Goal: Task Accomplishment & Management: Use online tool/utility

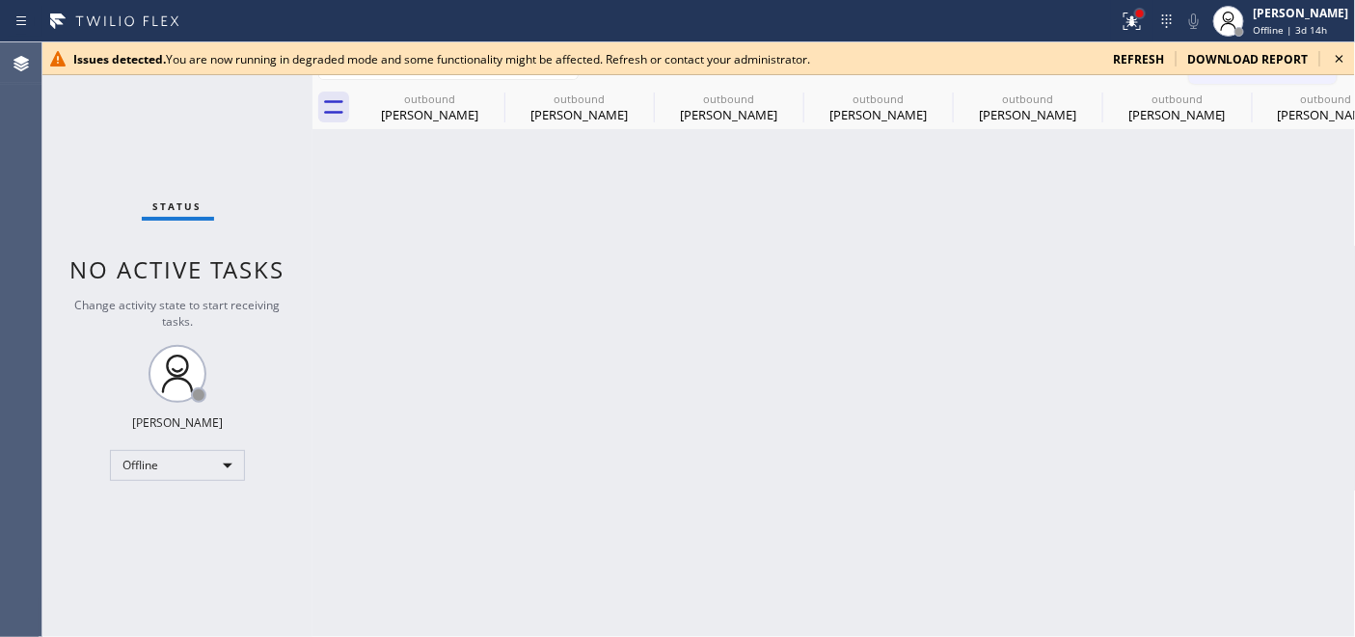
click at [1135, 17] on div at bounding box center [1140, 14] width 12 height 12
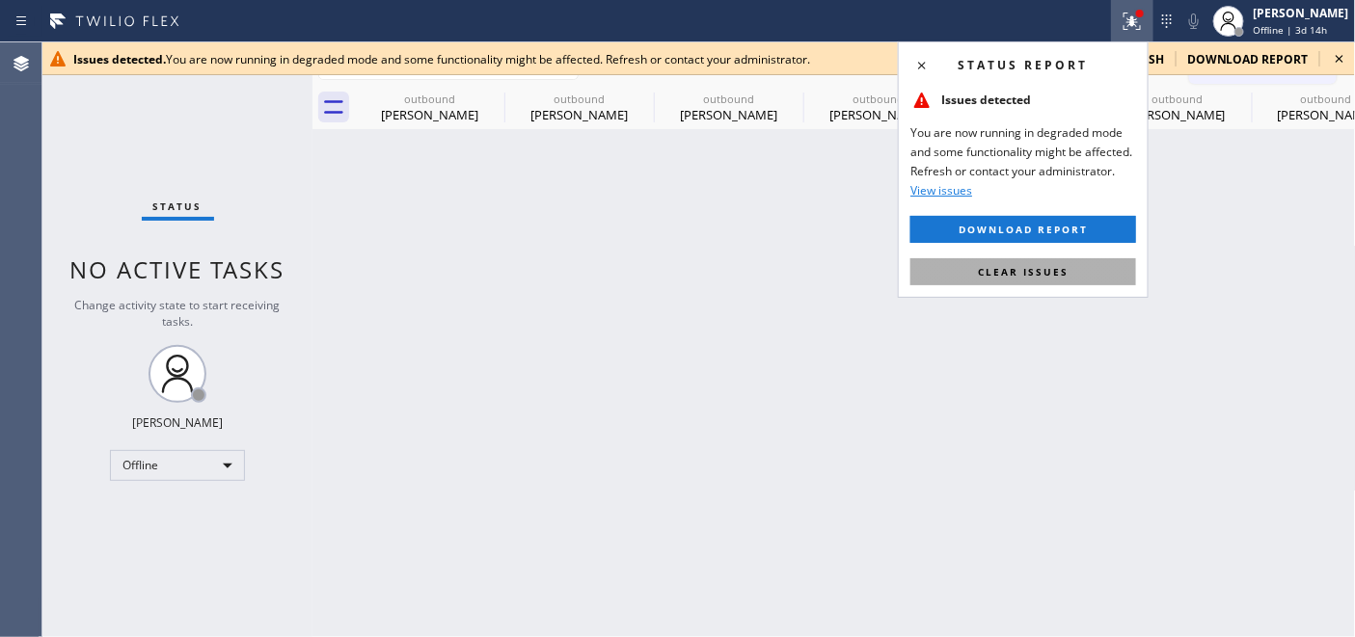
click at [1047, 276] on span "Clear issues" at bounding box center [1023, 272] width 91 height 14
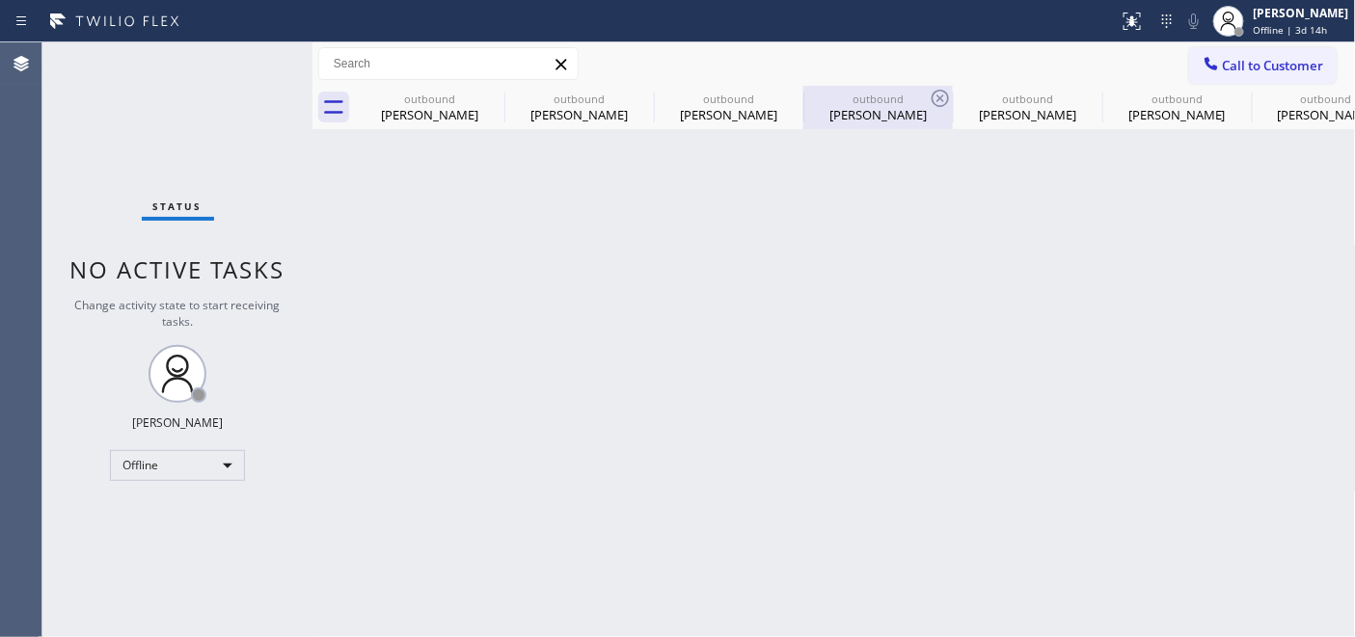
drag, startPoint x: 608, startPoint y: 307, endPoint x: 872, endPoint y: 122, distance: 322.6
click at [608, 307] on div "Back to Dashboard Change Sender ID Customers Technicians Select a contact Outbo…" at bounding box center [833, 339] width 1043 height 595
click at [1267, 29] on span "Offline | 3d 14h" at bounding box center [1291, 30] width 74 height 14
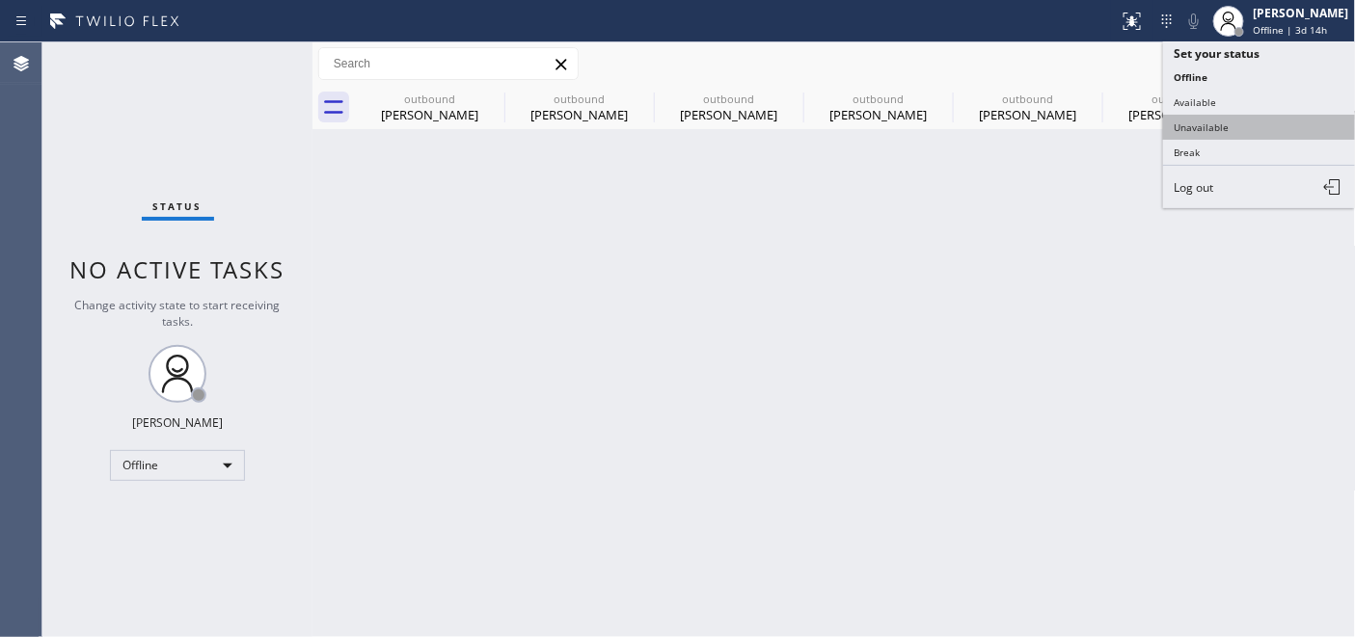
click at [1229, 132] on button "Unavailable" at bounding box center [1259, 127] width 193 height 25
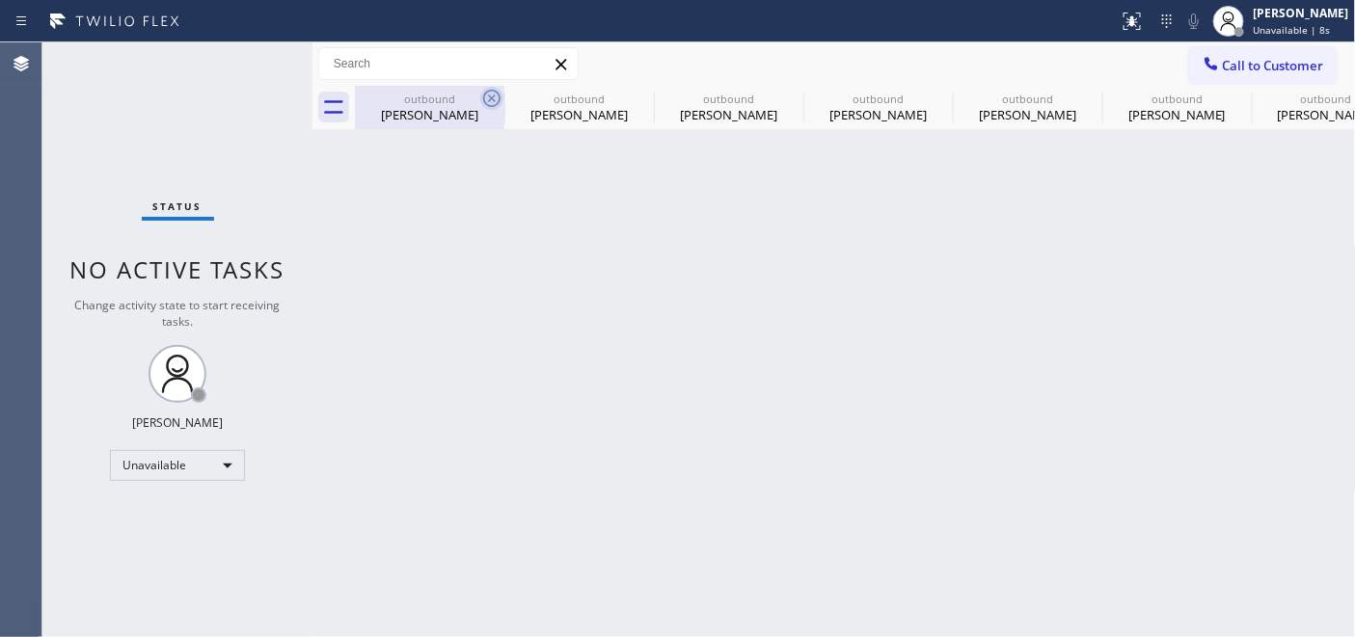
click at [482, 95] on icon at bounding box center [491, 98] width 23 height 23
click at [0, 0] on icon at bounding box center [0, 0] width 0 height 0
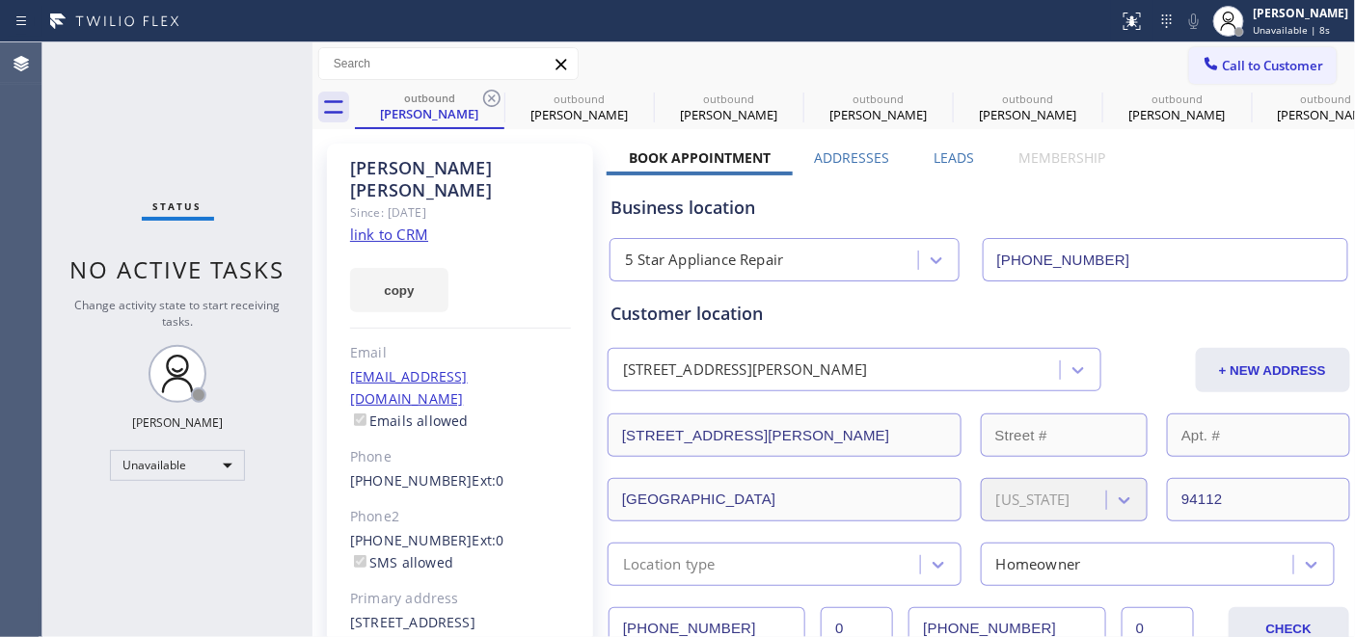
type input "[PHONE_NUMBER]"
click at [487, 99] on icon at bounding box center [491, 98] width 23 height 23
type input "[PHONE_NUMBER]"
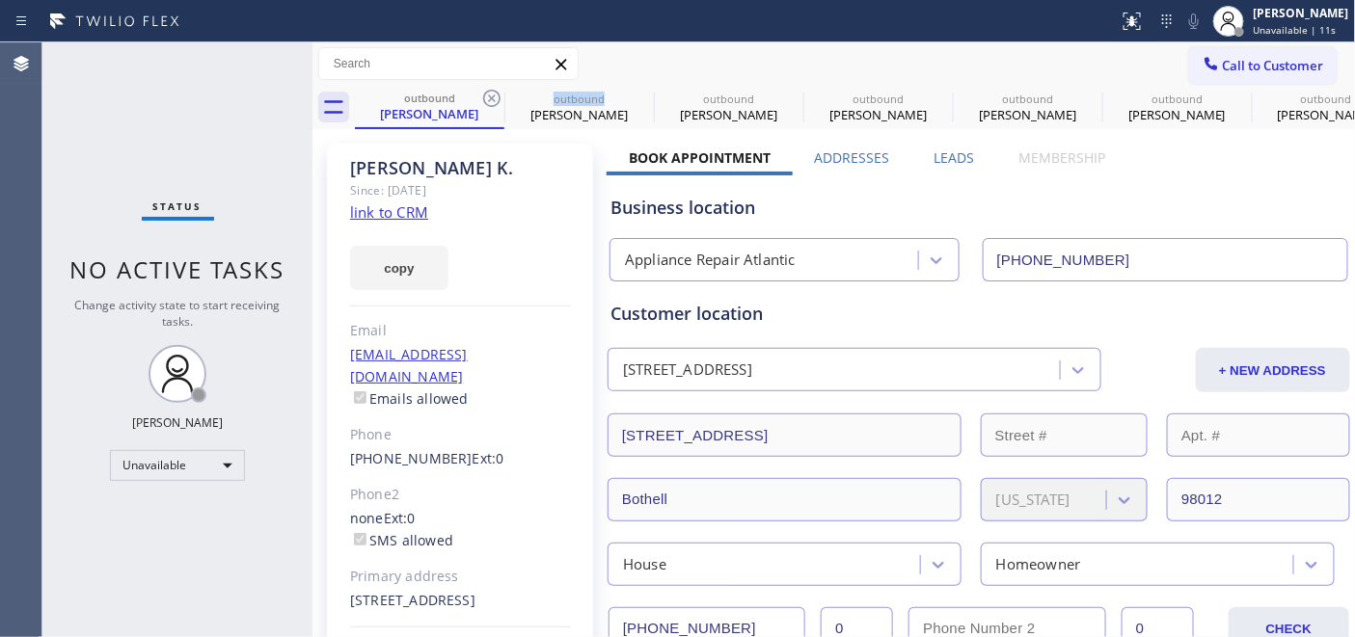
click at [487, 99] on icon at bounding box center [491, 98] width 23 height 23
type input "[PHONE_NUMBER]"
click at [487, 99] on icon at bounding box center [491, 98] width 23 height 23
type input "[PHONE_NUMBER]"
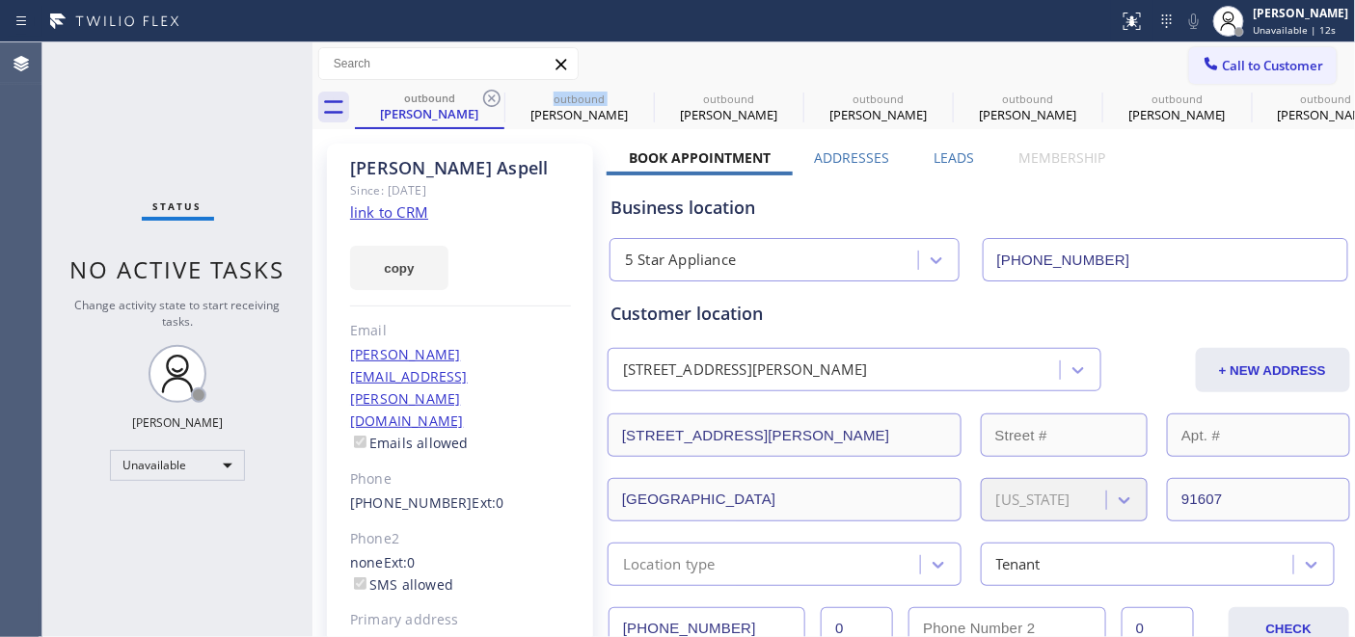
click at [487, 99] on icon at bounding box center [491, 98] width 23 height 23
type input "[PHONE_NUMBER]"
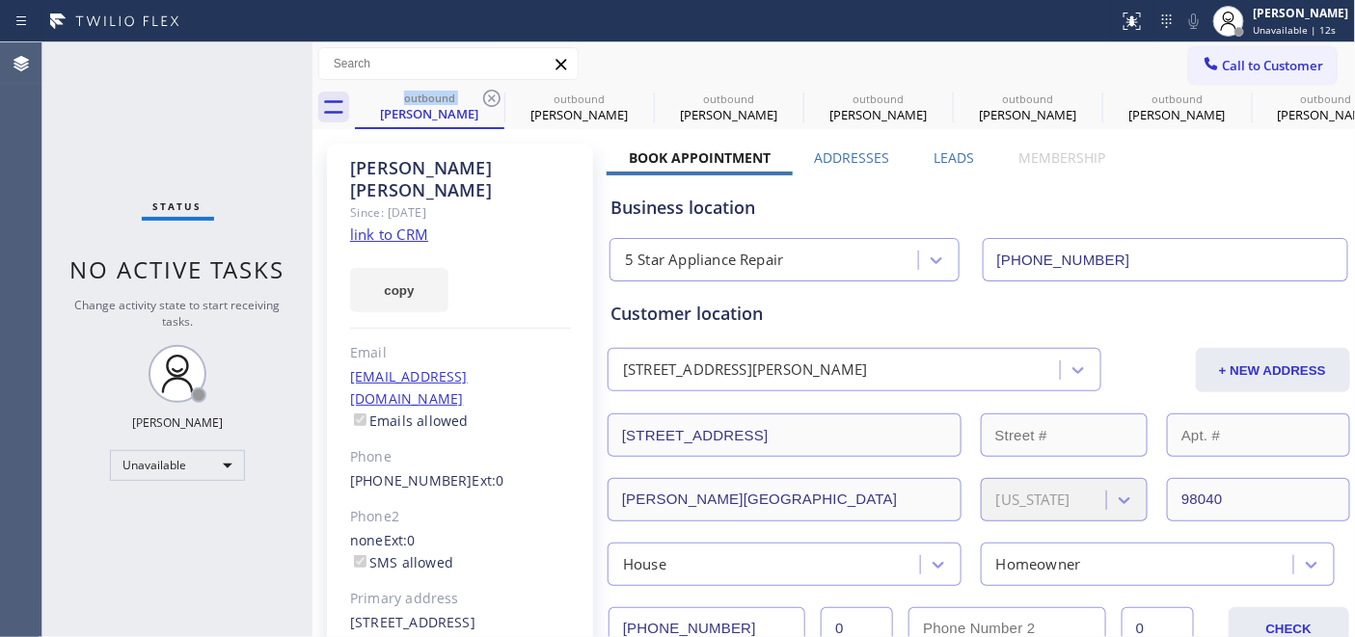
click at [487, 99] on icon at bounding box center [491, 98] width 23 height 23
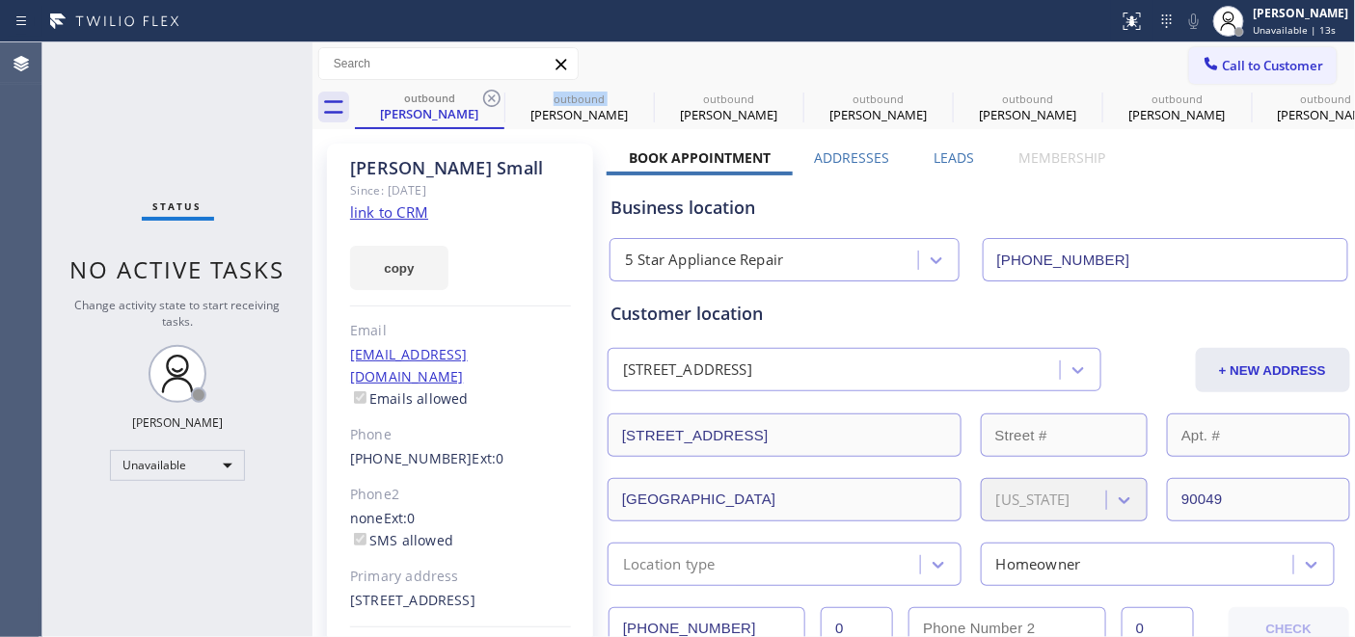
click at [487, 99] on icon at bounding box center [491, 98] width 23 height 23
click at [0, 0] on icon at bounding box center [0, 0] width 0 height 0
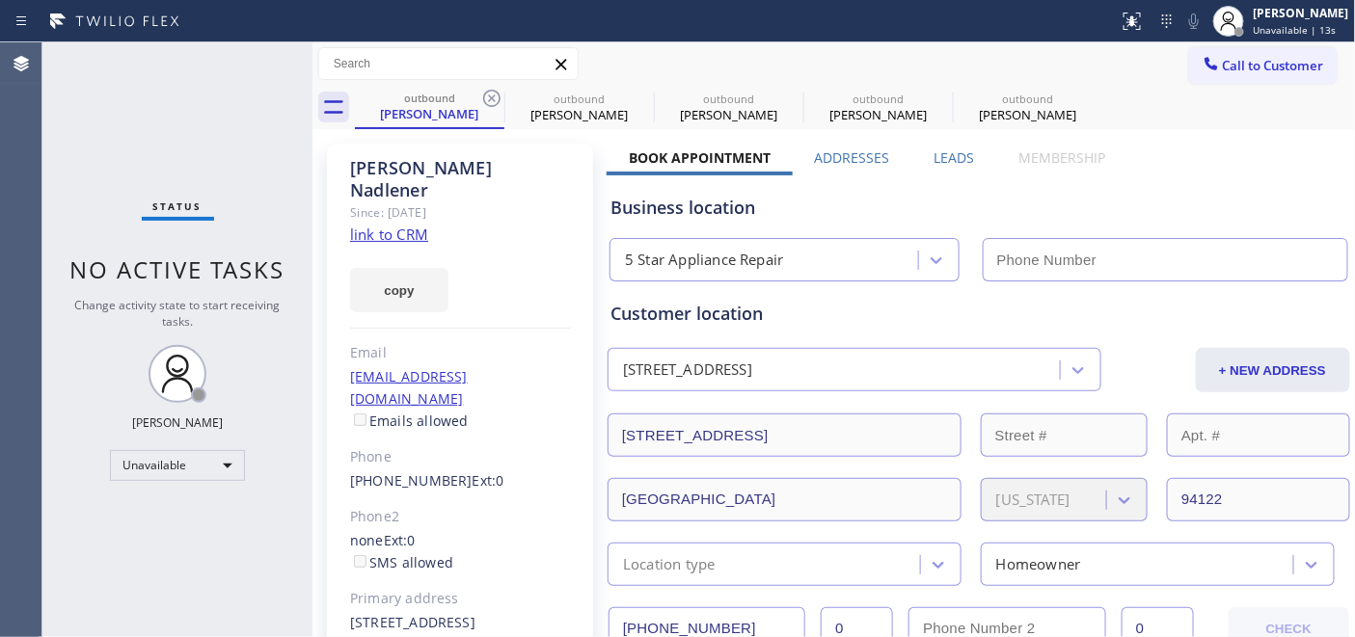
type input "[PHONE_NUMBER]"
click at [487, 99] on icon at bounding box center [491, 98] width 23 height 23
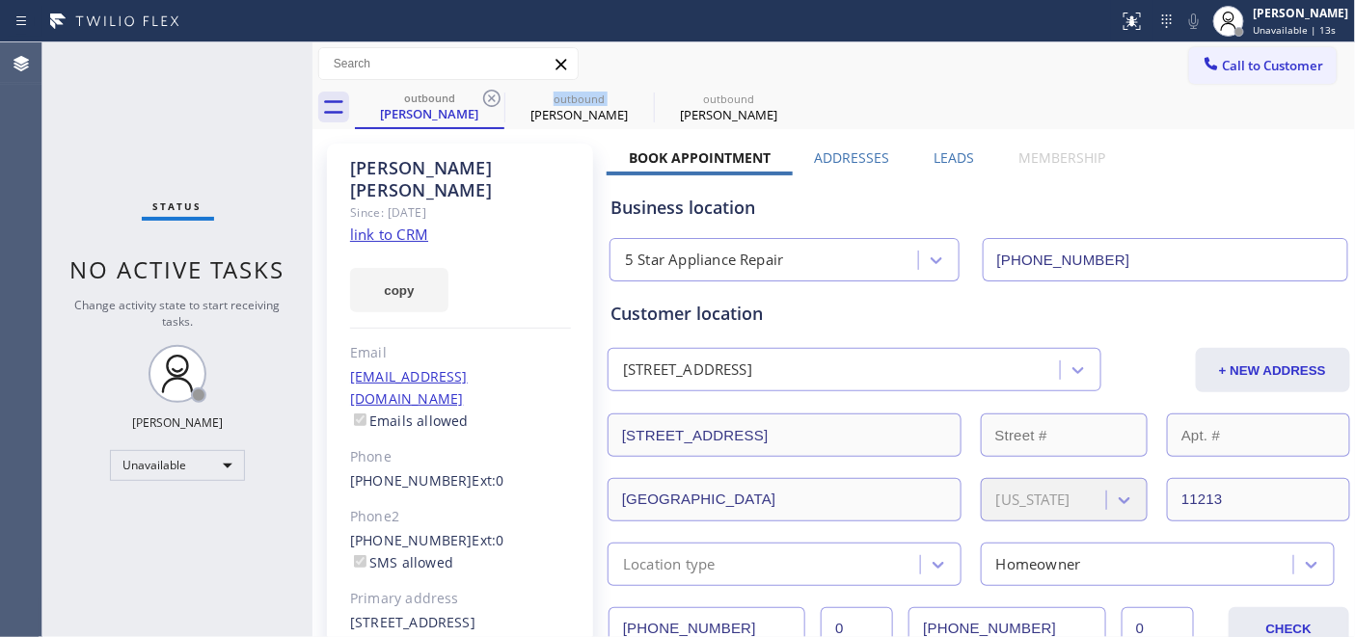
click at [487, 99] on icon at bounding box center [491, 98] width 23 height 23
type input "[PHONE_NUMBER]"
click at [487, 99] on icon at bounding box center [491, 98] width 23 height 23
type input "[PHONE_NUMBER]"
click at [0, 0] on icon at bounding box center [0, 0] width 0 height 0
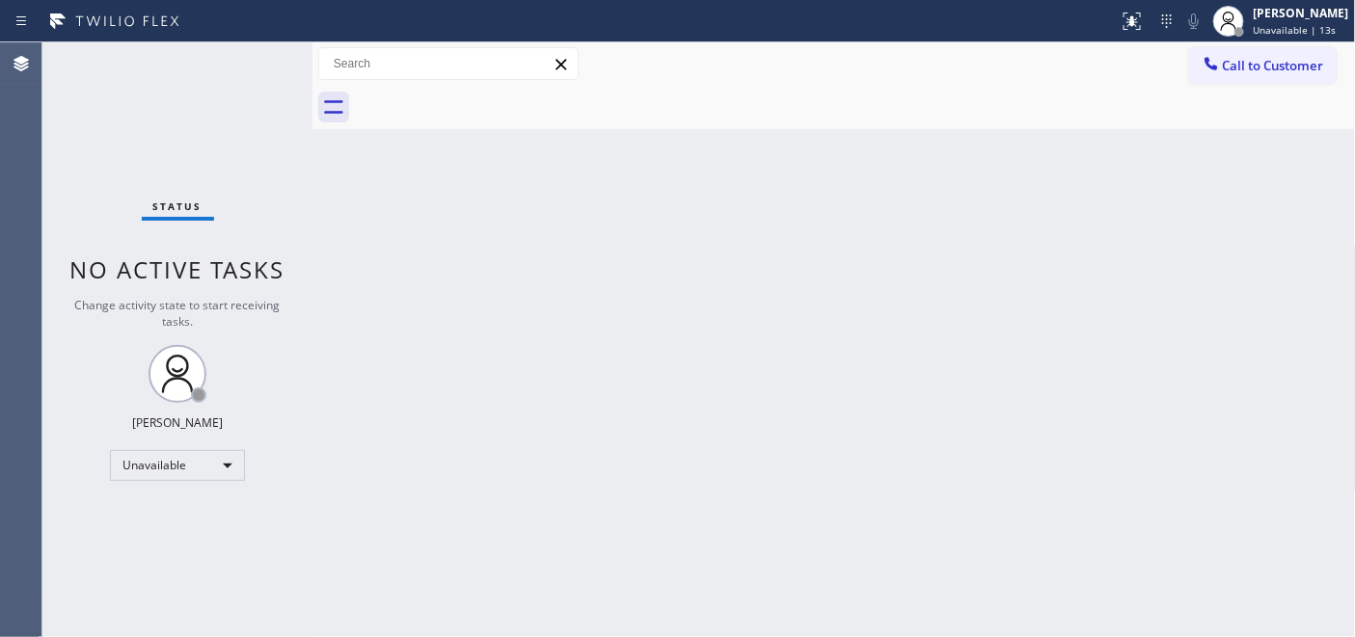
click at [487, 99] on div at bounding box center [855, 107] width 1001 height 43
click at [796, 89] on div at bounding box center [855, 107] width 1001 height 43
drag, startPoint x: 399, startPoint y: 197, endPoint x: 421, endPoint y: 198, distance: 22.2
click at [399, 197] on div "Back to Dashboard Change Sender ID Customers Technicians Select a contact Outbo…" at bounding box center [833, 339] width 1043 height 595
drag, startPoint x: 939, startPoint y: 379, endPoint x: 1114, endPoint y: 601, distance: 282.2
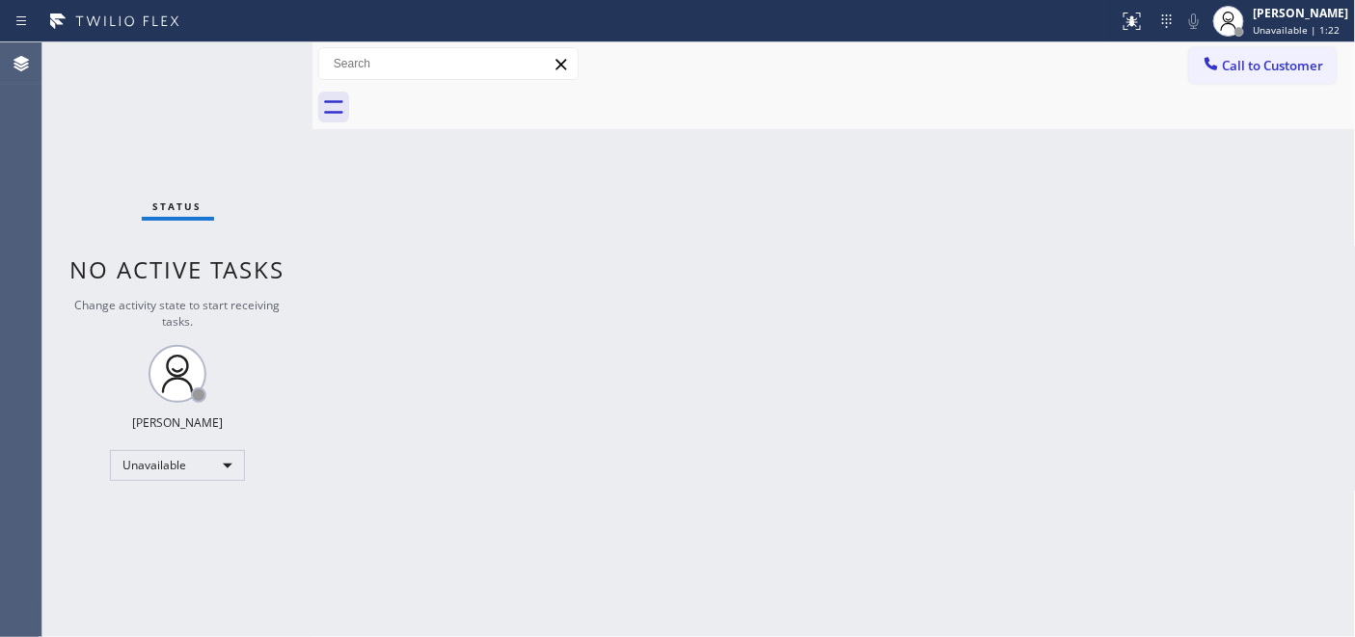
click at [939, 379] on div "Back to Dashboard Change Sender ID Customers Technicians Select a contact Outbo…" at bounding box center [833, 339] width 1043 height 595
drag, startPoint x: 924, startPoint y: 304, endPoint x: 910, endPoint y: 274, distance: 32.8
click at [923, 304] on div "Back to Dashboard Change Sender ID Customers Technicians Select a contact Outbo…" at bounding box center [833, 339] width 1043 height 595
click at [392, 270] on div "Back to Dashboard Change Sender ID Customers Technicians Select a contact Outbo…" at bounding box center [833, 339] width 1043 height 595
drag, startPoint x: 478, startPoint y: 355, endPoint x: 560, endPoint y: 307, distance: 95.1
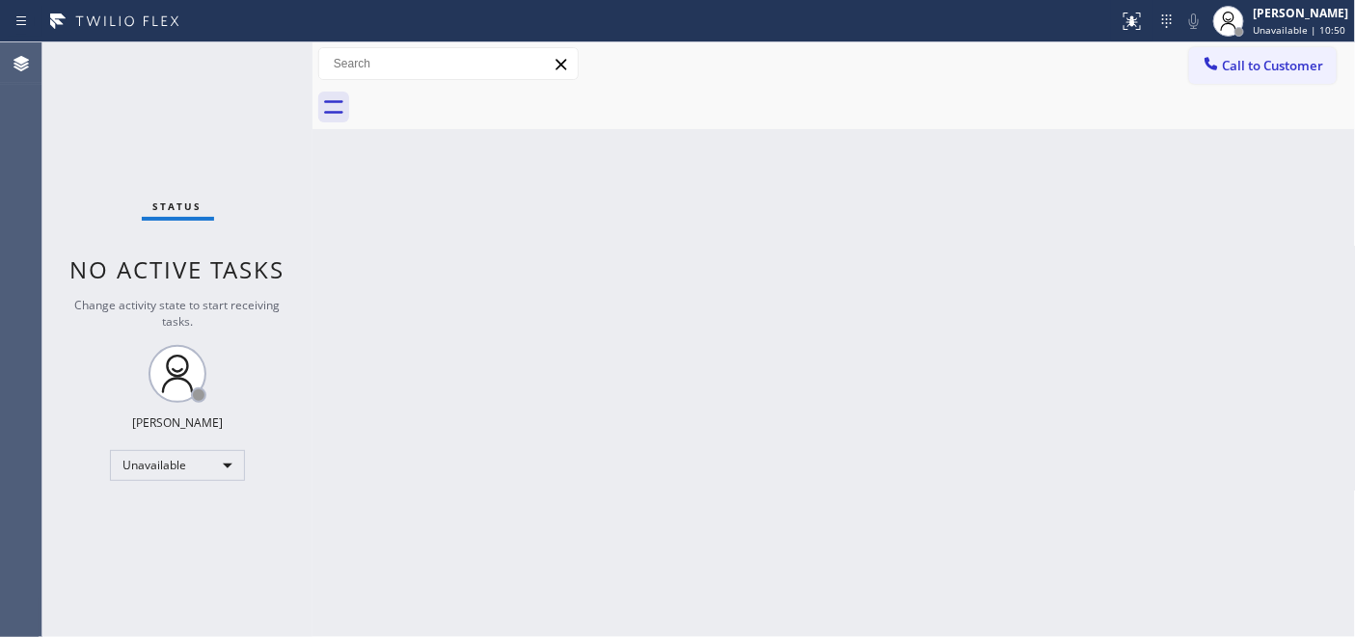
click at [477, 354] on div "Back to Dashboard Change Sender ID Customers Technicians Select a contact Outbo…" at bounding box center [833, 339] width 1043 height 595
drag, startPoint x: 363, startPoint y: 260, endPoint x: 372, endPoint y: 261, distance: 9.7
click at [363, 260] on div "Back to Dashboard Change Sender ID Customers Technicians Select a contact Outbo…" at bounding box center [833, 339] width 1043 height 595
drag, startPoint x: 446, startPoint y: 313, endPoint x: 456, endPoint y: 294, distance: 22.0
click at [446, 313] on div "Back to Dashboard Change Sender ID Customers Technicians Select a contact Outbo…" at bounding box center [833, 339] width 1043 height 595
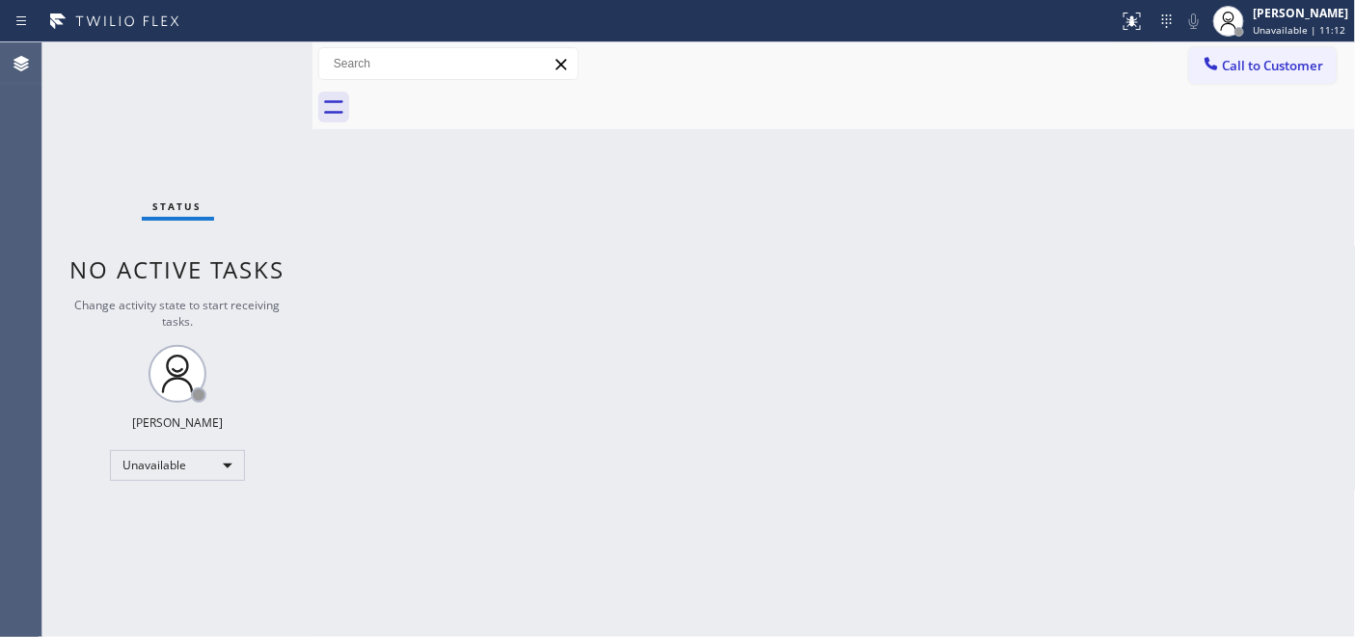
click at [566, 65] on icon at bounding box center [561, 64] width 23 height 23
click at [482, 289] on div "Back to Dashboard Change Sender ID Customers Technicians Select a contact Outbo…" at bounding box center [833, 339] width 1043 height 595
click at [398, 207] on div "Back to Dashboard Change Sender ID Customers Technicians Select a contact Outbo…" at bounding box center [833, 339] width 1043 height 595
drag, startPoint x: 48, startPoint y: 14, endPoint x: 234, endPoint y: 23, distance: 186.4
click at [234, 23] on div at bounding box center [559, 21] width 1103 height 31
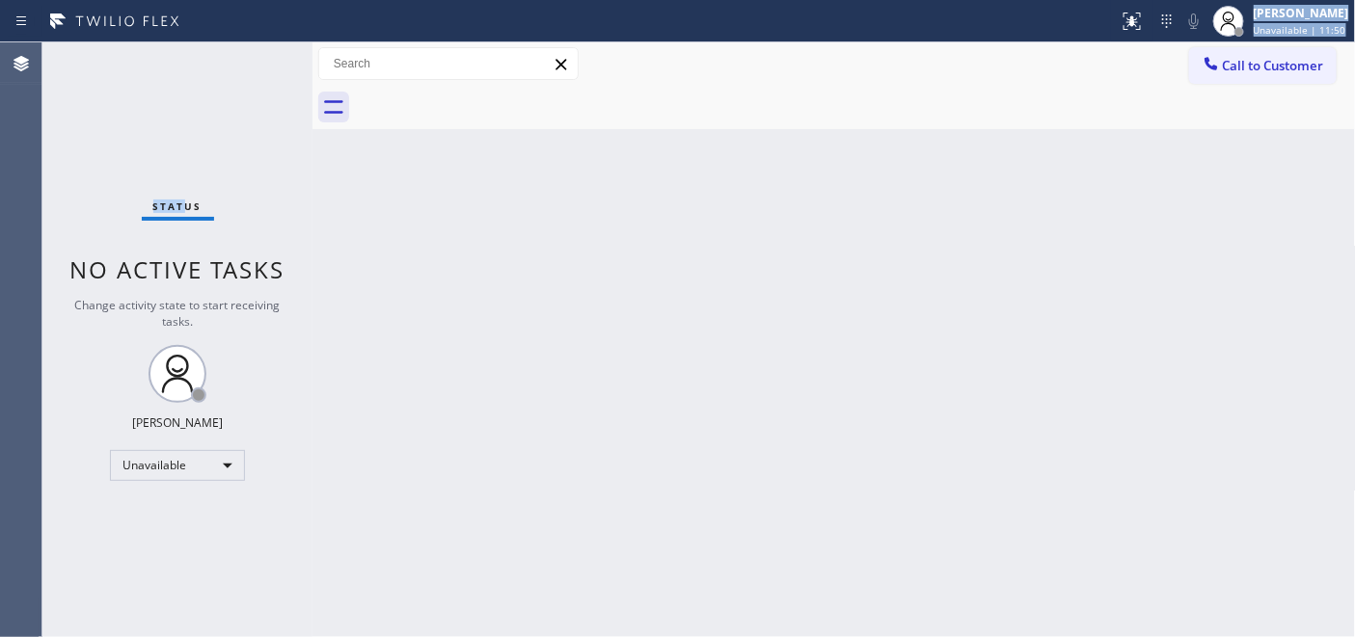
drag, startPoint x: 171, startPoint y: 87, endPoint x: -8, endPoint y: 2, distance: 197.6
click at [0, 2] on html "Status report No issues detected If you experience an issue, please download th…" at bounding box center [677, 318] width 1355 height 637
click at [100, 164] on div "Status No active tasks Change activity state to start receiving tasks. [PERSON_…" at bounding box center [177, 339] width 270 height 595
click at [233, 140] on div "Status No active tasks Change activity state to start receiving tasks. [PERSON_…" at bounding box center [177, 339] width 270 height 595
drag, startPoint x: 170, startPoint y: 197, endPoint x: 109, endPoint y: 200, distance: 60.8
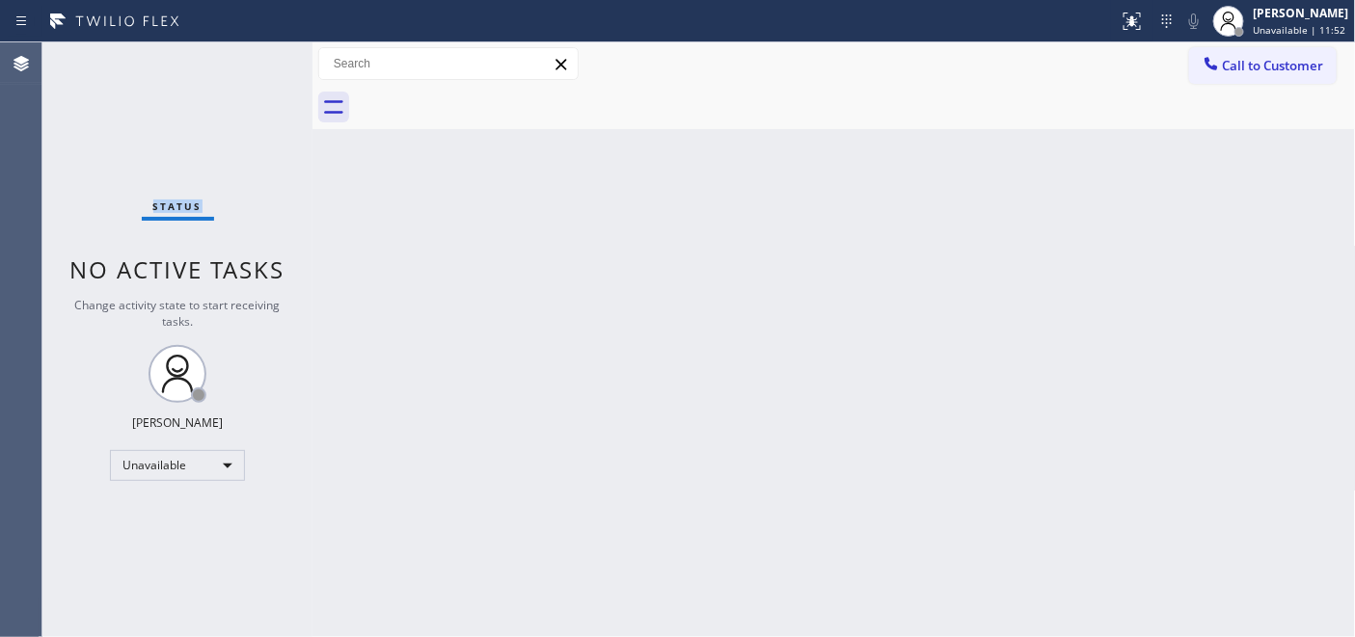
click at [109, 200] on div "Status No active tasks Change activity state to start receiving tasks. [PERSON_…" at bounding box center [177, 339] width 270 height 595
click at [92, 237] on div "Status No active tasks Change activity state to start receiving tasks. [PERSON_…" at bounding box center [177, 339] width 270 height 595
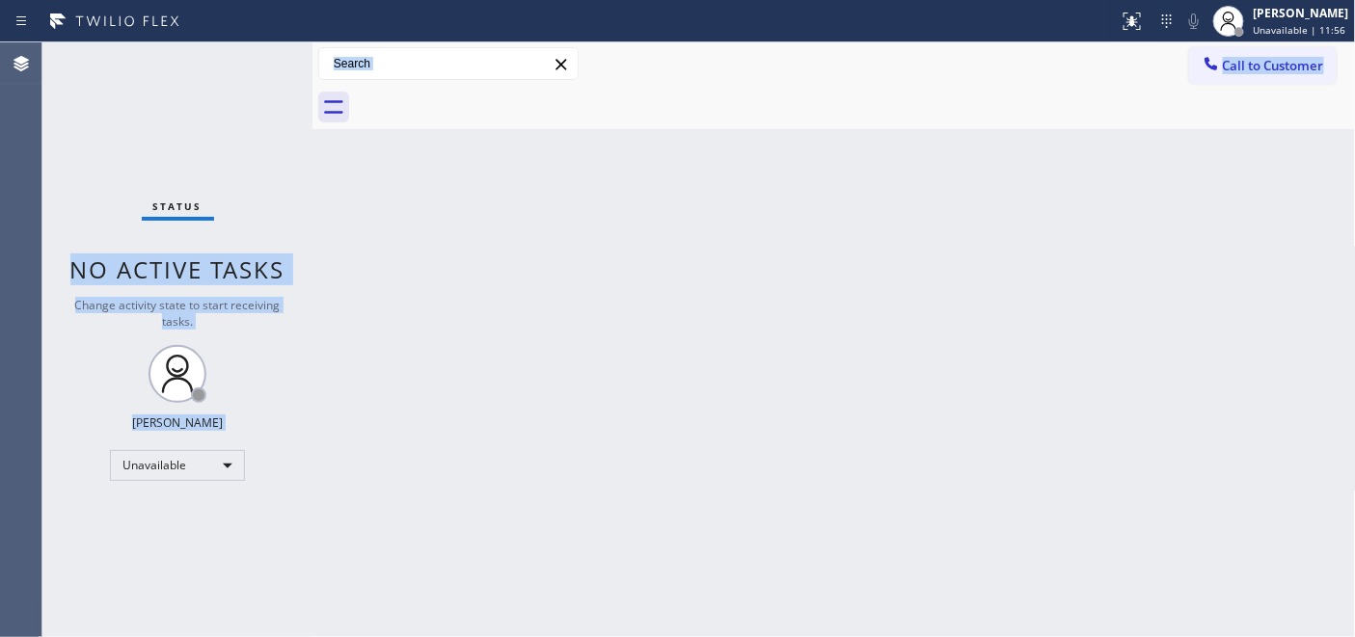
drag, startPoint x: 53, startPoint y: 266, endPoint x: 1453, endPoint y: 622, distance: 1444.8
click at [1354, 622] on html "Status report No issues detected If you experience an issue, please download th…" at bounding box center [677, 318] width 1355 height 637
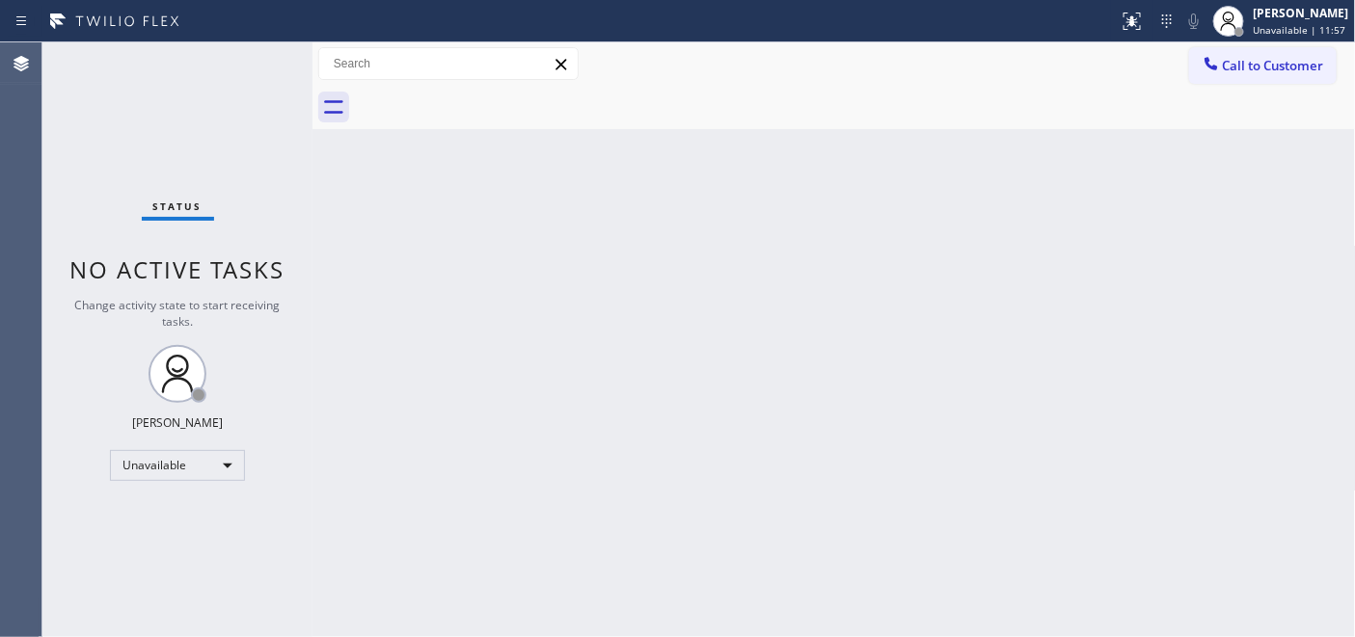
click at [187, 96] on div "Status No active tasks Change activity state to start receiving tasks. [PERSON_…" at bounding box center [177, 339] width 270 height 595
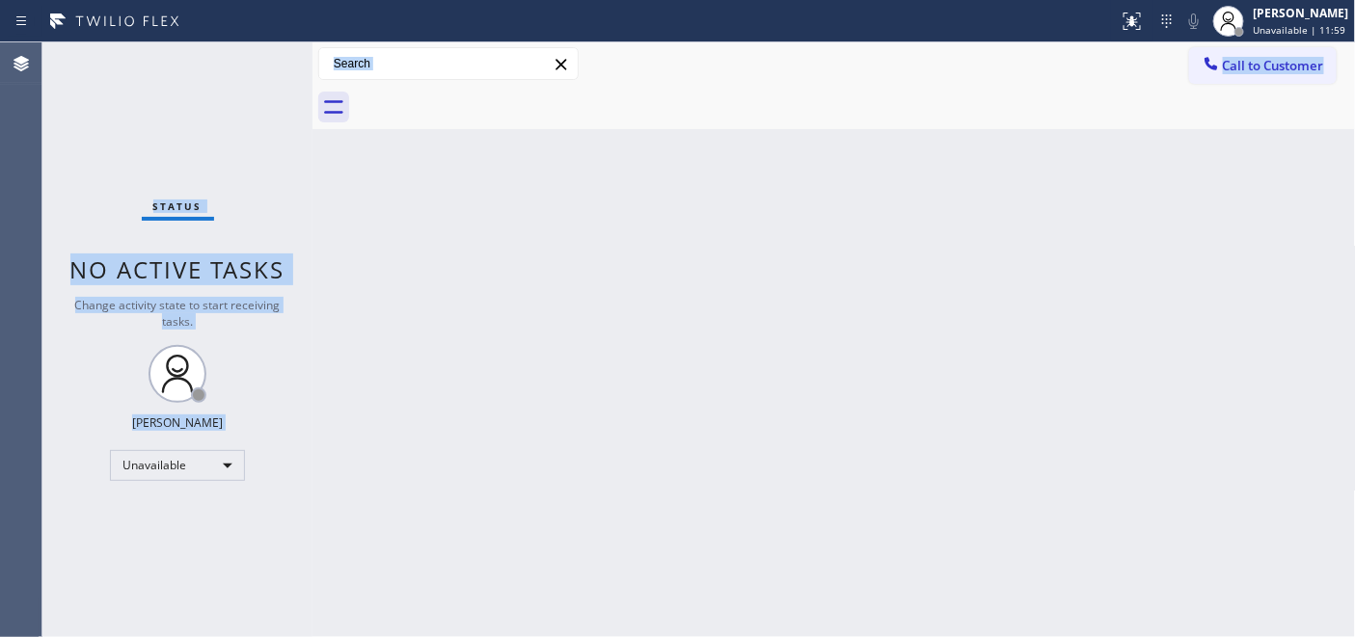
drag, startPoint x: 83, startPoint y: 62, endPoint x: 1453, endPoint y: 694, distance: 1509.3
click at [1354, 636] on html "Status report No issues detected If you experience an issue, please download th…" at bounding box center [677, 318] width 1355 height 637
click at [946, 255] on div "Back to Dashboard Change Sender ID Customers Technicians Select a contact Outbo…" at bounding box center [833, 339] width 1043 height 595
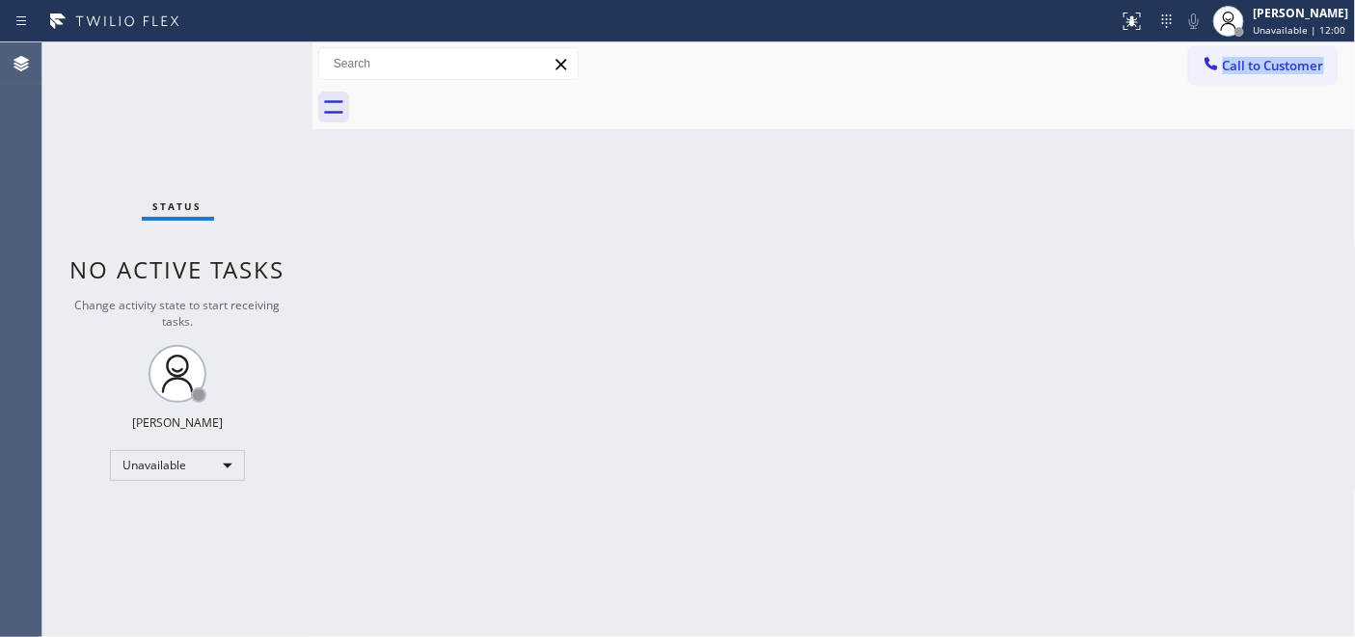
drag, startPoint x: 1159, startPoint y: 66, endPoint x: 1350, endPoint y: 106, distance: 195.2
click at [1348, 104] on div "Call to Customer Outbound call Location Search location Your caller id phone nu…" at bounding box center [833, 85] width 1043 height 87
click at [873, 110] on div at bounding box center [855, 107] width 1001 height 43
click at [1227, 61] on span "Call to Customer" at bounding box center [1273, 65] width 101 height 17
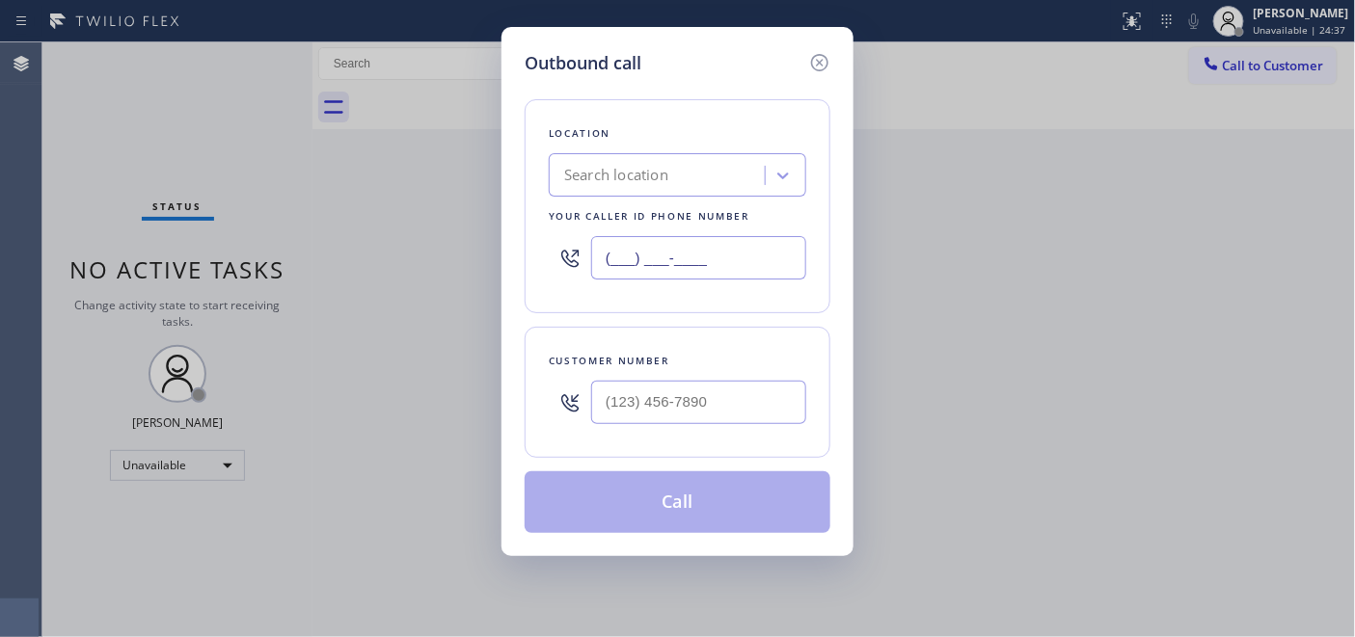
drag, startPoint x: 756, startPoint y: 261, endPoint x: 612, endPoint y: 254, distance: 143.9
click at [651, 257] on input "(___) ___-____" at bounding box center [698, 257] width 215 height 43
paste input "94-9274"
drag, startPoint x: 738, startPoint y: 262, endPoint x: 530, endPoint y: 252, distance: 207.6
click at [550, 255] on div "(___) _94-9274" at bounding box center [677, 258] width 257 height 63
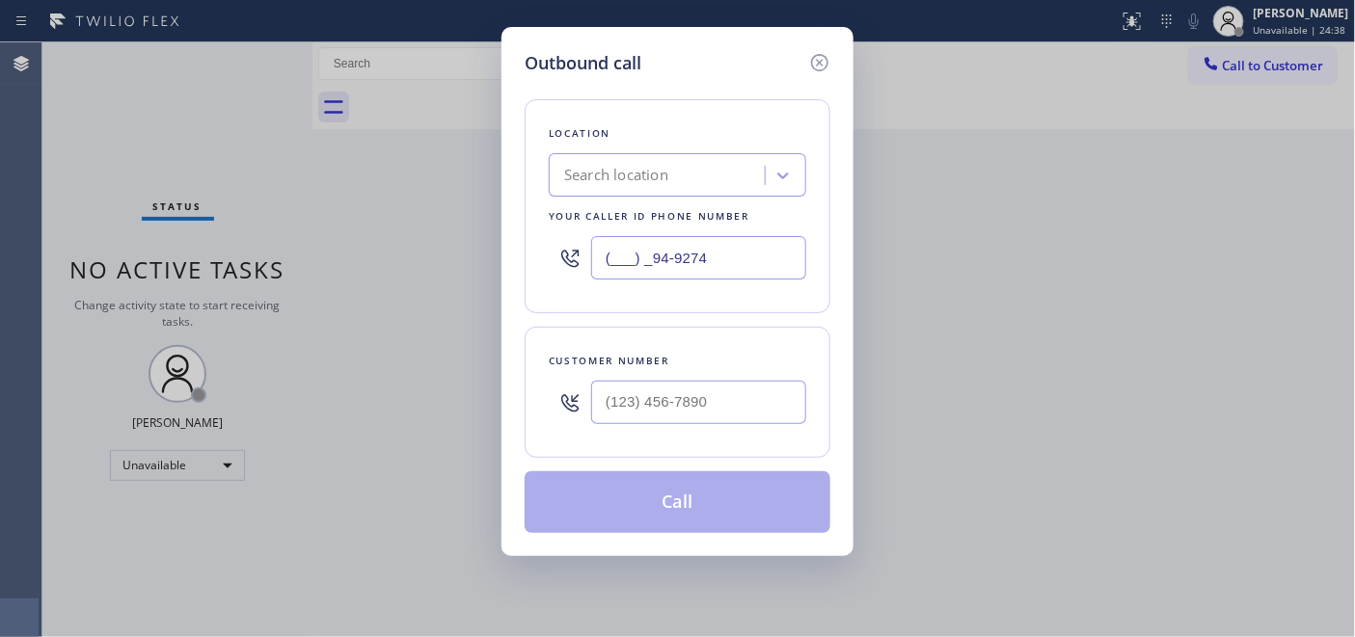
paste input "949) 274-3935"
type input "[PHONE_NUMBER]"
drag, startPoint x: 754, startPoint y: 402, endPoint x: 494, endPoint y: 399, distance: 260.4
click at [474, 407] on div "Outbound call Location Search location Your caller id phone number [PHONE_NUMBE…" at bounding box center [677, 318] width 1355 height 637
paste input "949) 274-3935"
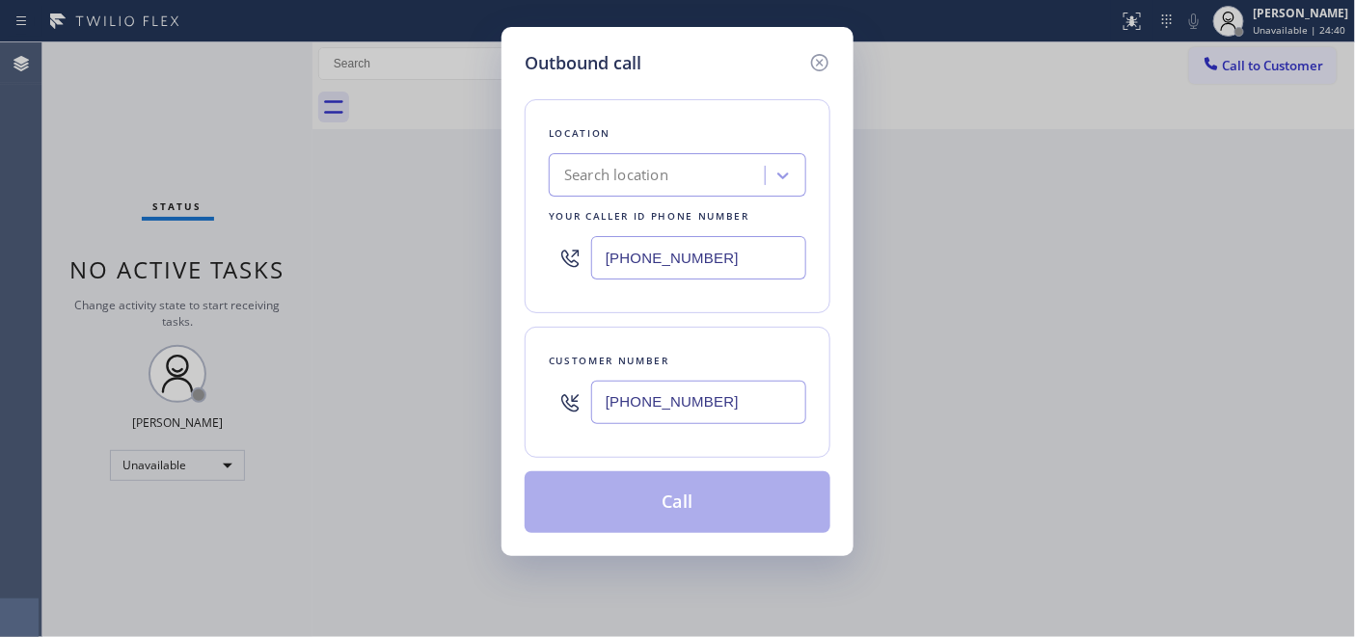
type input "[PHONE_NUMBER]"
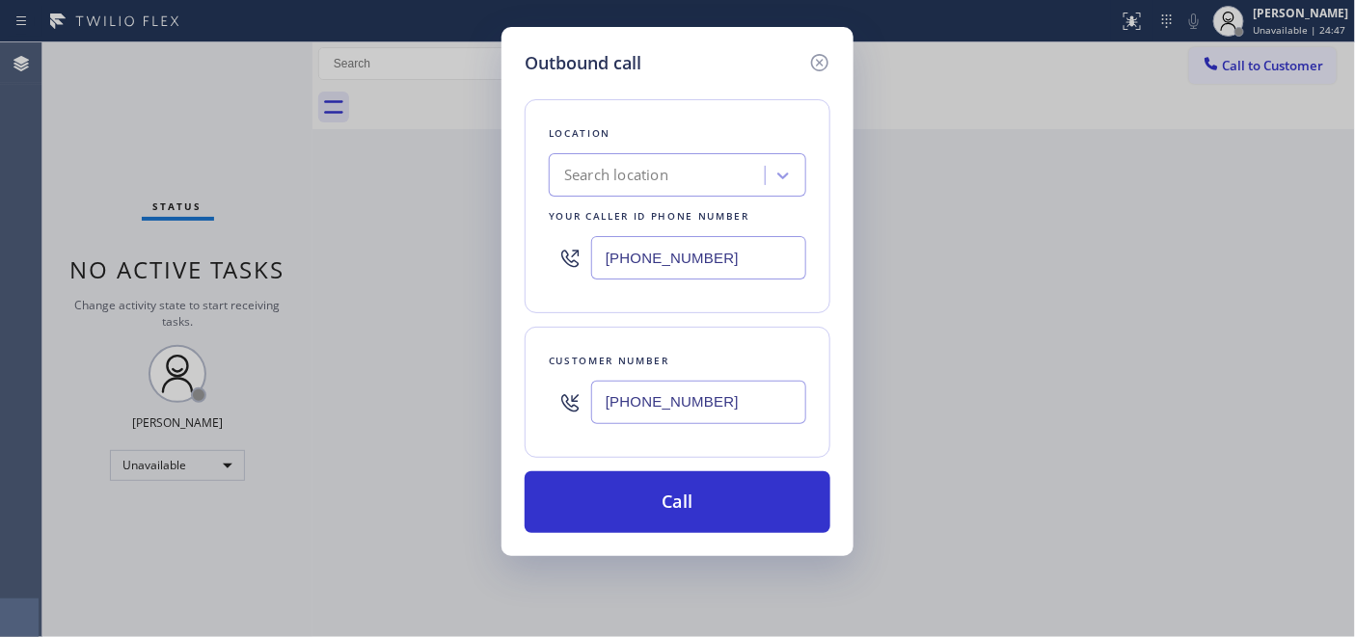
drag, startPoint x: 621, startPoint y: 245, endPoint x: 581, endPoint y: 244, distance: 40.5
click at [581, 244] on div "[PHONE_NUMBER]" at bounding box center [677, 258] width 257 height 63
paste input "848) 305-227"
type input "[PHONE_NUMBER]"
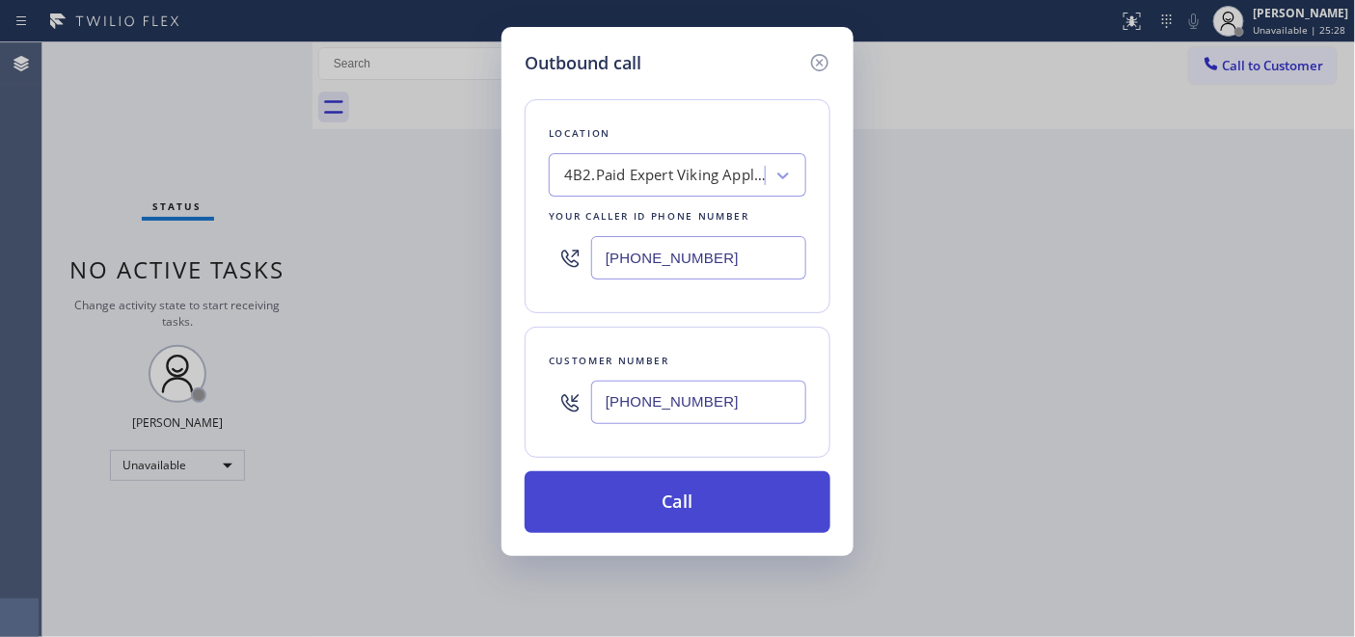
click at [789, 480] on button "Call" at bounding box center [678, 503] width 306 height 62
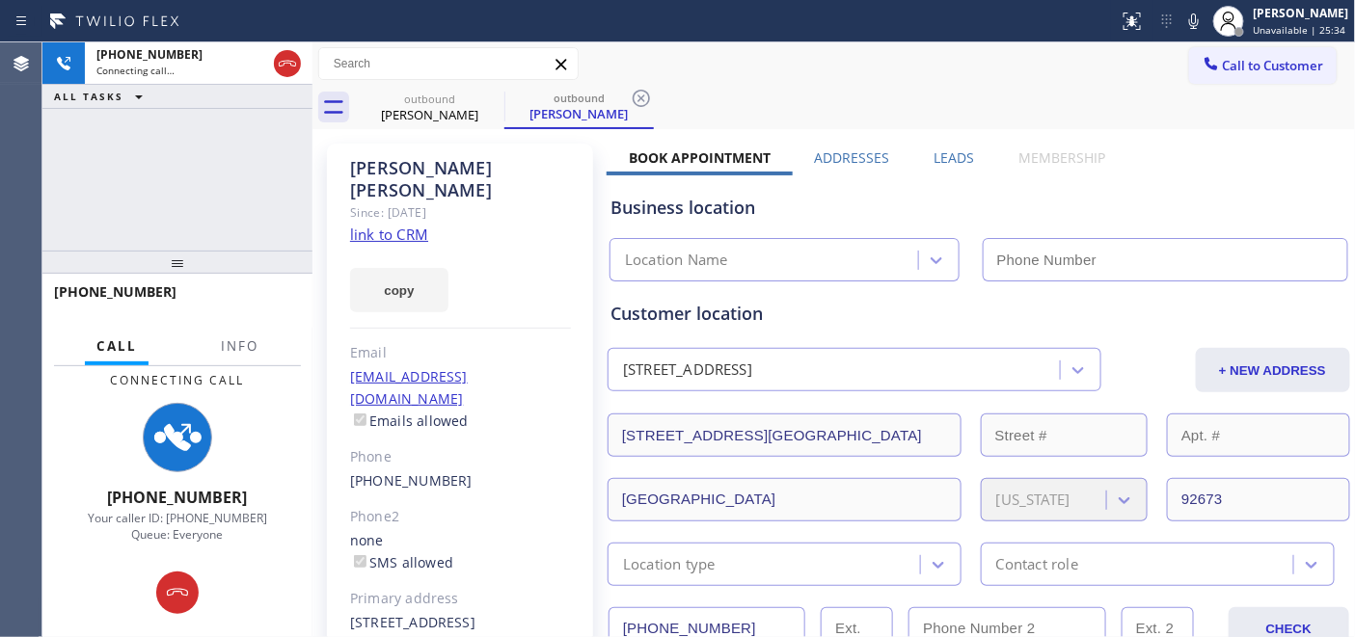
type input "[PHONE_NUMBER]"
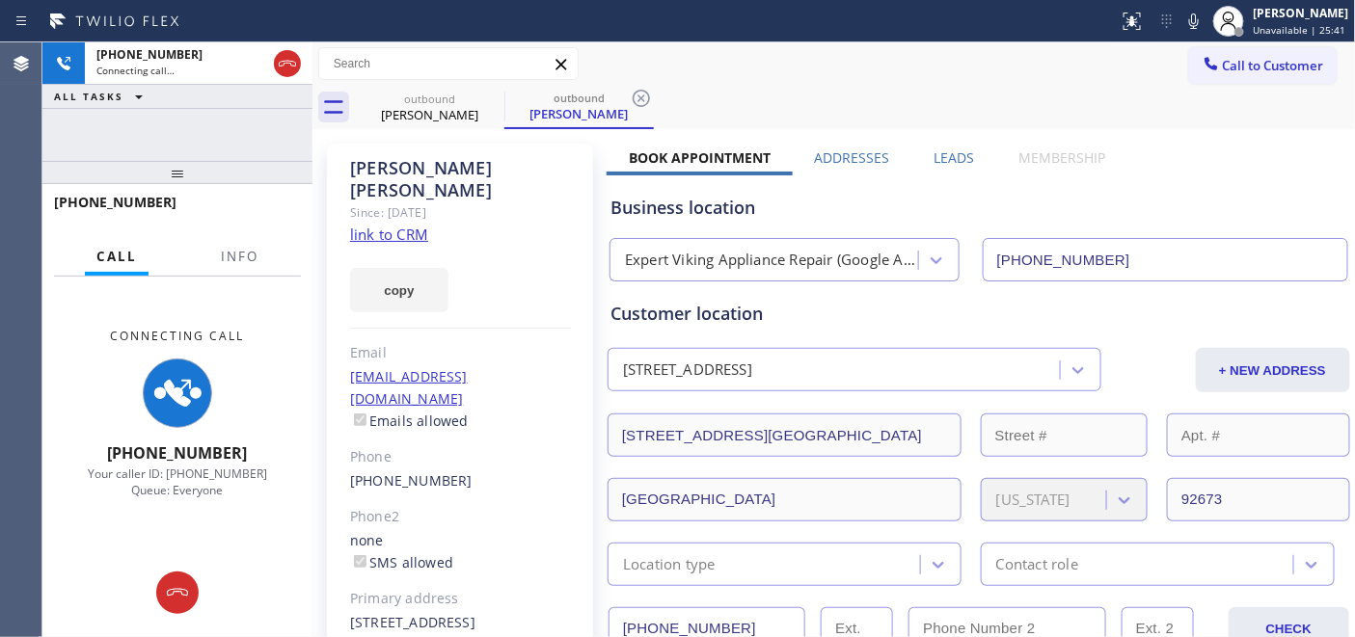
drag, startPoint x: 225, startPoint y: 265, endPoint x: 220, endPoint y: 103, distance: 162.1
click at [220, 104] on div "[PHONE_NUMBER] Connecting call… ALL TASKS ALL TASKS ACTIVE TASKS TASKS IN WRAP …" at bounding box center [177, 339] width 270 height 595
click at [487, 90] on icon at bounding box center [491, 98] width 23 height 23
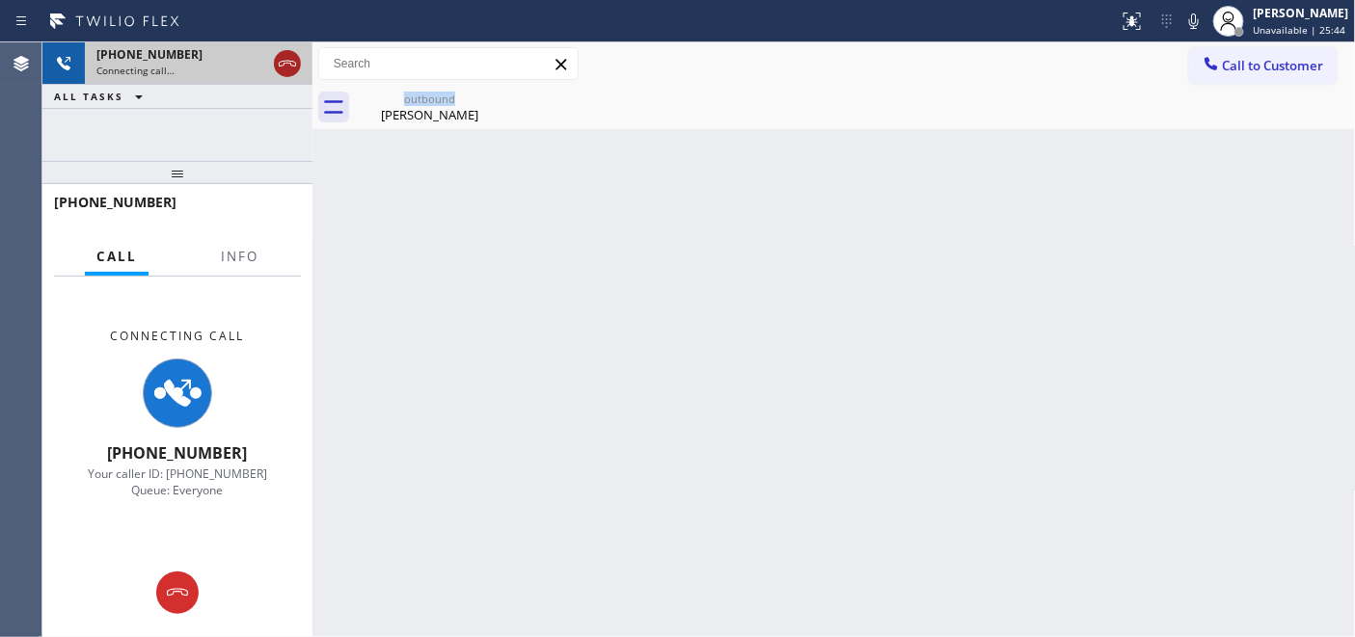
click at [287, 65] on icon at bounding box center [287, 63] width 23 height 23
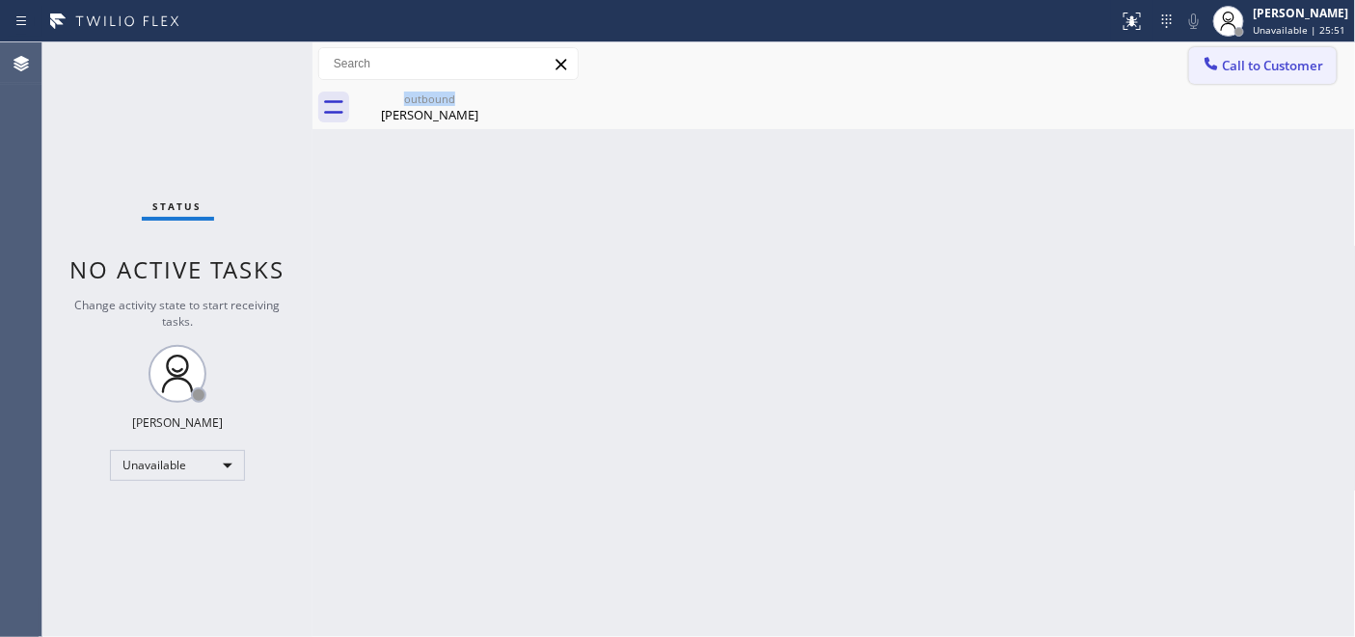
click at [1252, 53] on button "Call to Customer" at bounding box center [1263, 65] width 148 height 37
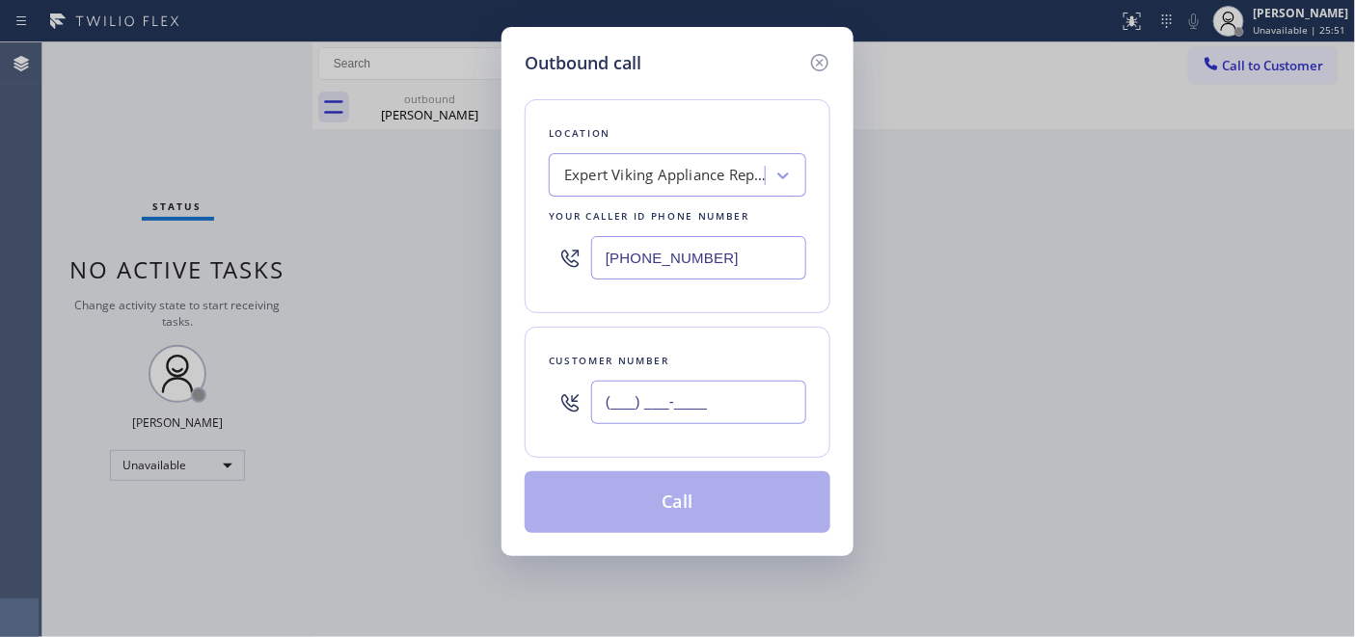
click at [671, 391] on input "(___) ___-____" at bounding box center [698, 402] width 215 height 43
paste input "206) 513-8955"
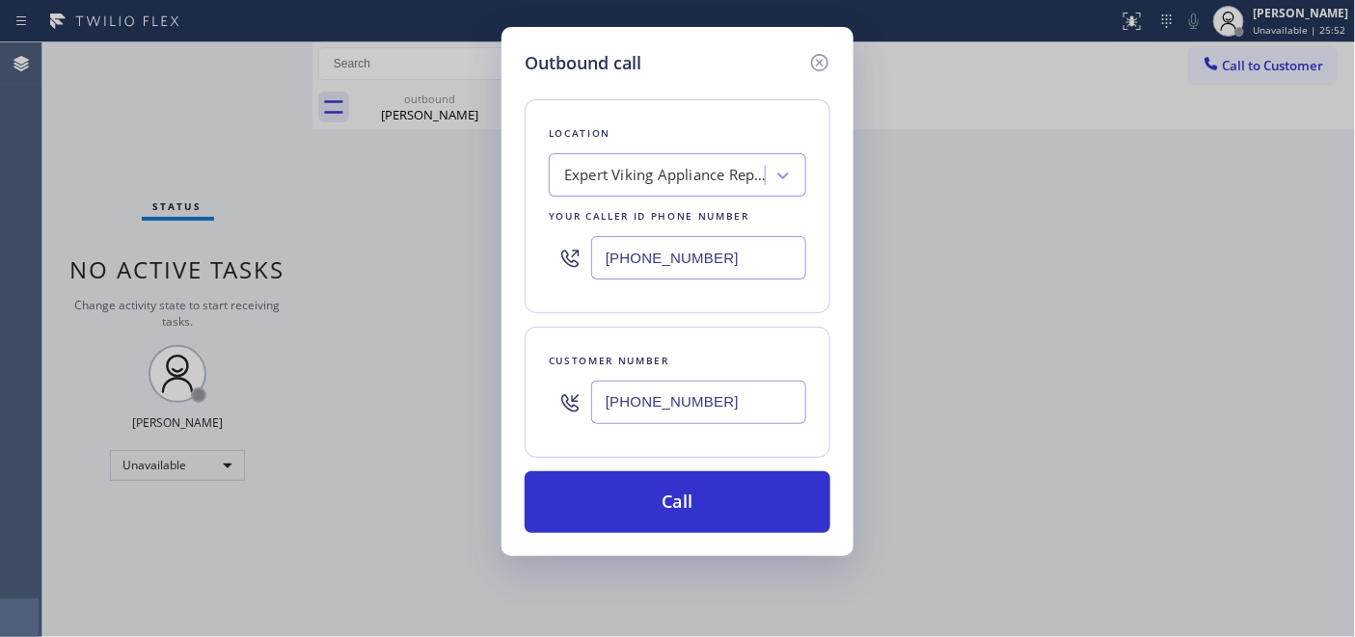
type input "[PHONE_NUMBER]"
drag, startPoint x: 749, startPoint y: 272, endPoint x: 483, endPoint y: 238, distance: 268.3
click at [540, 238] on div "Location Expert Viking Appliance Repair (Google Ads, OC) Your caller id phone n…" at bounding box center [678, 206] width 306 height 214
paste input "66) 934-3013"
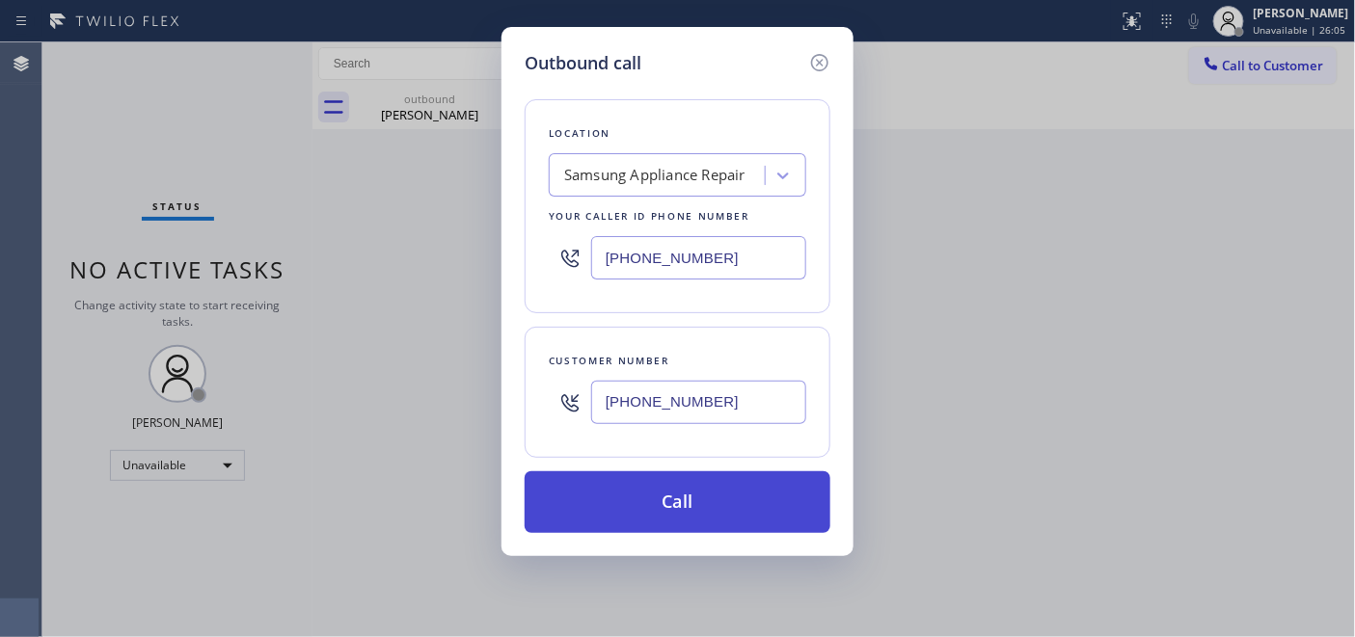
type input "[PHONE_NUMBER]"
click at [745, 506] on button "Call" at bounding box center [678, 503] width 306 height 62
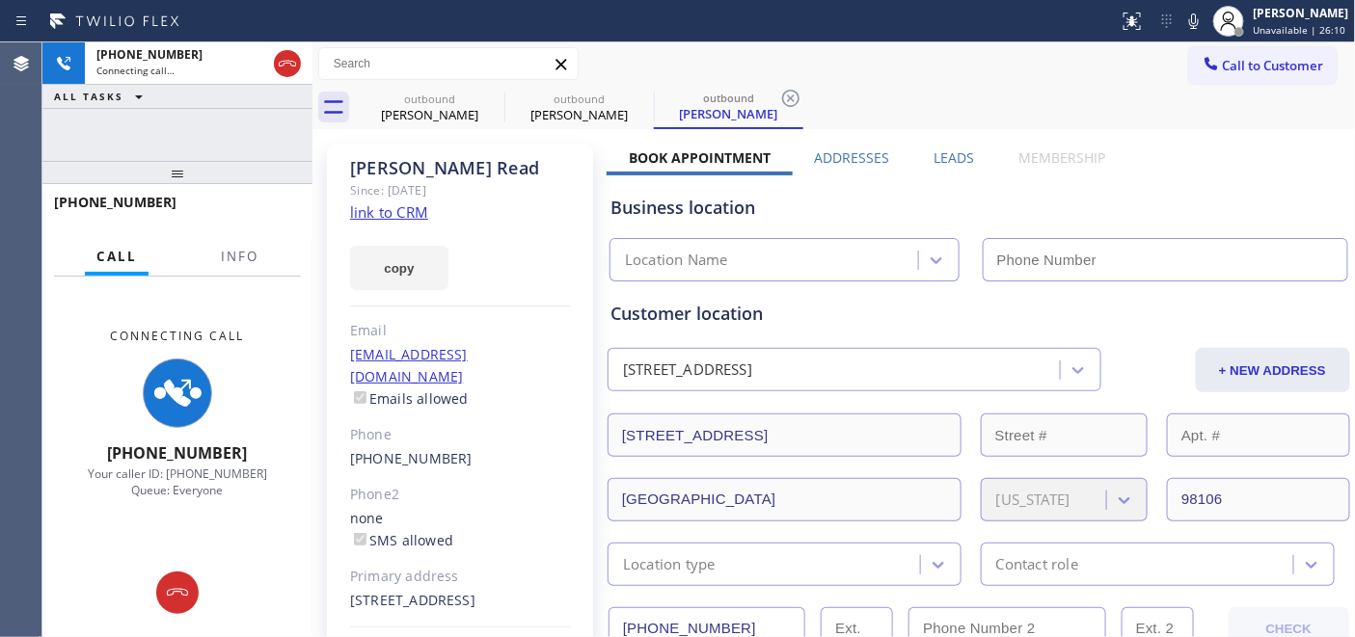
type input "[PHONE_NUMBER]"
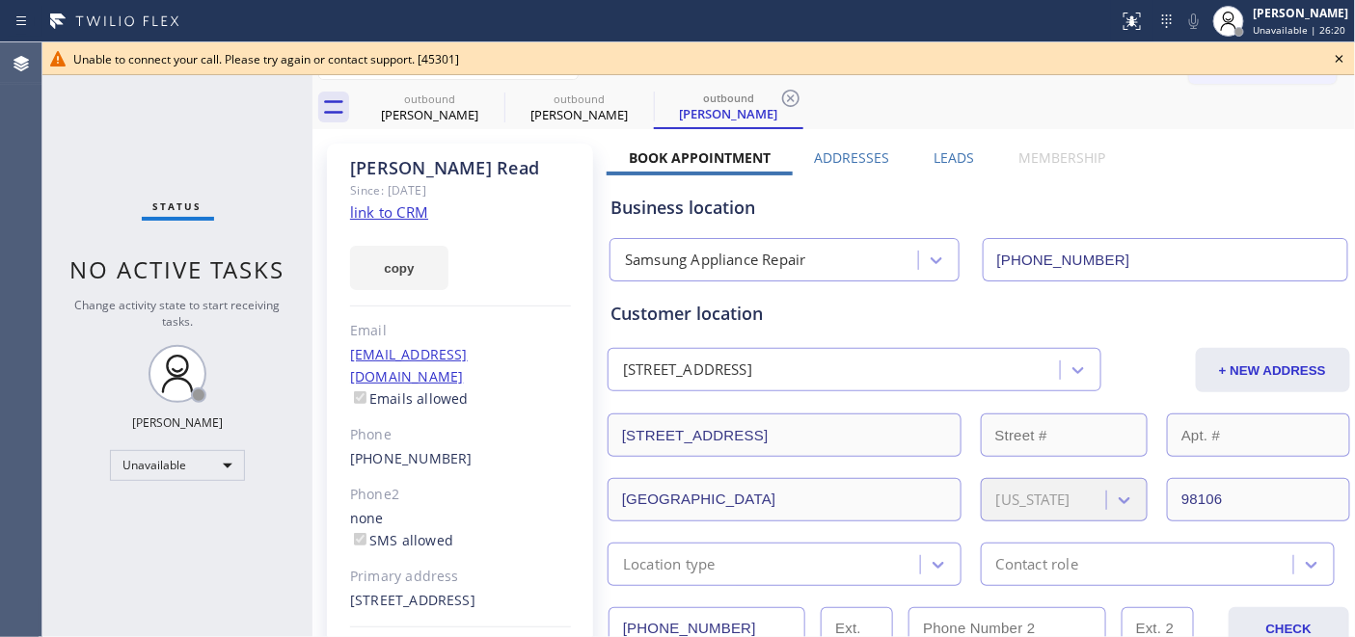
click at [1287, 74] on div at bounding box center [698, 74] width 1312 height 1
click at [1337, 61] on icon at bounding box center [1340, 59] width 8 height 8
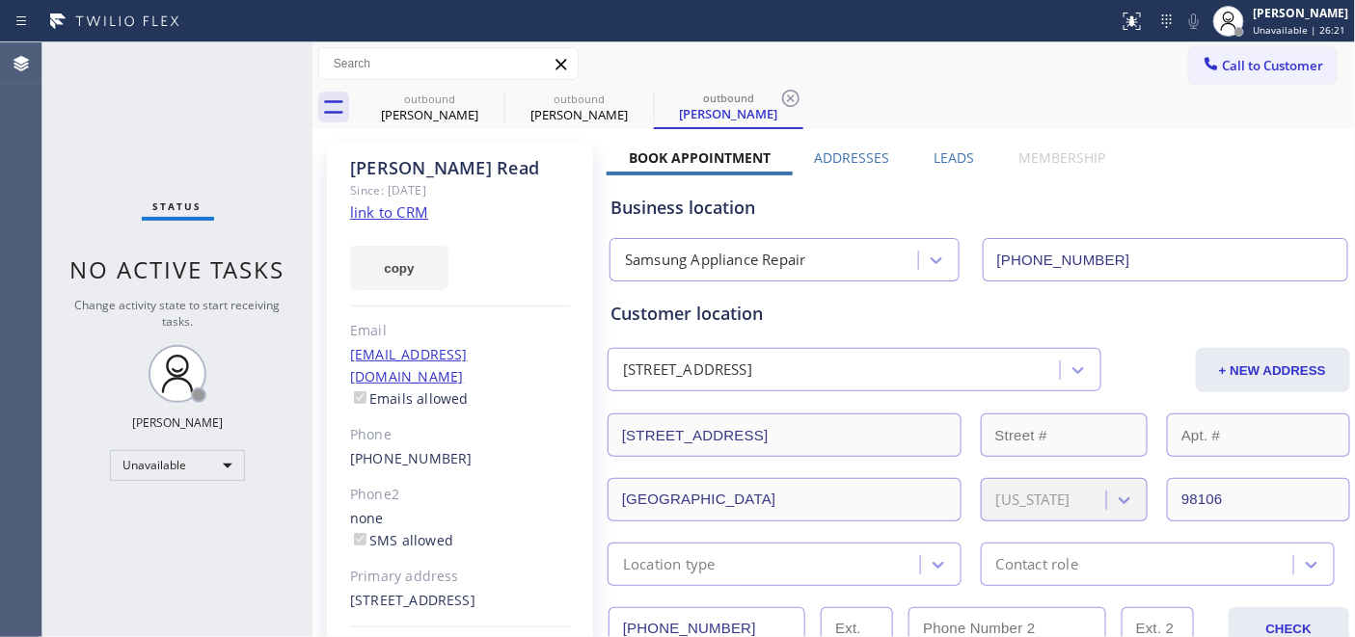
drag, startPoint x: 1297, startPoint y: 59, endPoint x: 1211, endPoint y: 83, distance: 89.1
click at [1294, 61] on span "Call to Customer" at bounding box center [1273, 65] width 101 height 17
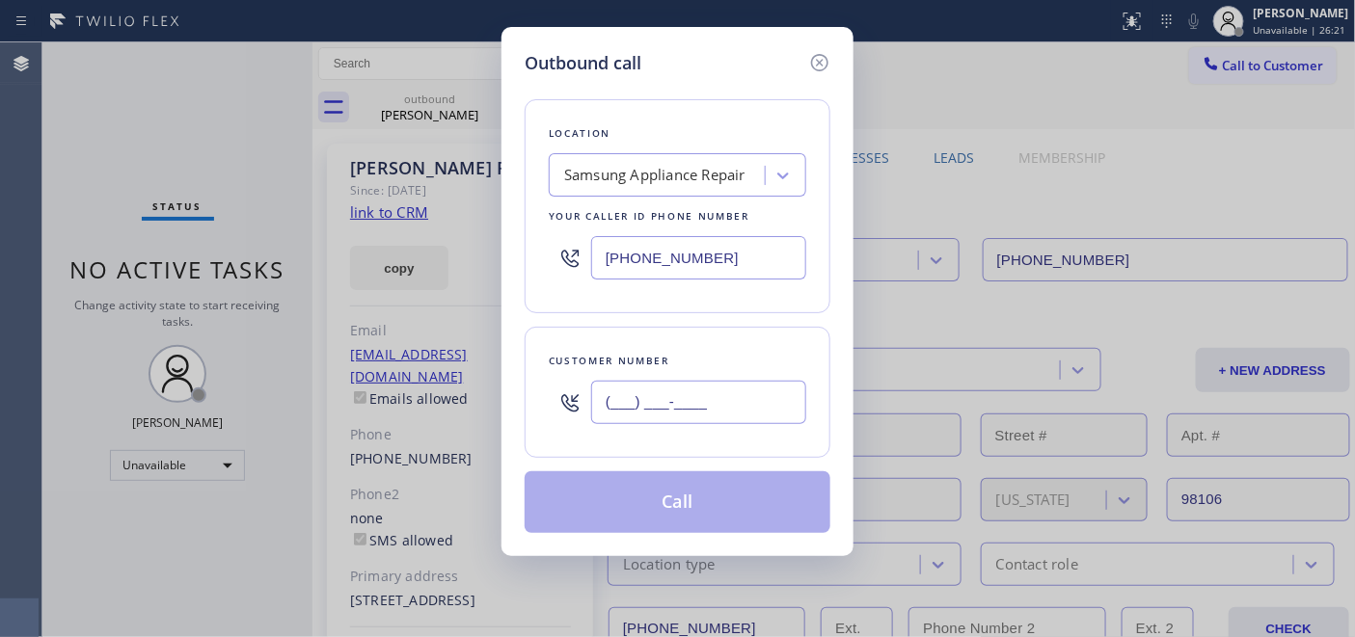
click at [663, 395] on input "(___) ___-____" at bounding box center [698, 402] width 215 height 43
paste input "619) 804-4624"
type input "[PHONE_NUMBER]"
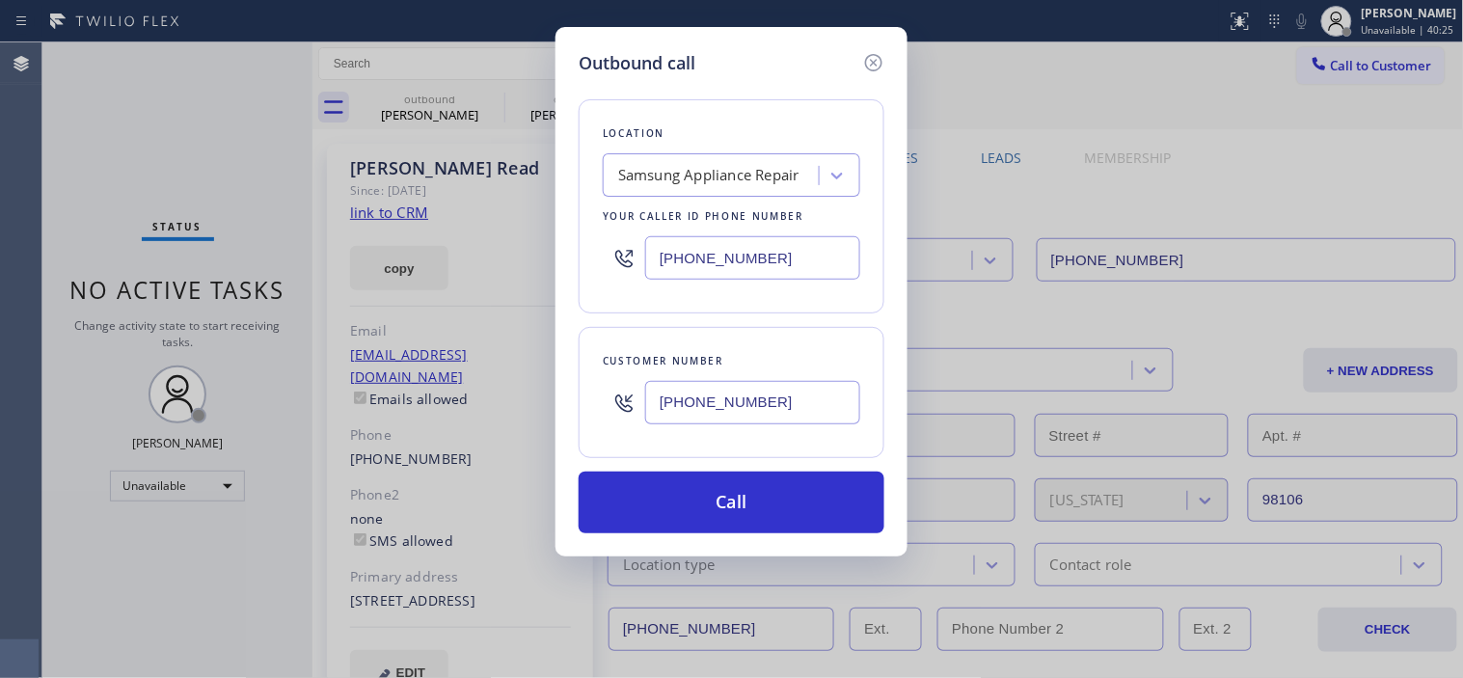
click at [747, 249] on input "[PHONE_NUMBER]" at bounding box center [752, 257] width 215 height 43
click at [740, 170] on div "Samsung Appliance Repair" at bounding box center [708, 176] width 181 height 22
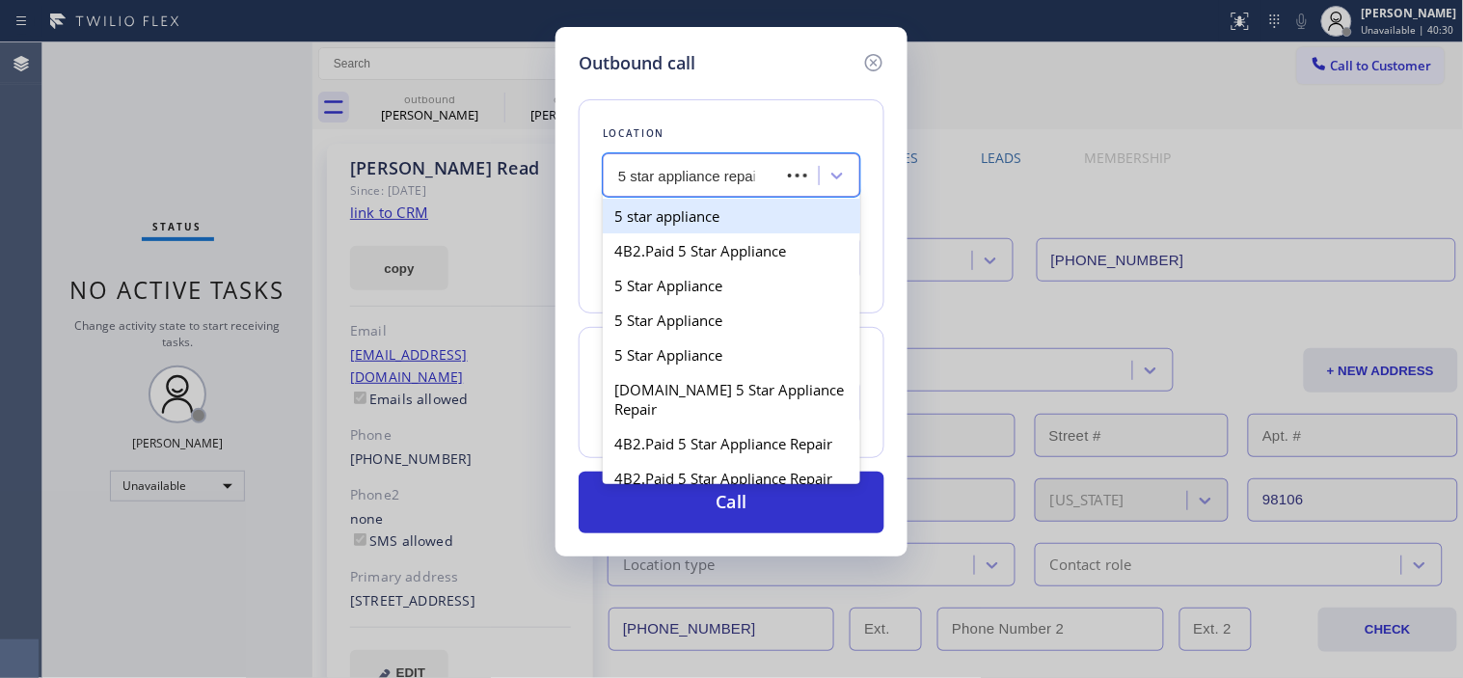
type input "5 star appliance repair"
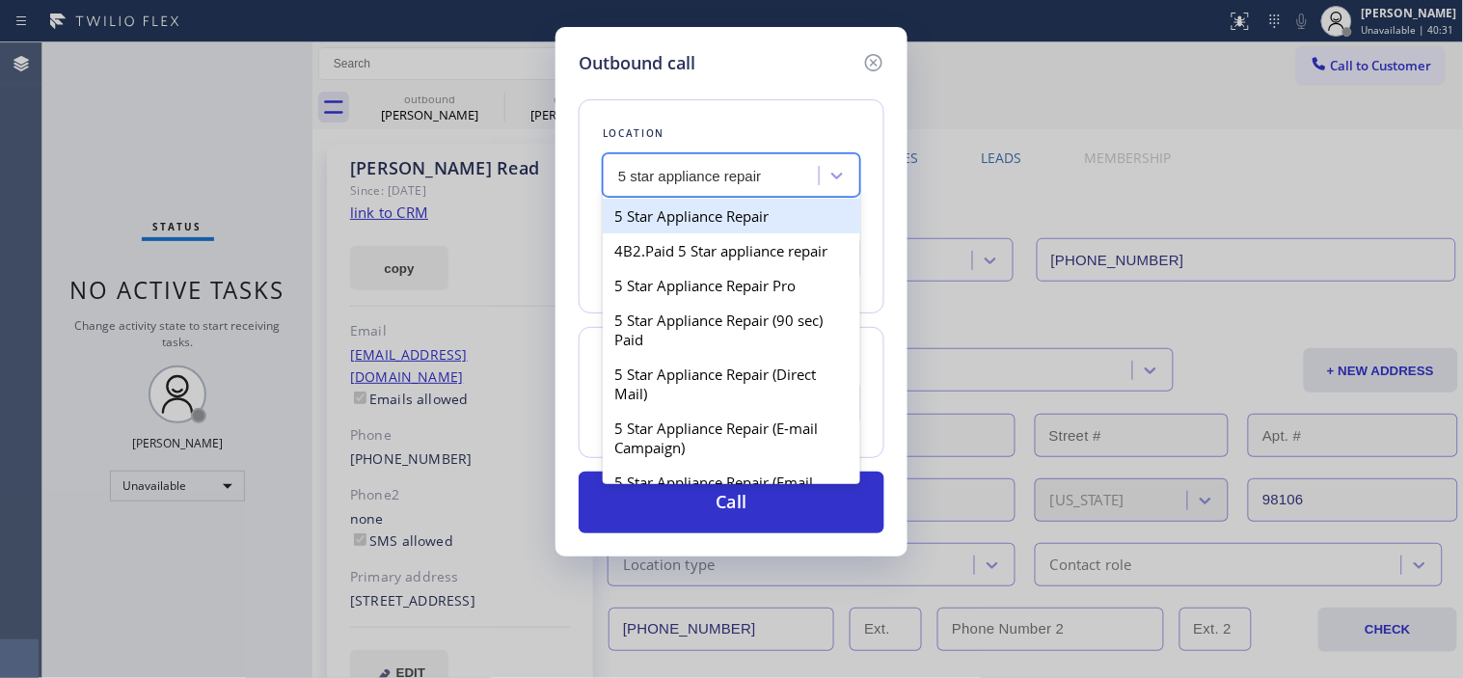
click at [719, 209] on div "5 Star Appliance Repair" at bounding box center [731, 216] width 257 height 35
type input "[PHONE_NUMBER]"
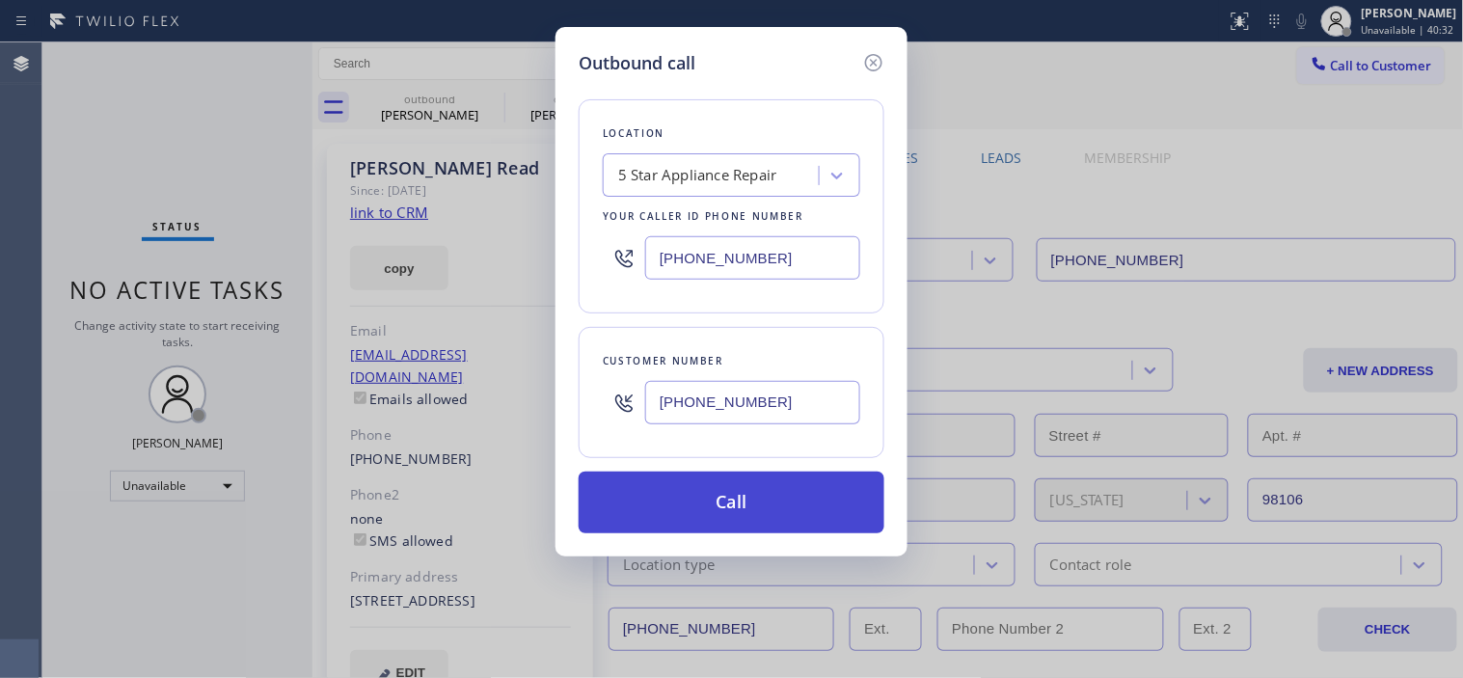
click at [768, 509] on button "Call" at bounding box center [732, 503] width 306 height 62
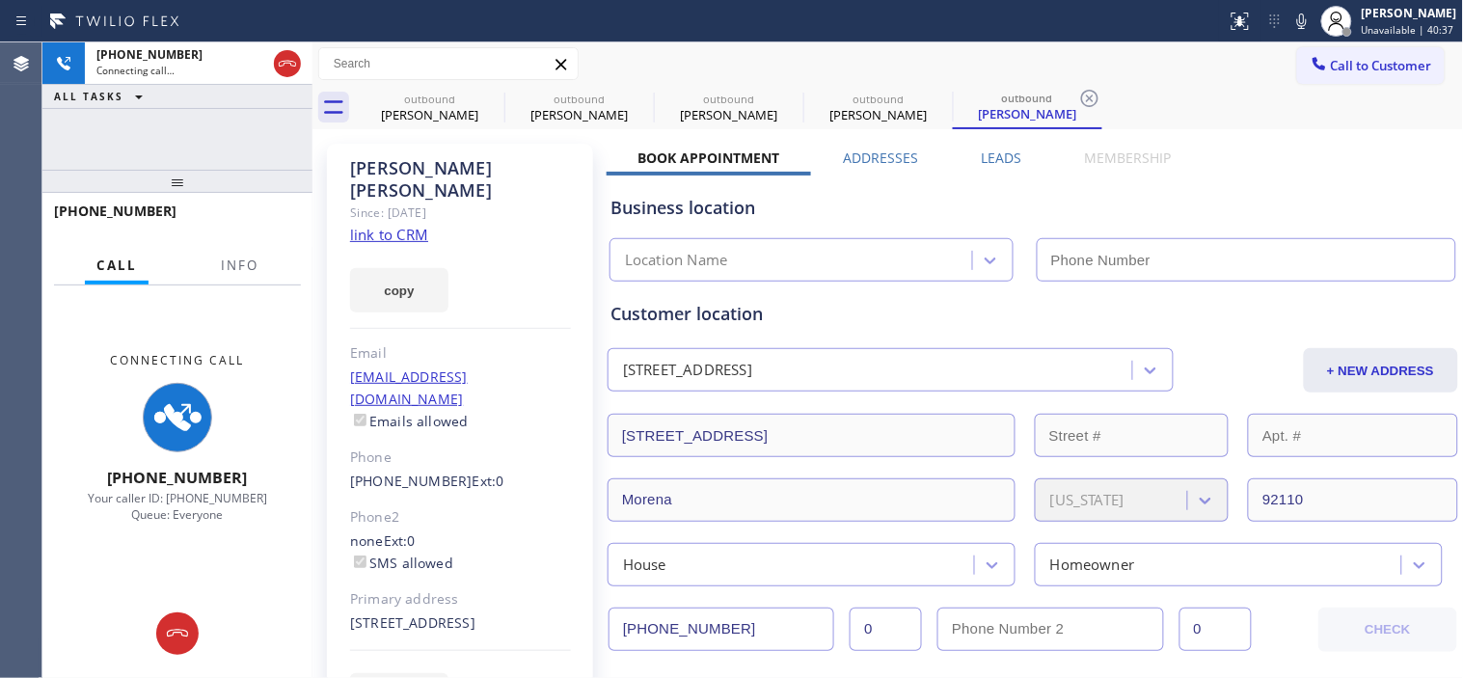
type input "[PHONE_NUMBER]"
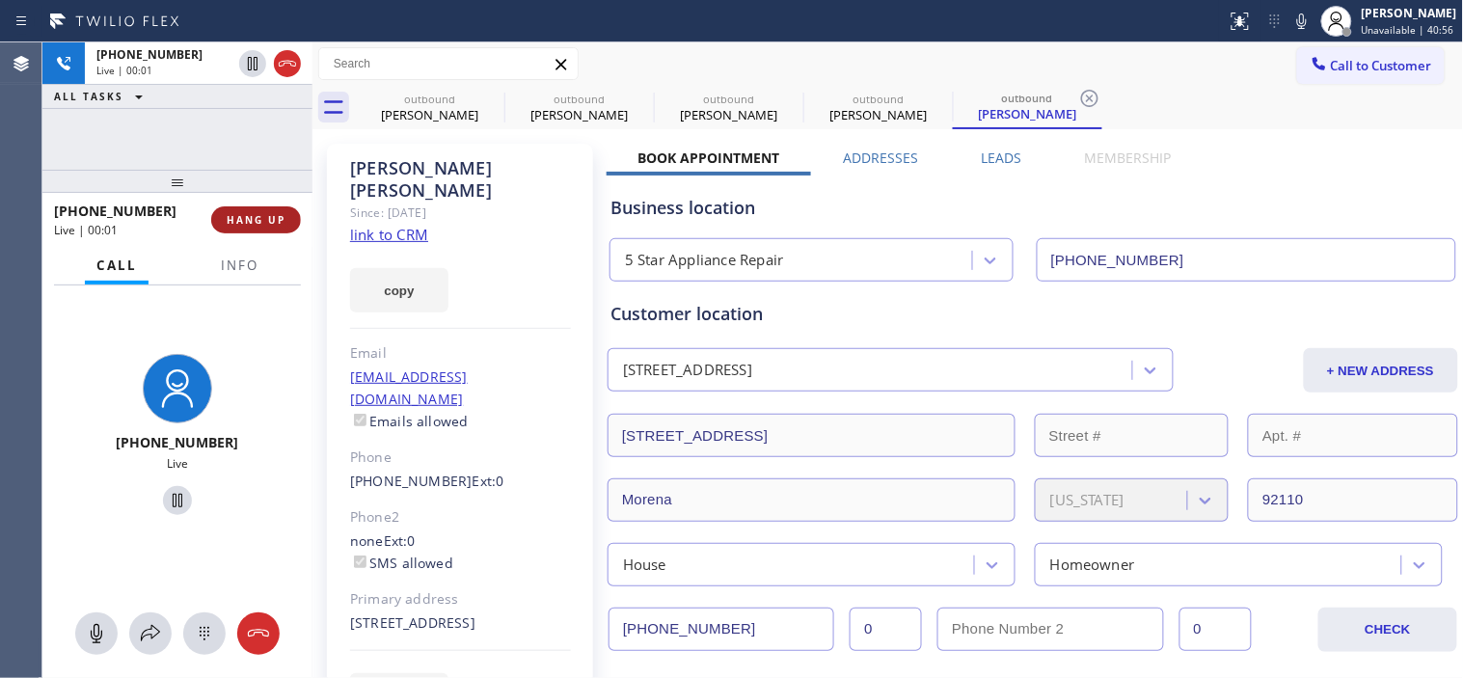
click at [228, 220] on span "HANG UP" at bounding box center [256, 220] width 59 height 14
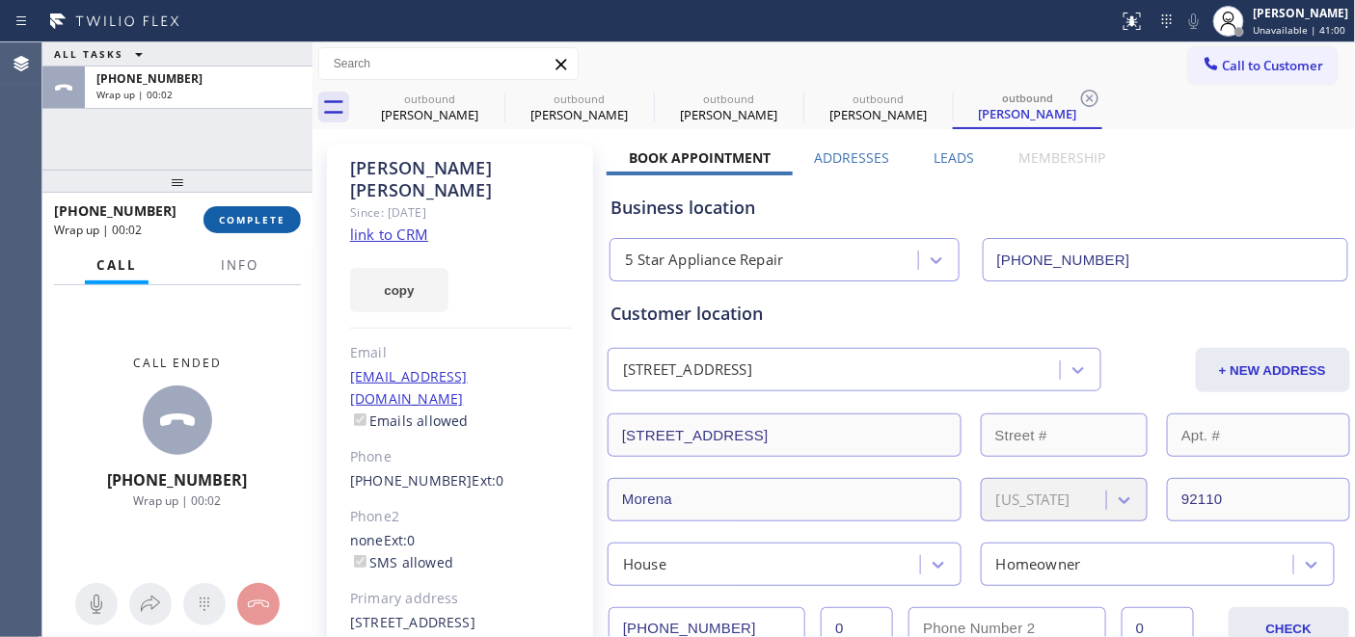
click at [248, 220] on span "COMPLETE" at bounding box center [252, 220] width 67 height 14
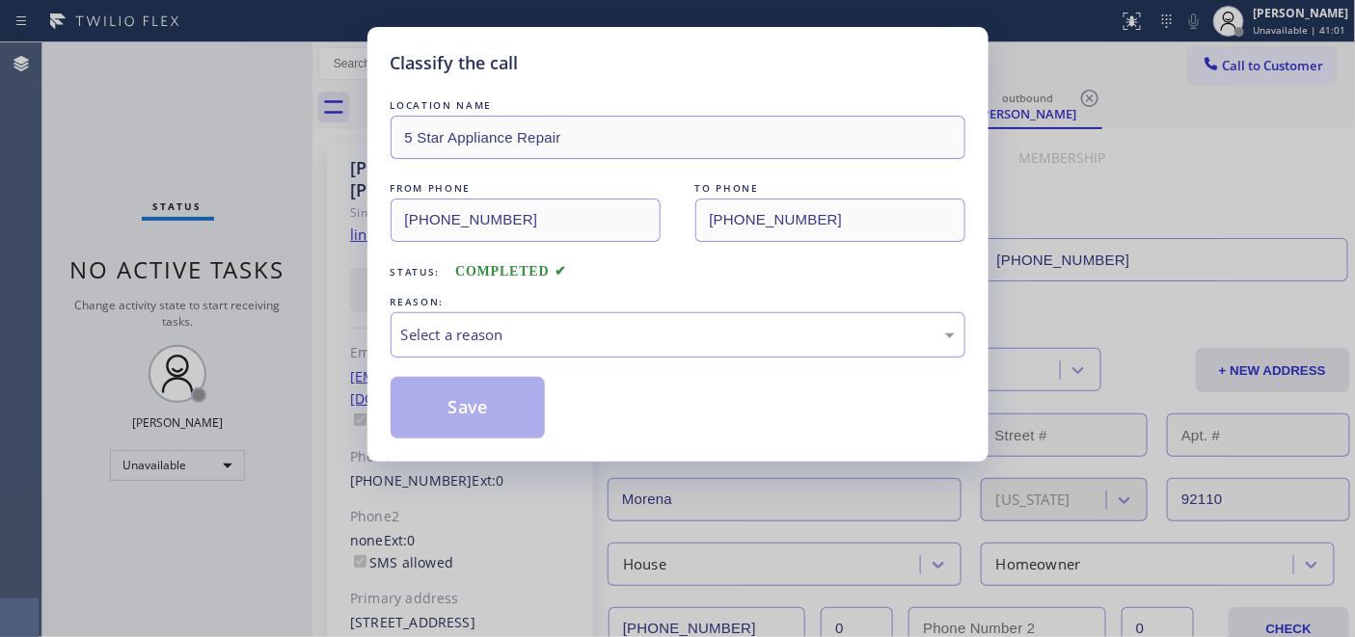
click at [466, 329] on div "Select a reason" at bounding box center [678, 335] width 554 height 22
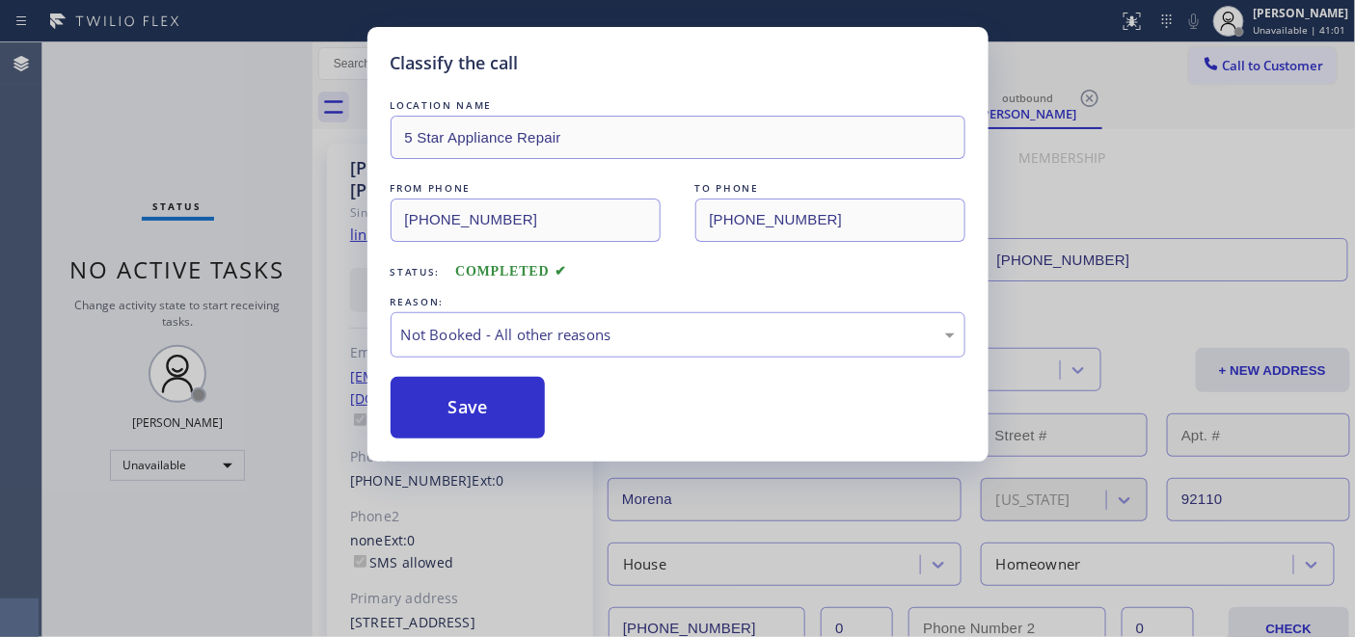
click at [478, 405] on button "Save" at bounding box center [468, 408] width 155 height 62
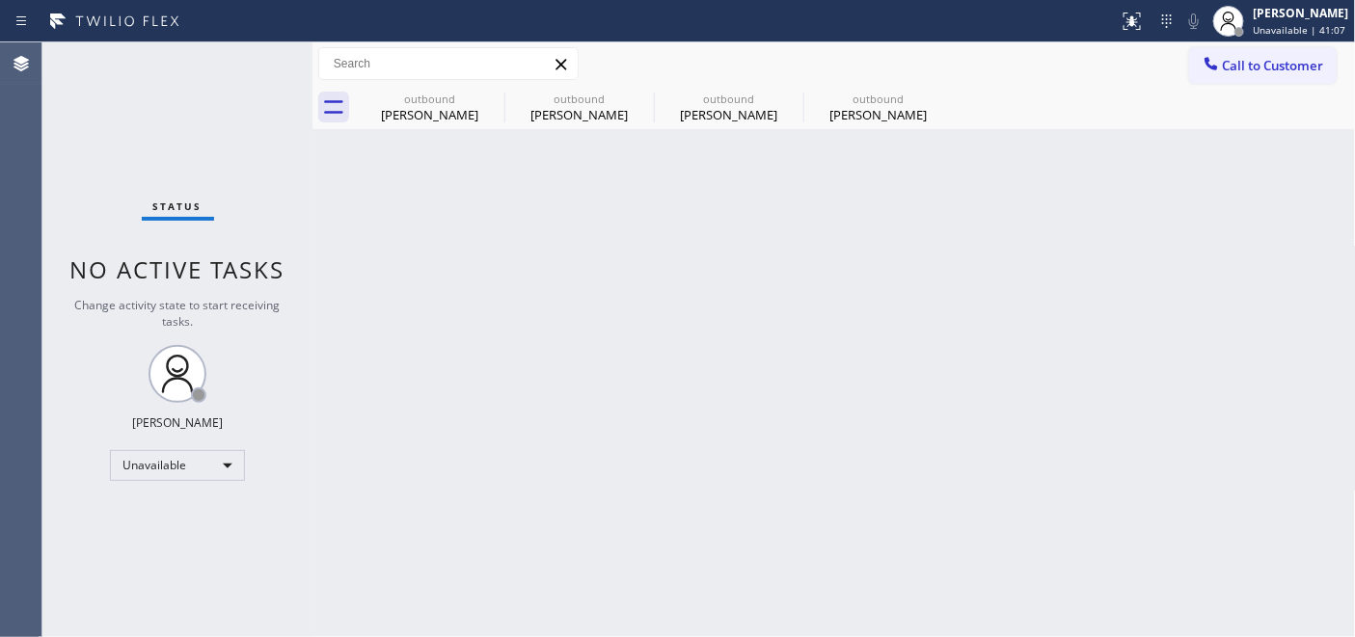
click at [1273, 100] on div "outbound [PERSON_NAME] outbound [PERSON_NAME] outbound [PERSON_NAME] outbound […" at bounding box center [855, 107] width 1001 height 43
click at [1293, 77] on button "Call to Customer" at bounding box center [1263, 65] width 148 height 37
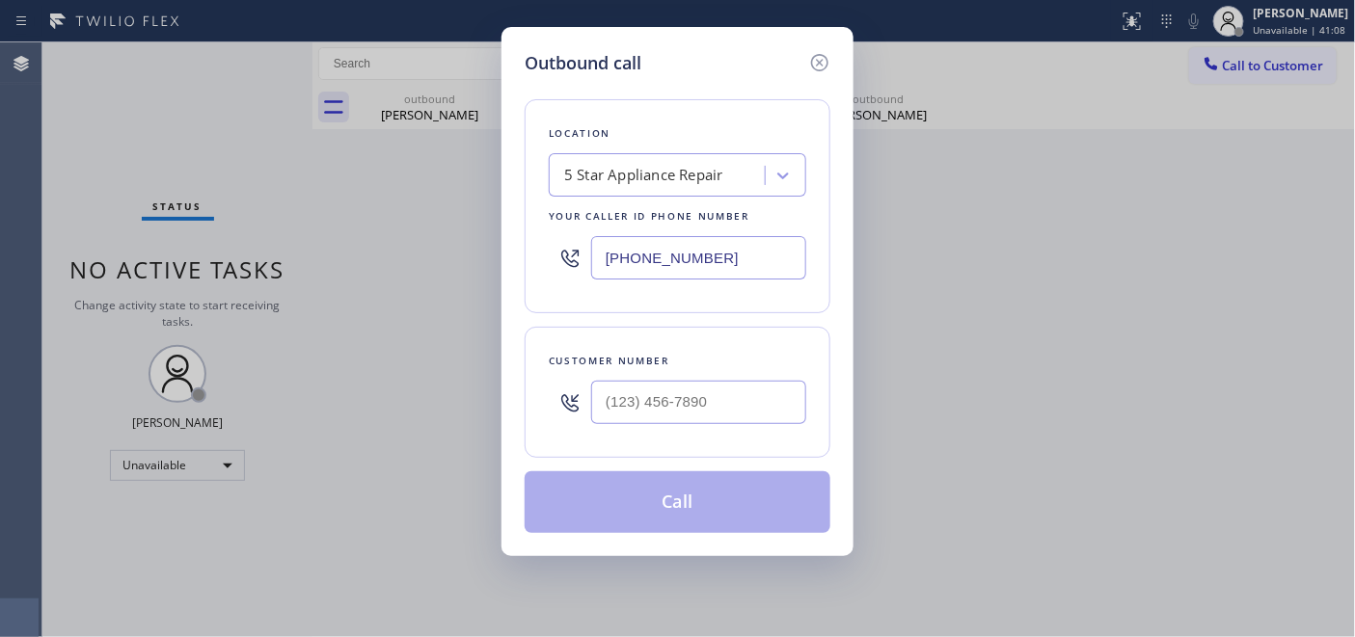
drag, startPoint x: 738, startPoint y: 374, endPoint x: 716, endPoint y: 391, distance: 27.6
click at [736, 376] on div at bounding box center [698, 402] width 215 height 63
click at [717, 389] on input "(___) ___-____" at bounding box center [698, 402] width 215 height 43
click at [715, 393] on input "(___) ___-____" at bounding box center [698, 402] width 215 height 43
paste input "text"
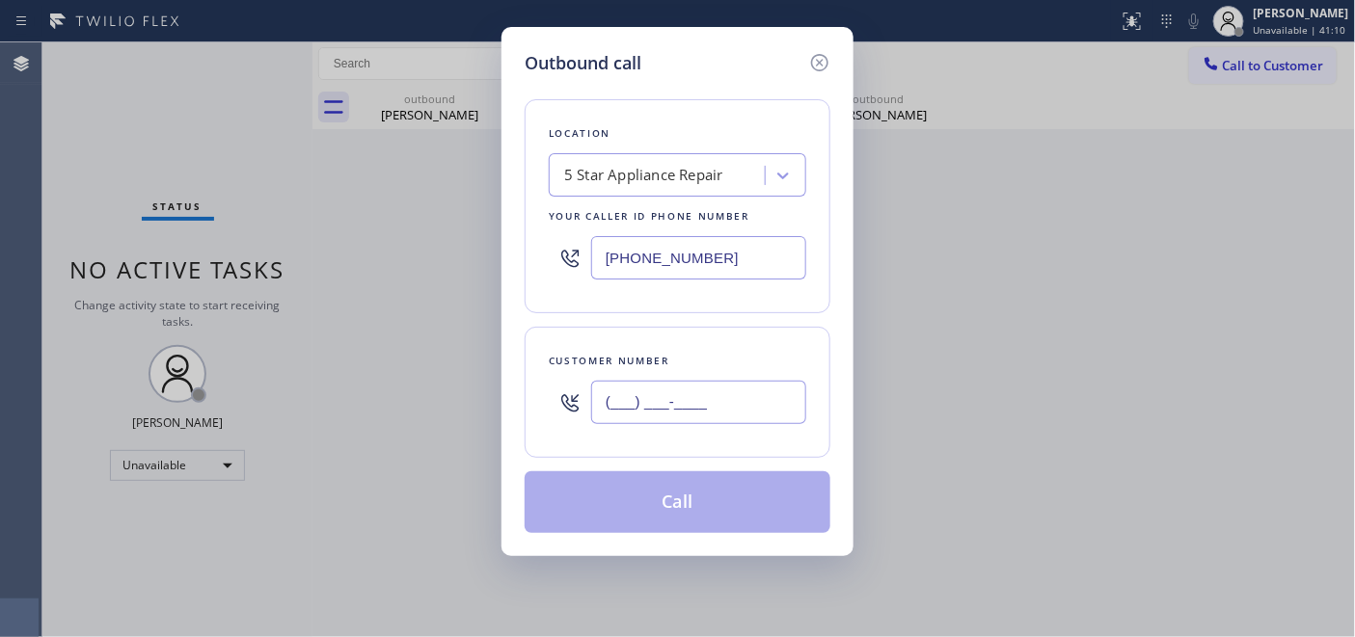
type input "(___) ___-____"
drag, startPoint x: 634, startPoint y: 379, endPoint x: 644, endPoint y: 365, distance: 17.9
click at [630, 382] on div at bounding box center [698, 402] width 215 height 63
click at [605, 421] on input "(___) ___-____" at bounding box center [698, 402] width 215 height 43
paste input "408) 393-1342"
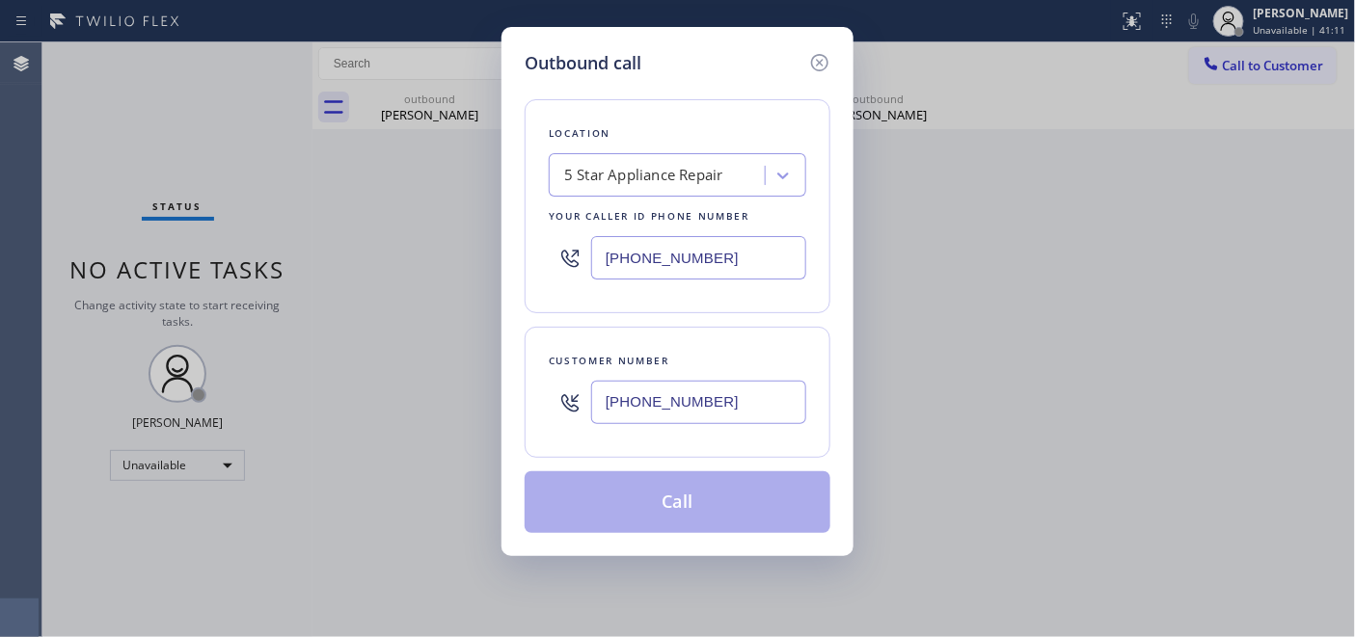
type input "[PHONE_NUMBER]"
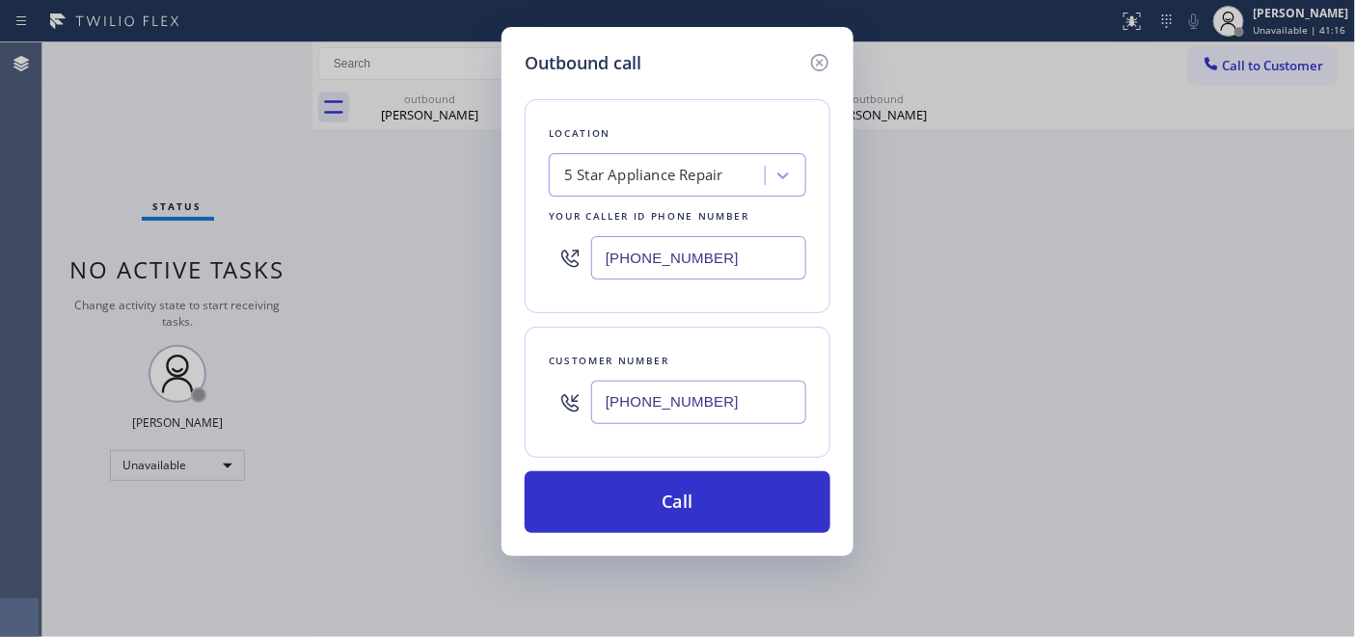
drag, startPoint x: 546, startPoint y: 236, endPoint x: 579, endPoint y: 271, distance: 47.8
click at [507, 251] on div "Outbound call Location 5 Star Appliance Repair Your caller id phone number [PHO…" at bounding box center [677, 291] width 352 height 529
click at [473, 254] on div "Outbound call Location 5 Star Appliance Repair Your caller id phone number [PHO…" at bounding box center [677, 318] width 1355 height 637
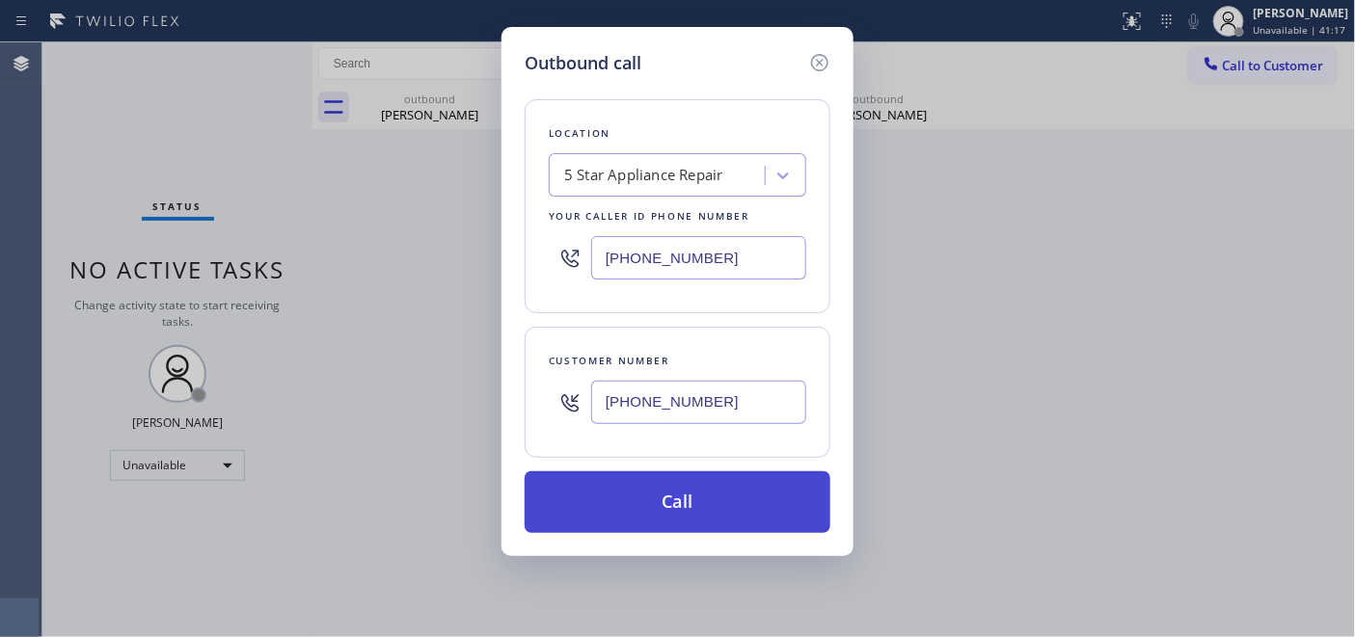
paste input "88) 996-4606"
type input "[PHONE_NUMBER]"
click at [665, 504] on button "Call" at bounding box center [678, 503] width 306 height 62
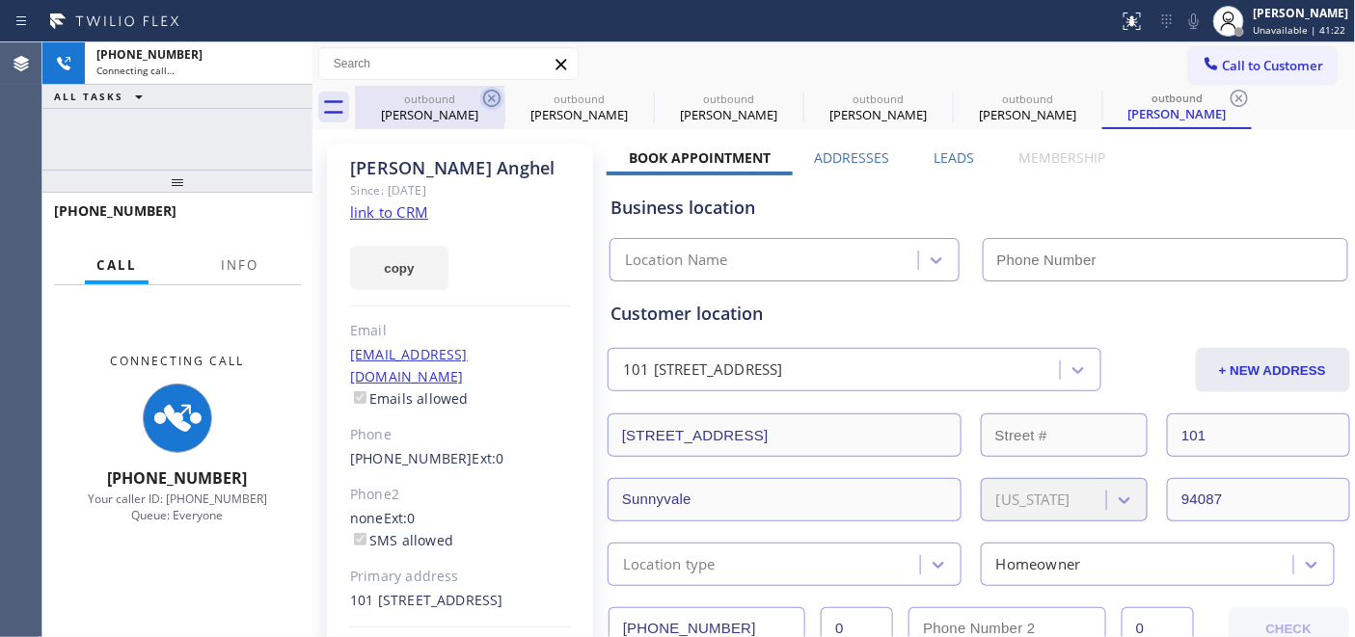
click at [487, 101] on icon at bounding box center [491, 98] width 23 height 23
type input "[PHONE_NUMBER]"
click at [0, 0] on icon at bounding box center [0, 0] width 0 height 0
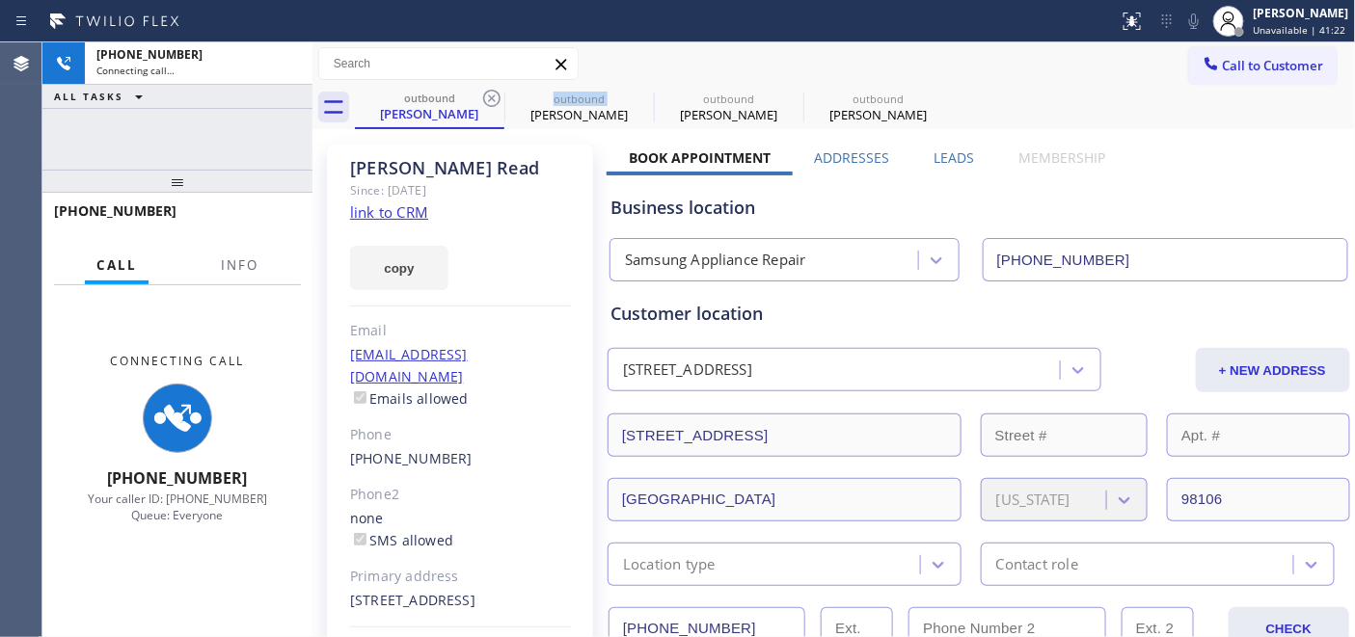
click at [487, 101] on icon at bounding box center [491, 98] width 23 height 23
type input "[PHONE_NUMBER]"
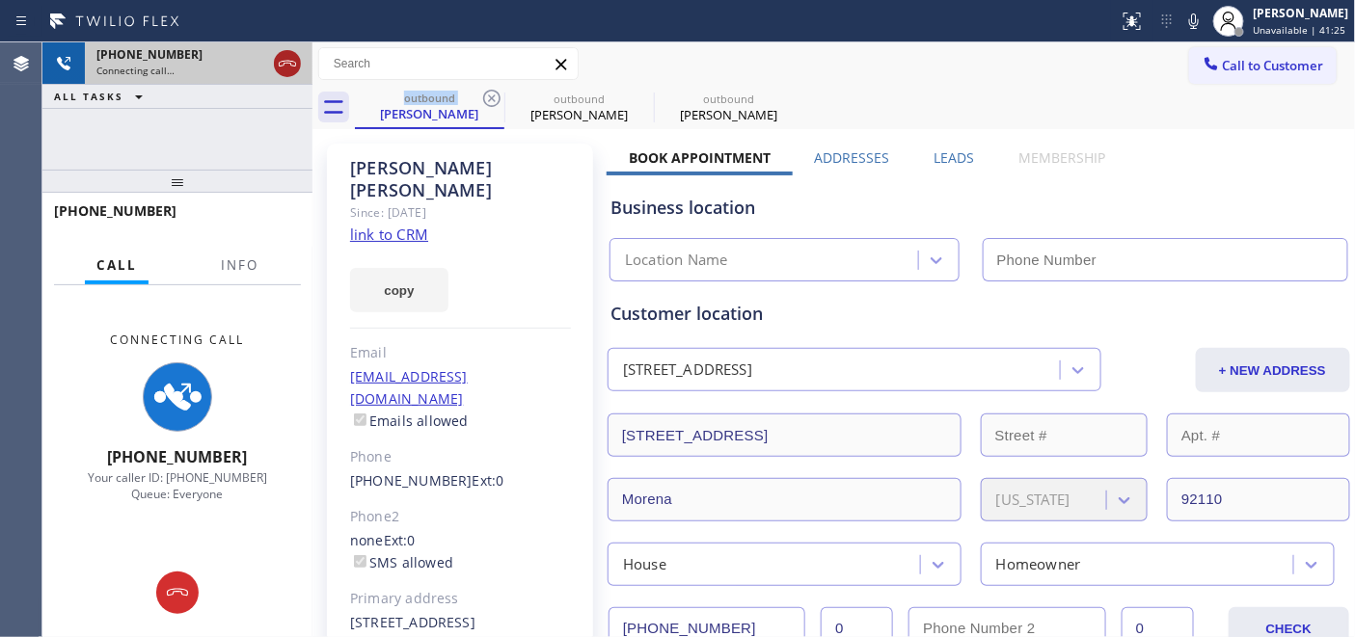
click at [286, 70] on icon at bounding box center [287, 63] width 23 height 23
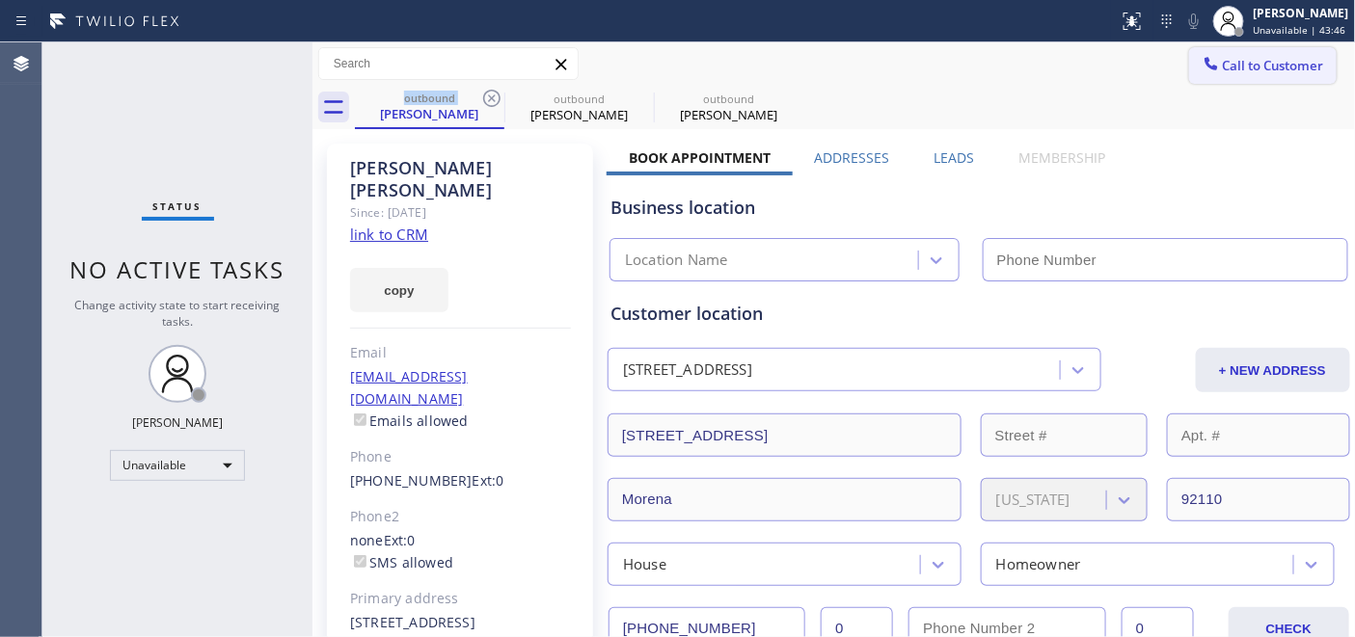
click at [1223, 70] on span "Call to Customer" at bounding box center [1273, 65] width 101 height 17
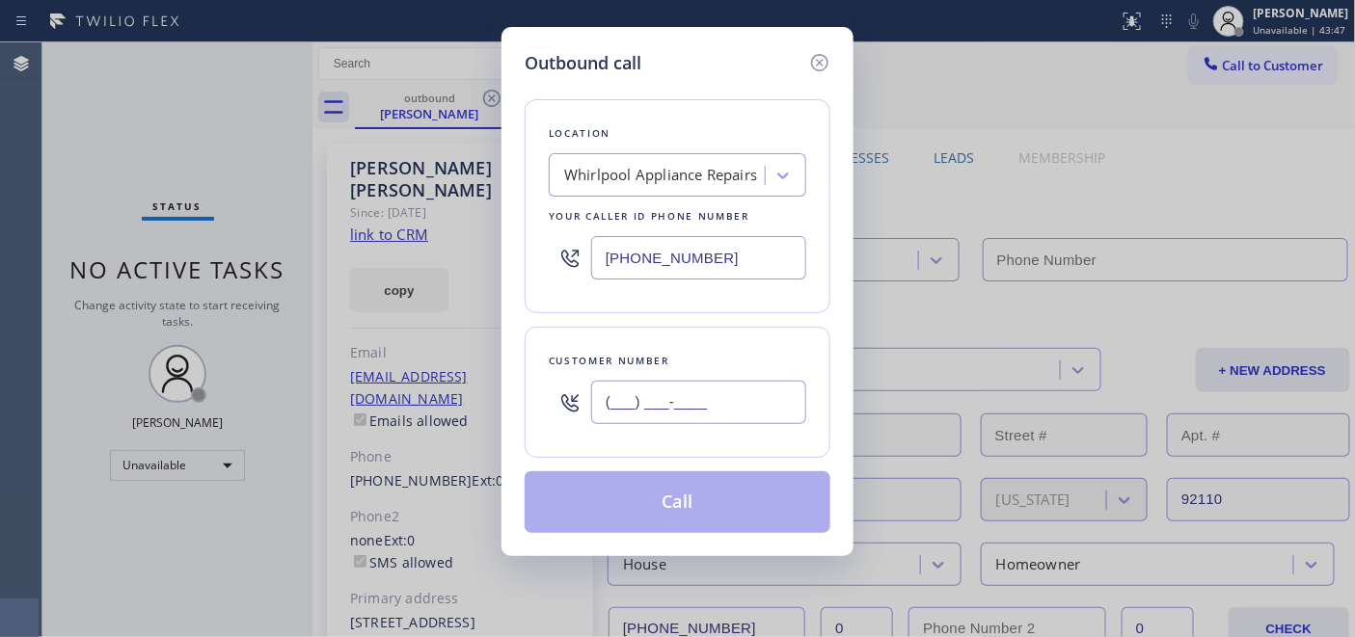
drag, startPoint x: 735, startPoint y: 417, endPoint x: 512, endPoint y: 408, distance: 222.9
click at [553, 410] on div "(___) ___-____" at bounding box center [677, 402] width 257 height 63
paste input "408) 393-1342"
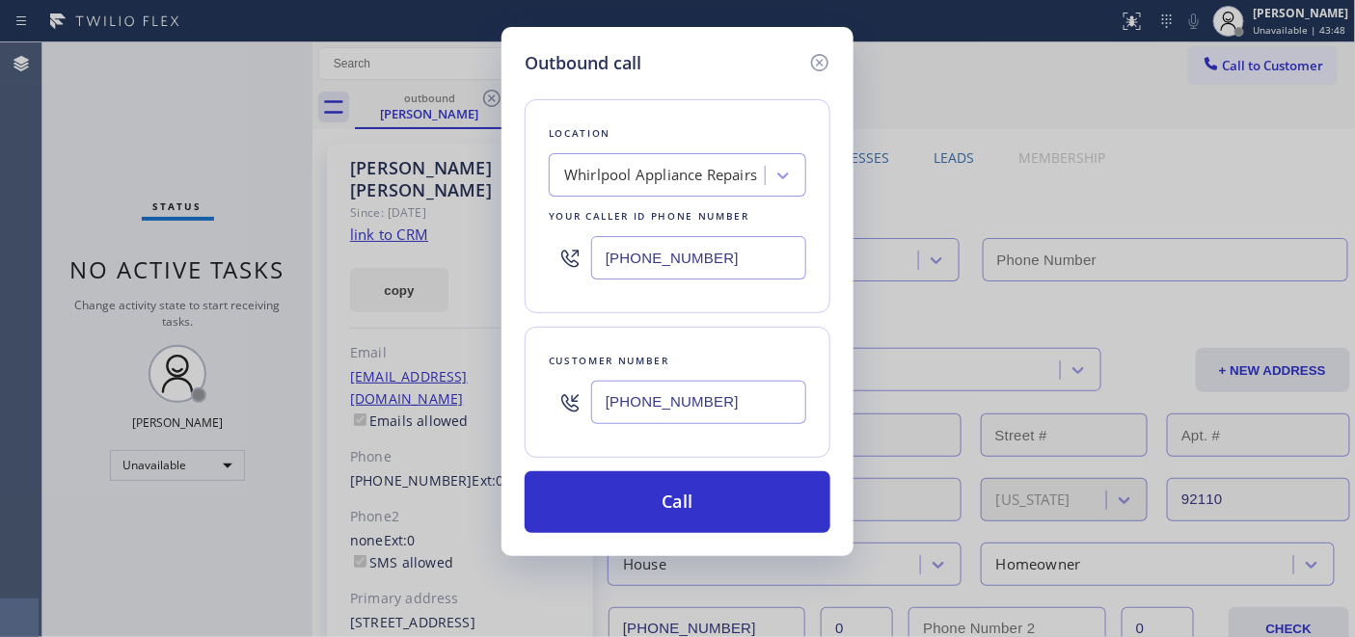
type input "[PHONE_NUMBER]"
drag, startPoint x: 610, startPoint y: 277, endPoint x: 499, endPoint y: 277, distance: 111.9
click at [499, 277] on div "Outbound call Location Whirlpool Appliance Repairs Your caller id phone number …" at bounding box center [677, 318] width 1355 height 637
paste input "text"
type input "[PHONE_NUMBER]"
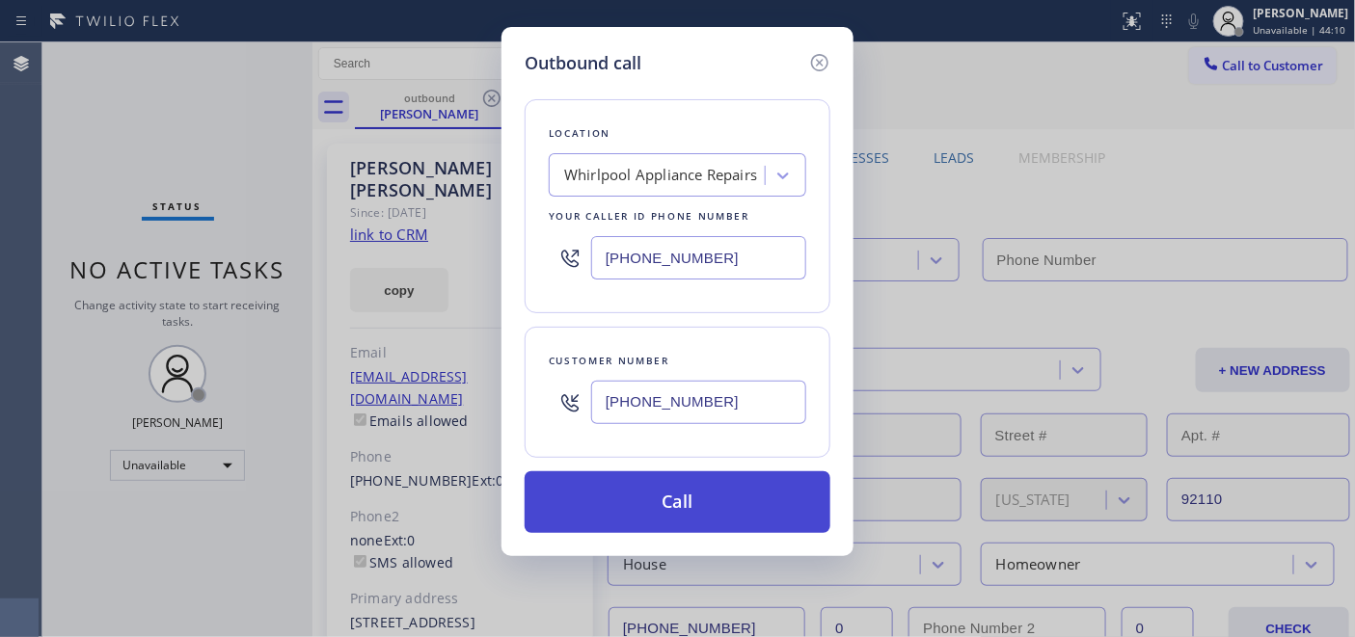
click at [759, 506] on button "Call" at bounding box center [678, 503] width 306 height 62
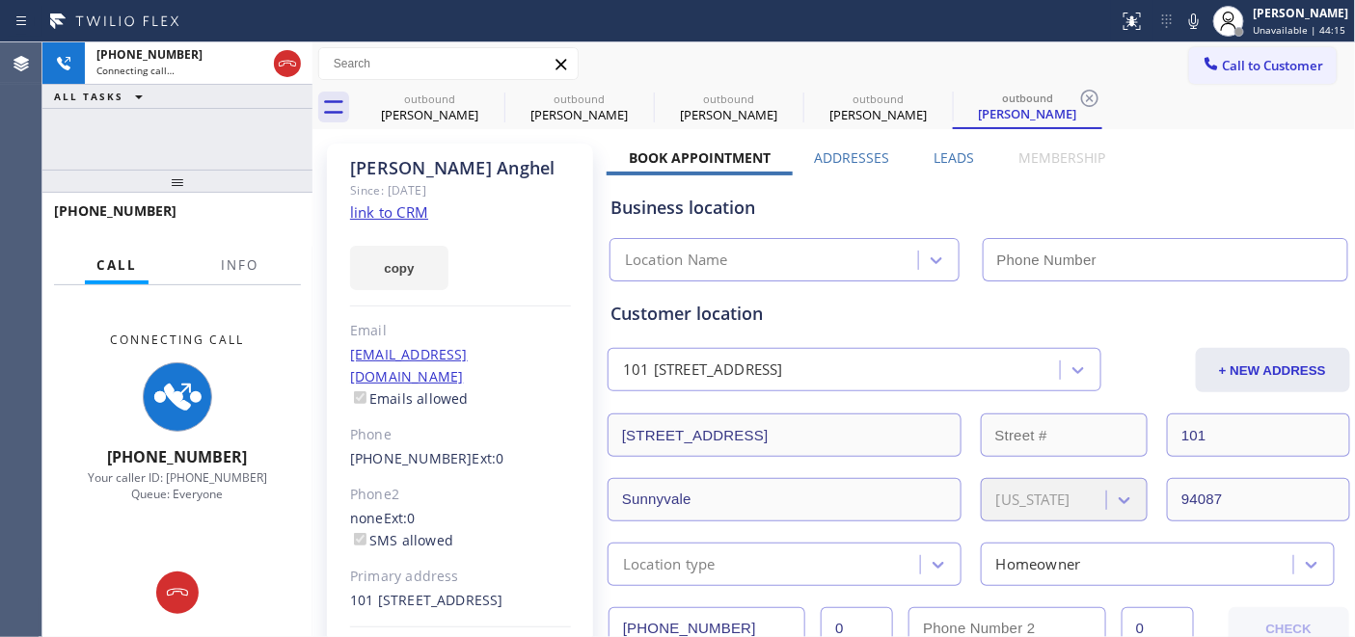
type input "[PHONE_NUMBER]"
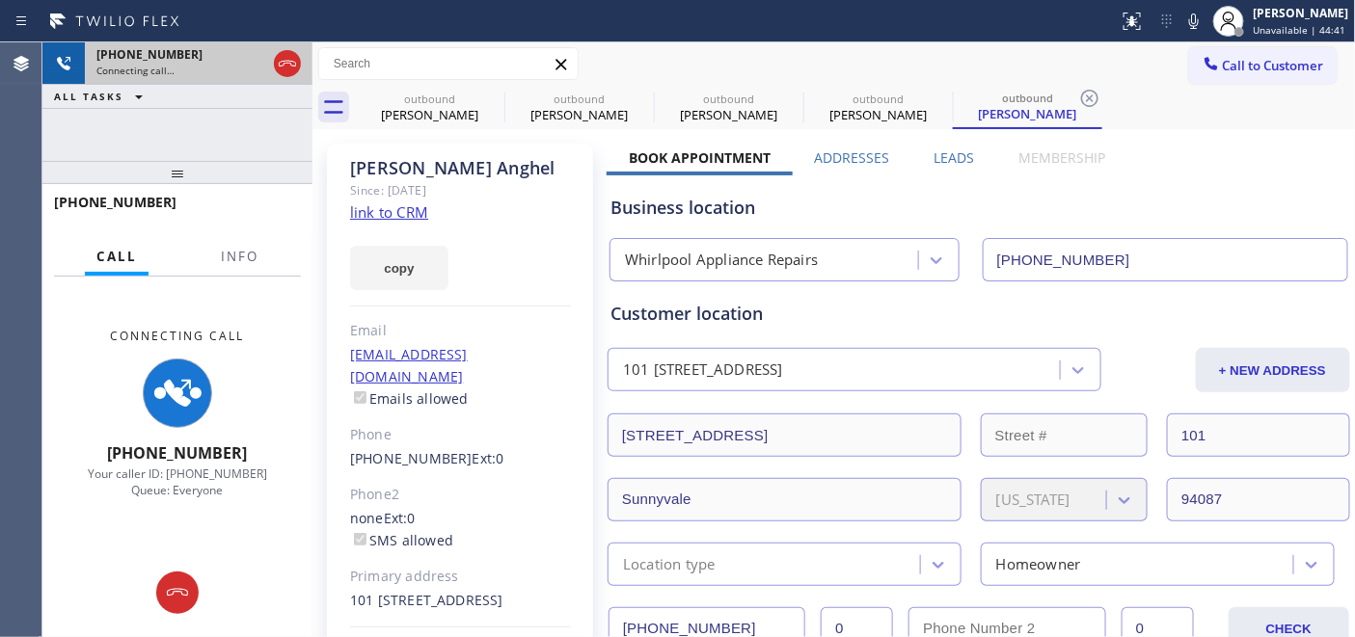
drag, startPoint x: 217, startPoint y: 131, endPoint x: 235, endPoint y: 81, distance: 53.4
click at [225, 92] on div "[PHONE_NUMBER] Connecting call… ALL TASKS ALL TASKS ACTIVE TASKS TASKS IN WRAP …" at bounding box center [177, 339] width 270 height 595
click at [283, 63] on icon at bounding box center [287, 63] width 23 height 23
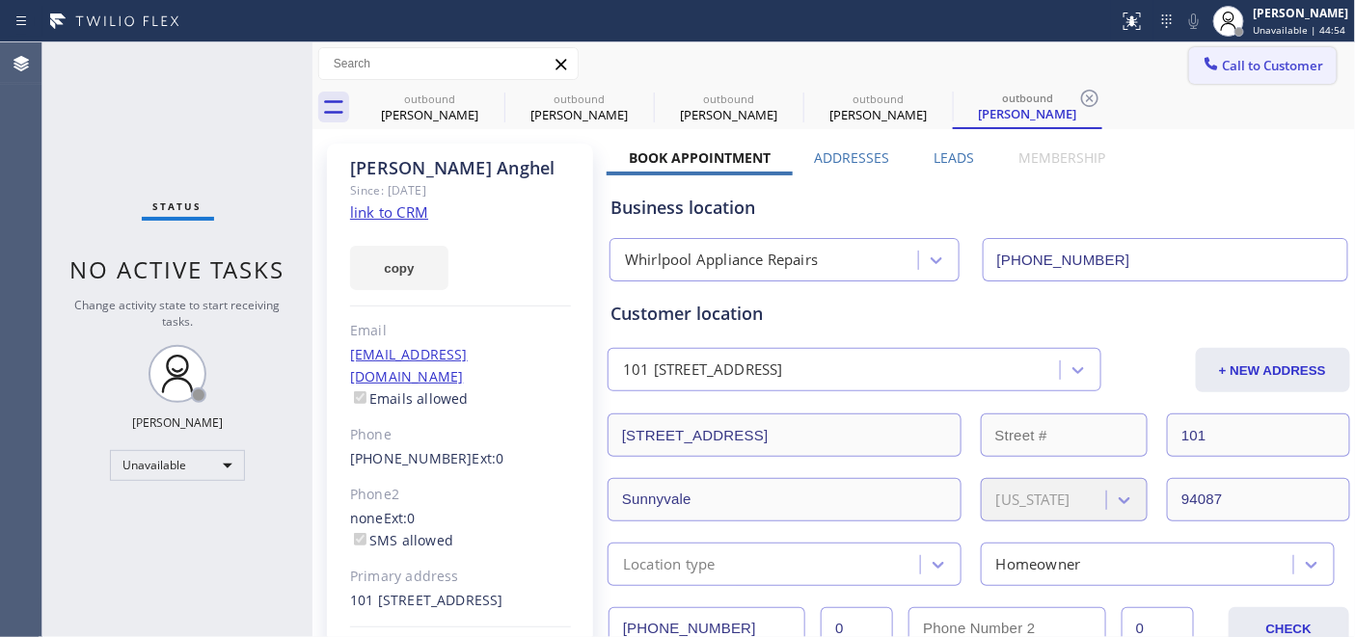
click at [1250, 83] on button "Call to Customer" at bounding box center [1263, 65] width 148 height 37
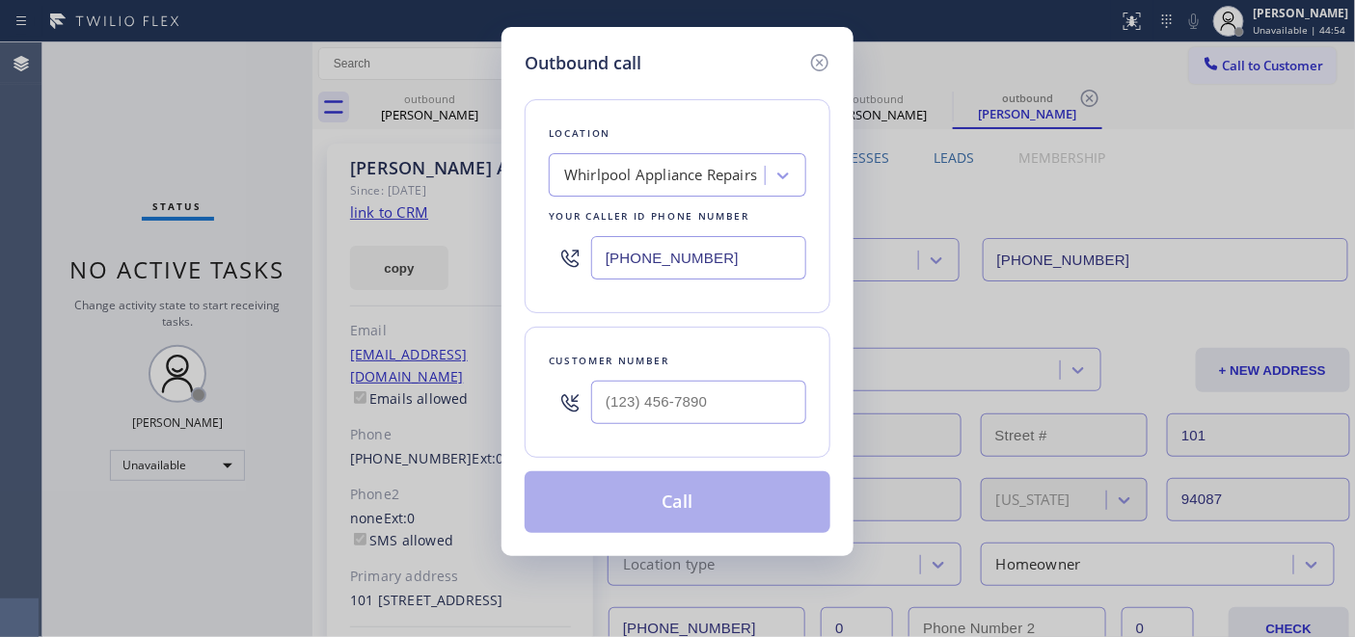
drag, startPoint x: 759, startPoint y: 353, endPoint x: 688, endPoint y: 369, distance: 73.2
click at [755, 362] on div "Customer number" at bounding box center [677, 361] width 257 height 20
click at [672, 378] on div at bounding box center [698, 402] width 215 height 63
drag, startPoint x: 619, startPoint y: 450, endPoint x: 631, endPoint y: 417, distance: 35.7
click at [623, 446] on div "Customer number" at bounding box center [678, 392] width 306 height 131
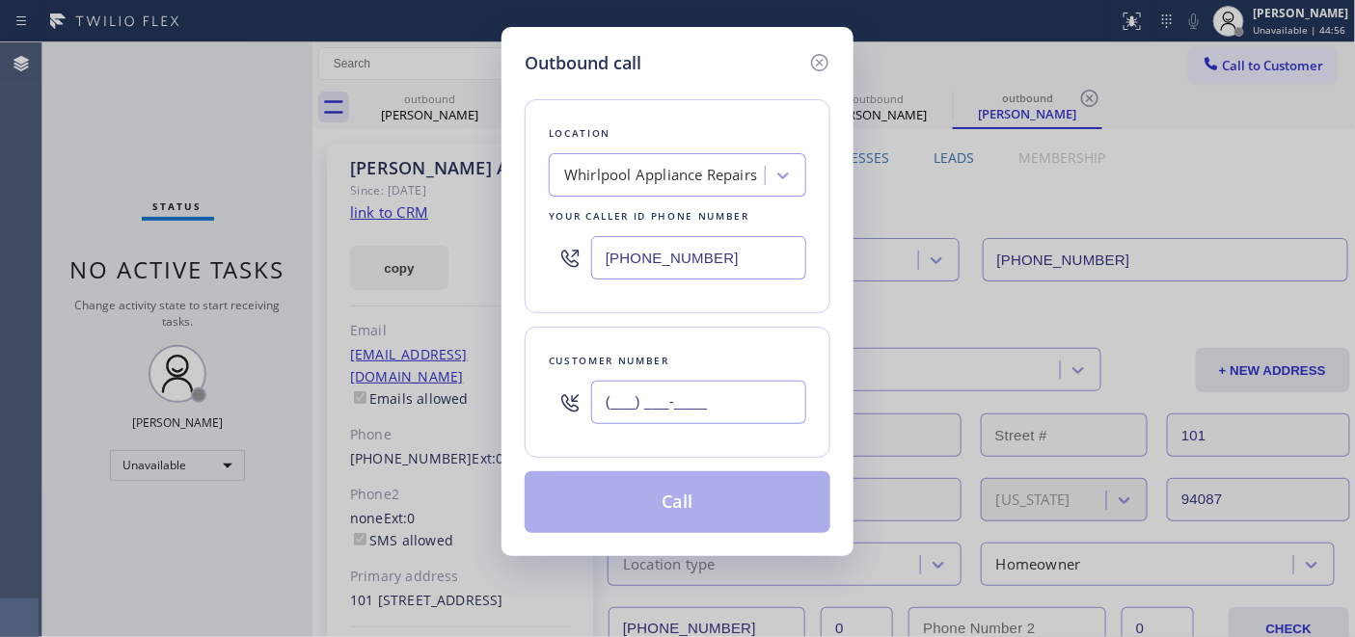
click at [632, 417] on input "(___) ___-____" at bounding box center [698, 402] width 215 height 43
paste input "562) 225-5494"
type input "[PHONE_NUMBER]"
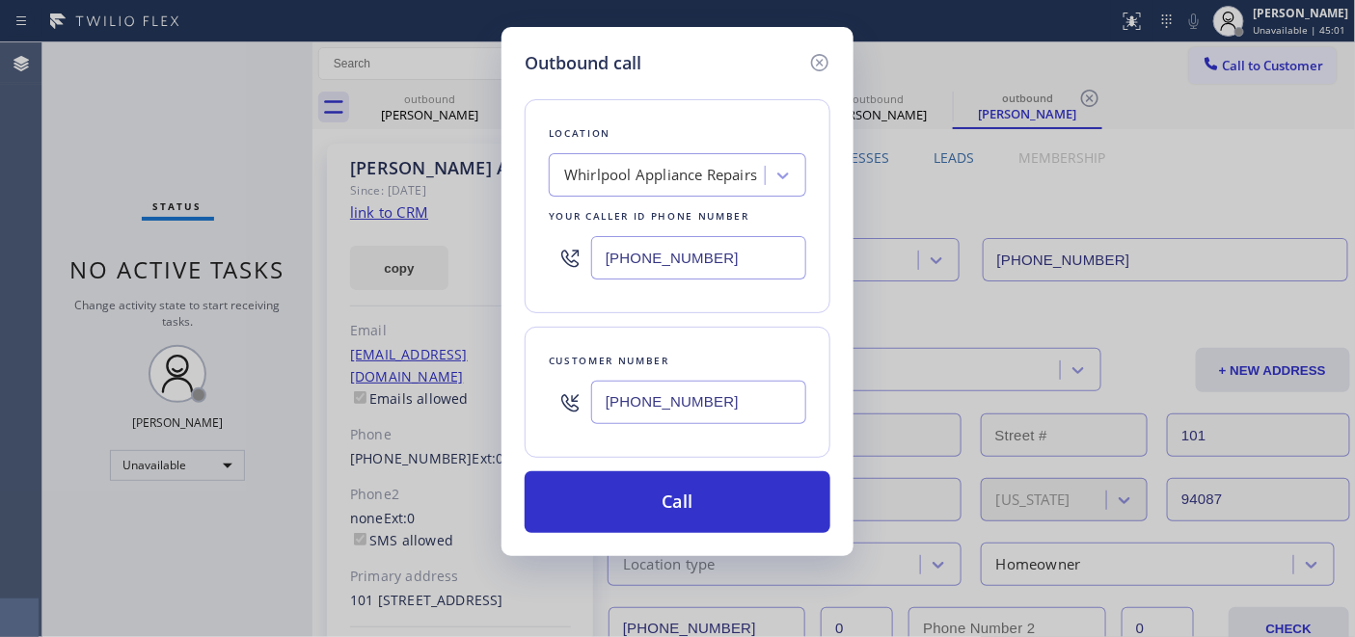
drag, startPoint x: 689, startPoint y: 251, endPoint x: 564, endPoint y: 264, distance: 125.1
click at [576, 264] on div "[PHONE_NUMBER]" at bounding box center [677, 258] width 257 height 63
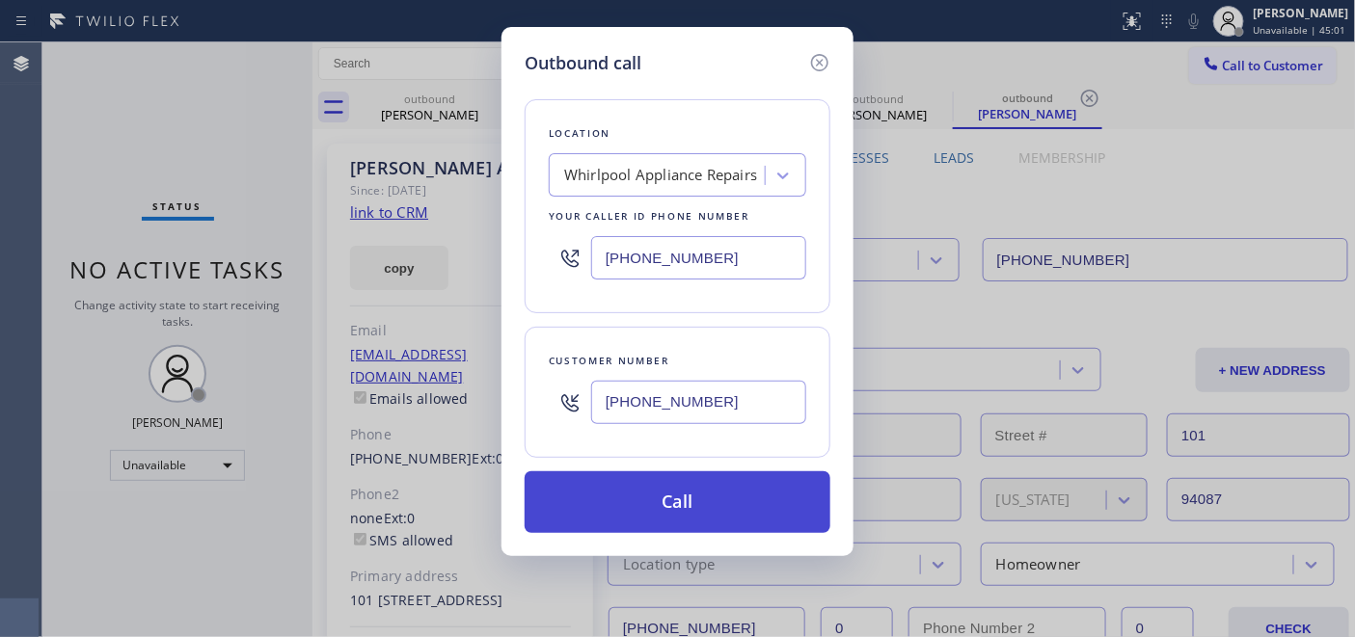
paste input "55) 731-4952"
type input "[PHONE_NUMBER]"
click at [737, 503] on button "Call" at bounding box center [678, 503] width 306 height 62
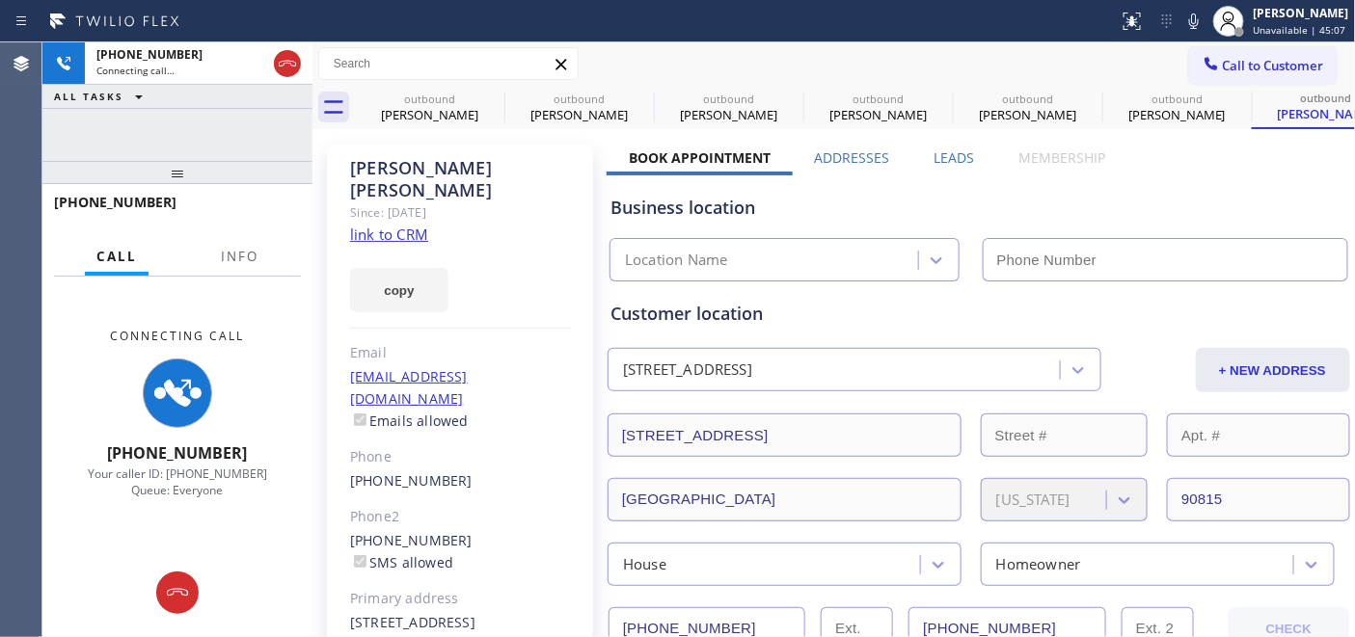
type input "[PHONE_NUMBER]"
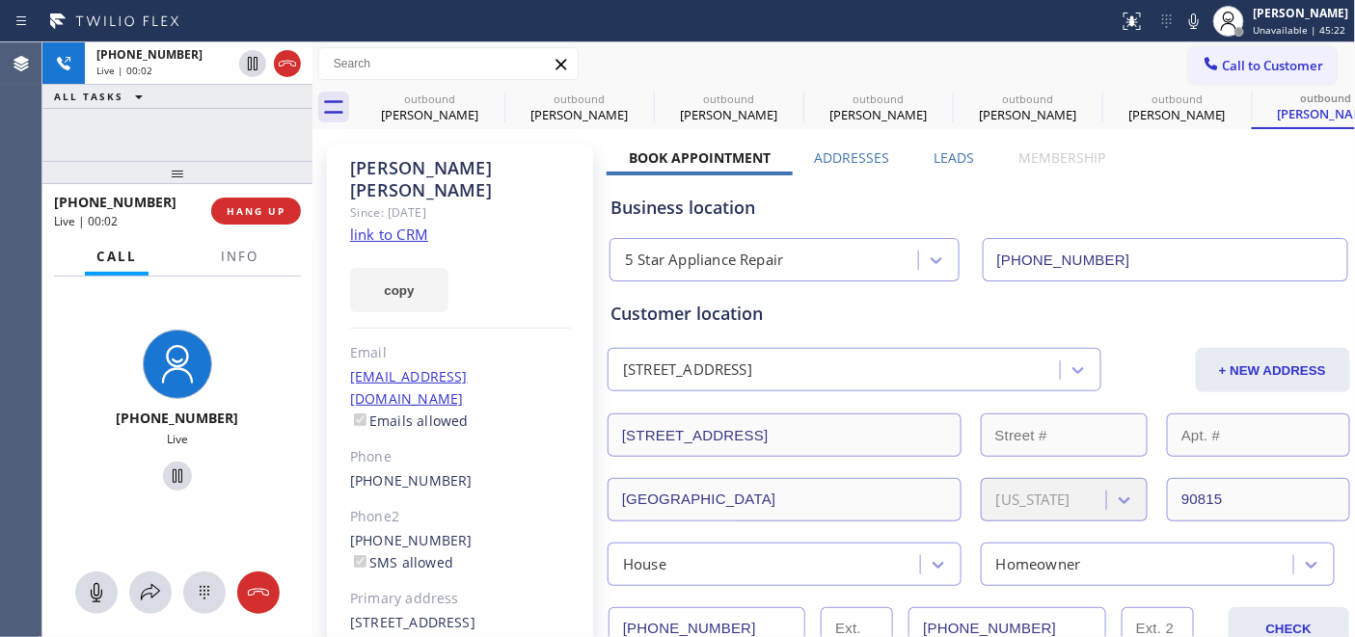
drag, startPoint x: 257, startPoint y: 217, endPoint x: 246, endPoint y: 170, distance: 48.4
click at [256, 217] on span "HANG UP" at bounding box center [256, 211] width 59 height 14
drag, startPoint x: 246, startPoint y: 170, endPoint x: 248, endPoint y: 113, distance: 56.9
click at [246, 129] on div "[PHONE_NUMBER] Live | 00:02 ALL TASKS ALL TASKS ACTIVE TASKS TASKS IN WRAP UP […" at bounding box center [177, 339] width 270 height 595
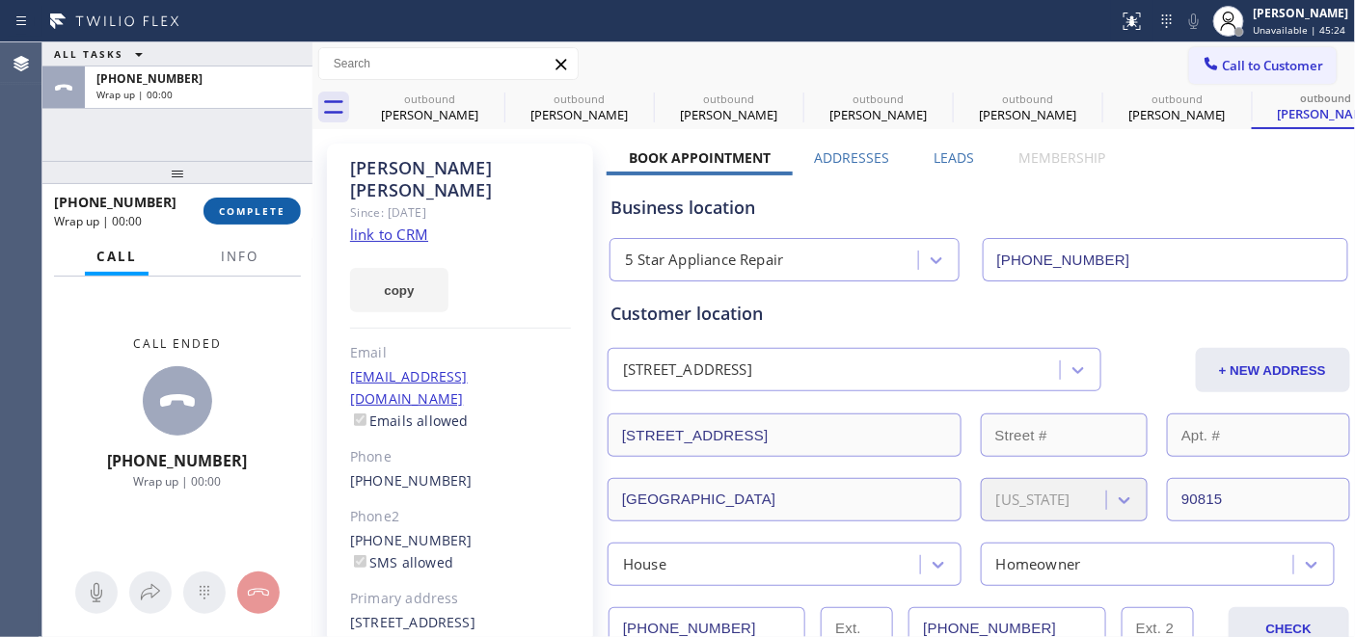
click at [277, 209] on span "COMPLETE" at bounding box center [252, 211] width 67 height 14
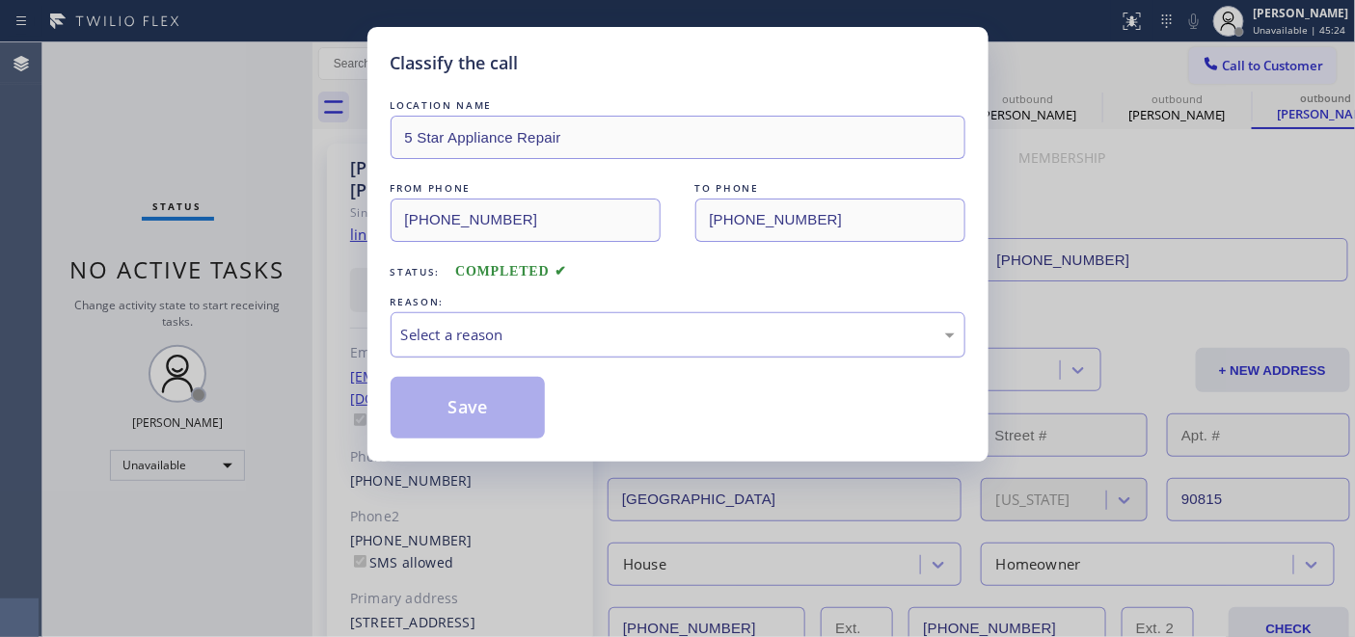
click at [537, 330] on div "Select a reason" at bounding box center [678, 335] width 554 height 22
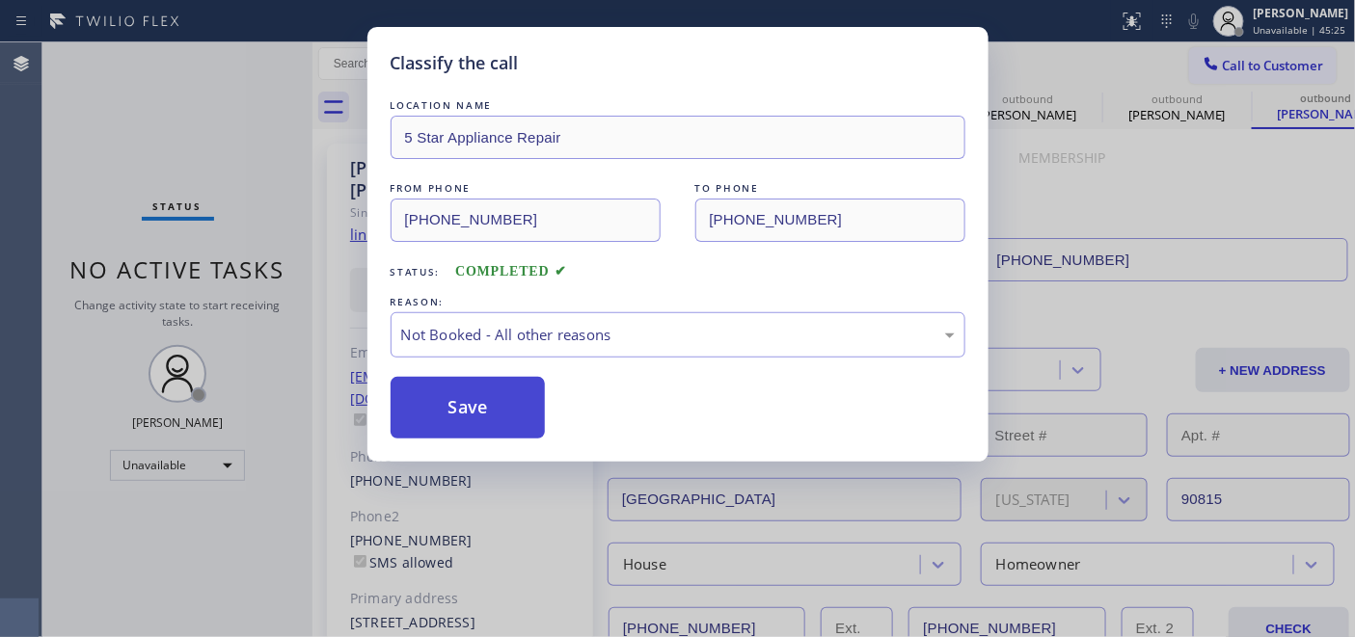
click at [497, 406] on button "Save" at bounding box center [468, 408] width 155 height 62
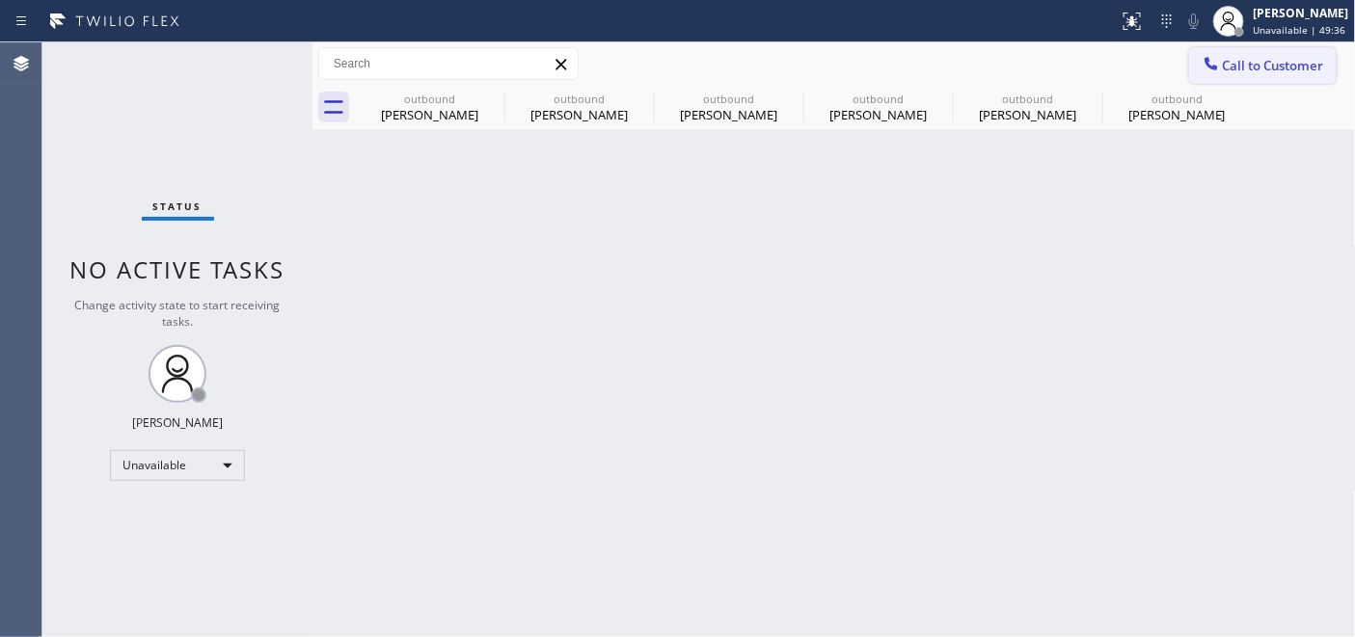
click at [1248, 68] on span "Call to Customer" at bounding box center [1273, 65] width 101 height 17
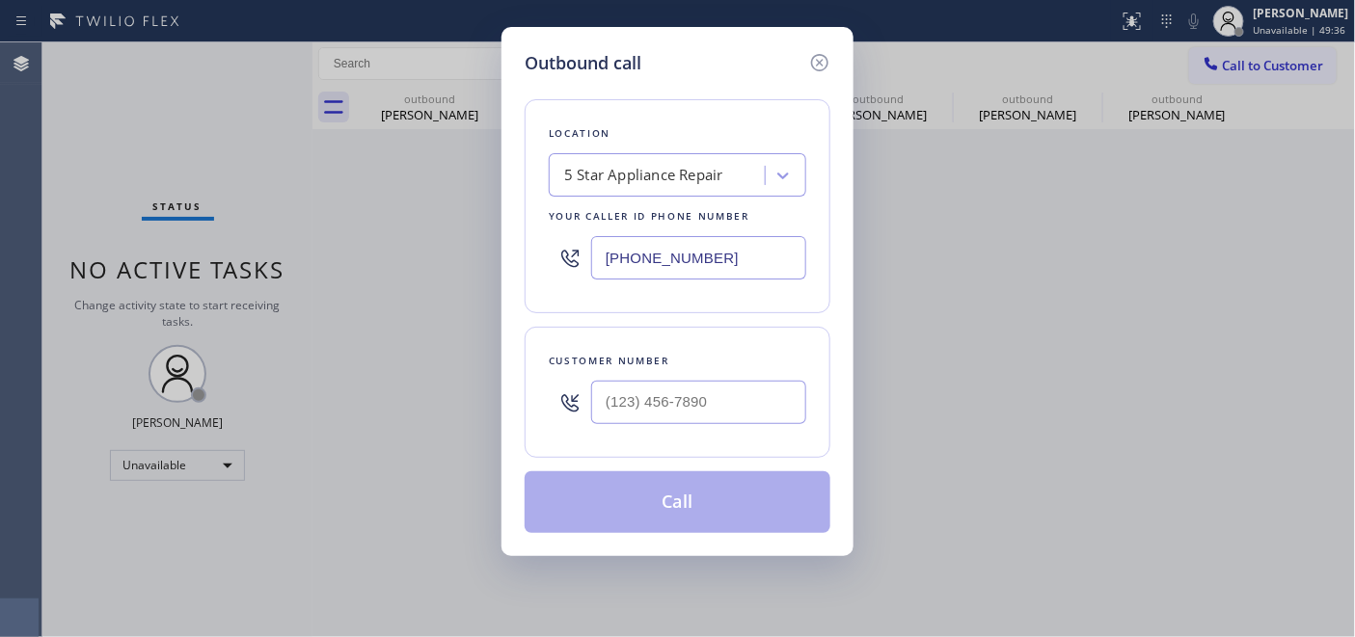
click at [582, 430] on div at bounding box center [570, 402] width 42 height 63
click at [584, 431] on div at bounding box center [570, 402] width 42 height 63
click at [634, 401] on input "(___) ___-____" at bounding box center [698, 402] width 215 height 43
paste input "818) 634-0620"
type input "[PHONE_NUMBER]"
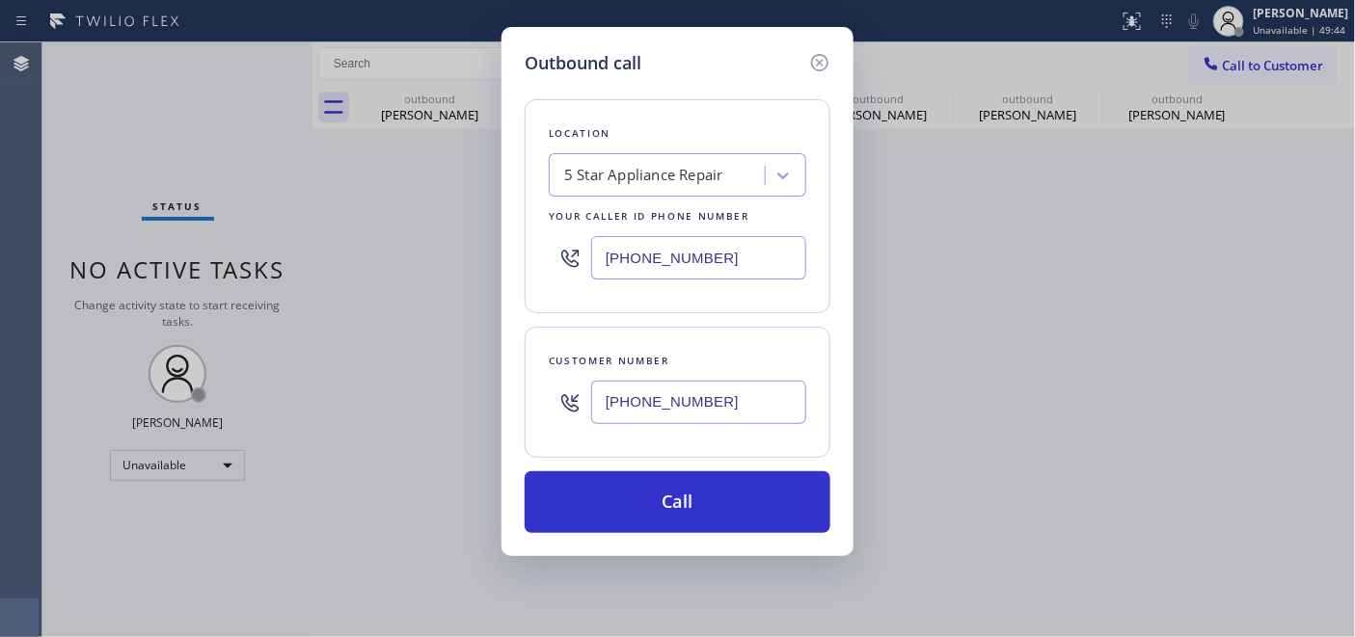
drag, startPoint x: 567, startPoint y: 245, endPoint x: 548, endPoint y: 243, distance: 19.4
click at [549, 243] on div "[PHONE_NUMBER]" at bounding box center [677, 258] width 257 height 63
paste input "323) 870-7123"
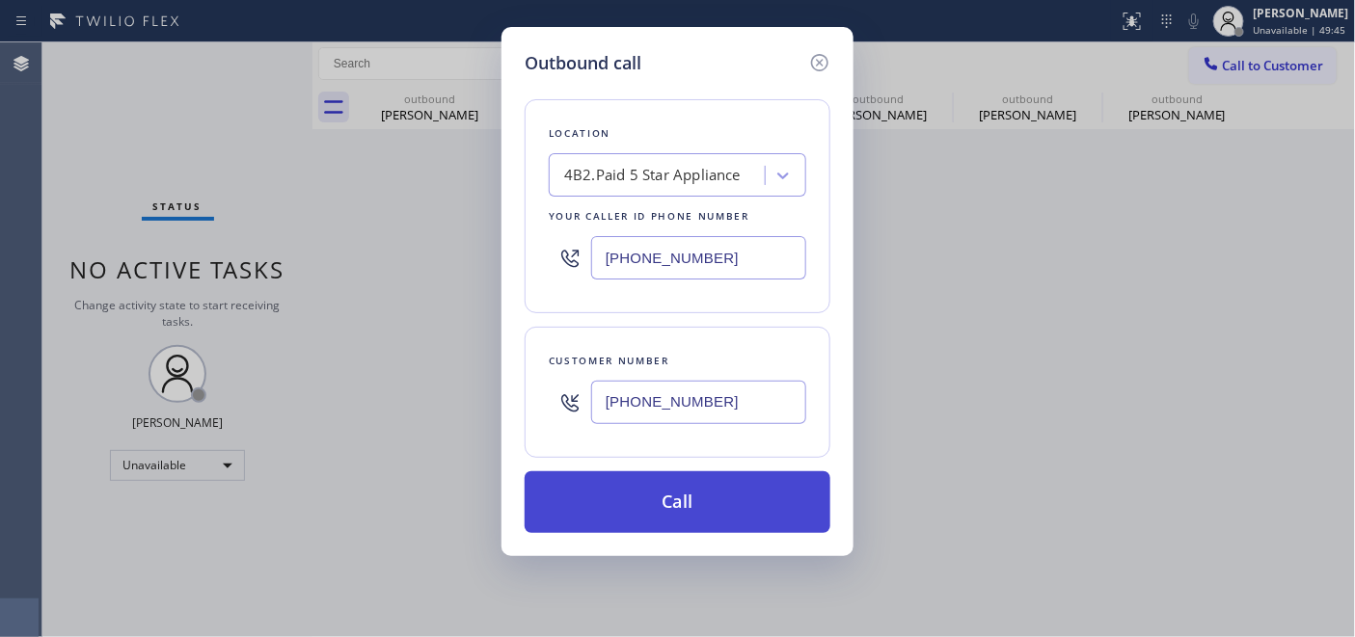
type input "[PHONE_NUMBER]"
click at [720, 500] on button "Call" at bounding box center [678, 503] width 306 height 62
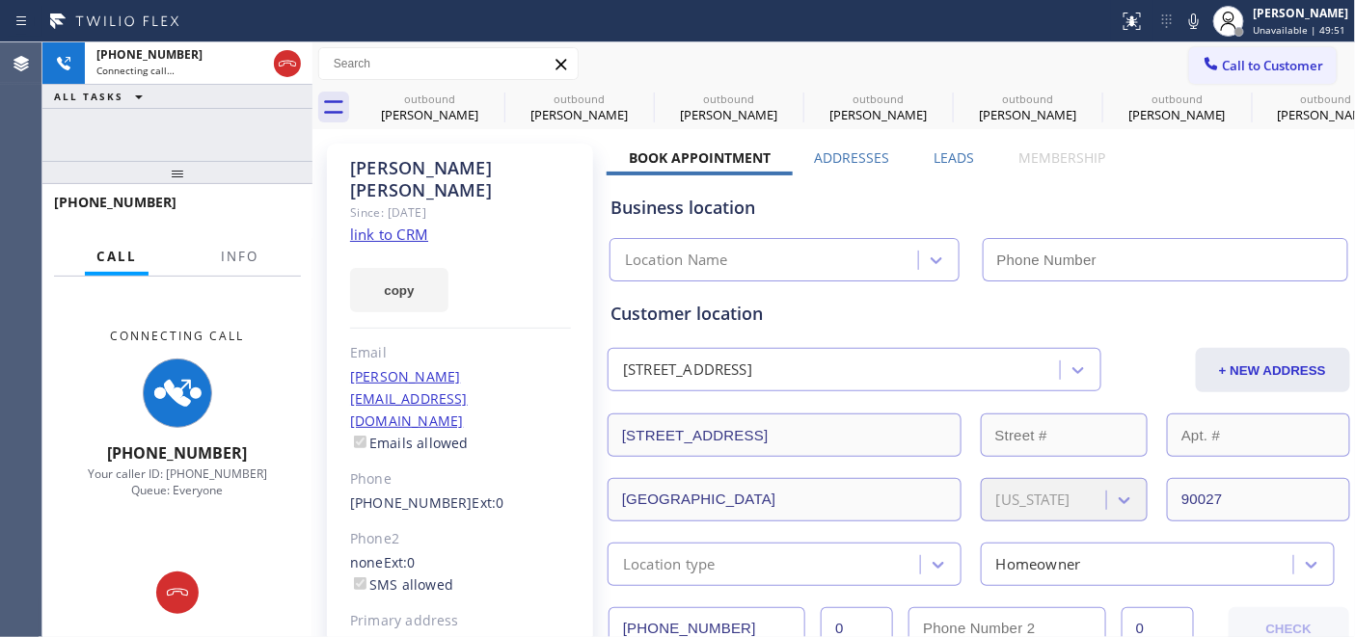
type input "[PHONE_NUMBER]"
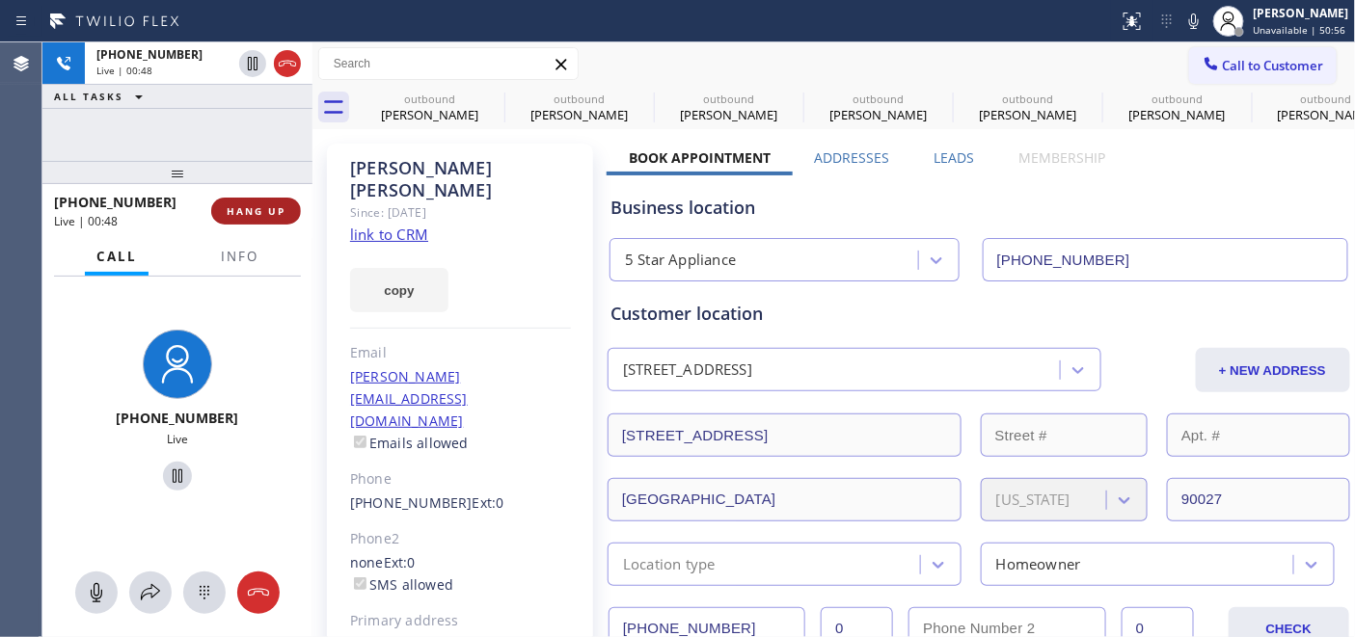
drag, startPoint x: 274, startPoint y: 217, endPoint x: 268, endPoint y: 208, distance: 10.4
click at [274, 217] on span "HANG UP" at bounding box center [256, 211] width 59 height 14
drag, startPoint x: 224, startPoint y: 158, endPoint x: 236, endPoint y: 107, distance: 52.6
click at [232, 119] on div "[PHONE_NUMBER] Live | 00:48 ALL TASKS ALL TASKS ACTIVE TASKS TASKS IN WRAP UP […" at bounding box center [177, 339] width 270 height 595
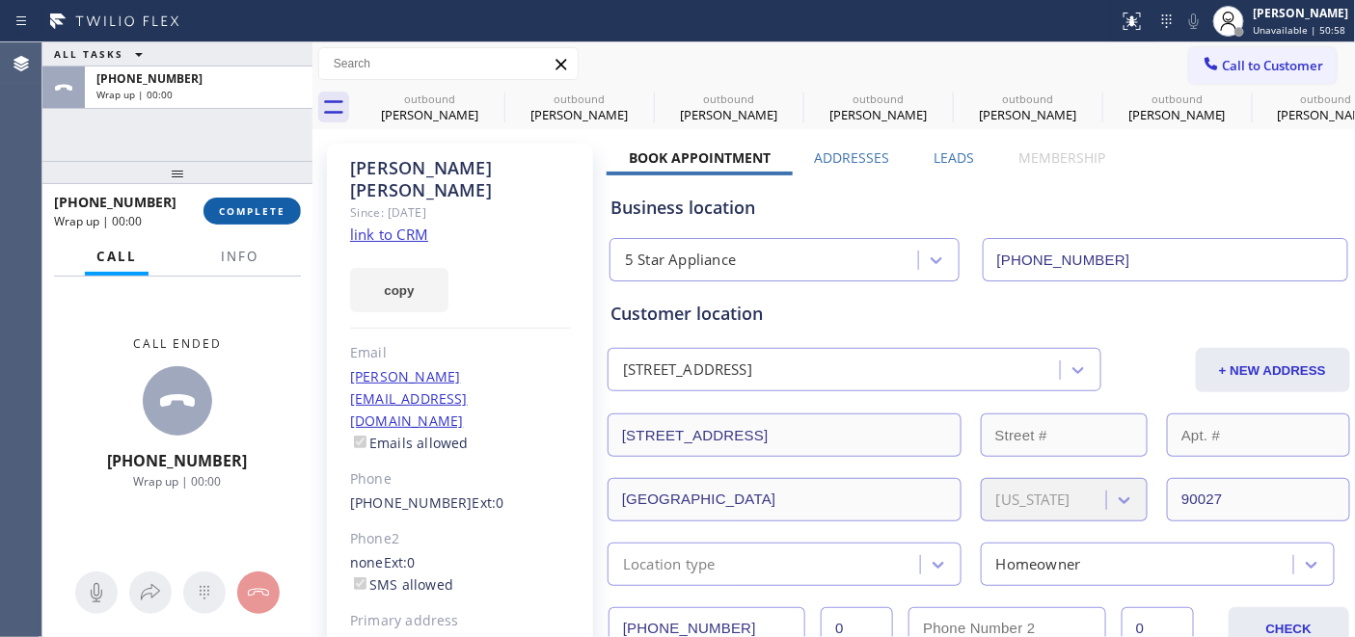
click at [244, 198] on button "COMPLETE" at bounding box center [251, 211] width 97 height 27
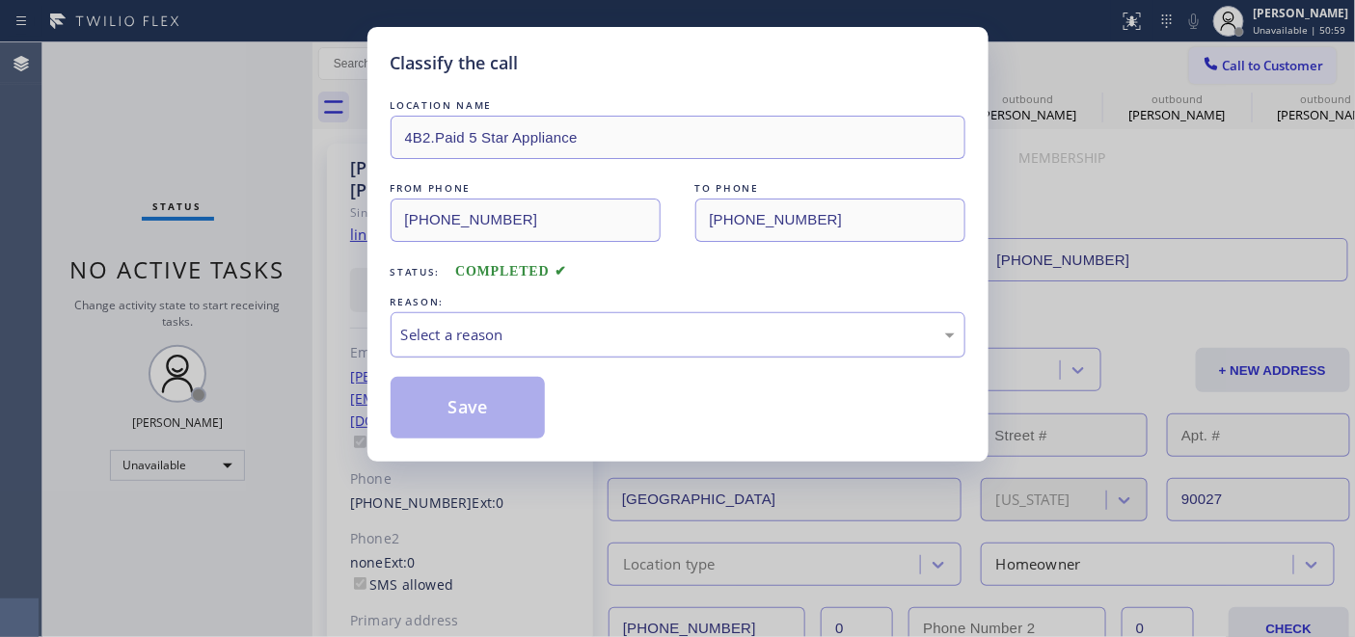
click at [502, 322] on div "Select a reason" at bounding box center [678, 334] width 575 height 45
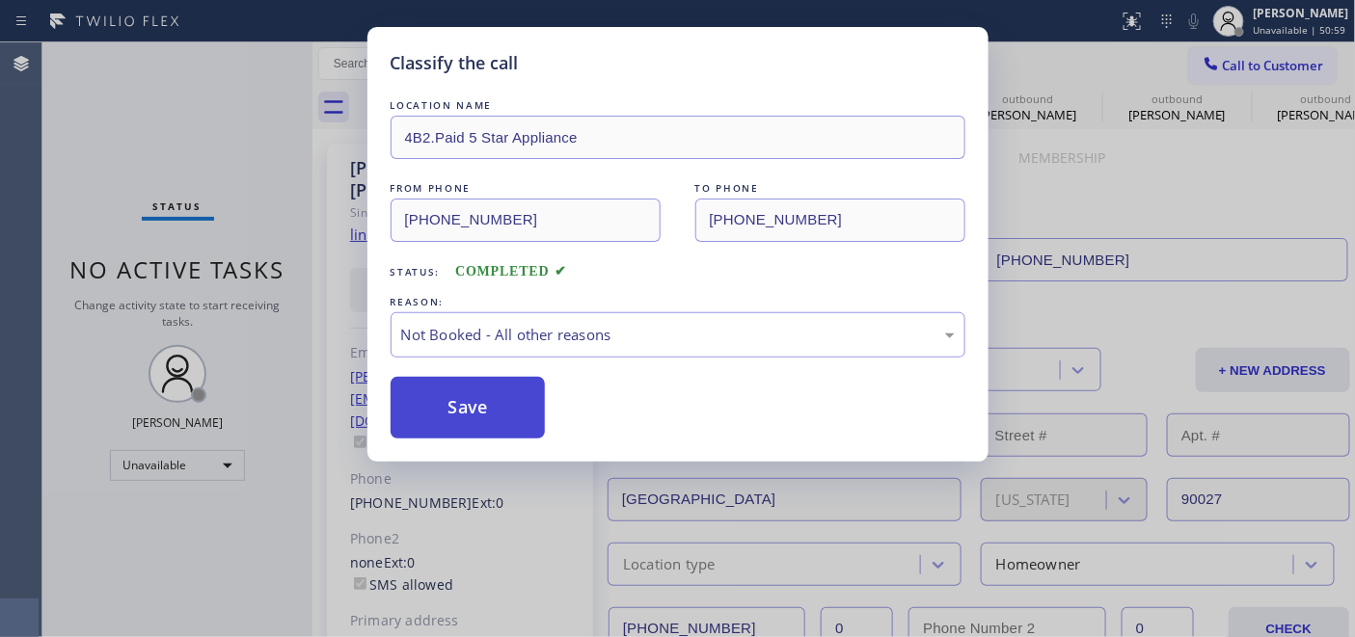
click at [431, 395] on button "Save" at bounding box center [468, 408] width 155 height 62
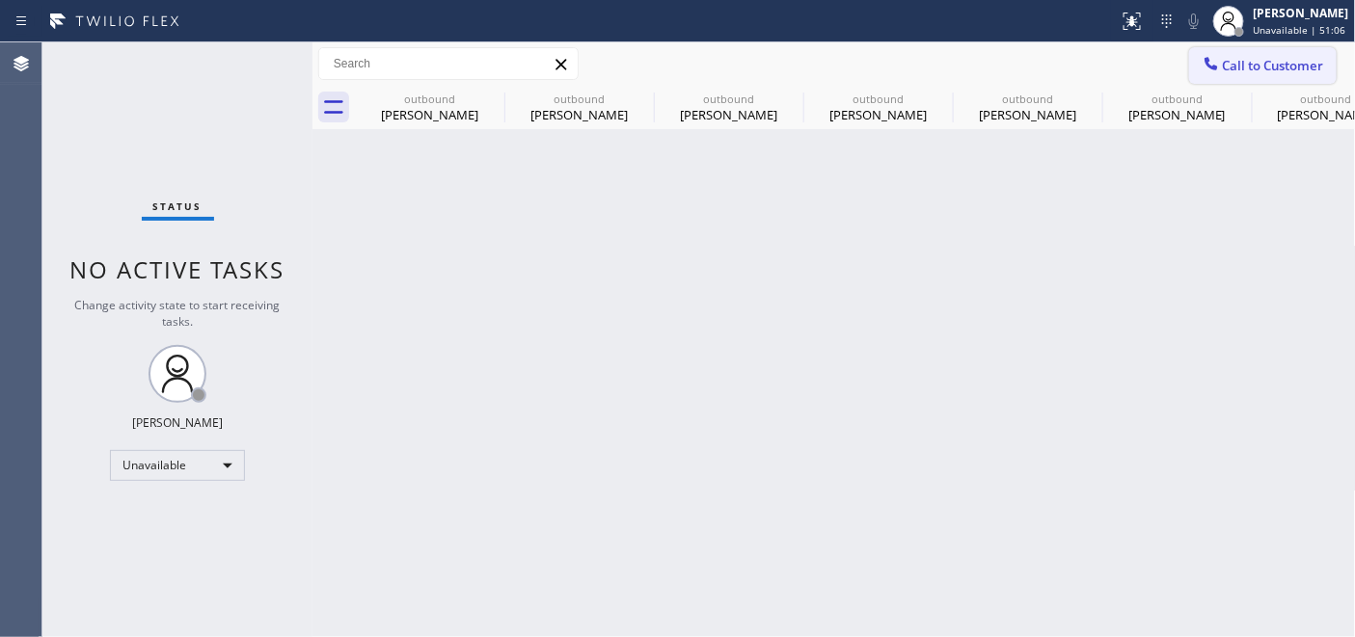
click at [1257, 83] on button "Call to Customer" at bounding box center [1263, 65] width 148 height 37
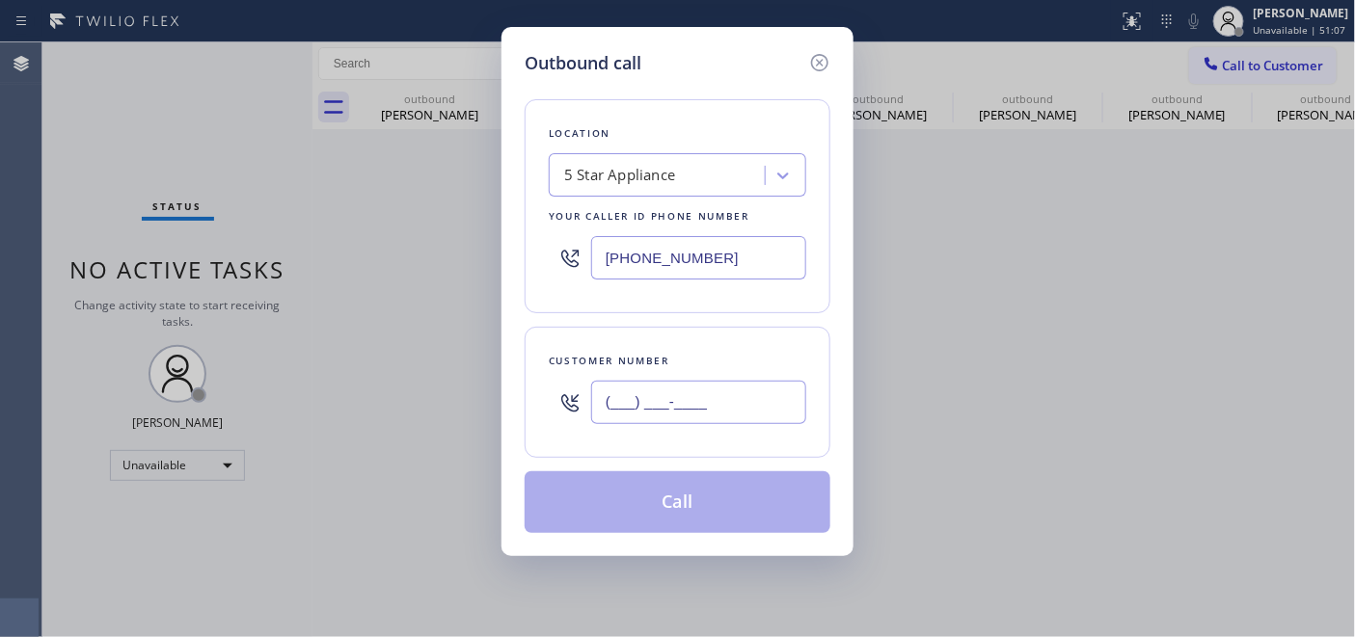
click at [673, 411] on input "(___) ___-____" at bounding box center [698, 402] width 215 height 43
paste input "206) 696-0111"
type input "[PHONE_NUMBER]"
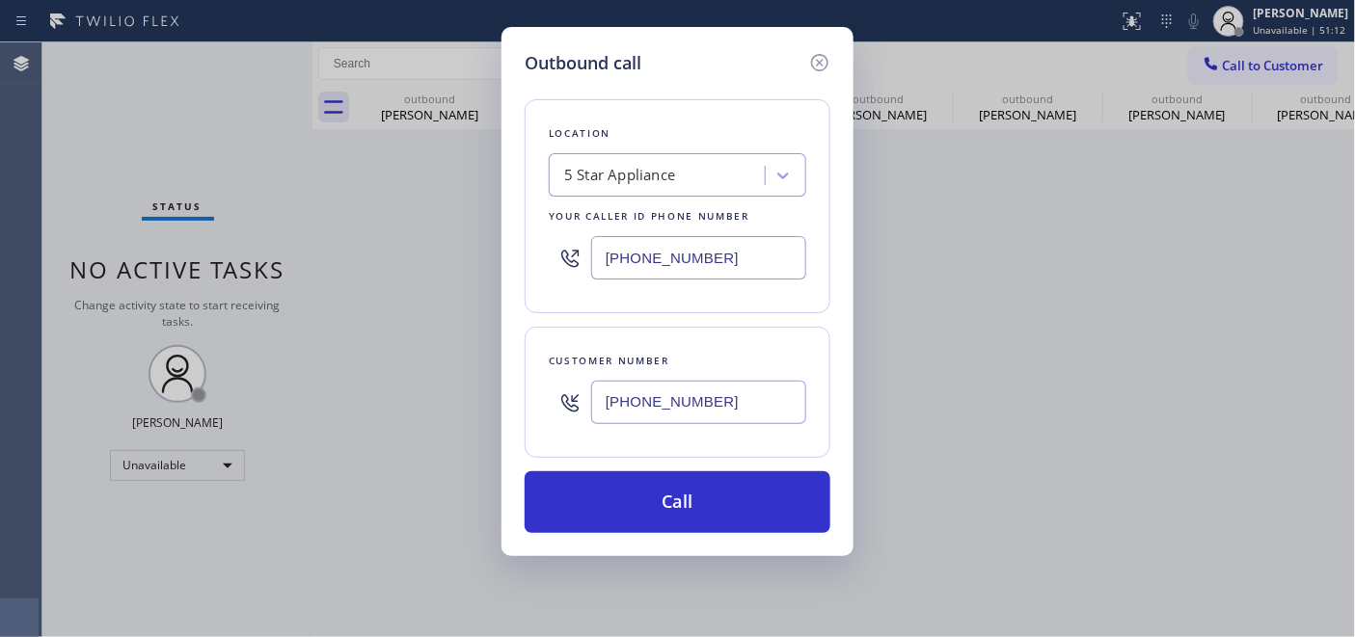
click at [577, 257] on div "[PHONE_NUMBER]" at bounding box center [677, 258] width 257 height 63
paste input "206) 202-1006"
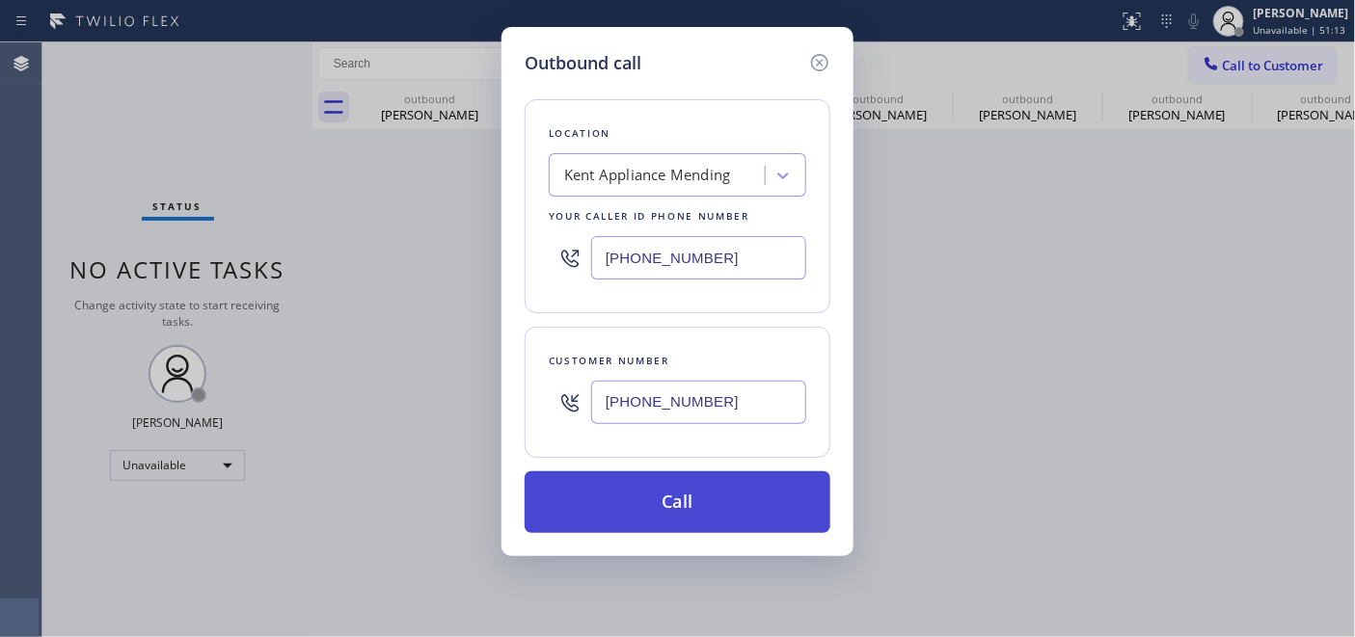
type input "[PHONE_NUMBER]"
click at [770, 505] on button "Call" at bounding box center [678, 503] width 306 height 62
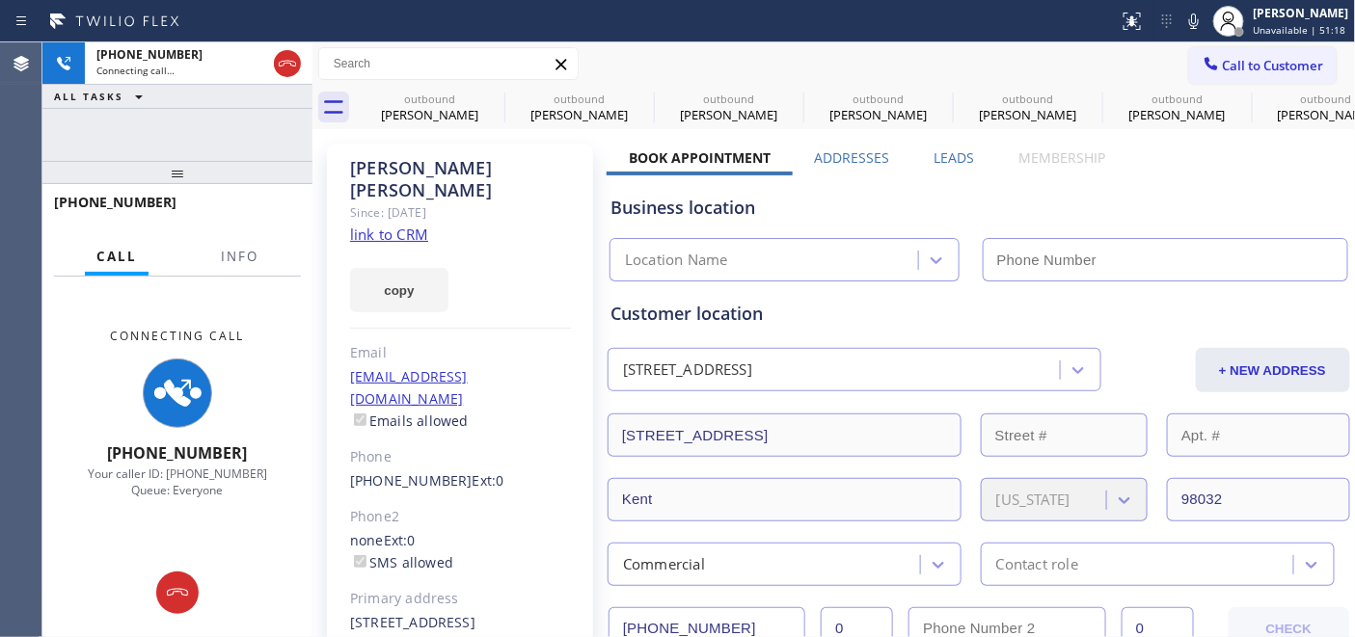
type input "[PHONE_NUMBER]"
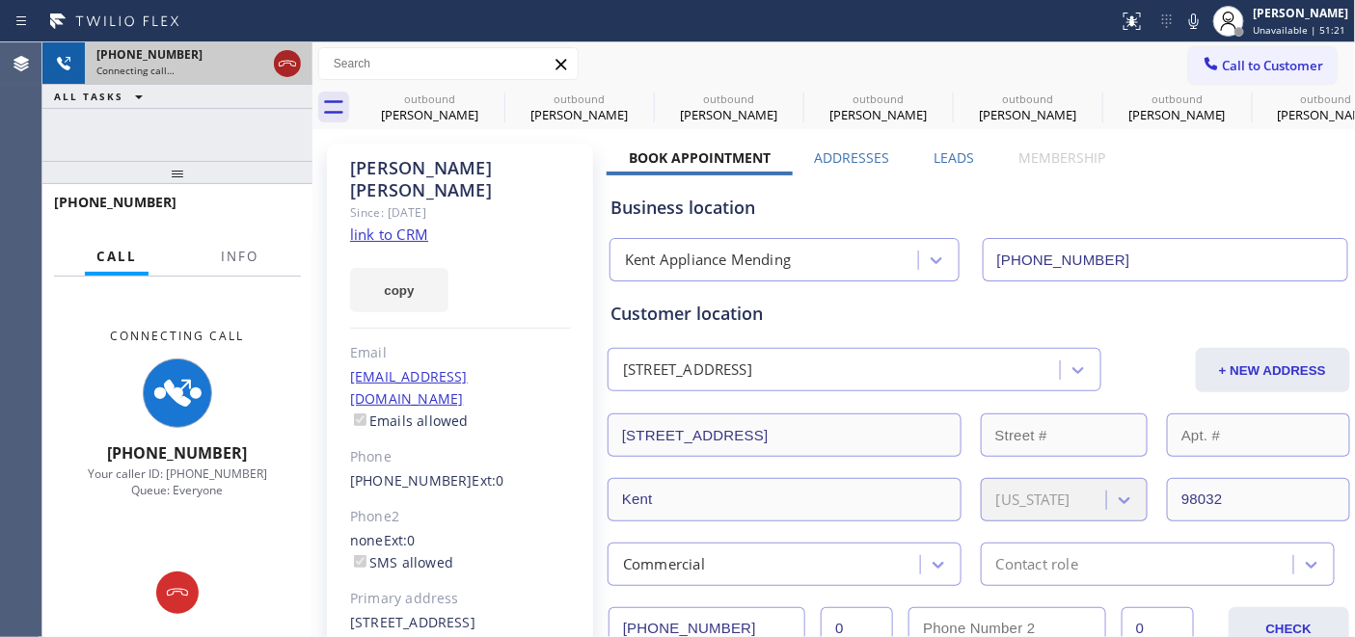
drag, startPoint x: 233, startPoint y: 166, endPoint x: 284, endPoint y: 73, distance: 105.3
click at [231, 117] on div "[PHONE_NUMBER] Connecting call… ALL TASKS ALL TASKS ACTIVE TASKS TASKS IN WRAP …" at bounding box center [177, 339] width 270 height 595
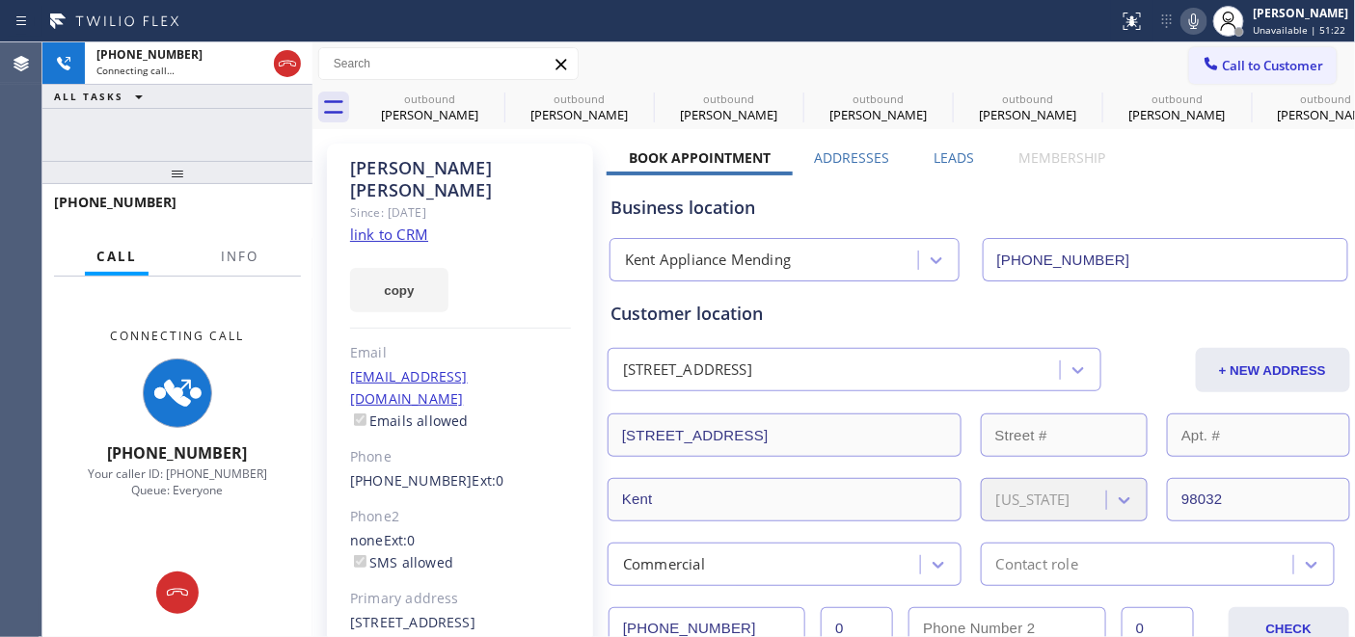
click at [1182, 24] on icon at bounding box center [1193, 21] width 23 height 23
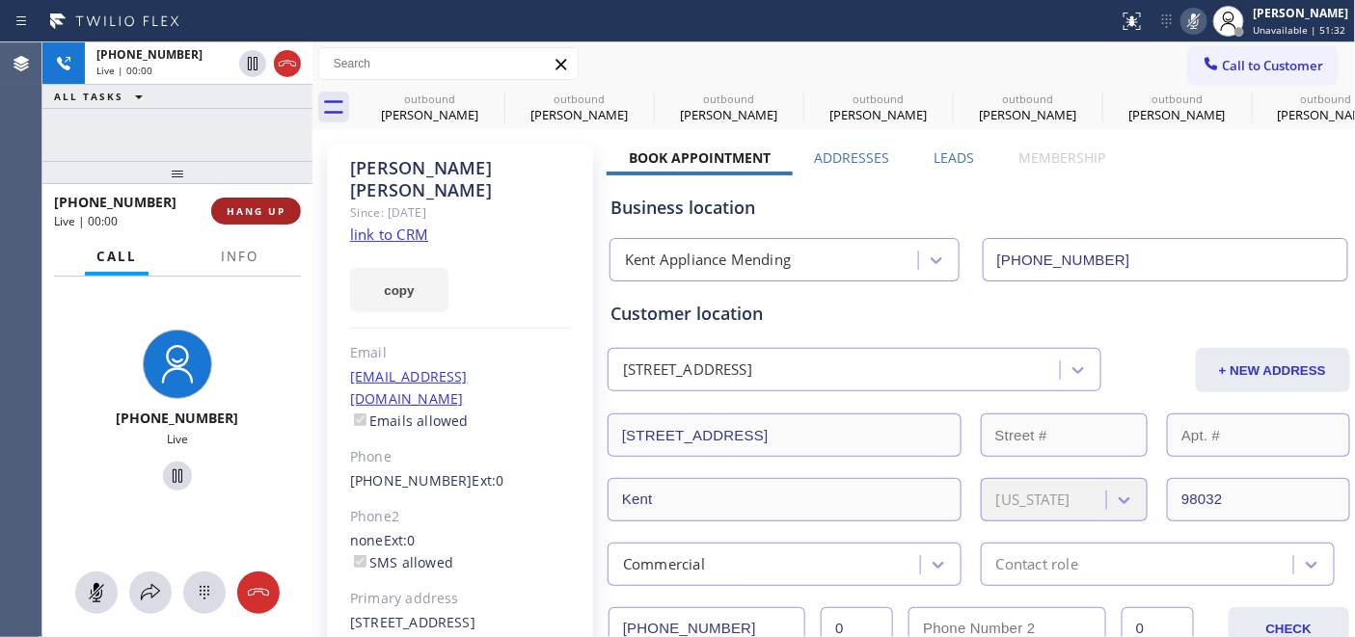
click at [242, 217] on span "HANG UP" at bounding box center [256, 211] width 59 height 14
click at [243, 217] on span "HANG UP" at bounding box center [256, 211] width 59 height 14
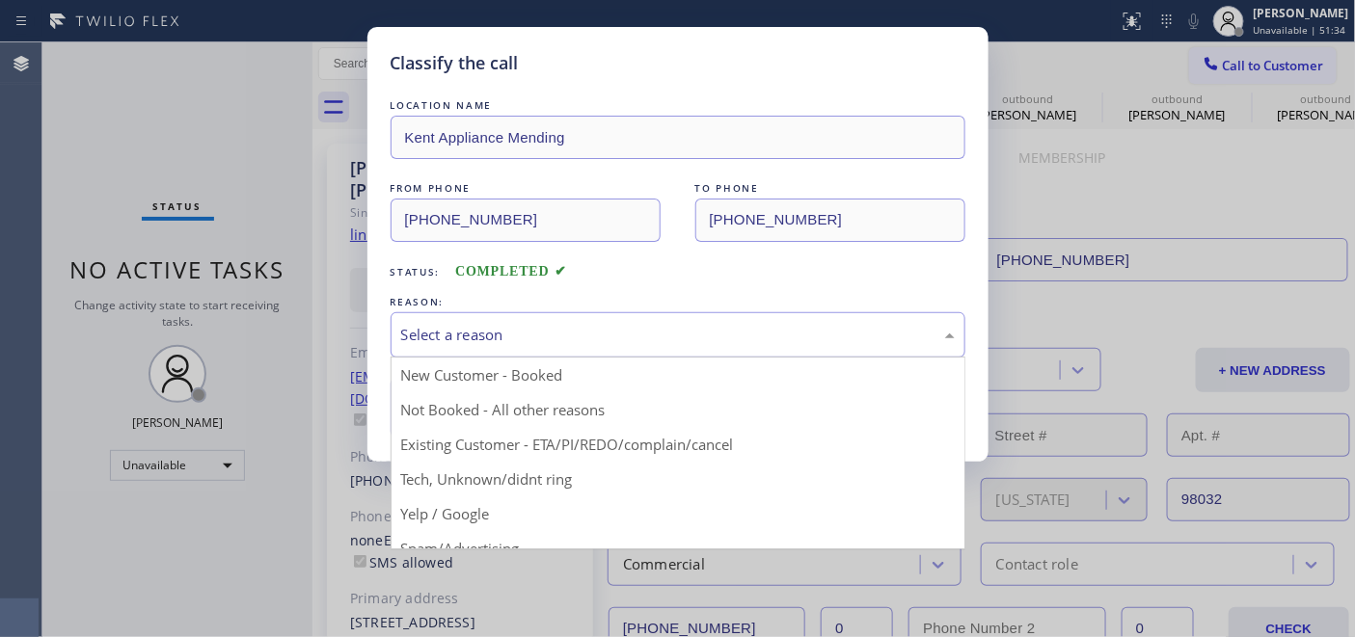
click at [547, 339] on div "Select a reason" at bounding box center [678, 335] width 554 height 22
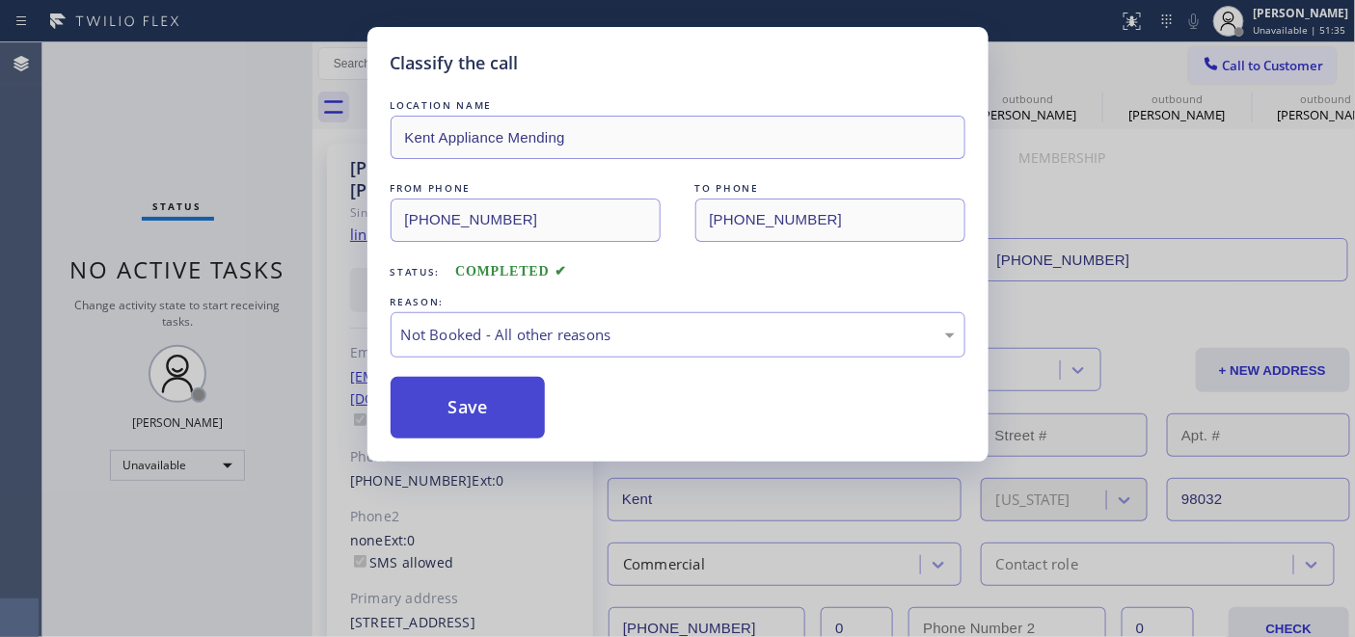
click at [517, 417] on button "Save" at bounding box center [468, 408] width 155 height 62
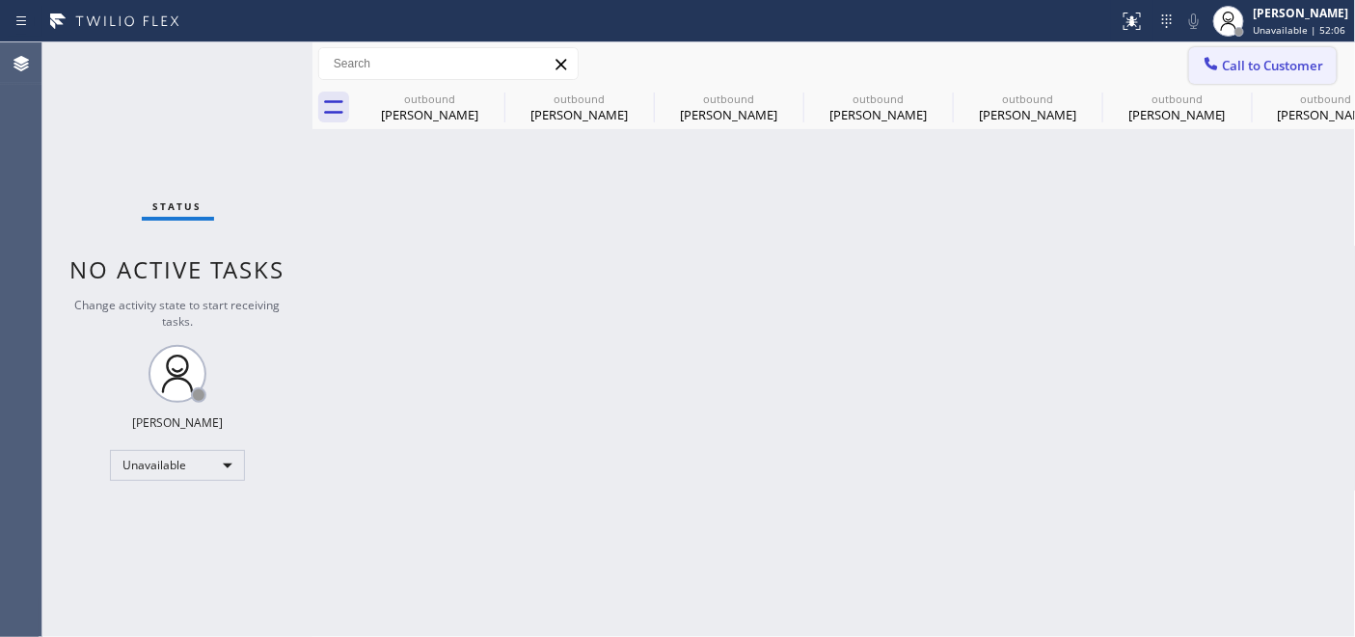
click at [1240, 66] on span "Call to Customer" at bounding box center [1273, 65] width 101 height 17
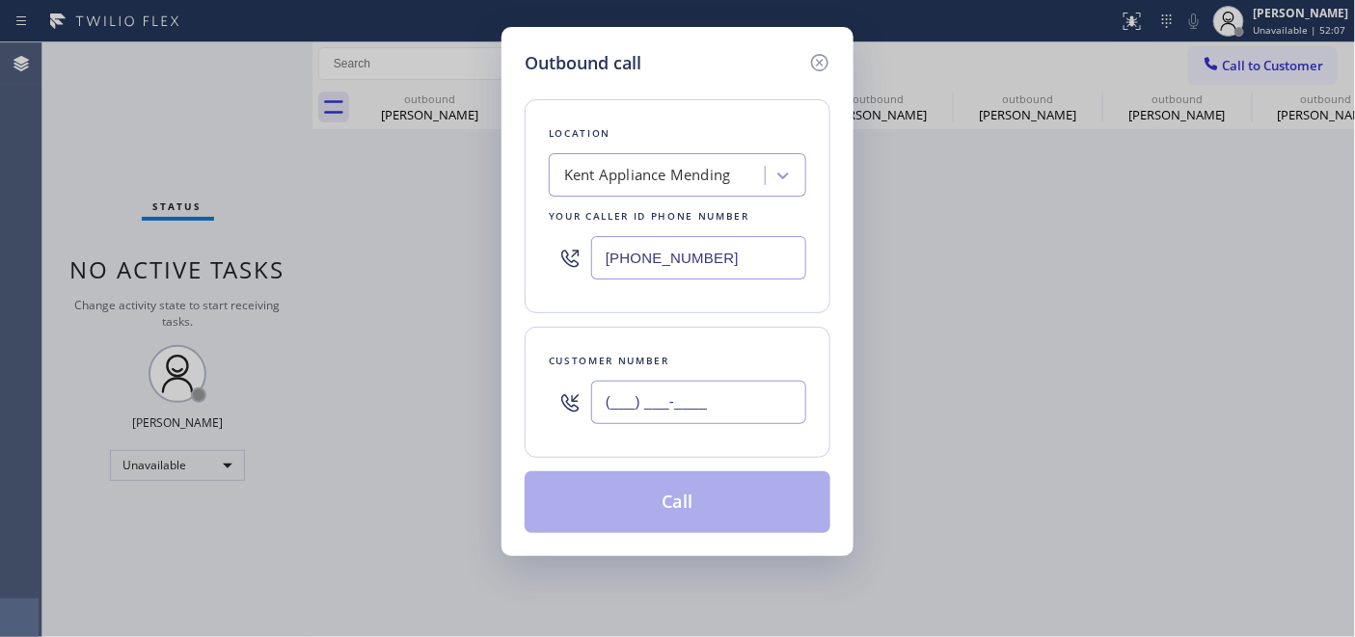
click at [695, 397] on input "(___) ___-____" at bounding box center [698, 402] width 215 height 43
paste input "310) 877-4334"
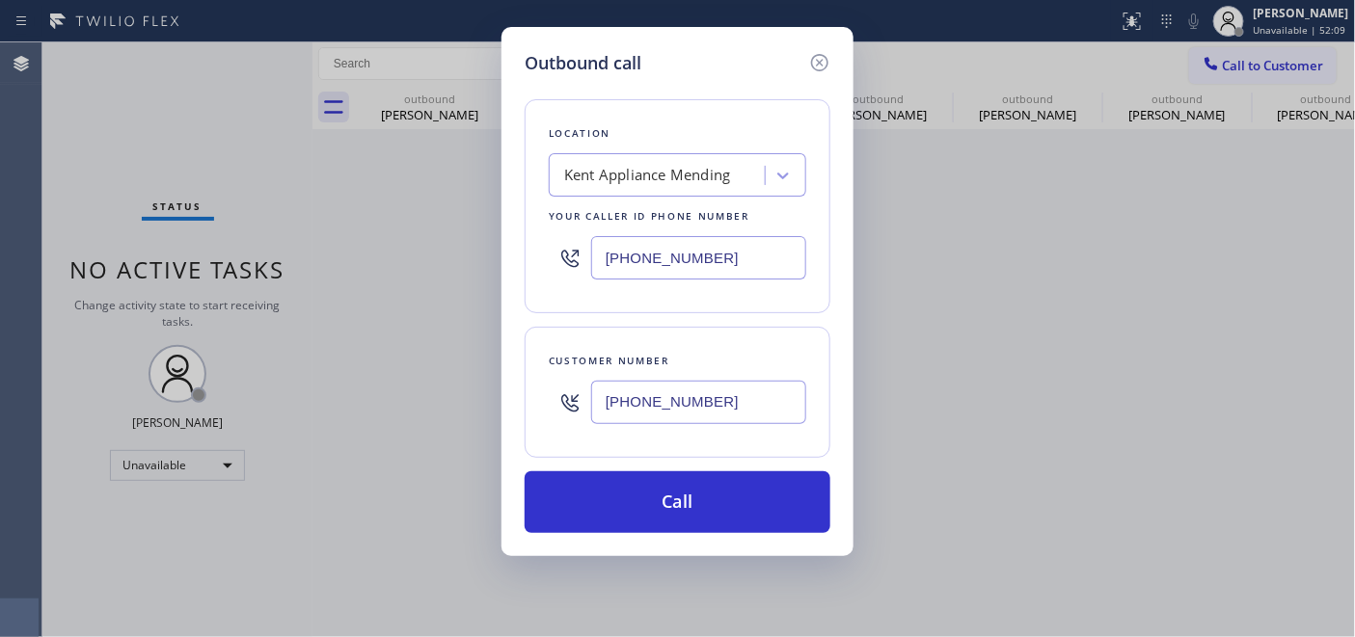
type input "[PHONE_NUMBER]"
drag, startPoint x: 750, startPoint y: 253, endPoint x: 437, endPoint y: 281, distance: 314.7
click at [359, 264] on div "Outbound call Location [GEOGRAPHIC_DATA] Appliance Mending Your caller id phone…" at bounding box center [677, 318] width 1355 height 637
paste input "323) 870-7123"
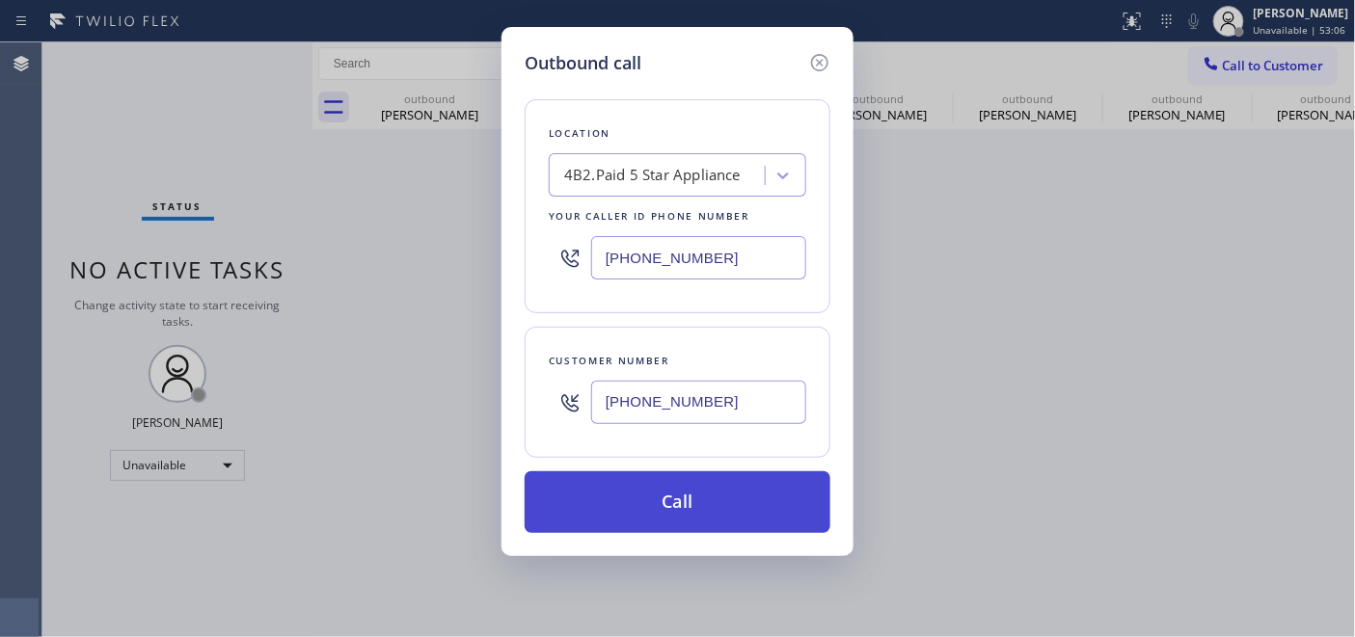
type input "[PHONE_NUMBER]"
click at [700, 511] on button "Call" at bounding box center [678, 503] width 306 height 62
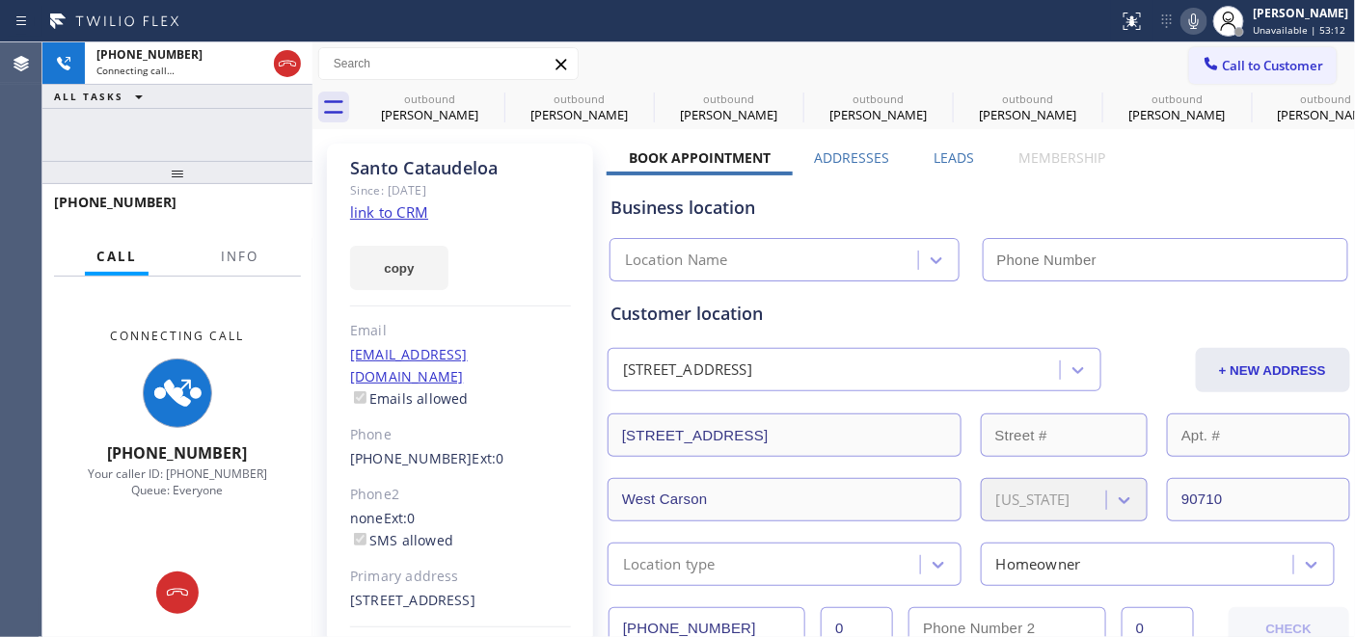
type input "[PHONE_NUMBER]"
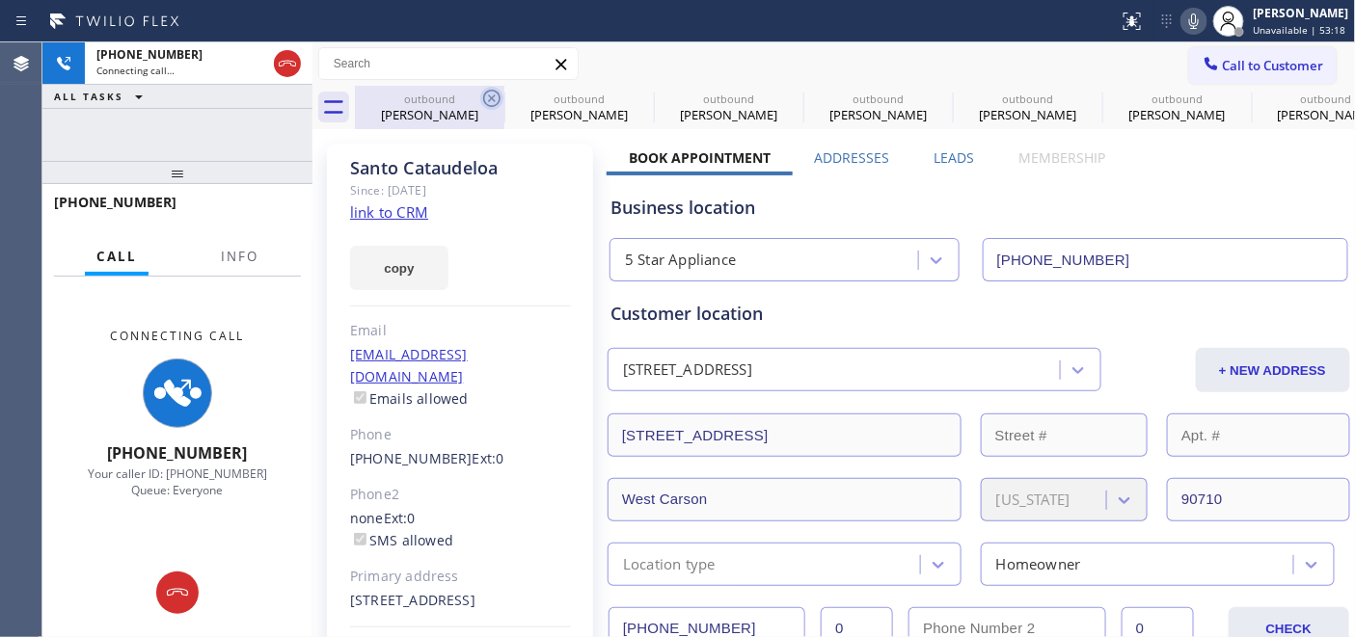
click at [483, 97] on icon at bounding box center [491, 98] width 17 height 17
click at [0, 0] on icon at bounding box center [0, 0] width 0 height 0
type input "[PHONE_NUMBER]"
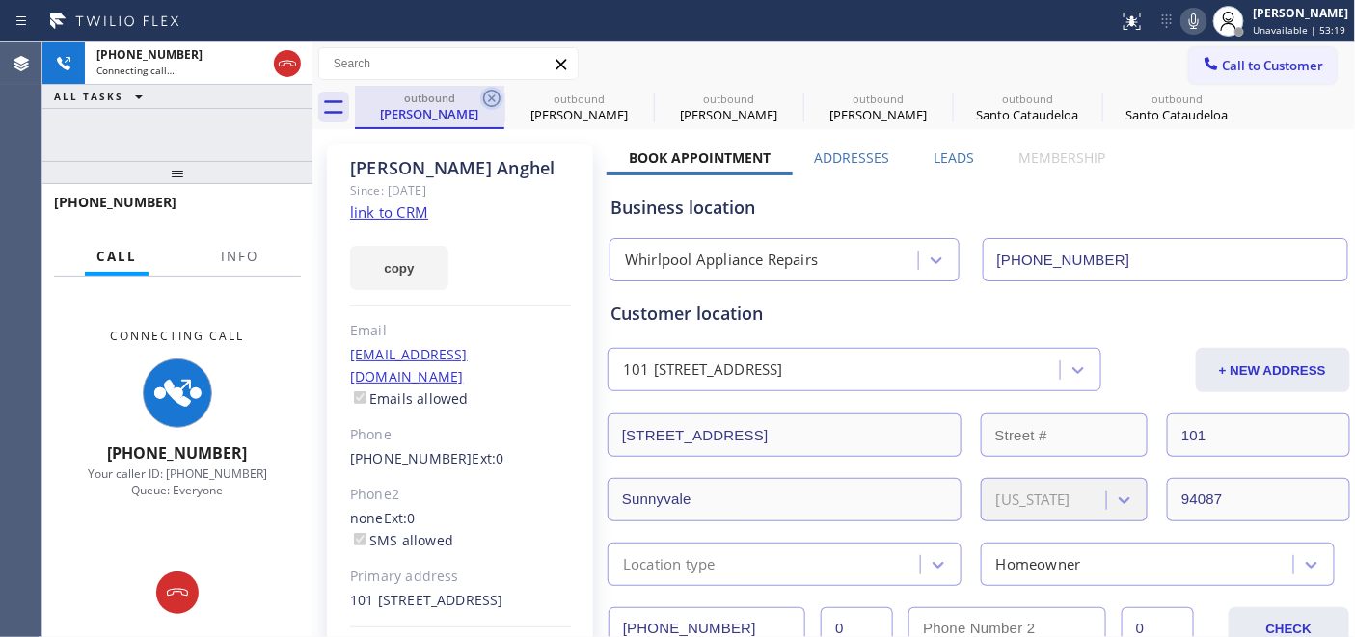
click at [492, 98] on icon at bounding box center [491, 98] width 17 height 17
click at [0, 0] on icon at bounding box center [0, 0] width 0 height 0
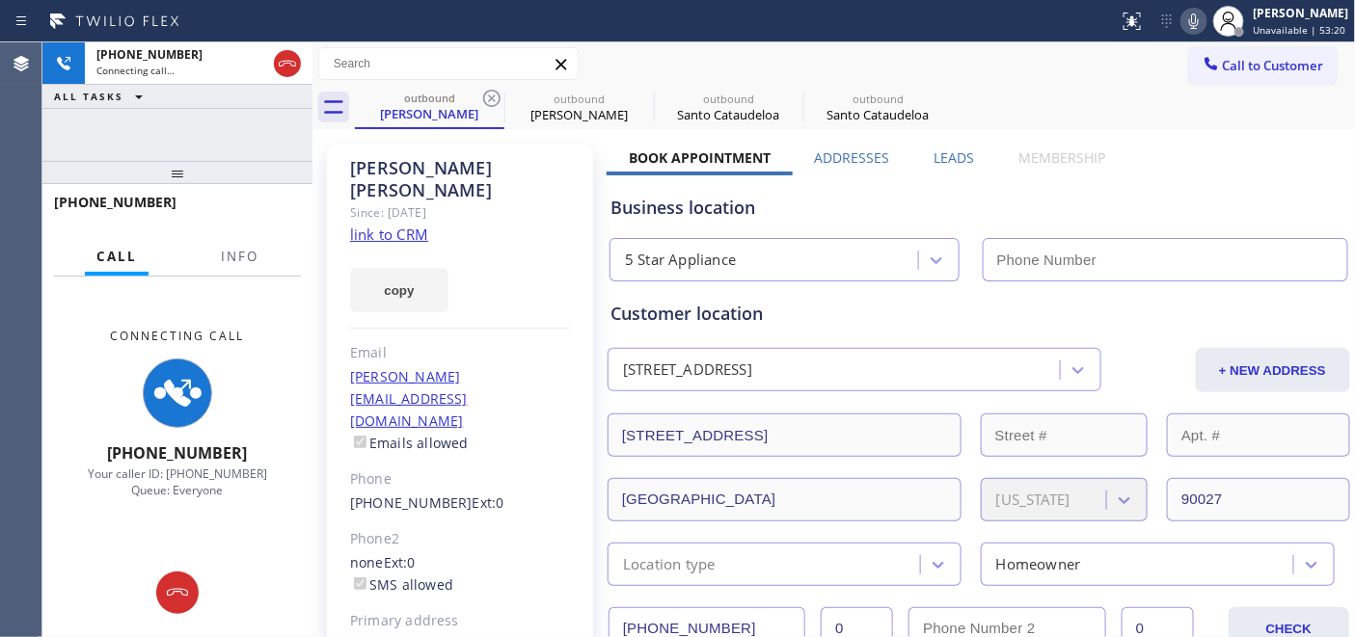
type input "[PHONE_NUMBER]"
click at [492, 98] on icon at bounding box center [491, 98] width 17 height 17
type input "[PHONE_NUMBER]"
click at [0, 0] on icon at bounding box center [0, 0] width 0 height 0
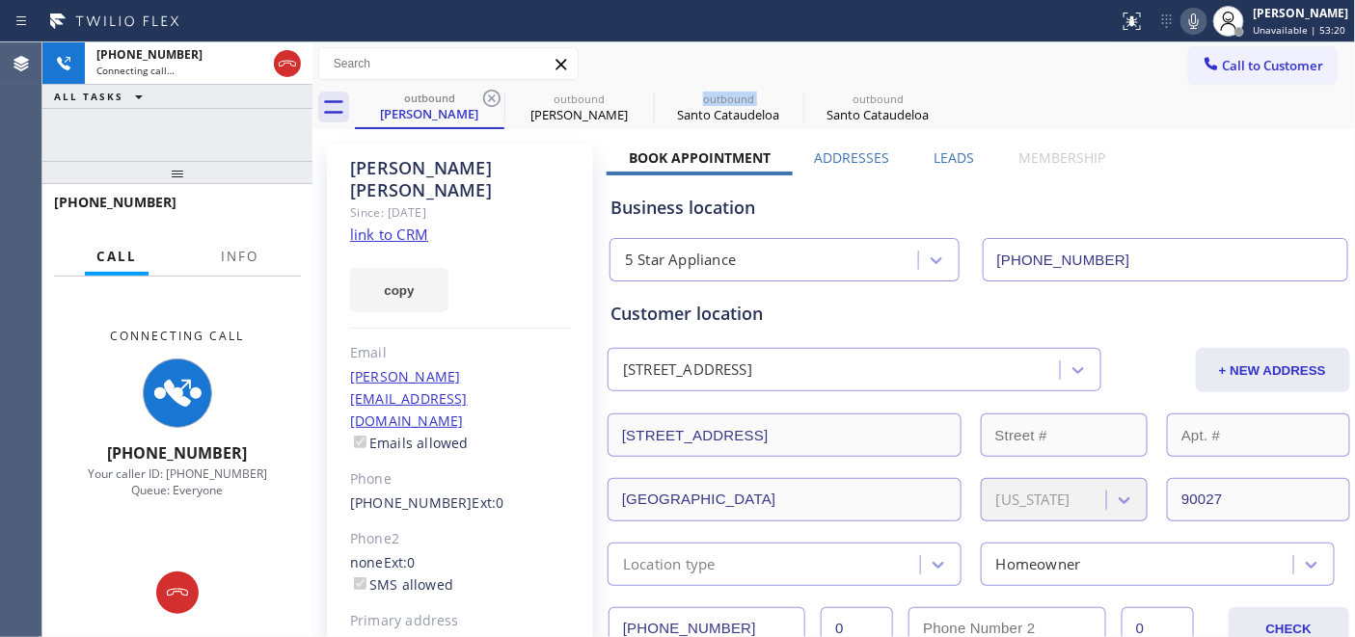
type input "[PHONE_NUMBER]"
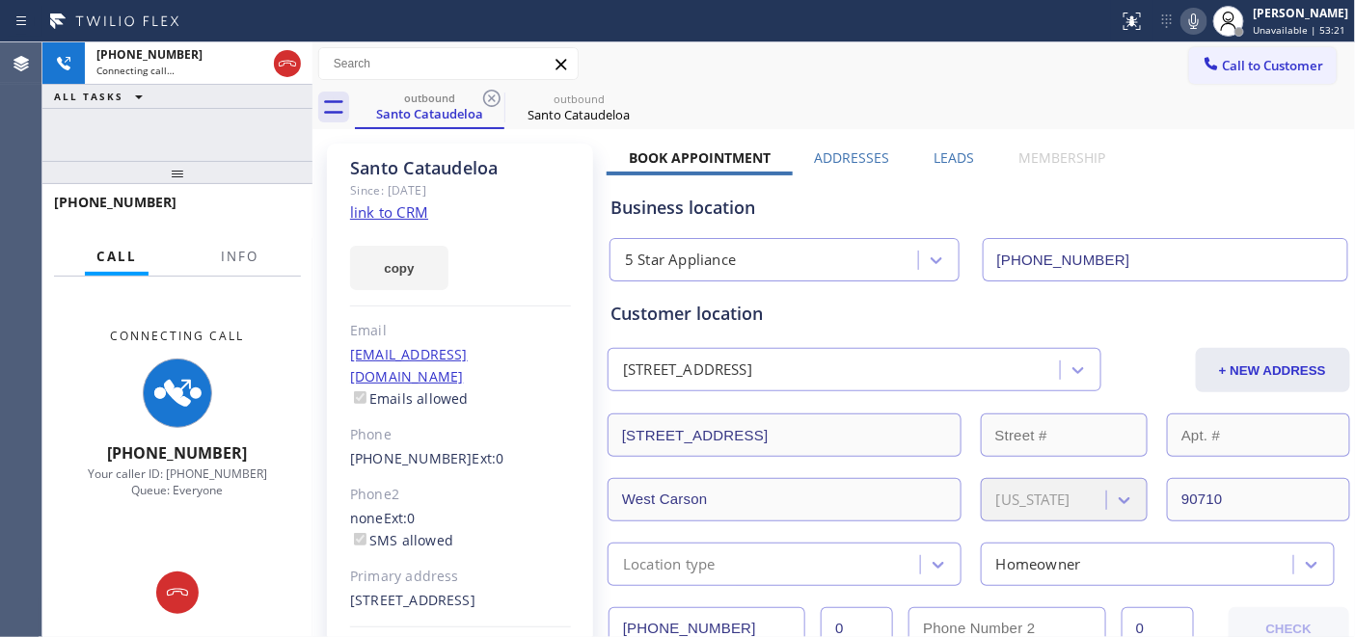
click at [812, 107] on div "outbound Santo Cataudeloa outbound Santo Cataudeloa" at bounding box center [855, 107] width 1001 height 43
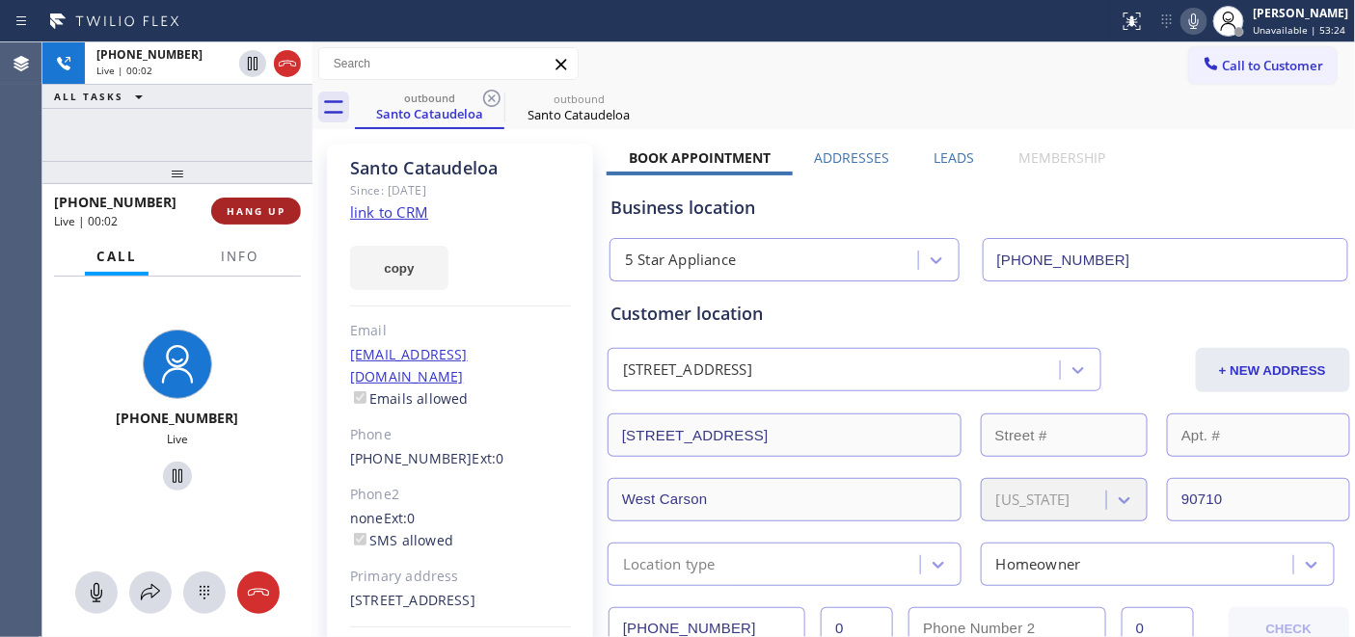
click at [256, 200] on button "HANG UP" at bounding box center [256, 211] width 90 height 27
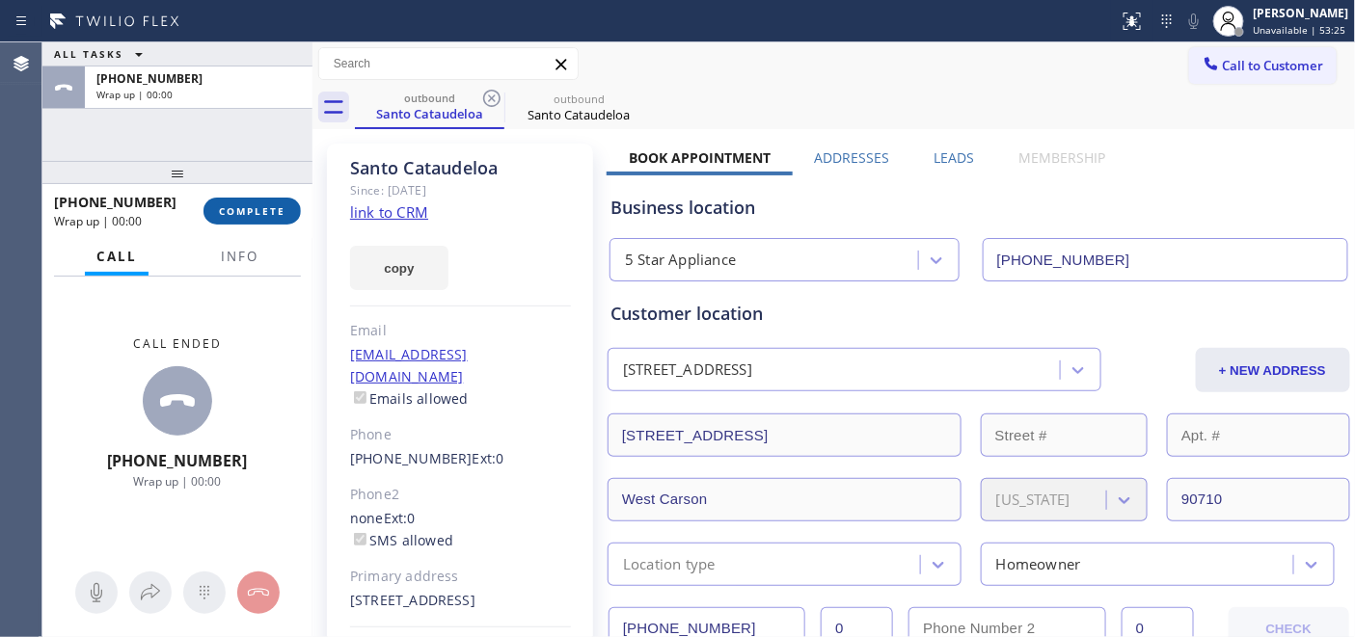
click at [256, 200] on button "COMPLETE" at bounding box center [251, 211] width 97 height 27
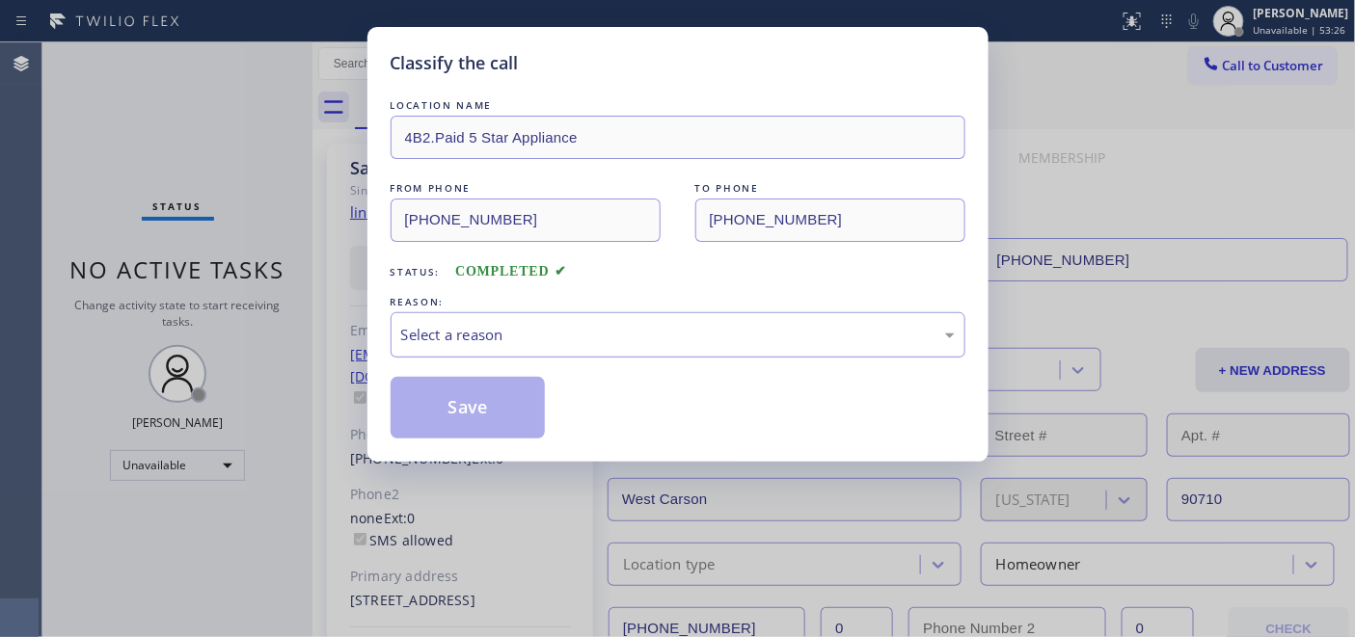
click at [566, 343] on div "Select a reason" at bounding box center [678, 335] width 554 height 22
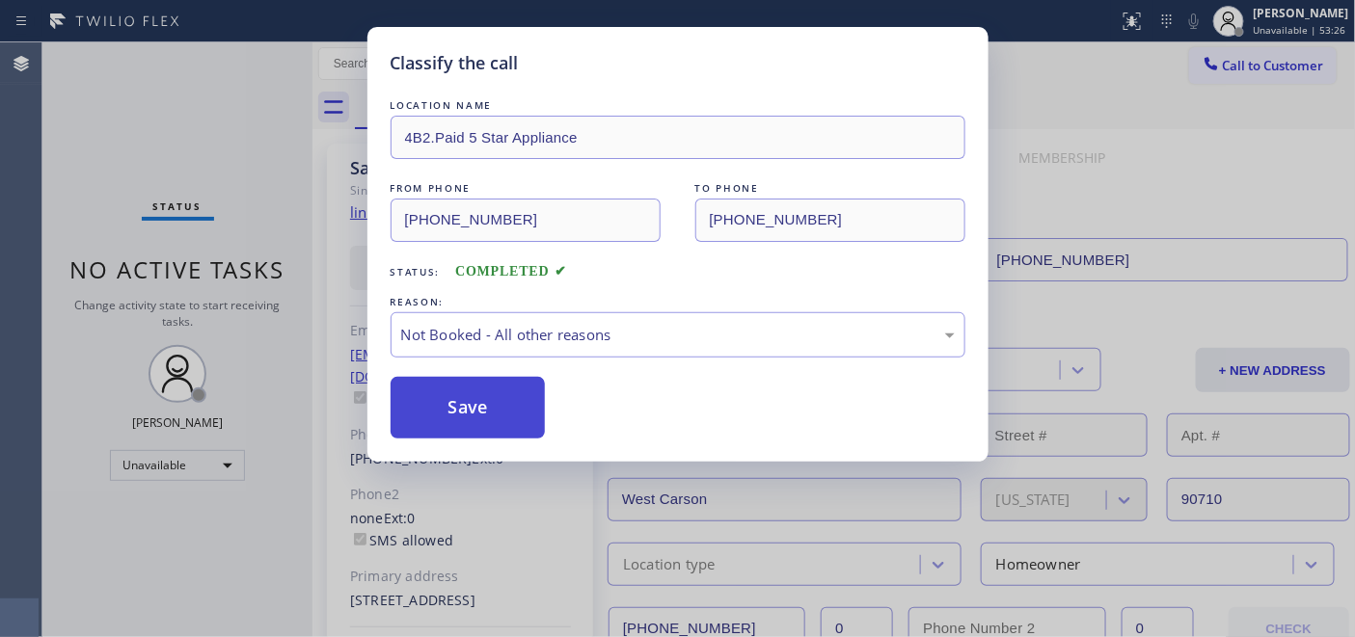
drag, startPoint x: 498, startPoint y: 409, endPoint x: 480, endPoint y: 409, distance: 17.4
click at [480, 409] on button "Save" at bounding box center [468, 408] width 155 height 62
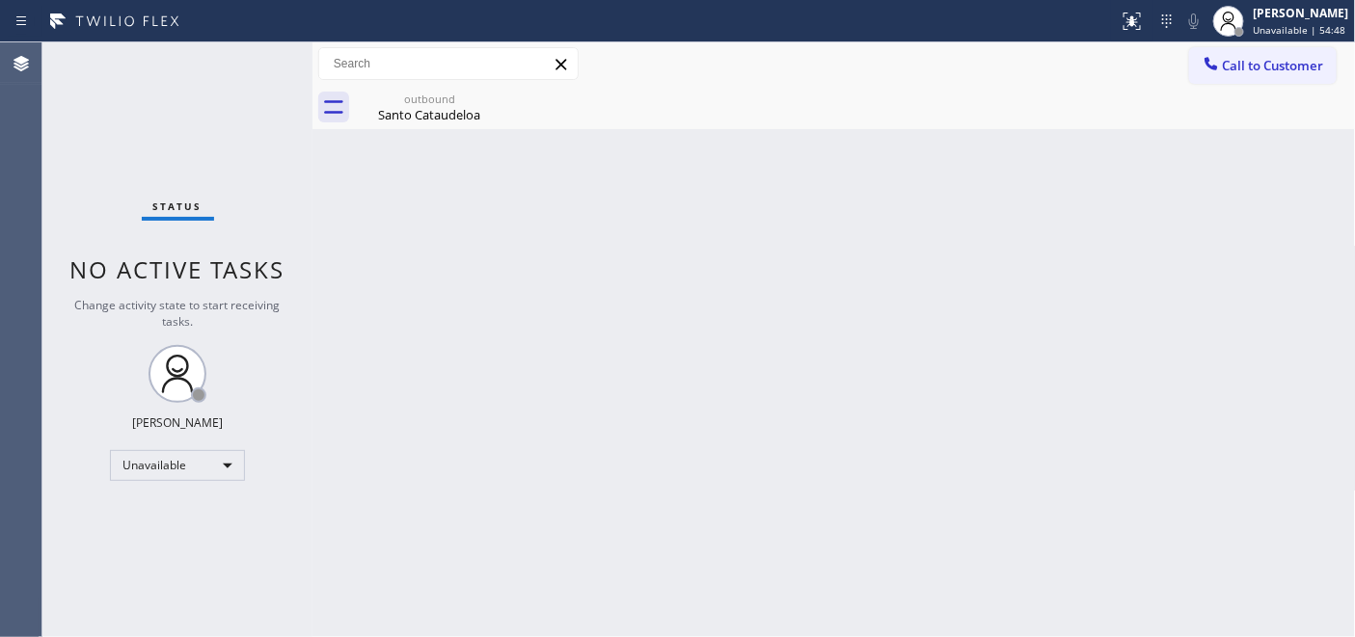
click at [464, 265] on div "Back to Dashboard Change Sender ID Customers Technicians Select a contact Outbo…" at bounding box center [833, 339] width 1043 height 595
click at [1236, 51] on button "Call to Customer" at bounding box center [1263, 65] width 148 height 37
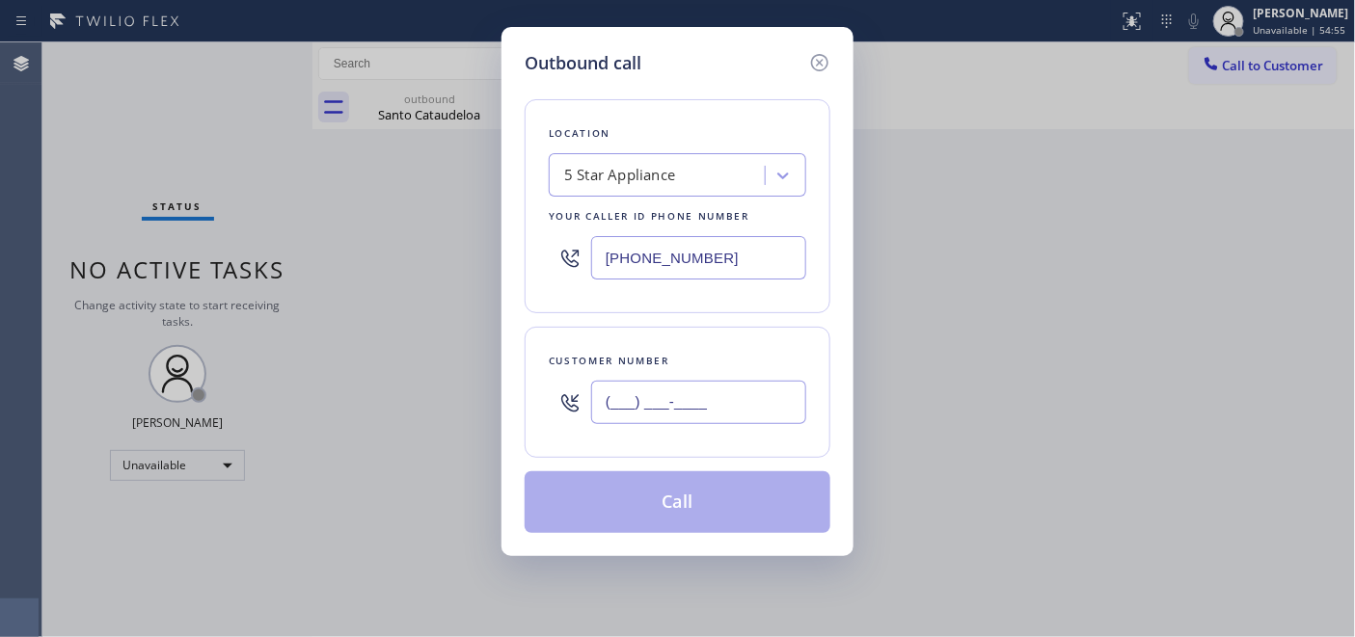
click at [675, 392] on input "(___) ___-____" at bounding box center [698, 402] width 215 height 43
paste input "805) 651-8958"
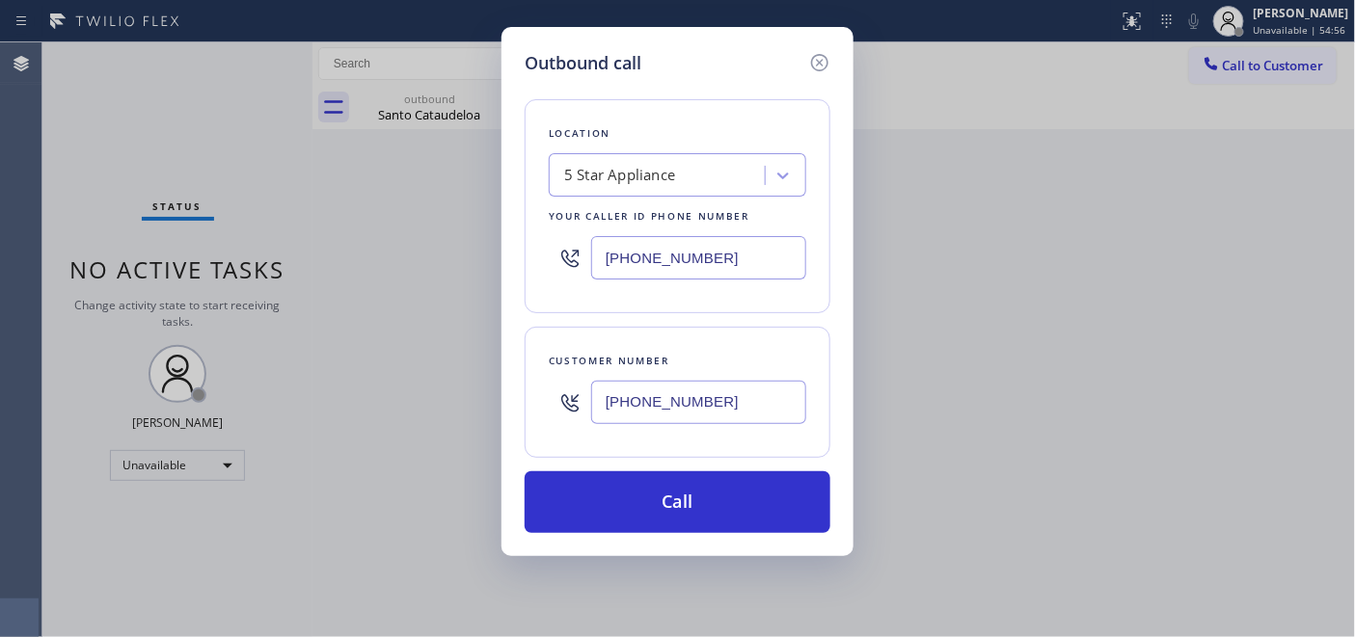
type input "[PHONE_NUMBER]"
drag, startPoint x: 777, startPoint y: 261, endPoint x: 471, endPoint y: 242, distance: 307.3
click at [513, 249] on div "Outbound call Location 5 Star Appliance Your caller id phone number [PHONE_NUMB…" at bounding box center [677, 291] width 352 height 529
paste input "805) 728-9087"
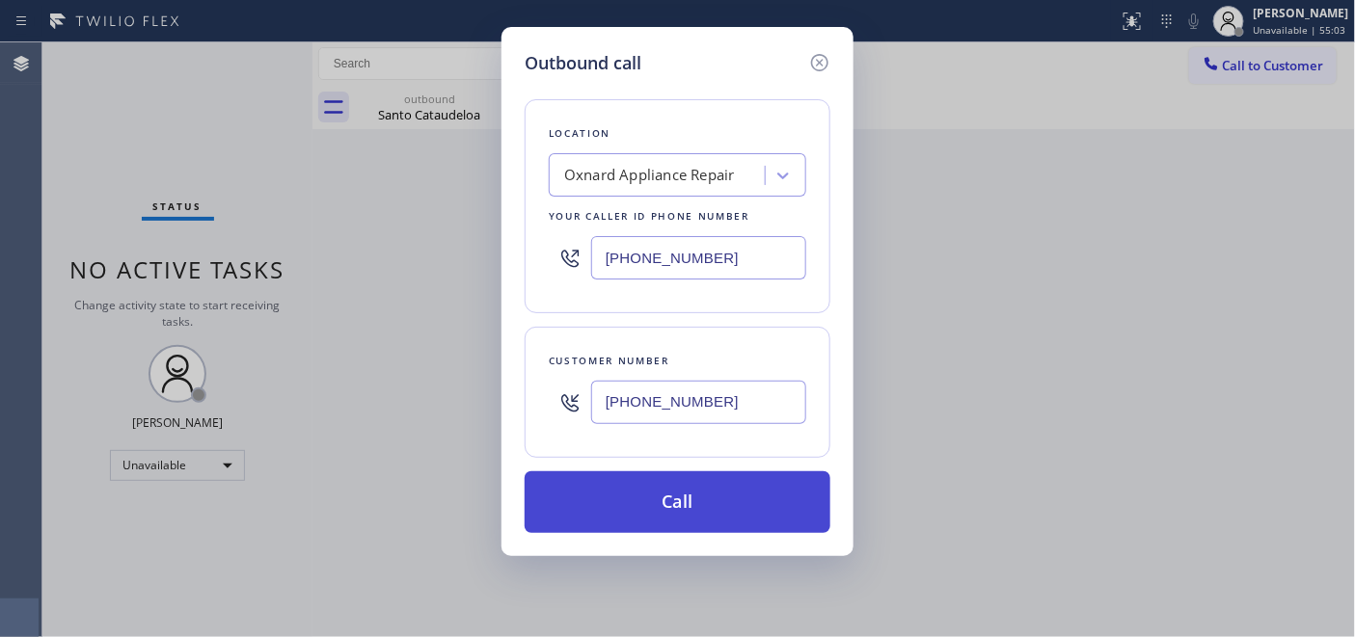
type input "[PHONE_NUMBER]"
click at [737, 497] on button "Call" at bounding box center [678, 503] width 306 height 62
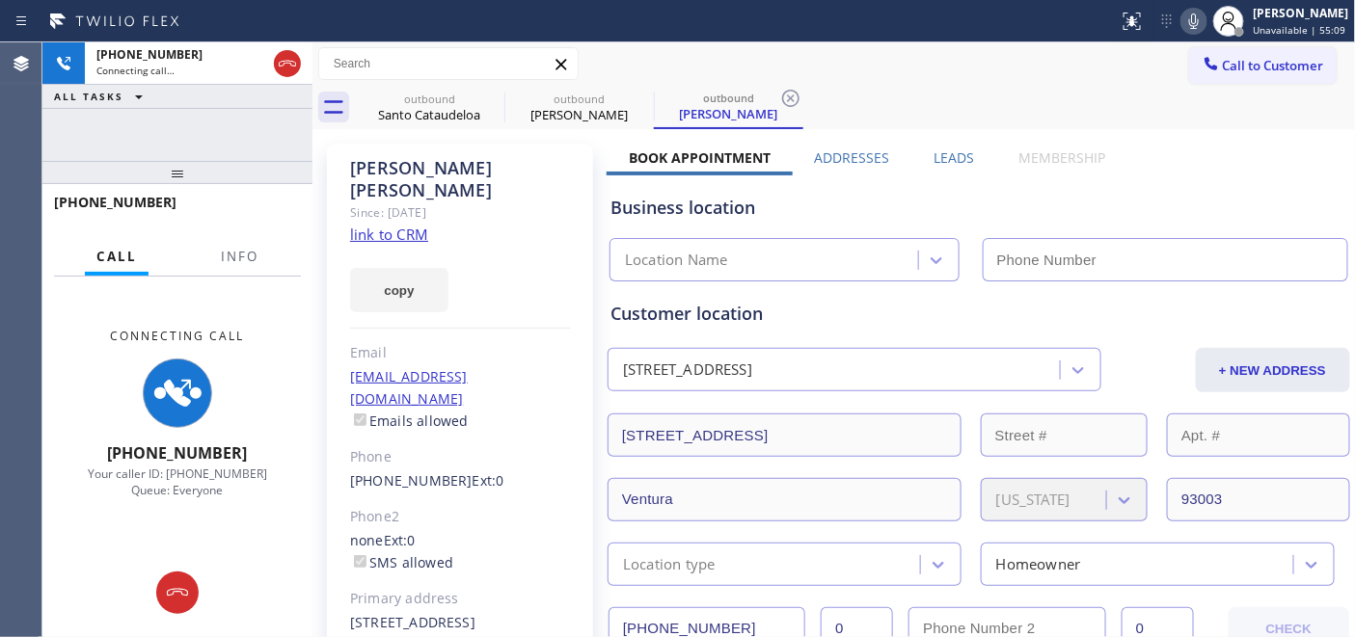
type input "[PHONE_NUMBER]"
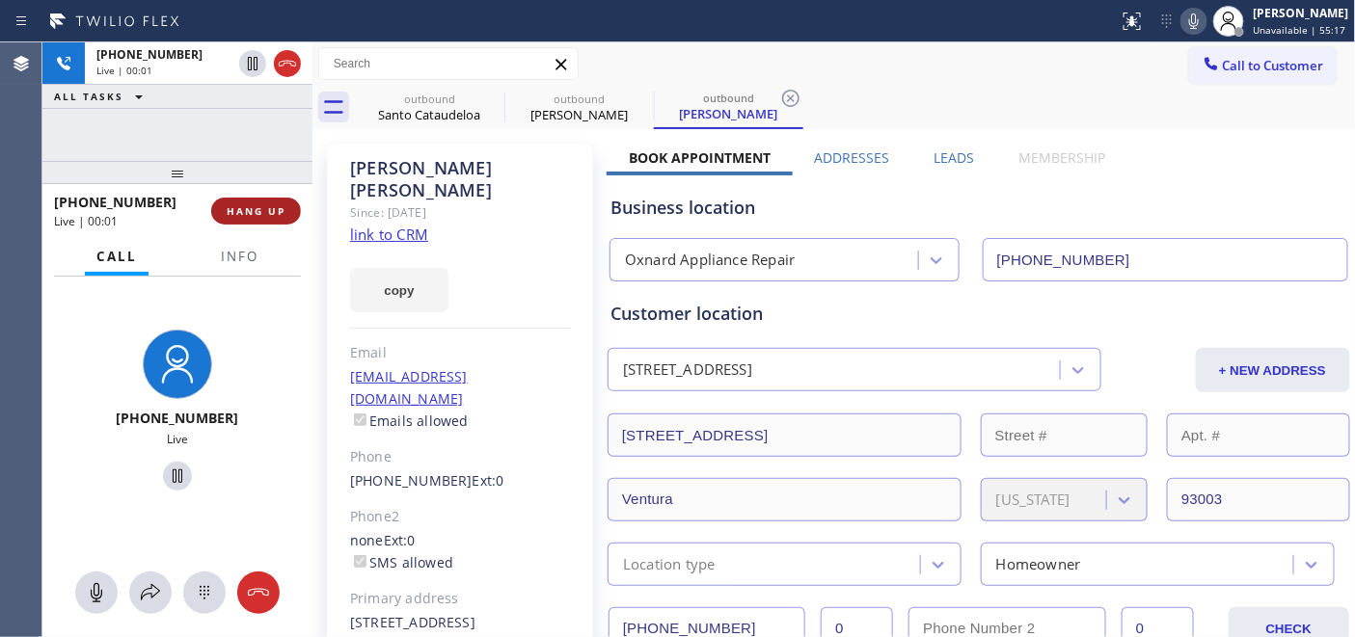
click at [239, 208] on span "HANG UP" at bounding box center [256, 211] width 59 height 14
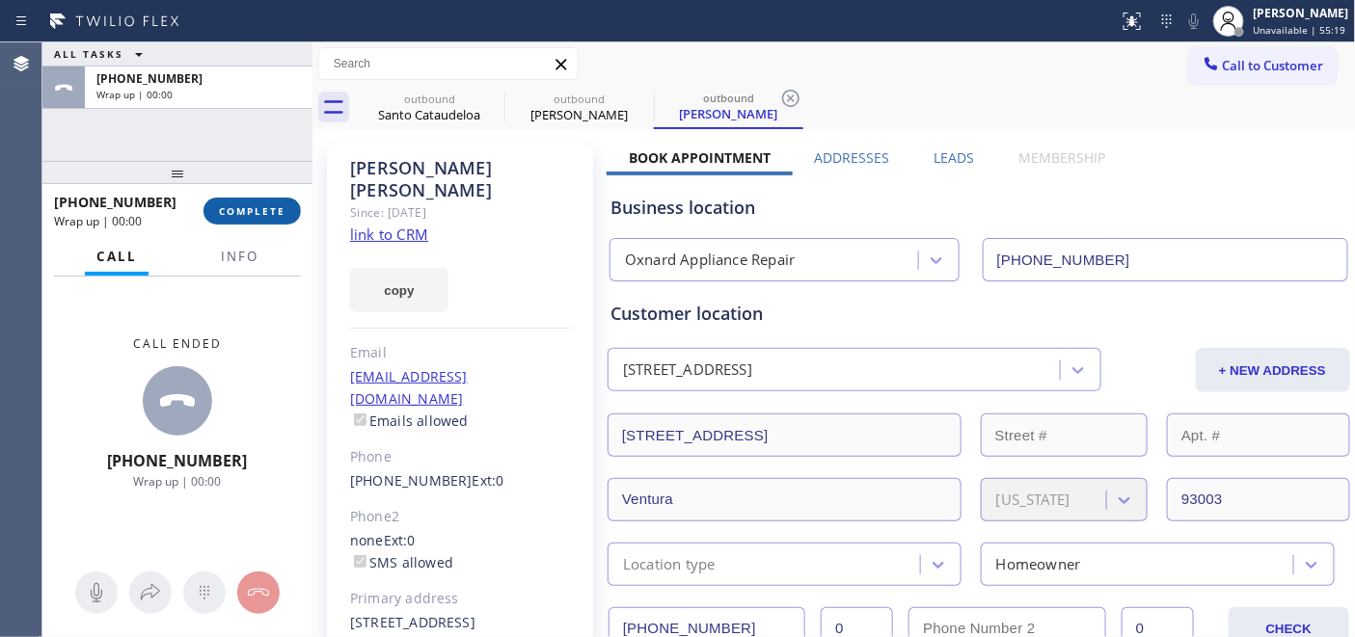
click at [239, 208] on span "COMPLETE" at bounding box center [252, 211] width 67 height 14
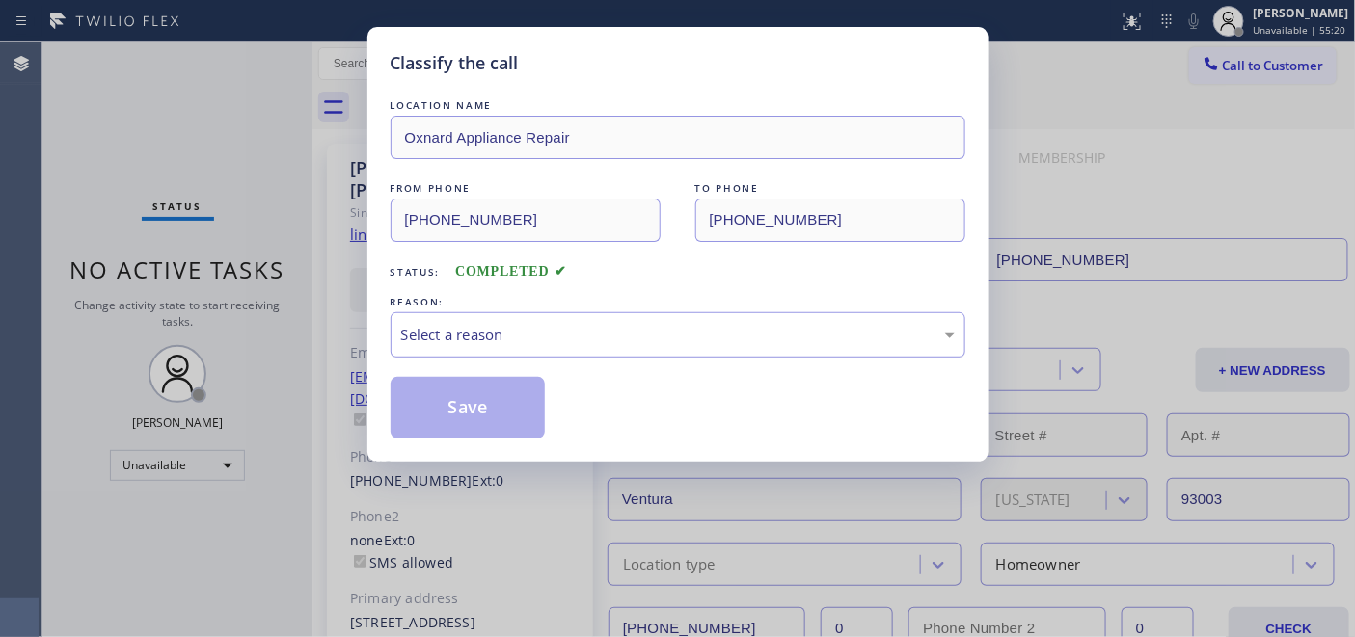
click at [554, 324] on div "Select a reason" at bounding box center [678, 335] width 554 height 22
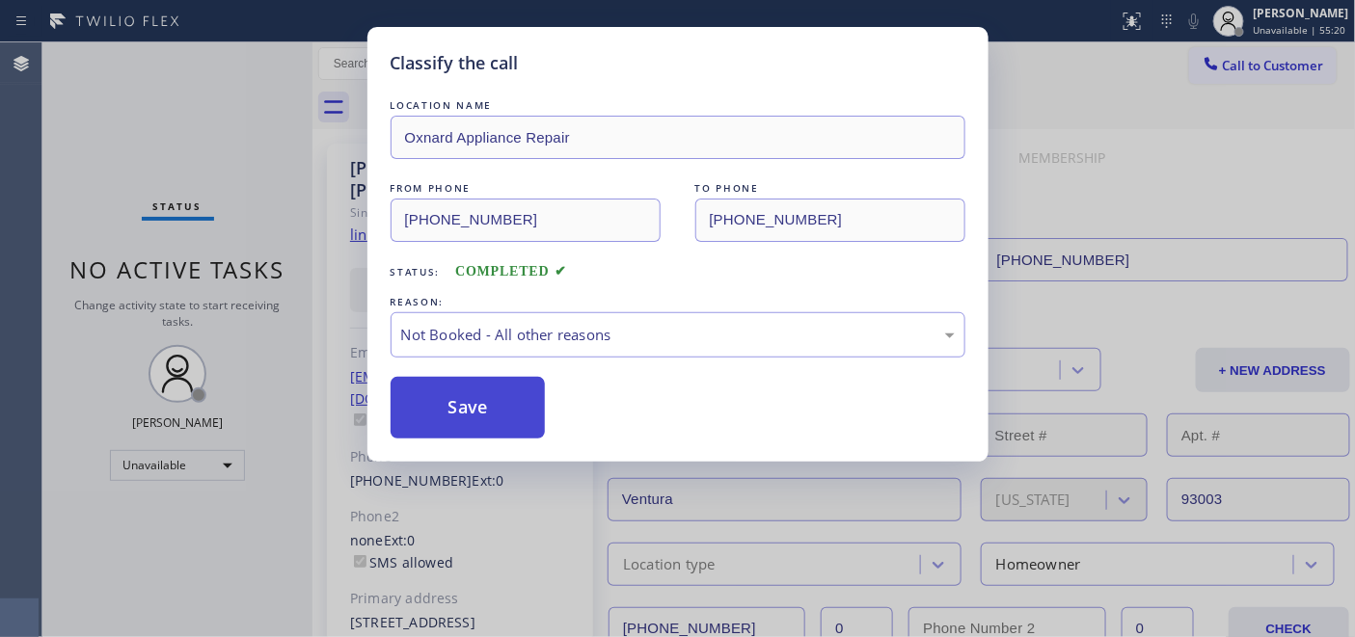
click at [499, 405] on button "Save" at bounding box center [468, 408] width 155 height 62
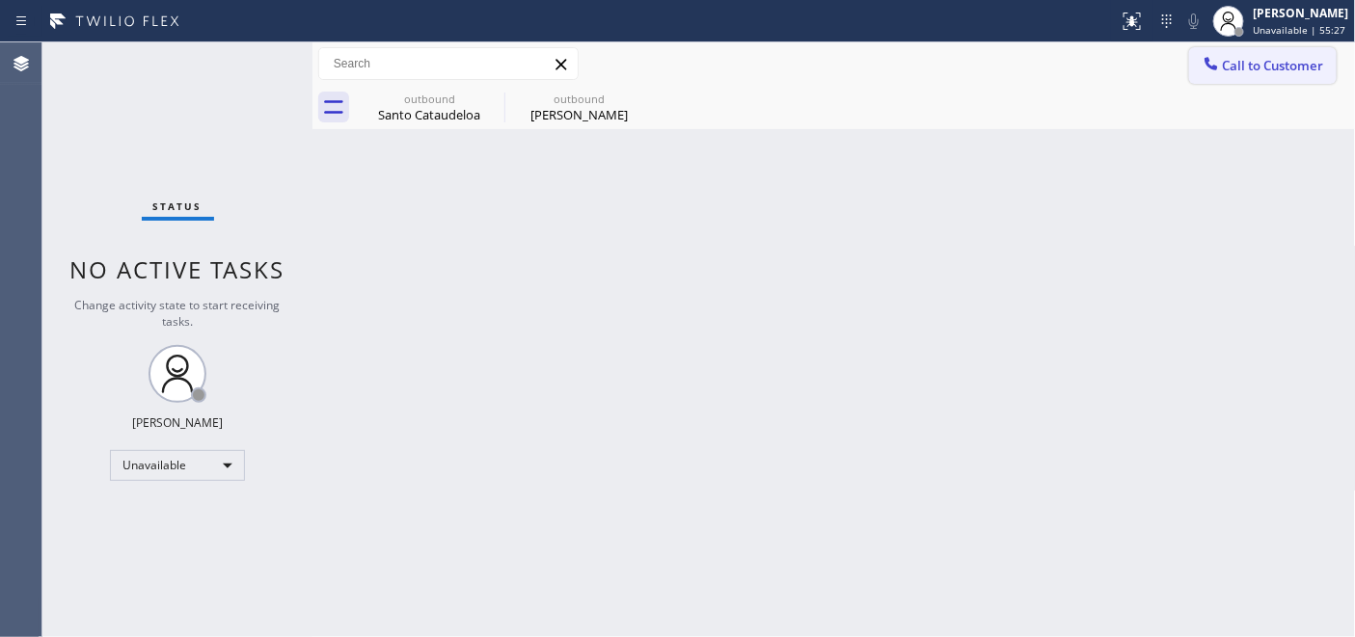
click at [1225, 49] on button "Call to Customer" at bounding box center [1263, 65] width 148 height 37
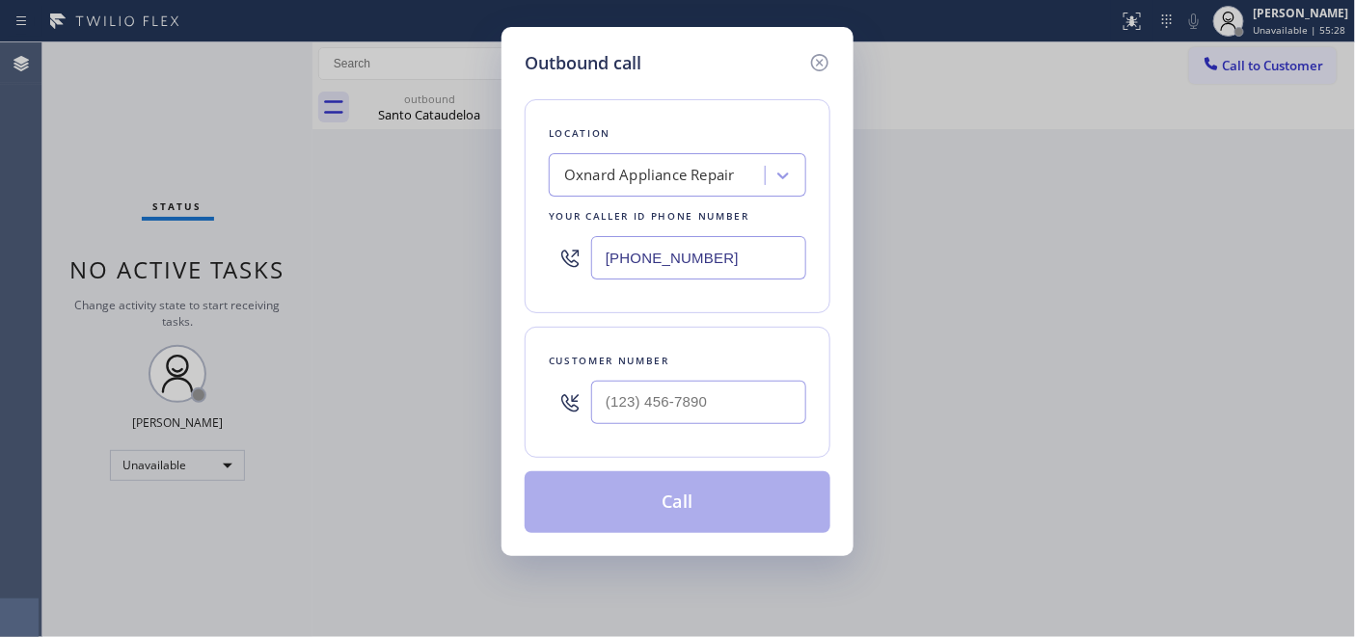
click at [708, 426] on div at bounding box center [698, 402] width 215 height 63
drag, startPoint x: 721, startPoint y: 409, endPoint x: 1303, endPoint y: 106, distance: 655.6
click at [721, 408] on input "(___) ___-____" at bounding box center [698, 402] width 215 height 43
paste input "917) 807-4870"
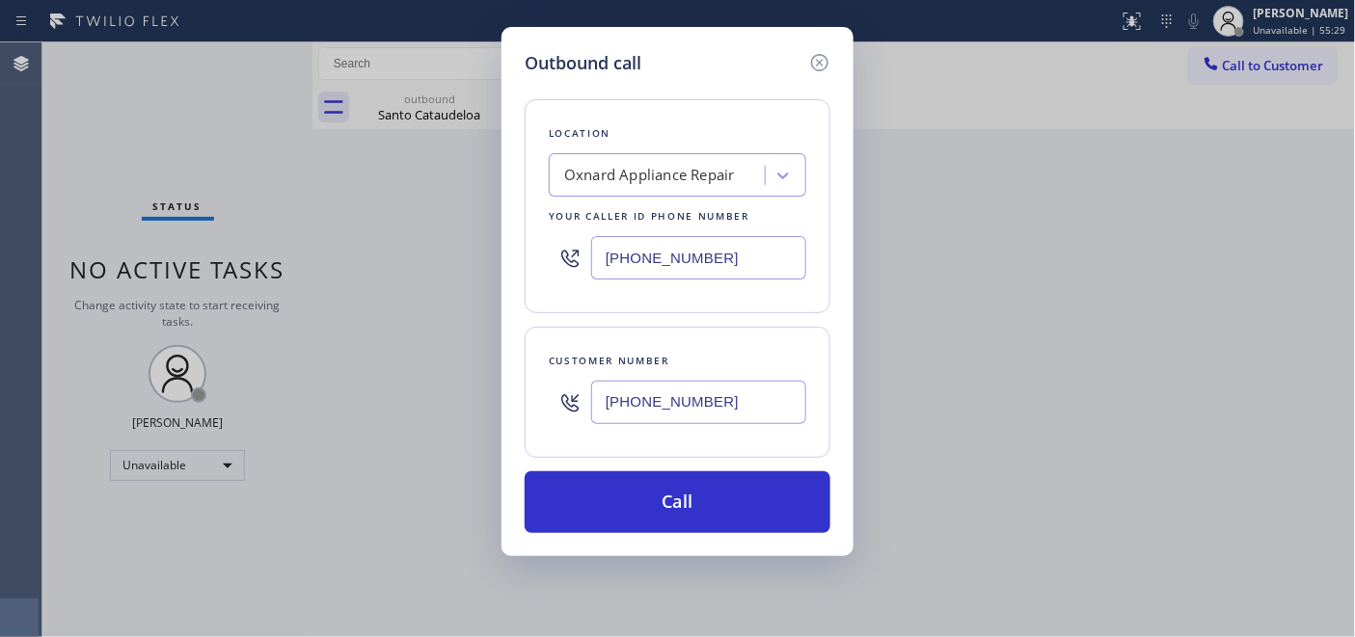
type input "[PHONE_NUMBER]"
drag, startPoint x: 731, startPoint y: 267, endPoint x: 548, endPoint y: 285, distance: 184.1
click at [441, 257] on div "Outbound call Location Oxnard Appliance Repair Your caller id phone number [PHO…" at bounding box center [677, 318] width 1355 height 637
paste input "347) 284-6179"
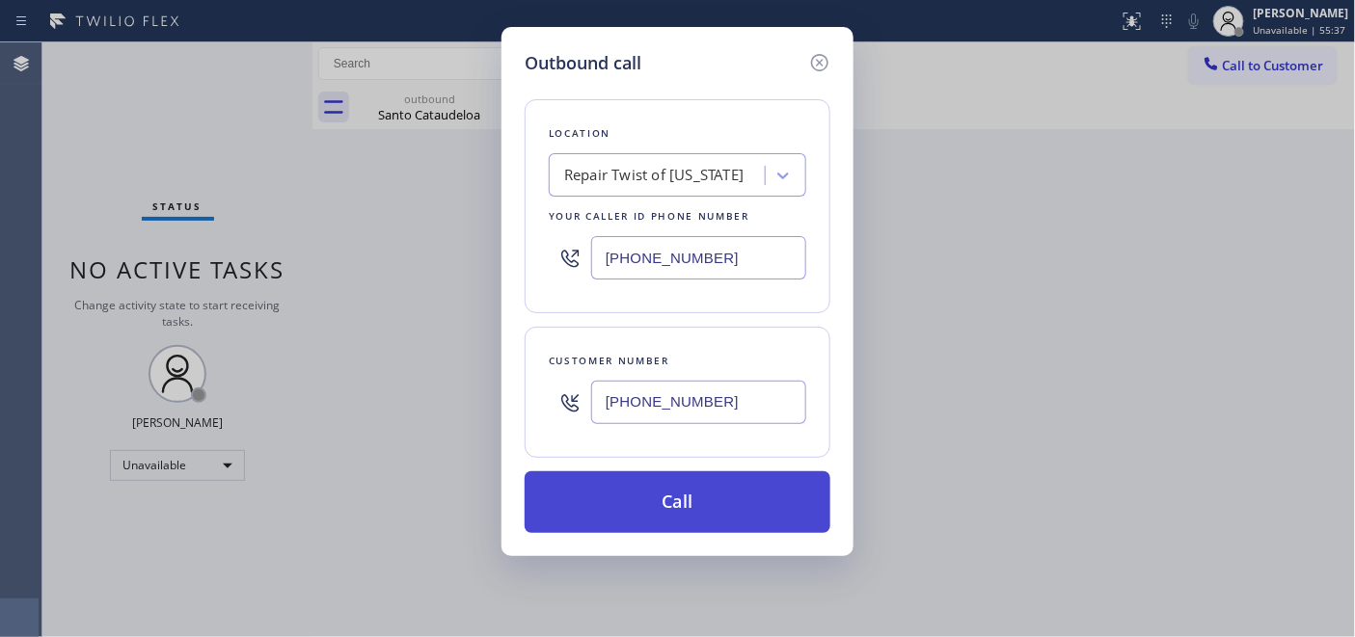
type input "[PHONE_NUMBER]"
click at [675, 495] on button "Call" at bounding box center [678, 503] width 306 height 62
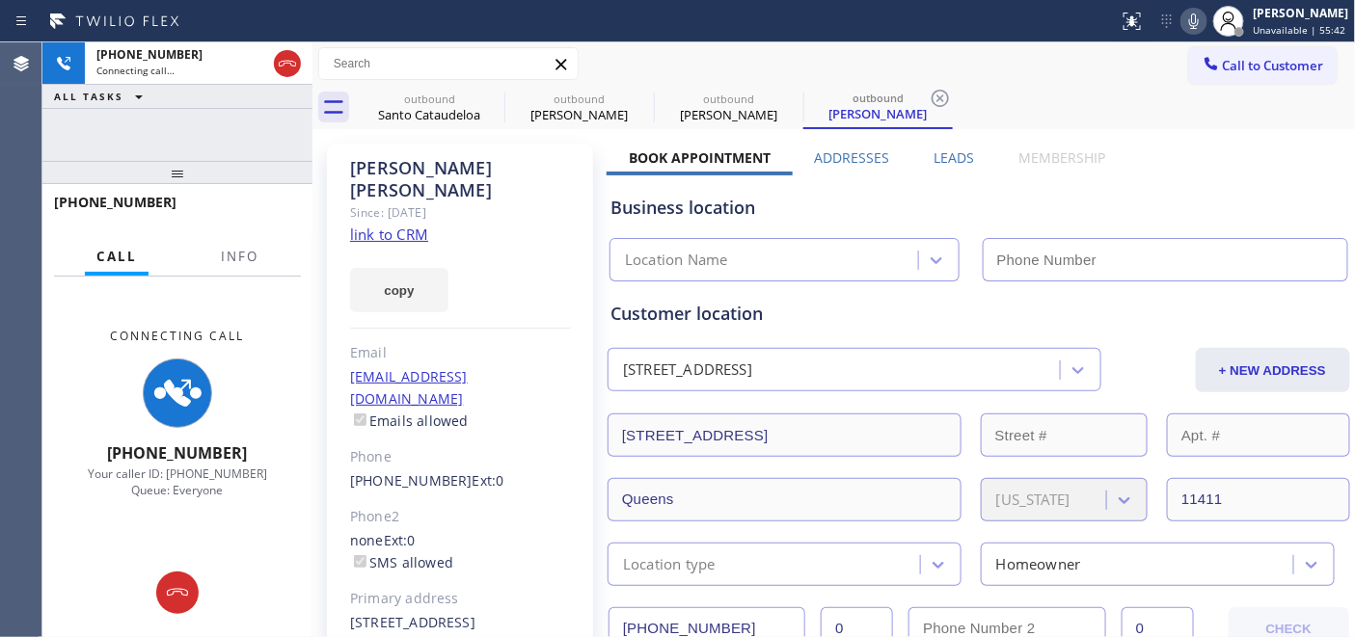
type input "[PHONE_NUMBER]"
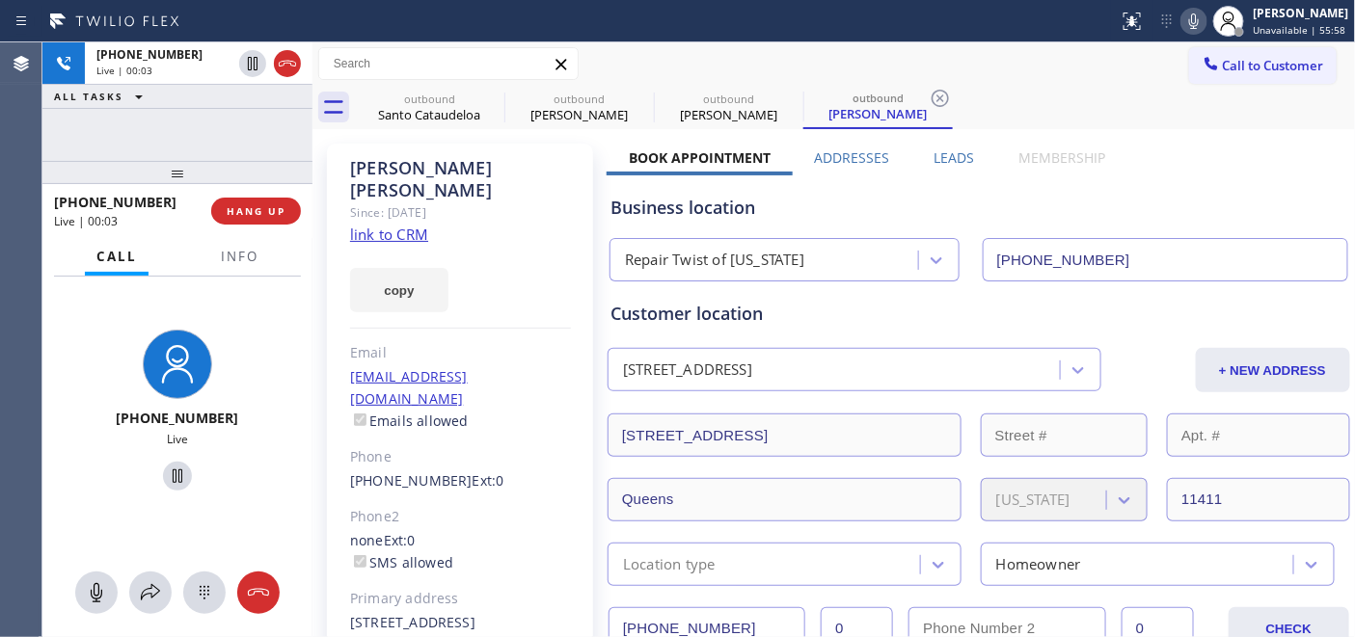
drag, startPoint x: 208, startPoint y: 171, endPoint x: 191, endPoint y: 128, distance: 45.8
click at [191, 128] on div "[PHONE_NUMBER] Live | 00:03 ALL TASKS ALL TASKS ACTIVE TASKS TASKS IN WRAP UP […" at bounding box center [177, 339] width 270 height 595
drag, startPoint x: 204, startPoint y: 167, endPoint x: 206, endPoint y: 118, distance: 49.2
click at [206, 122] on div "[PHONE_NUMBER] Live | 00:04 ALL TASKS ALL TASKS ACTIVE TASKS TASKS IN WRAP UP […" at bounding box center [177, 339] width 270 height 595
click at [490, 99] on icon at bounding box center [491, 98] width 17 height 17
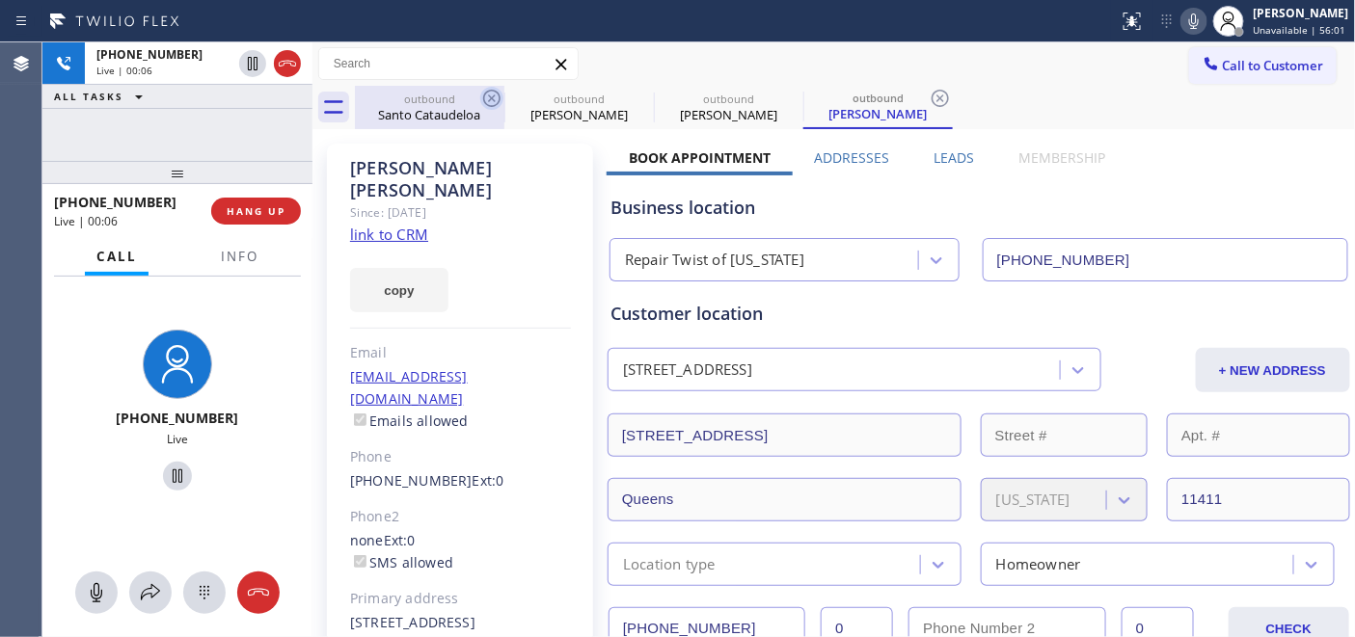
type input "[PHONE_NUMBER]"
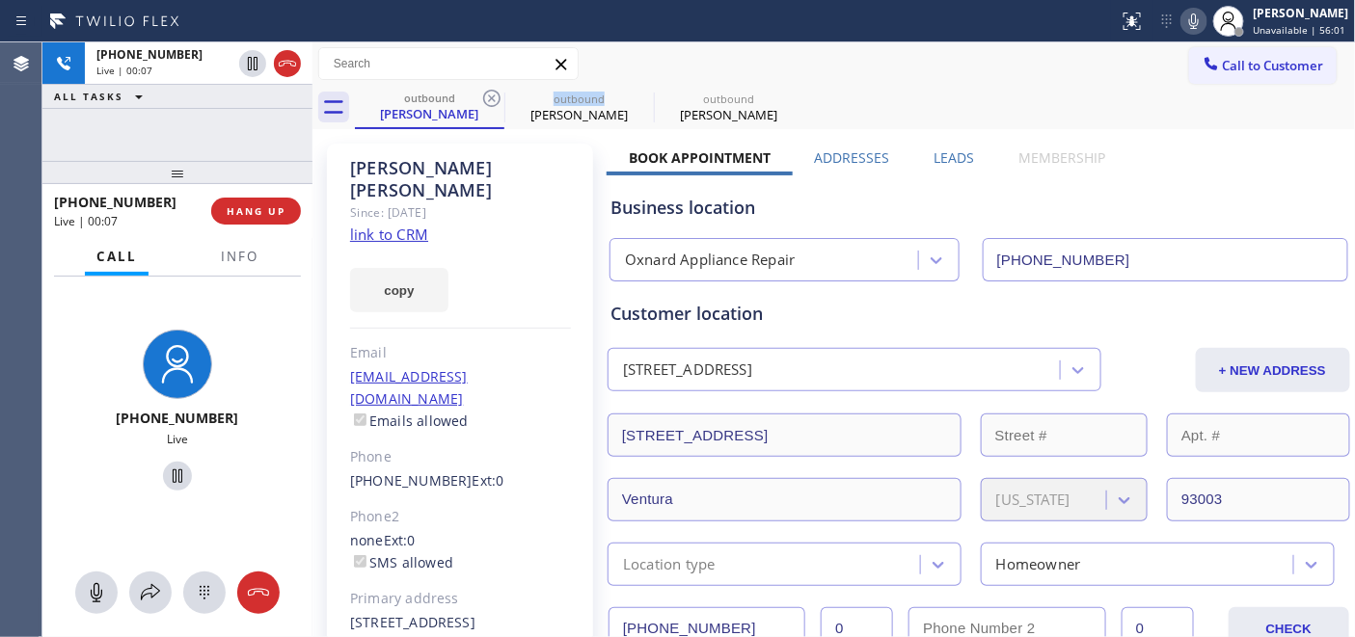
click at [490, 99] on icon at bounding box center [491, 98] width 17 height 17
type input "[PHONE_NUMBER]"
click at [0, 0] on icon at bounding box center [0, 0] width 0 height 0
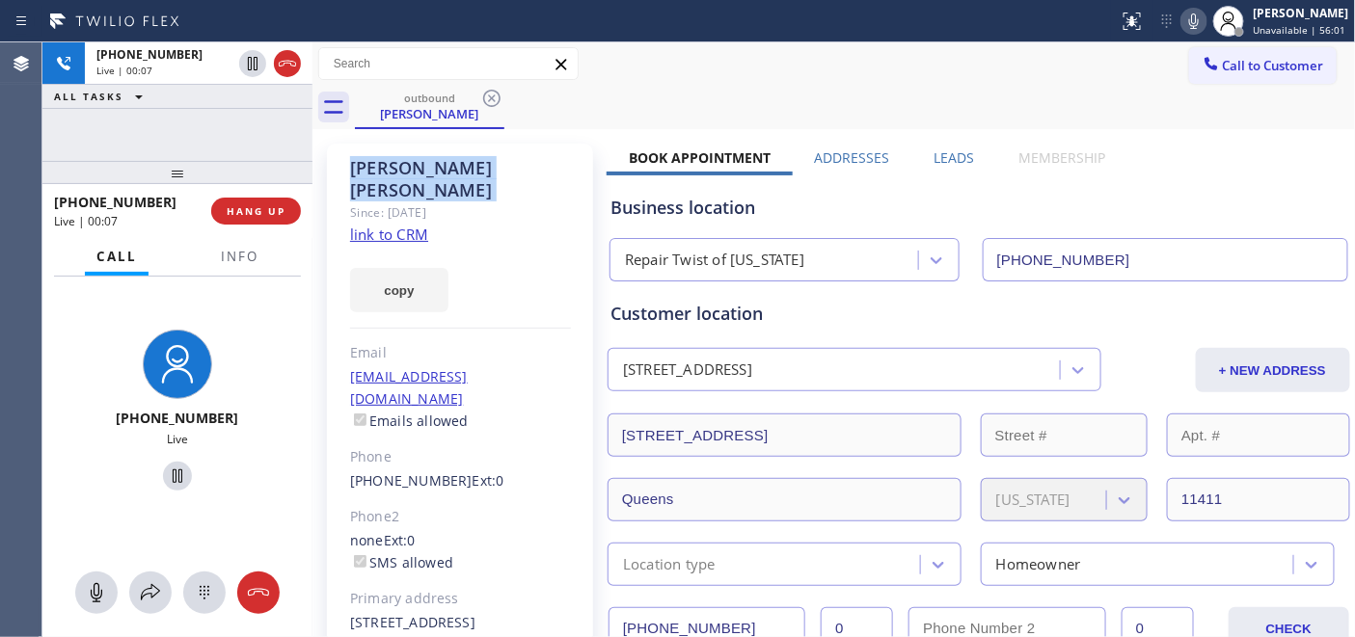
click at [490, 99] on icon at bounding box center [491, 98] width 17 height 17
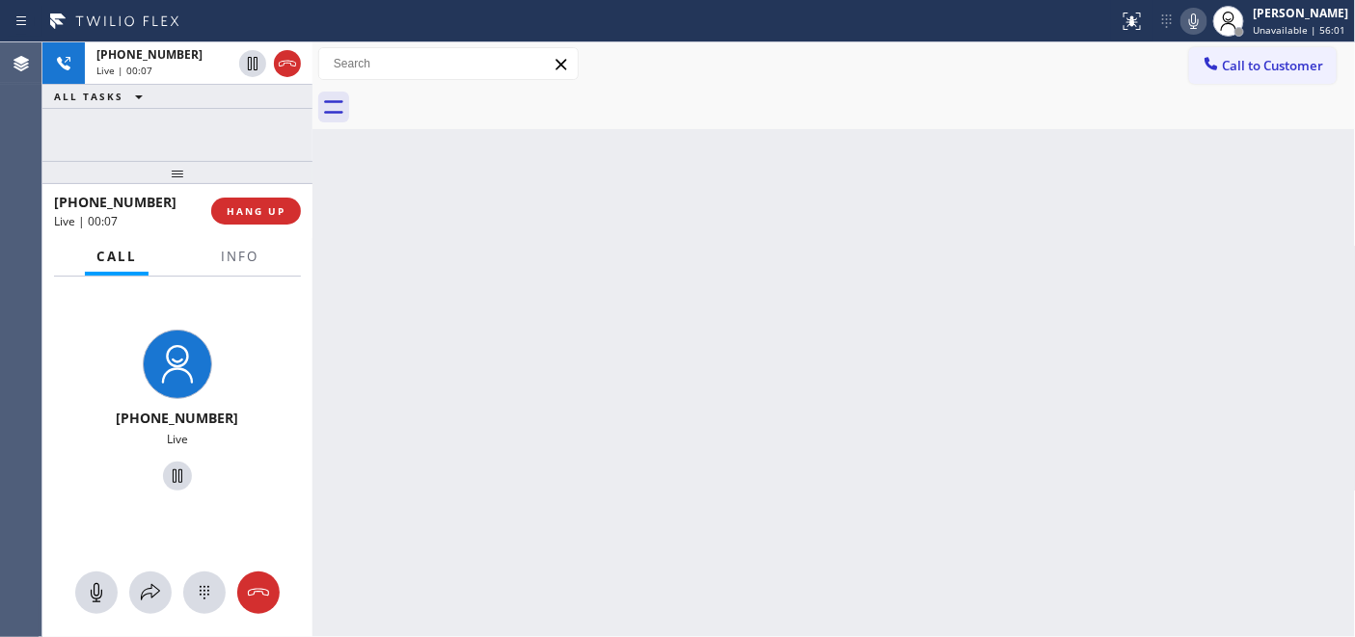
click at [671, 101] on div at bounding box center [855, 107] width 1001 height 43
drag, startPoint x: 204, startPoint y: 166, endPoint x: 229, endPoint y: 97, distance: 72.6
click at [197, 113] on div "[PHONE_NUMBER] Live | 00:57 ALL TASKS ALL TASKS ACTIVE TASKS TASKS IN WRAP UP […" at bounding box center [177, 339] width 270 height 595
drag, startPoint x: 228, startPoint y: 170, endPoint x: 231, endPoint y: 132, distance: 37.8
click at [231, 132] on div "[PHONE_NUMBER] Live | 01:22 ALL TASKS ALL TASKS ACTIVE TASKS TASKS IN WRAP UP […" at bounding box center [177, 339] width 270 height 595
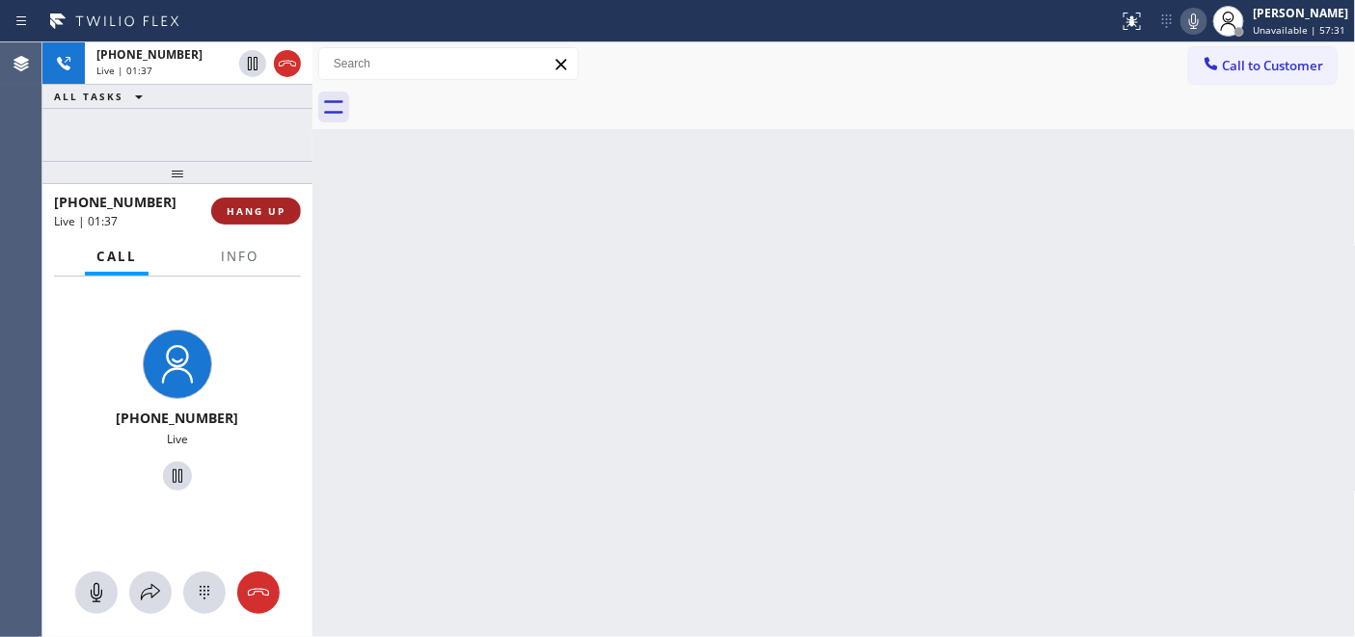
click at [236, 215] on span "HANG UP" at bounding box center [256, 211] width 59 height 14
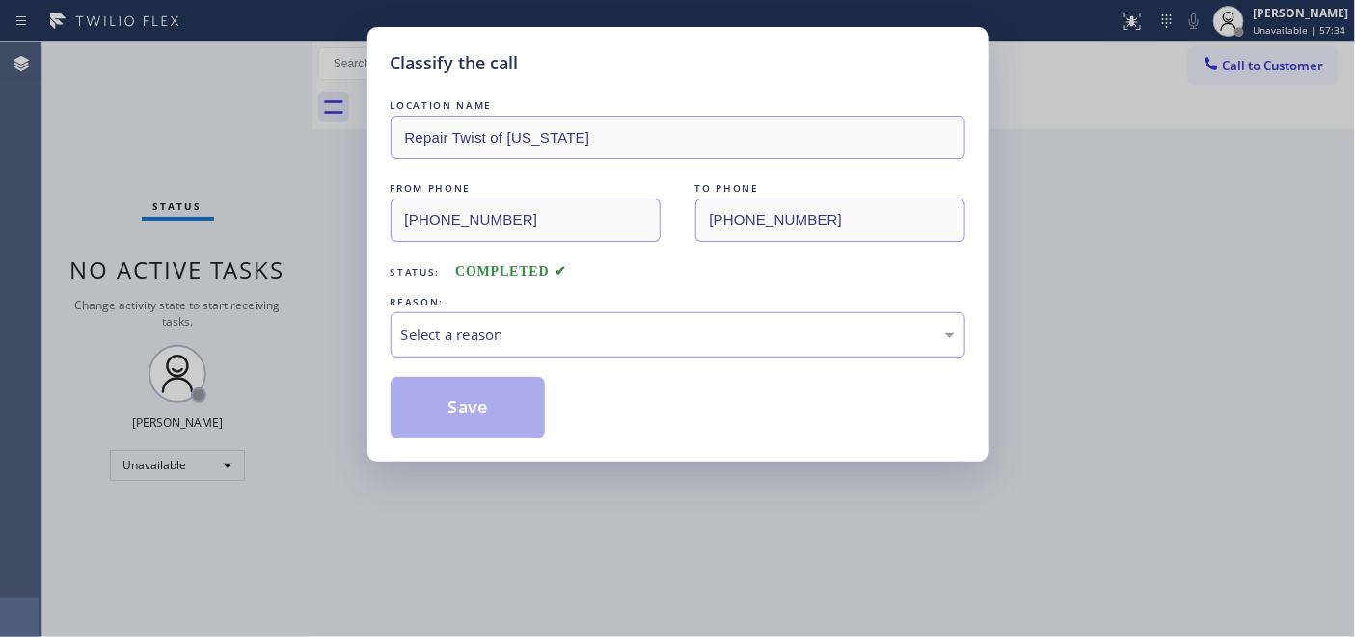
click at [527, 318] on div "Select a reason" at bounding box center [678, 334] width 575 height 45
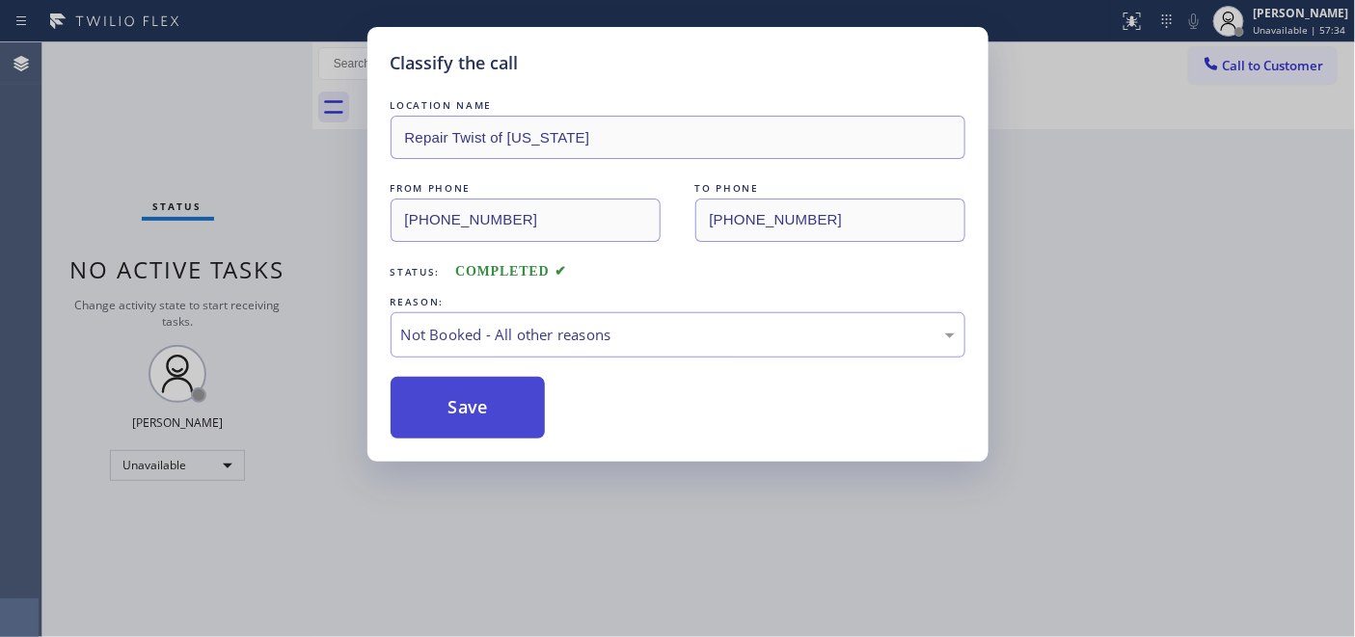
click at [485, 410] on button "Save" at bounding box center [468, 408] width 155 height 62
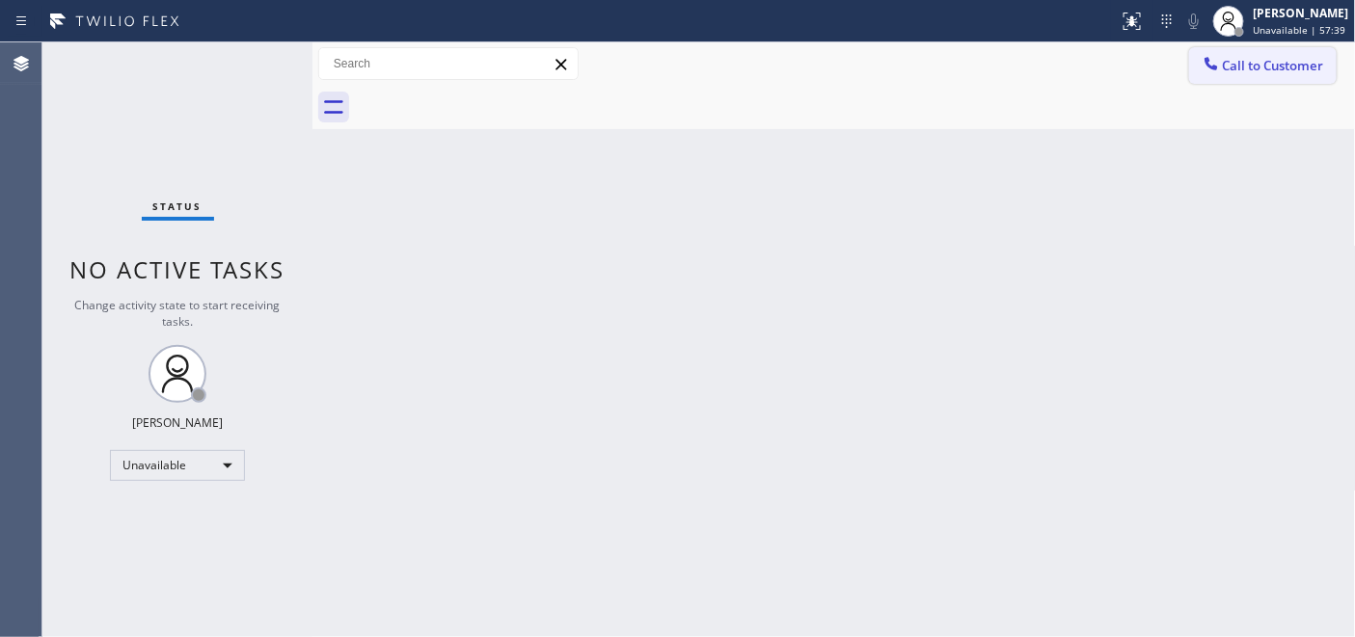
click at [1247, 75] on button "Call to Customer" at bounding box center [1263, 65] width 148 height 37
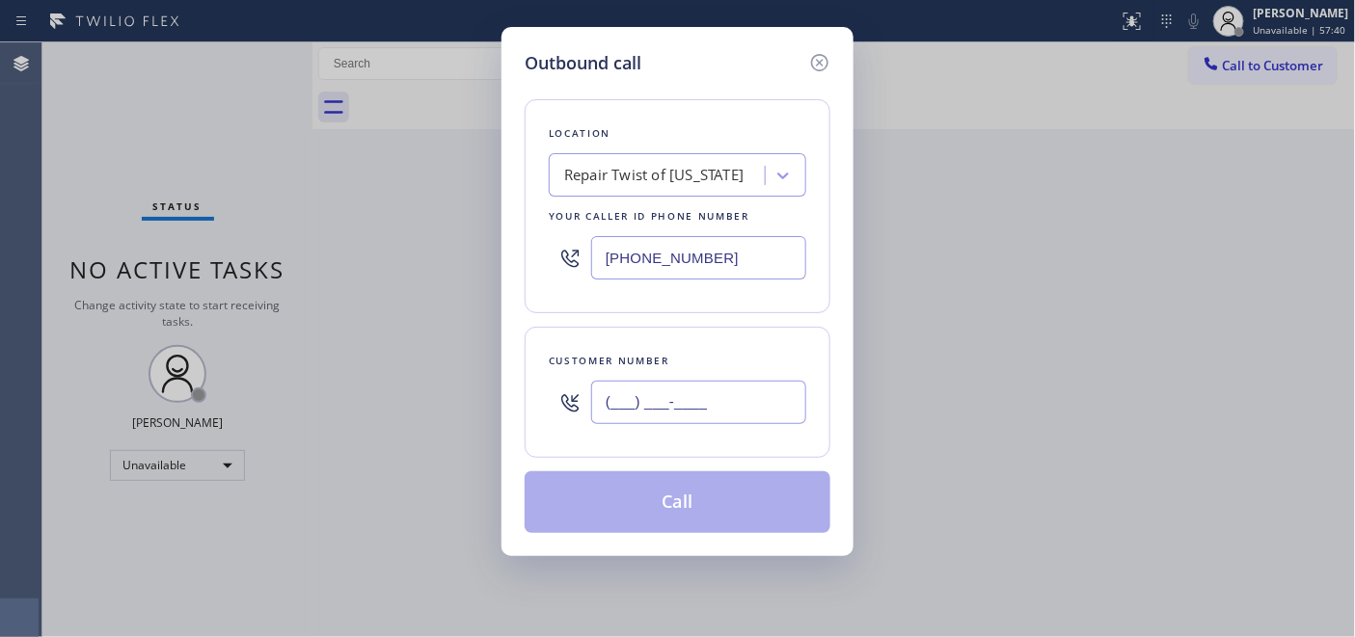
click at [625, 420] on input "(___) ___-____" at bounding box center [698, 402] width 215 height 43
paste input "760) 880-1887"
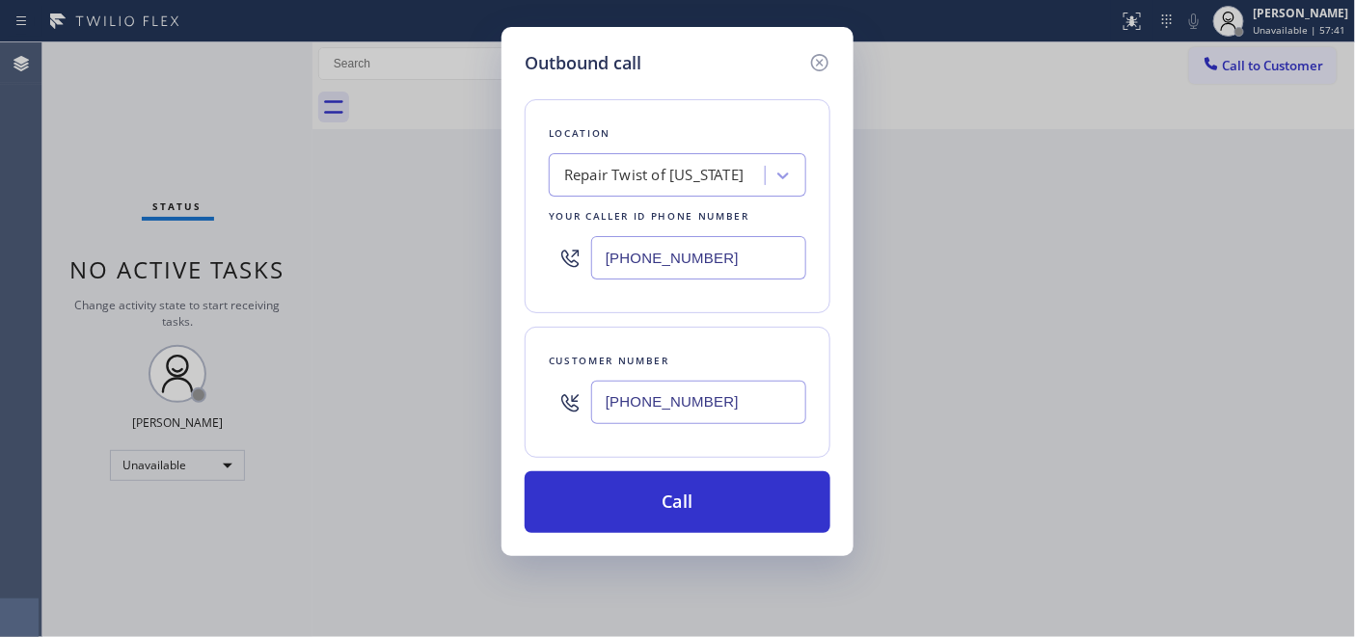
type input "[PHONE_NUMBER]"
drag, startPoint x: 727, startPoint y: 248, endPoint x: 516, endPoint y: 261, distance: 211.6
click at [516, 261] on div "Outbound call Location Repair Twist of [US_STATE] Your caller id phone number […" at bounding box center [677, 291] width 352 height 529
paste input "760) 983-7951"
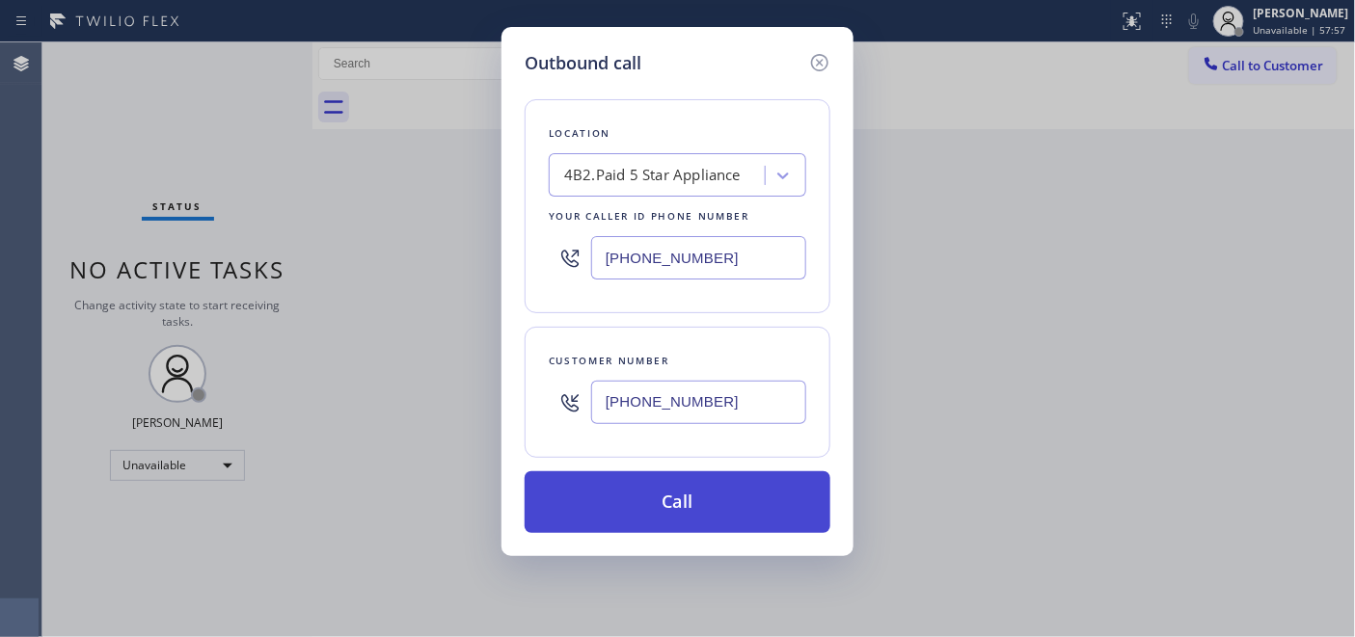
type input "[PHONE_NUMBER]"
click at [702, 486] on button "Call" at bounding box center [678, 503] width 306 height 62
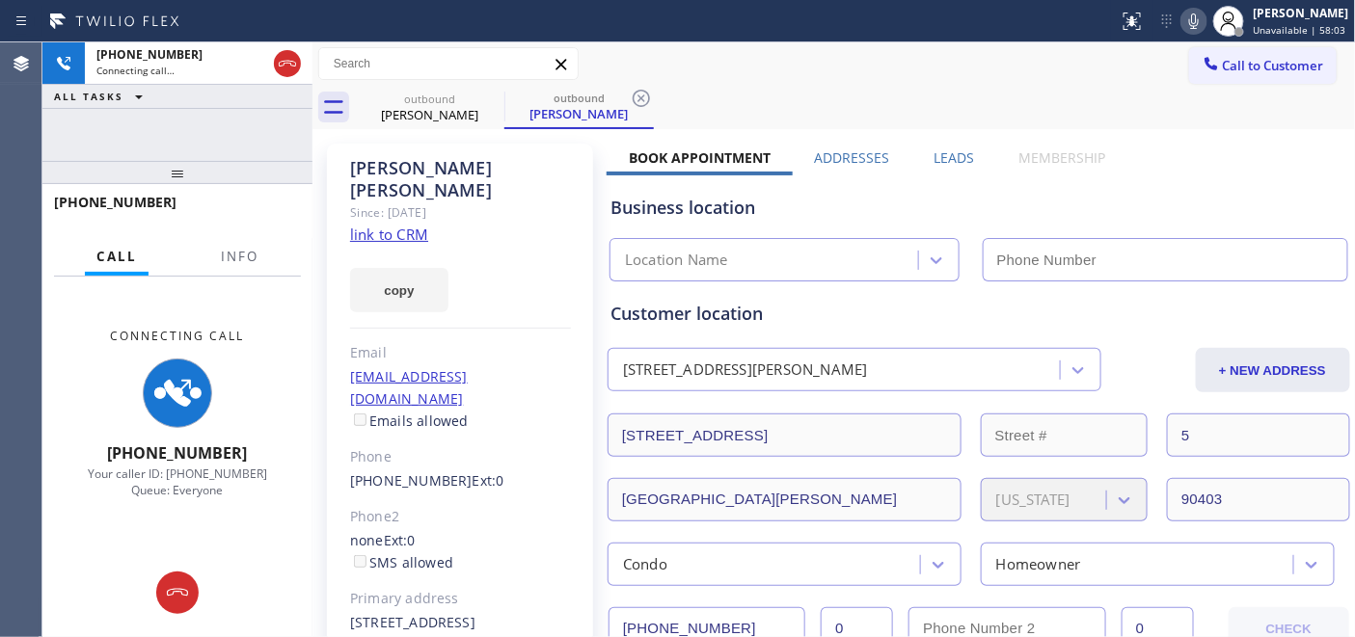
type input "[PHONE_NUMBER]"
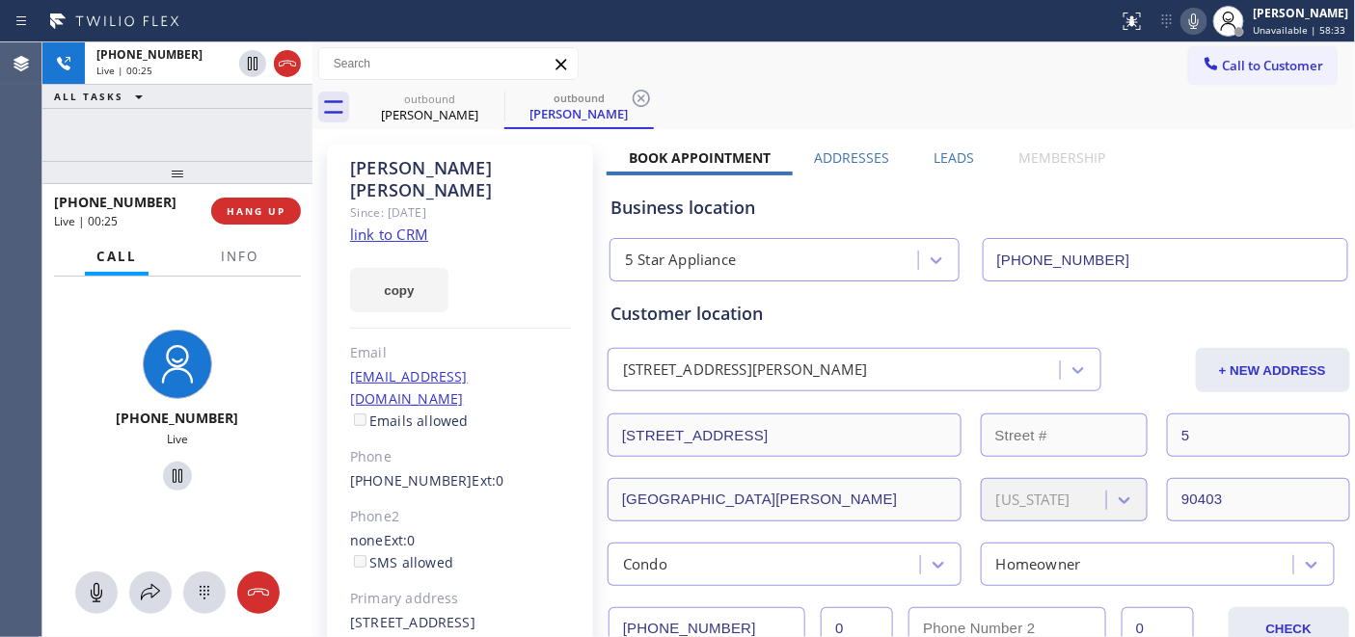
drag, startPoint x: 247, startPoint y: 166, endPoint x: 245, endPoint y: 117, distance: 49.2
click at [245, 121] on div "[PHONE_NUMBER] Live | 00:25 ALL TASKS ALL TASKS ACTIVE TASKS TASKS IN WRAP UP […" at bounding box center [177, 339] width 270 height 595
click at [262, 204] on span "HANG UP" at bounding box center [256, 211] width 59 height 14
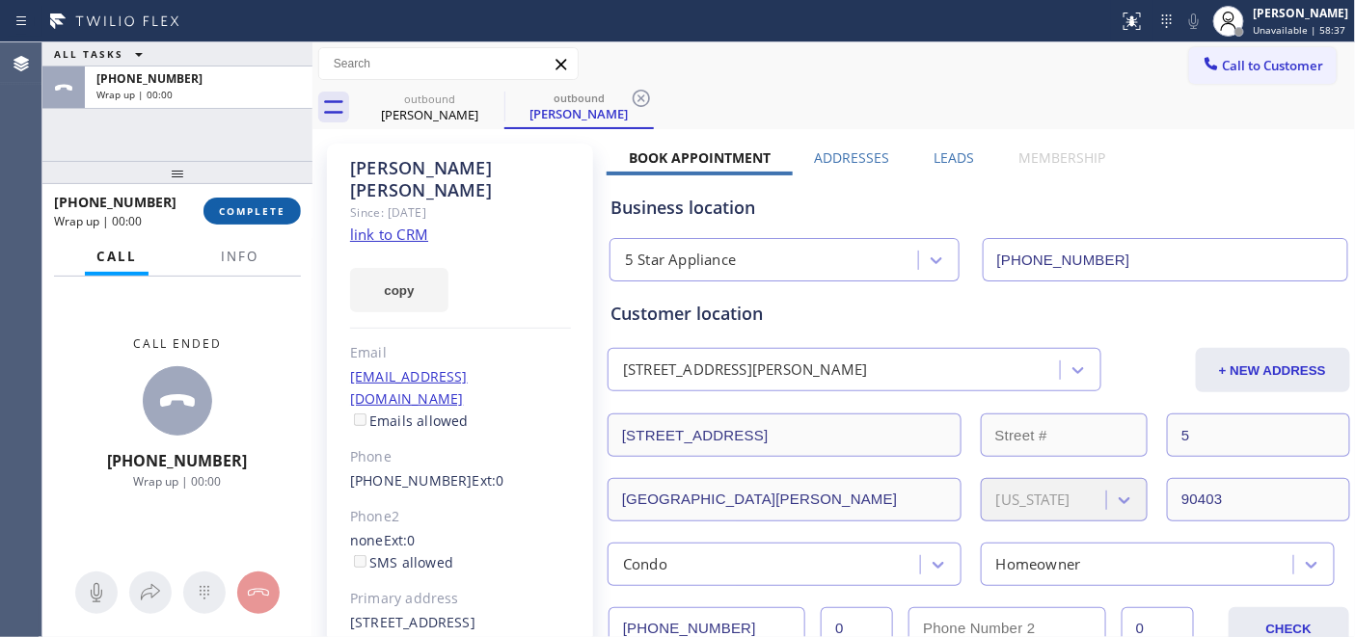
click at [260, 204] on span "COMPLETE" at bounding box center [252, 211] width 67 height 14
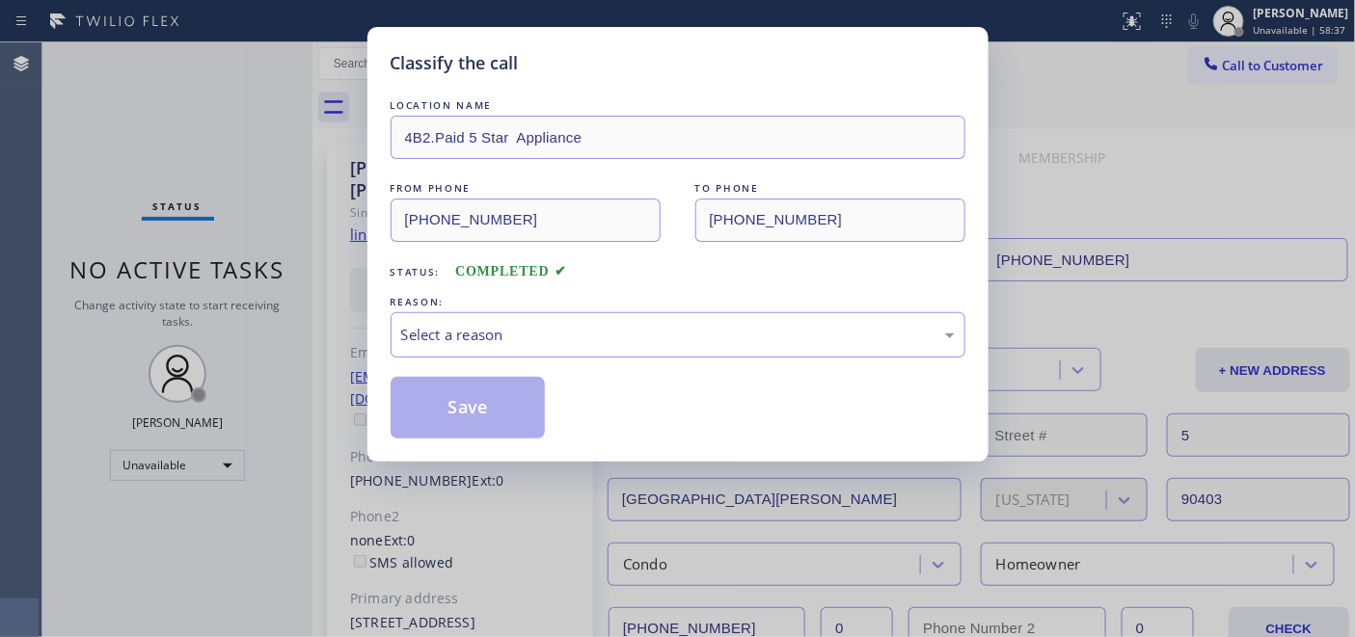
click at [615, 335] on div "Select a reason" at bounding box center [678, 335] width 554 height 22
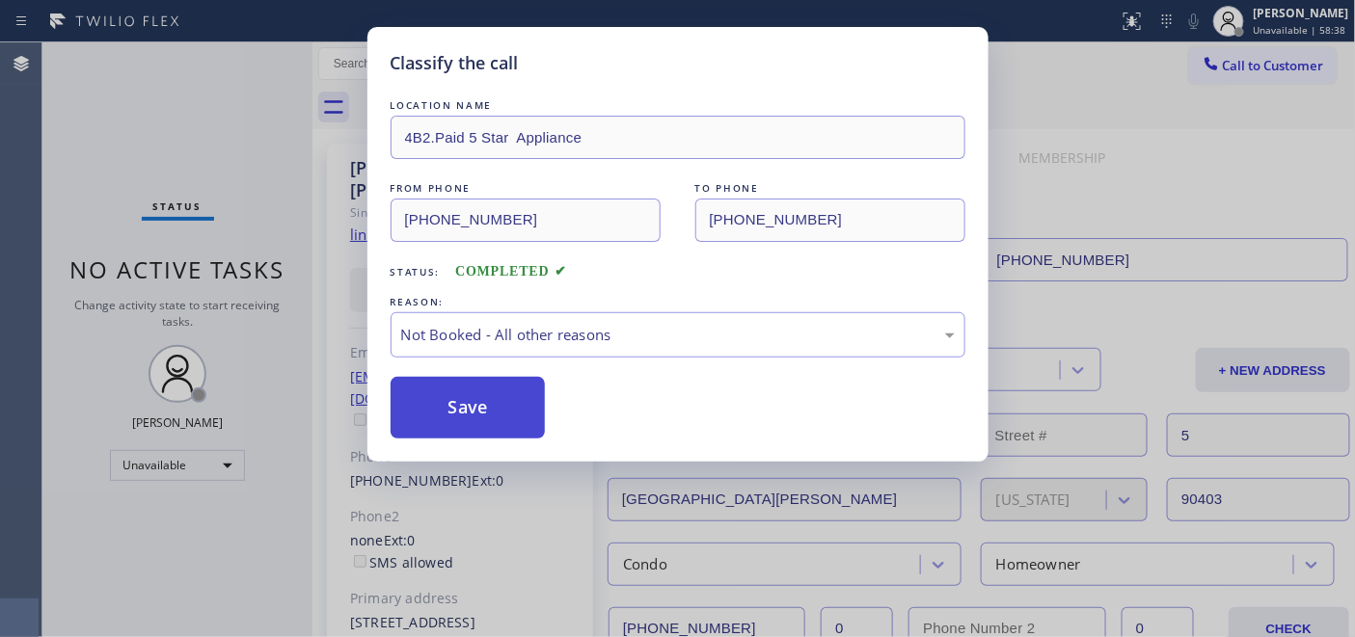
click at [451, 413] on button "Save" at bounding box center [468, 408] width 155 height 62
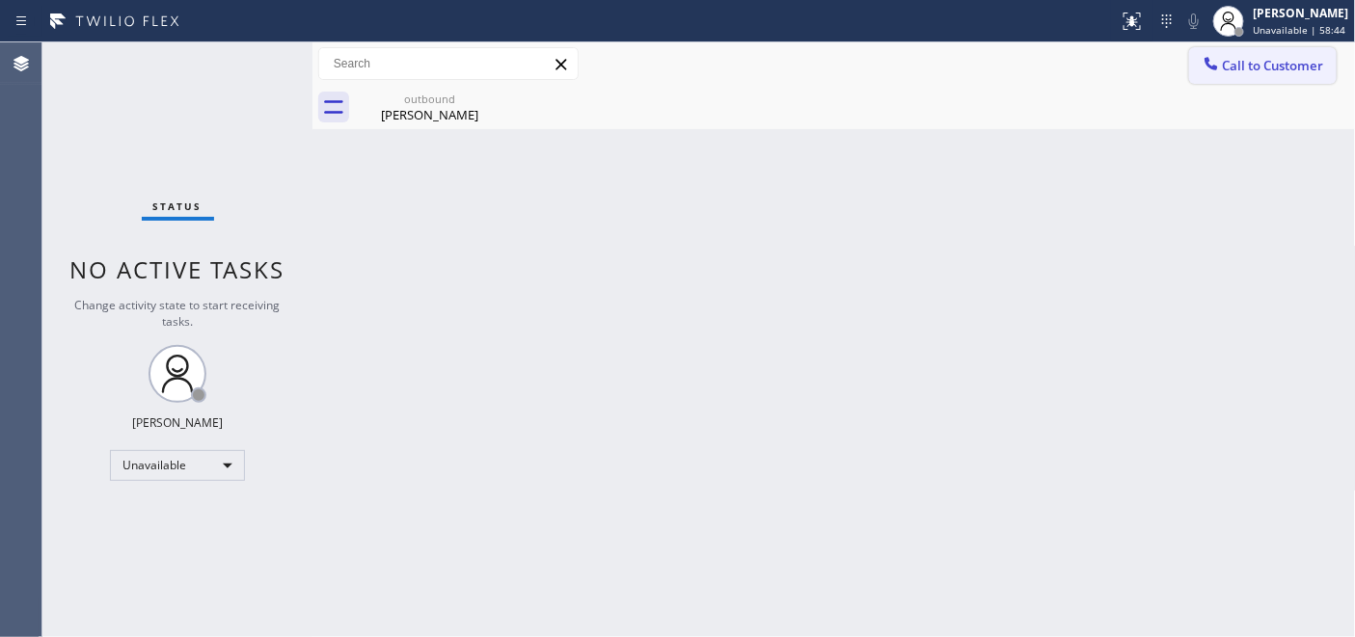
click at [1273, 62] on span "Call to Customer" at bounding box center [1273, 65] width 101 height 17
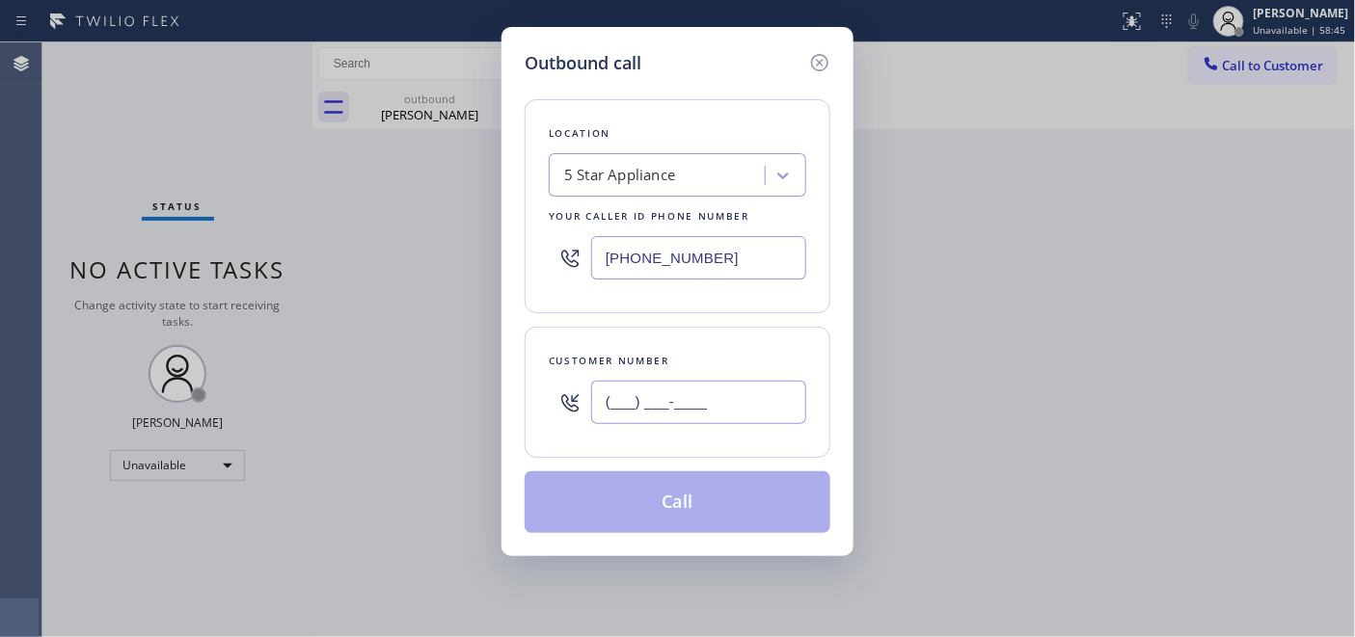
click at [663, 421] on input "(___) ___-____" at bounding box center [698, 402] width 215 height 43
paste input "760) 277-4437"
type input "[PHONE_NUMBER]"
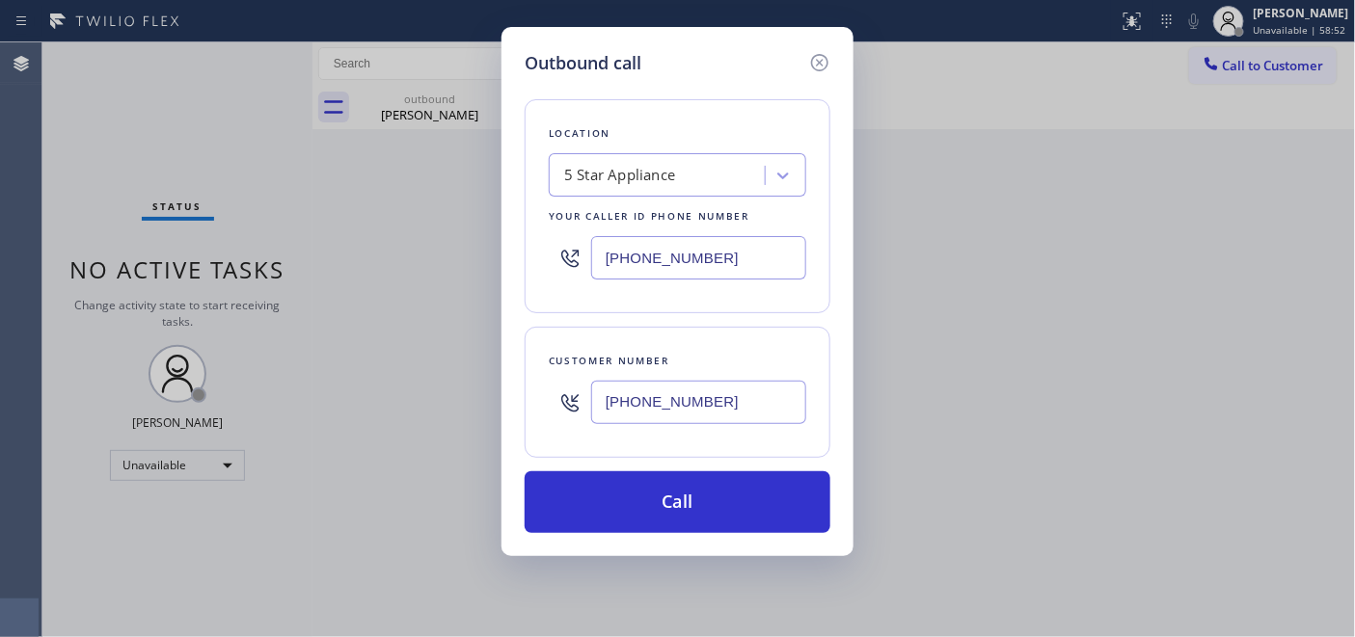
drag, startPoint x: 734, startPoint y: 255, endPoint x: 450, endPoint y: 271, distance: 284.0
click at [468, 270] on div "Outbound call Location 5 Star Appliance Your caller id phone number [PHONE_NUMB…" at bounding box center [677, 318] width 1355 height 637
paste input "619) 724-4288"
type input "[PHONE_NUMBER]"
click at [706, 470] on div "Location Bestway Appliance Repair [GEOGRAPHIC_DATA] Your caller id phone number…" at bounding box center [678, 304] width 306 height 457
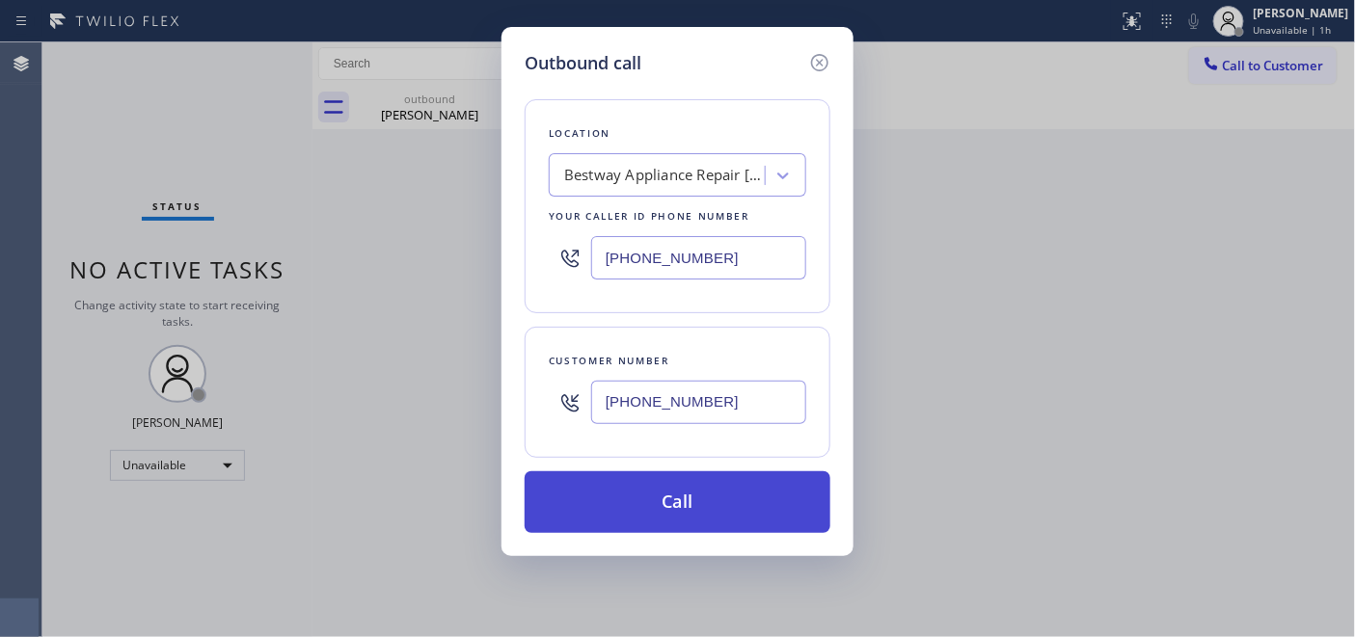
click at [709, 482] on button "Call" at bounding box center [678, 503] width 306 height 62
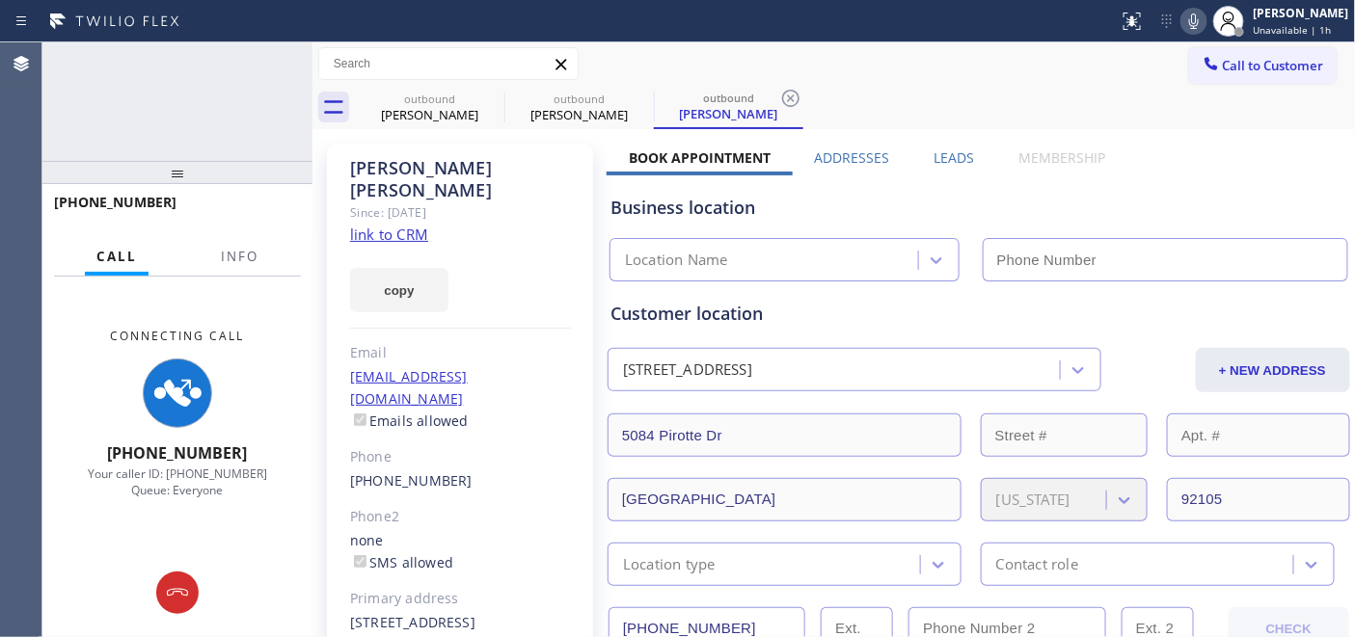
type input "[PHONE_NUMBER]"
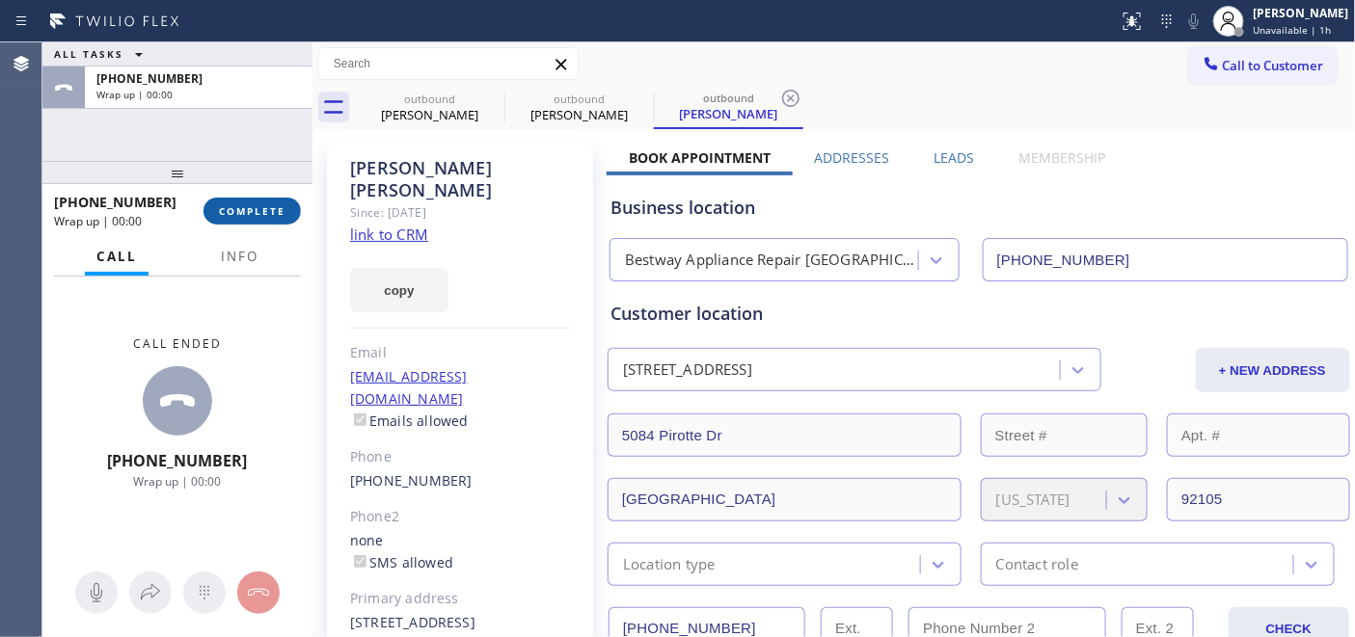
click at [227, 204] on span "COMPLETE" at bounding box center [252, 211] width 67 height 14
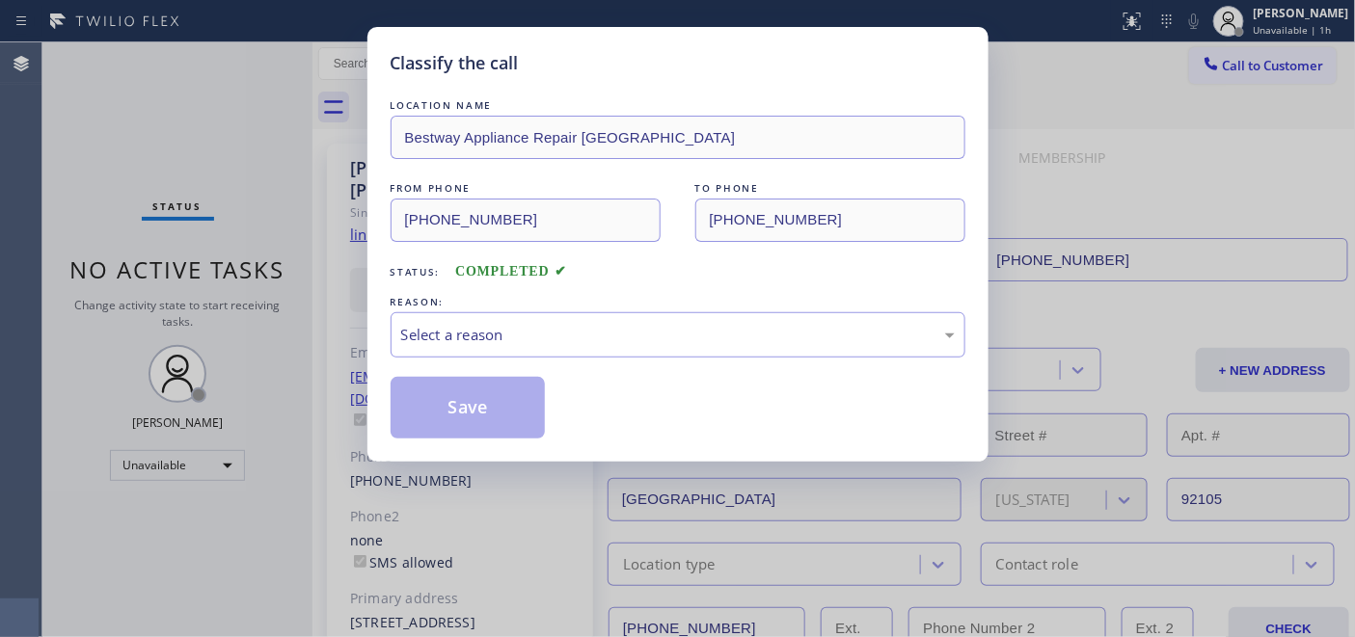
click at [535, 359] on div "LOCATION NAME Bestway Appliance Repair [GEOGRAPHIC_DATA] FROM PHONE [PHONE_NUMB…" at bounding box center [678, 266] width 575 height 343
click at [536, 353] on div "Select a reason" at bounding box center [678, 334] width 575 height 45
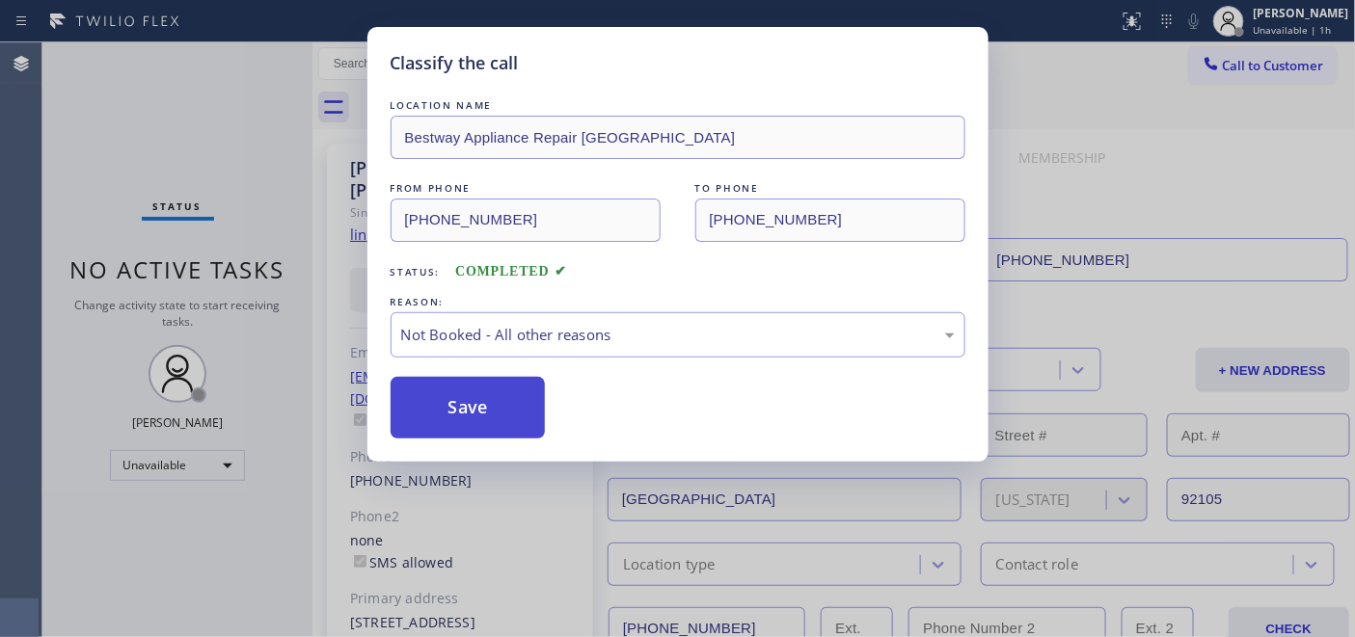
drag, startPoint x: 527, startPoint y: 397, endPoint x: 511, endPoint y: 398, distance: 15.5
click at [511, 398] on button "Save" at bounding box center [468, 408] width 155 height 62
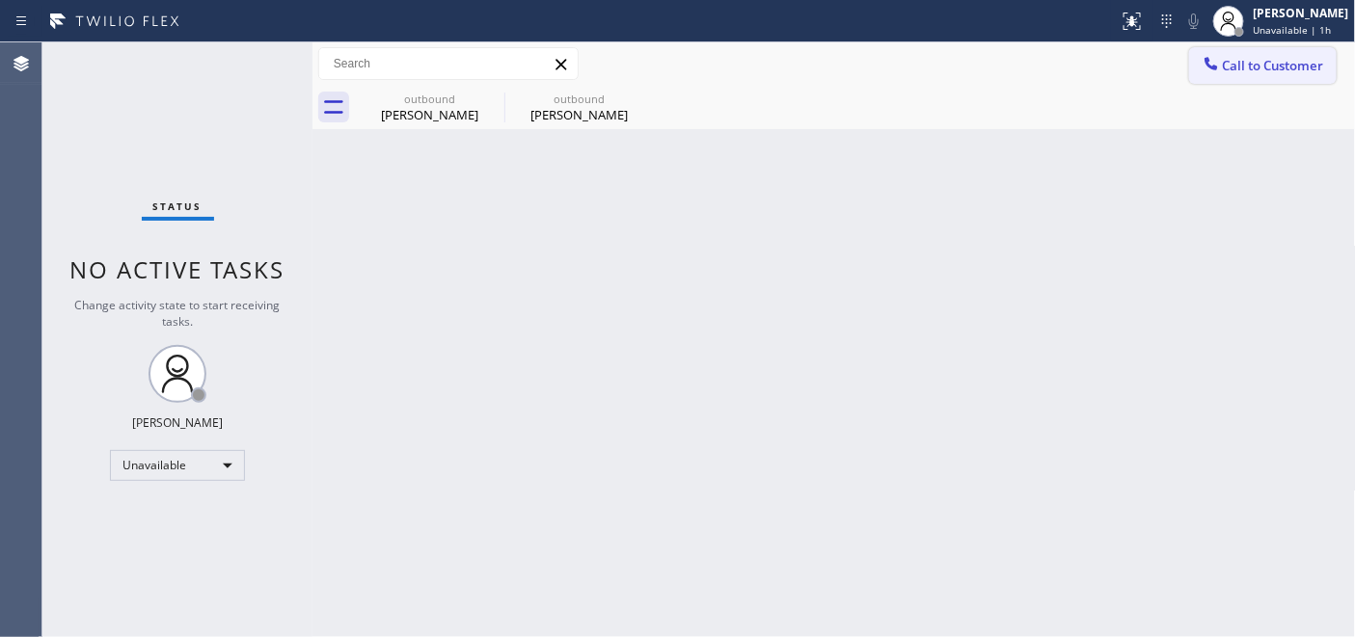
click at [1210, 58] on icon at bounding box center [1211, 63] width 19 height 19
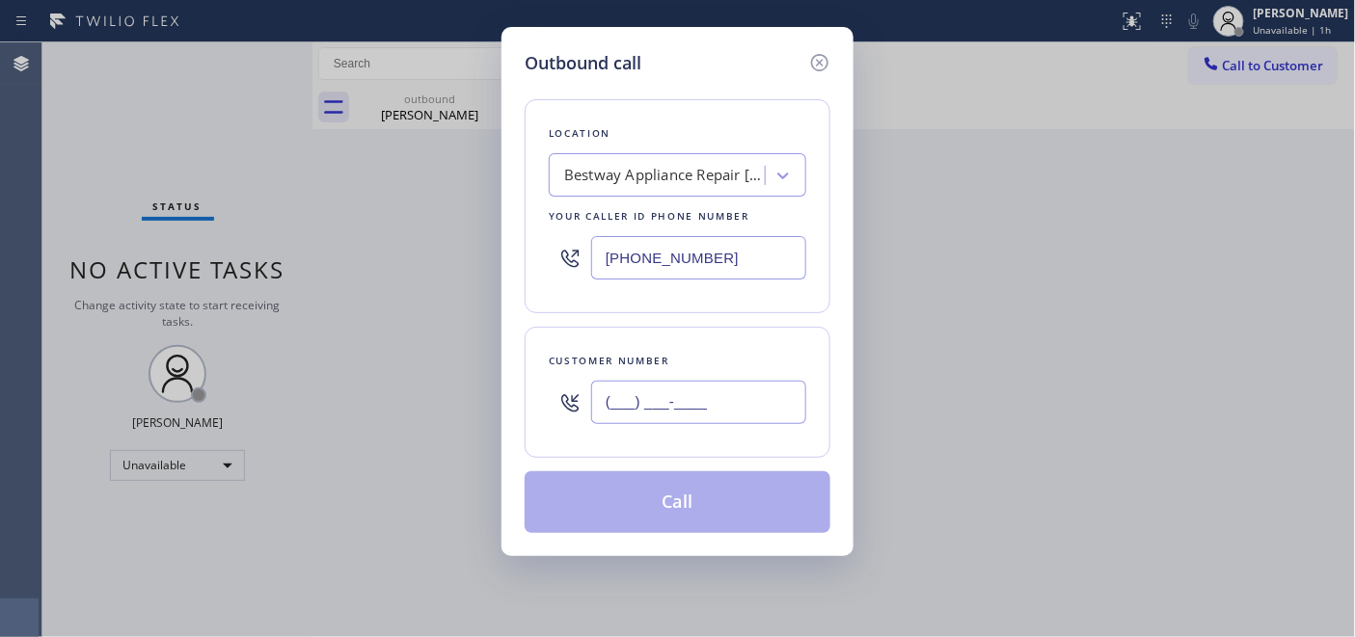
click at [689, 401] on input "(___) ___-____" at bounding box center [698, 402] width 215 height 43
paste input "858) 926-6677"
type input "[PHONE_NUMBER]"
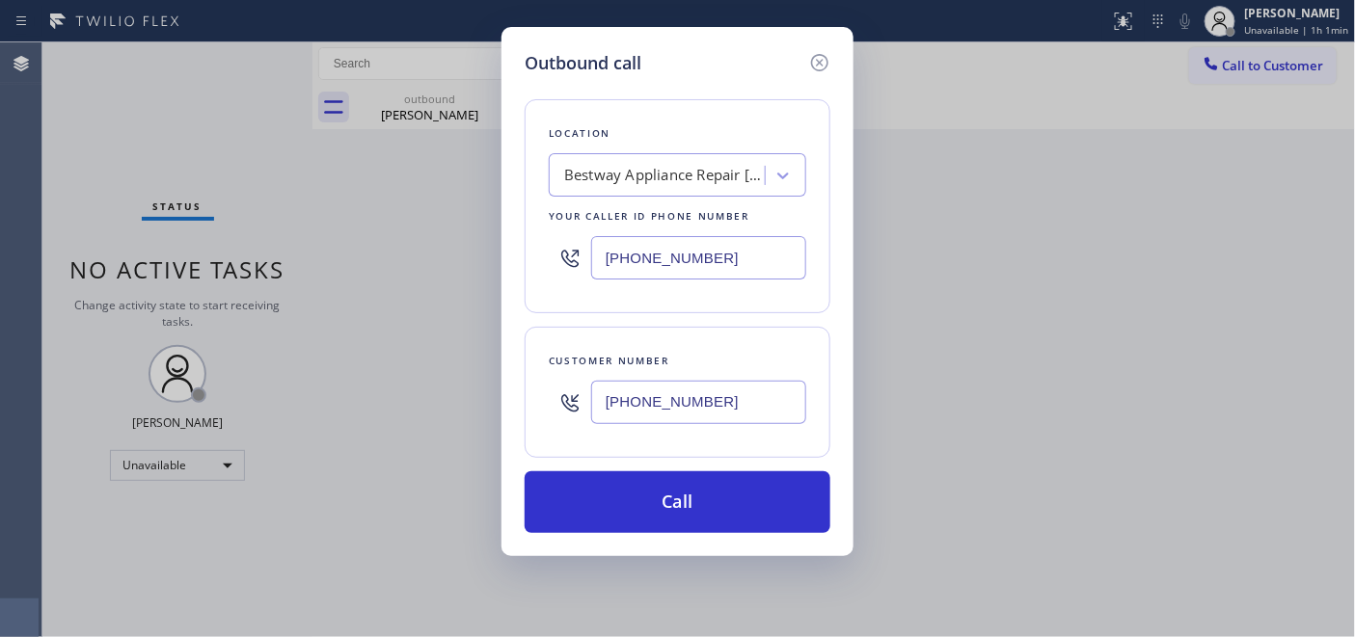
drag, startPoint x: 709, startPoint y: 260, endPoint x: 600, endPoint y: 304, distance: 117.3
click at [431, 266] on div "Outbound call Location Bestway Appliance Repair [GEOGRAPHIC_DATA] Your caller i…" at bounding box center [677, 318] width 1355 height 637
paste input "858) 263-1714"
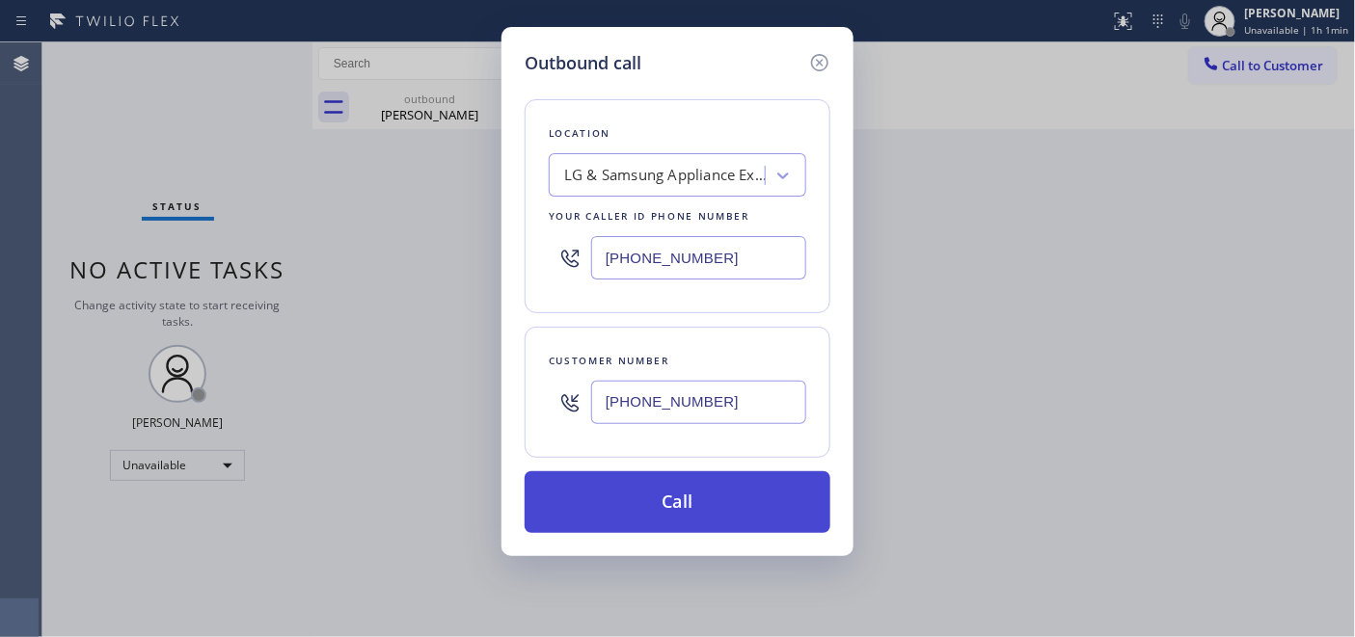
type input "[PHONE_NUMBER]"
click at [695, 494] on button "Call" at bounding box center [678, 503] width 306 height 62
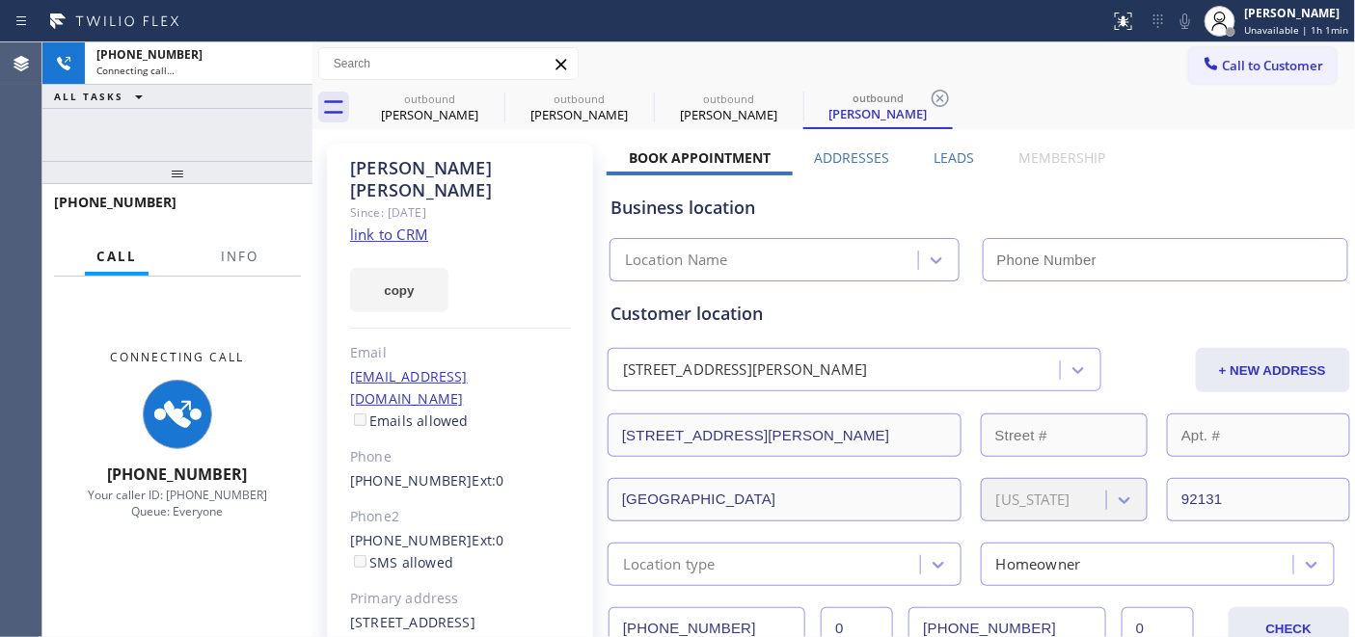
type input "[PHONE_NUMBER]"
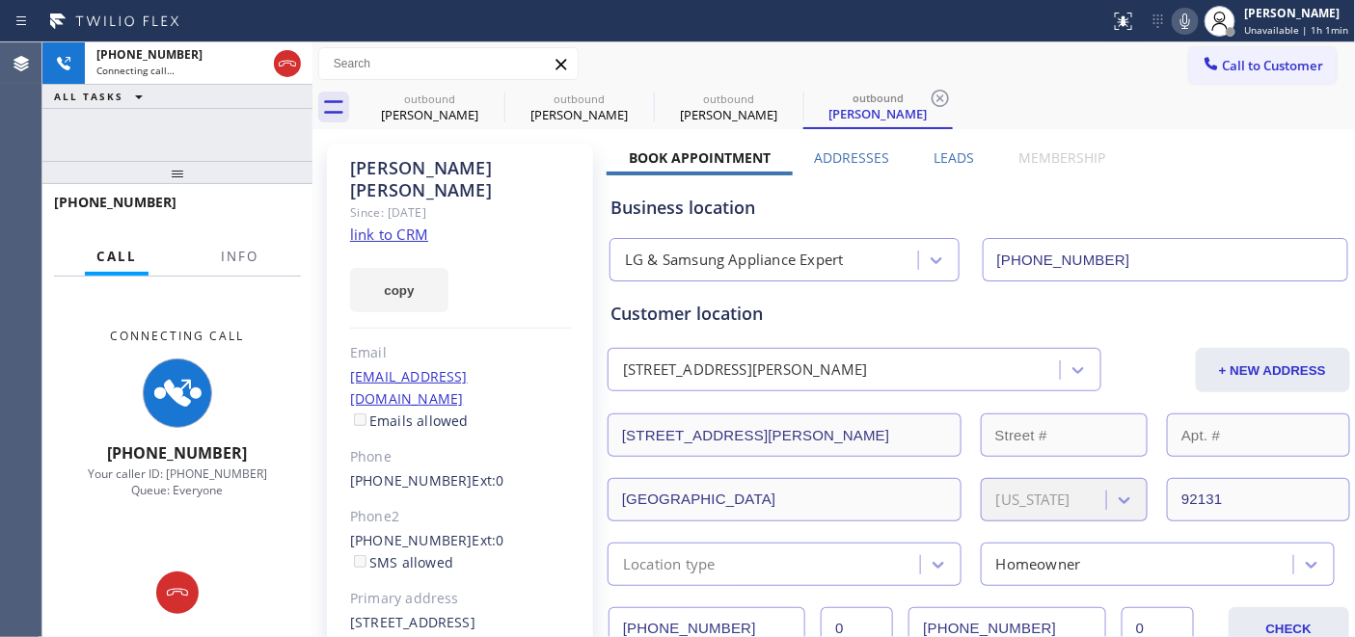
drag, startPoint x: 498, startPoint y: 162, endPoint x: 506, endPoint y: 157, distance: 9.9
click at [498, 162] on div "[PERSON_NAME]" at bounding box center [460, 179] width 221 height 44
click at [0, 0] on icon at bounding box center [0, 0] width 0 height 0
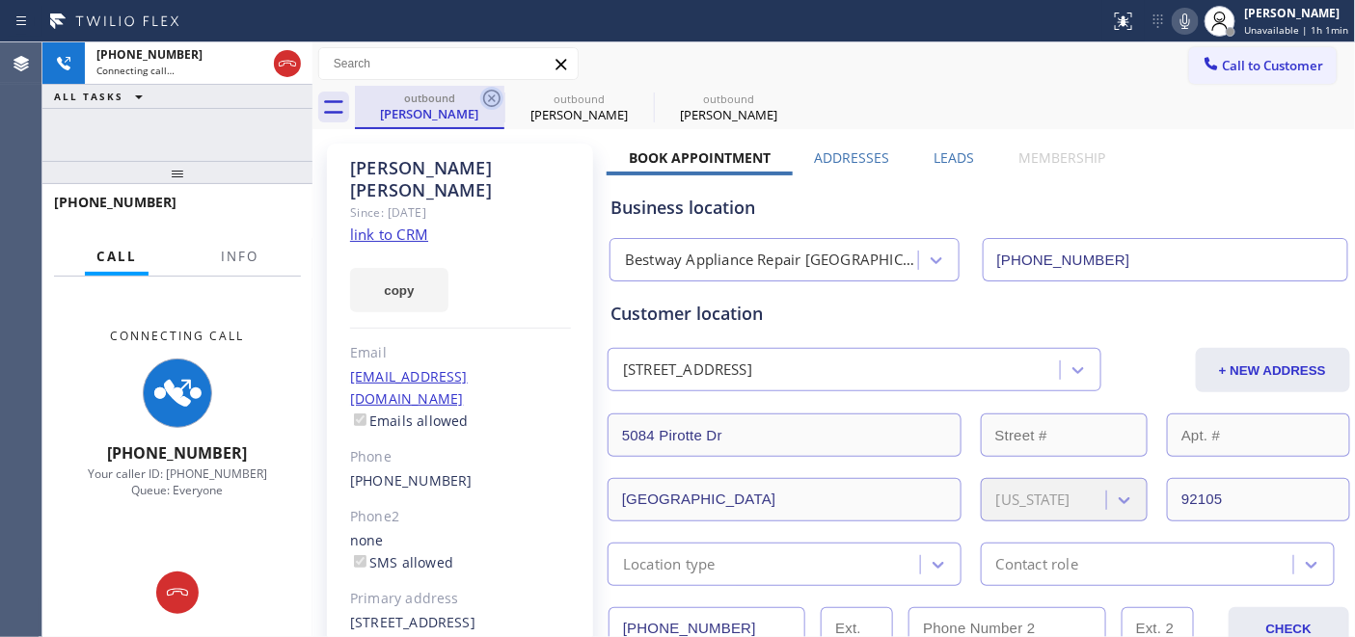
click at [485, 98] on icon at bounding box center [491, 98] width 23 height 23
type input "[PHONE_NUMBER]"
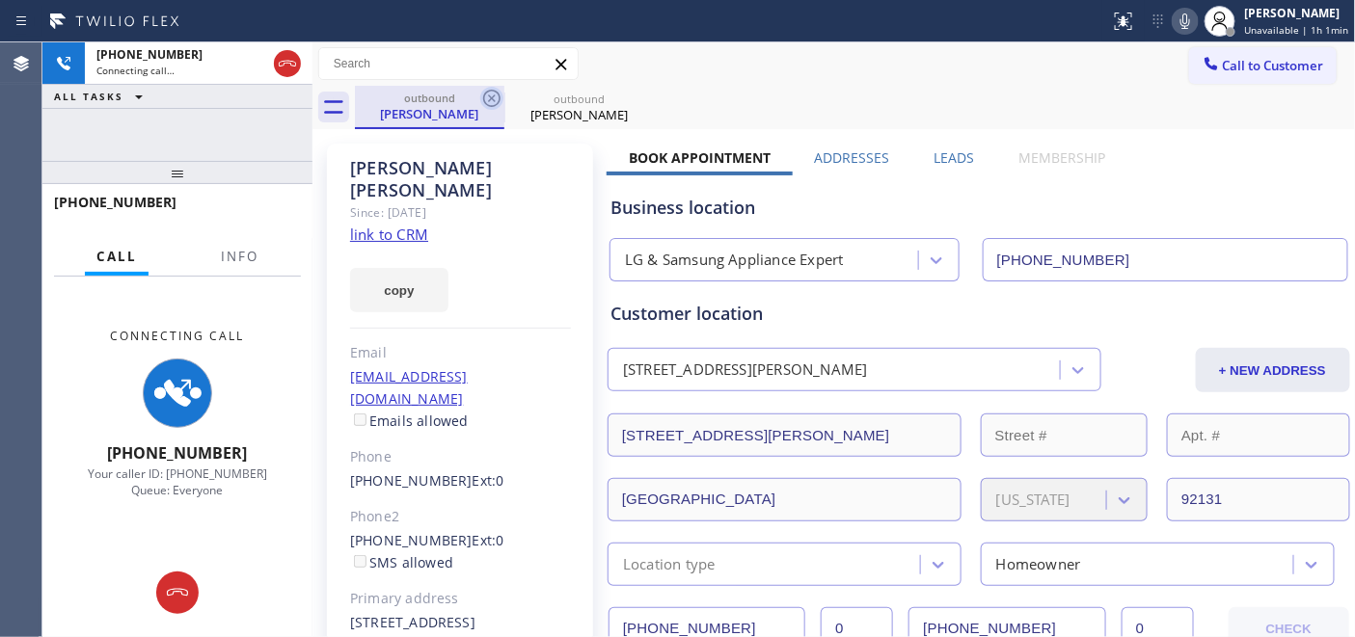
click at [485, 98] on icon at bounding box center [491, 98] width 23 height 23
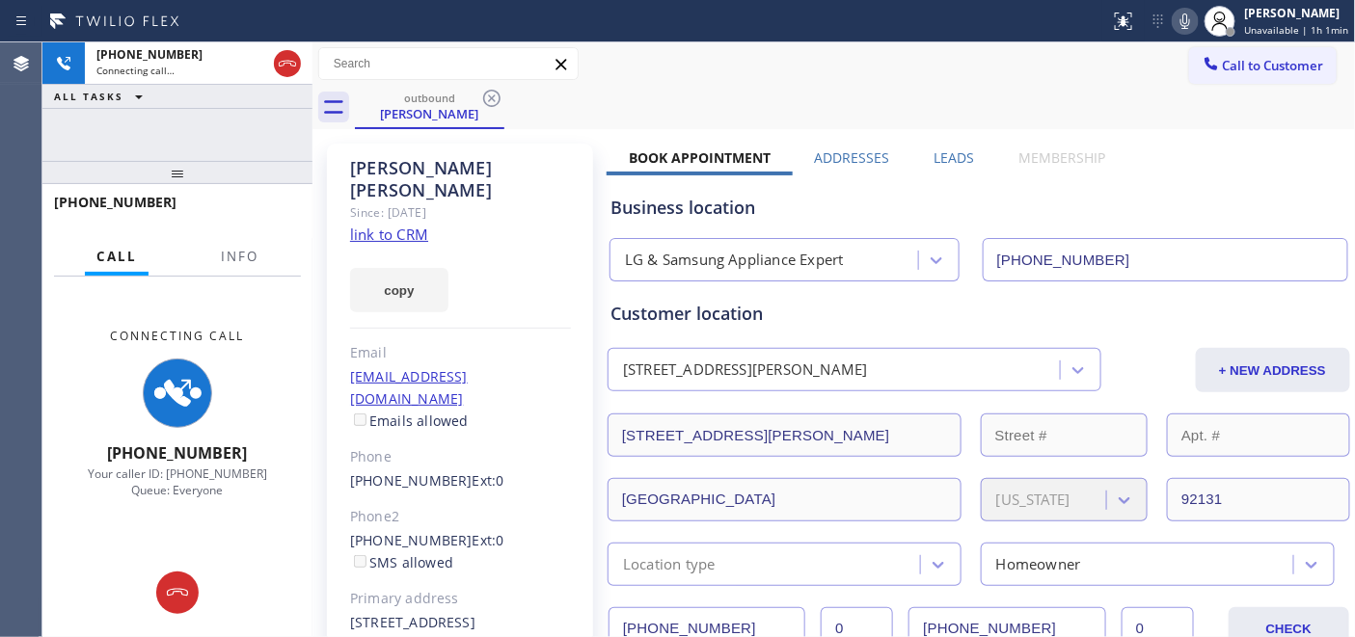
click at [673, 80] on div "Call to Customer Outbound call Location LG & Samsung Appliance Expert Your call…" at bounding box center [833, 64] width 1043 height 34
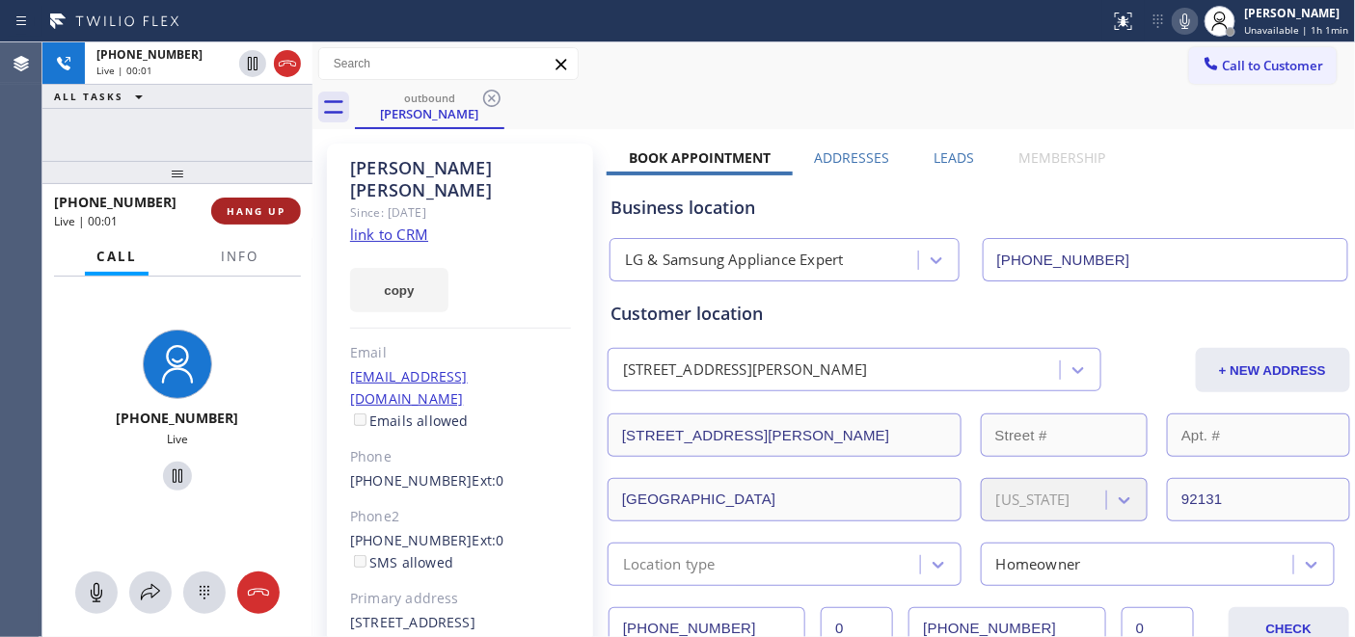
click at [266, 203] on button "HANG UP" at bounding box center [256, 211] width 90 height 27
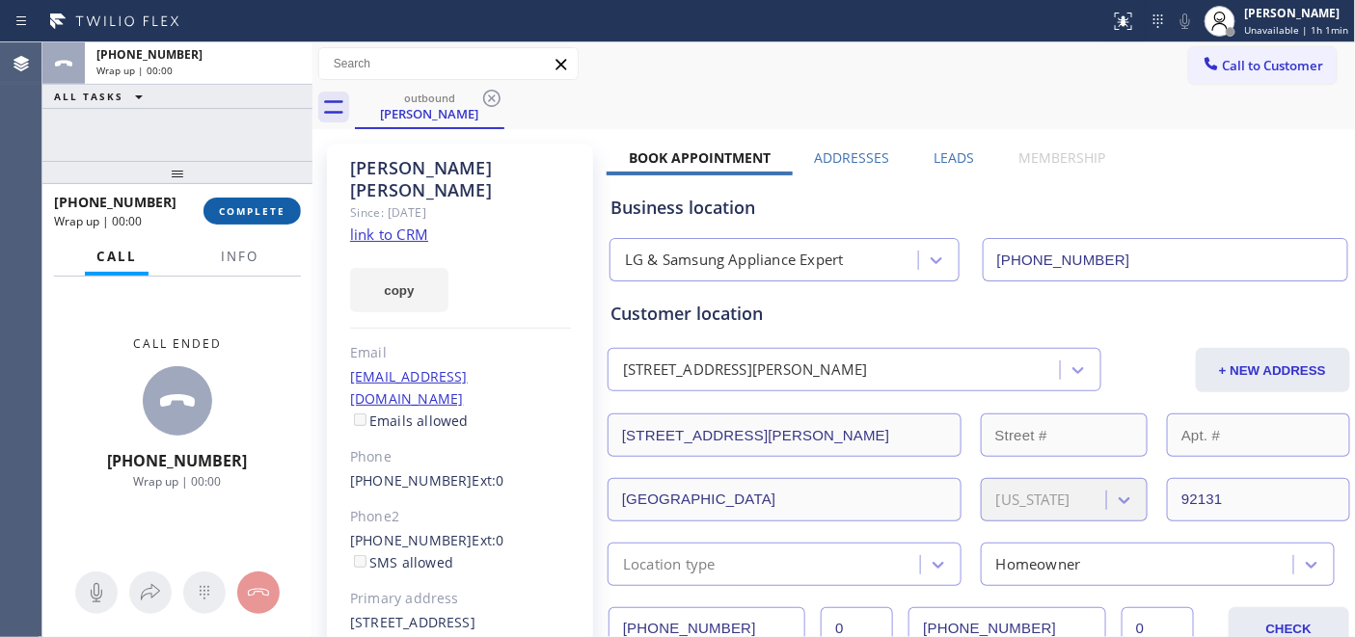
click at [266, 205] on span "COMPLETE" at bounding box center [252, 211] width 67 height 14
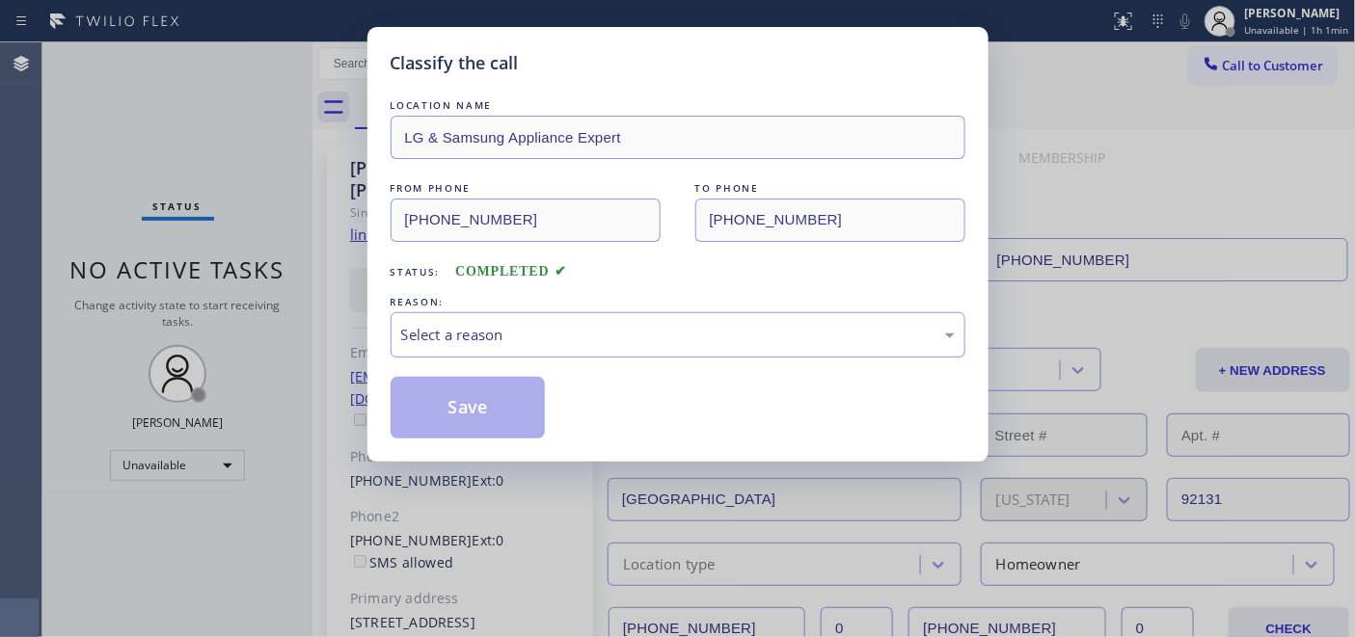
click at [494, 313] on div "Select a reason" at bounding box center [678, 334] width 575 height 45
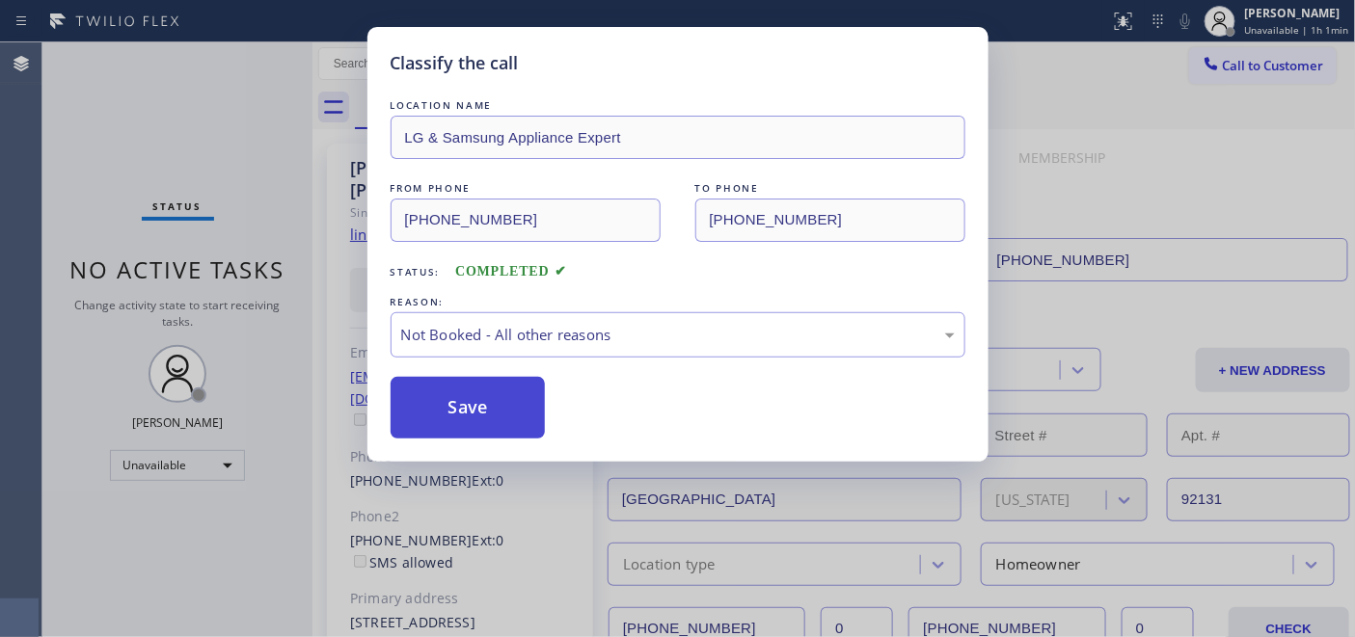
click at [477, 405] on button "Save" at bounding box center [468, 408] width 155 height 62
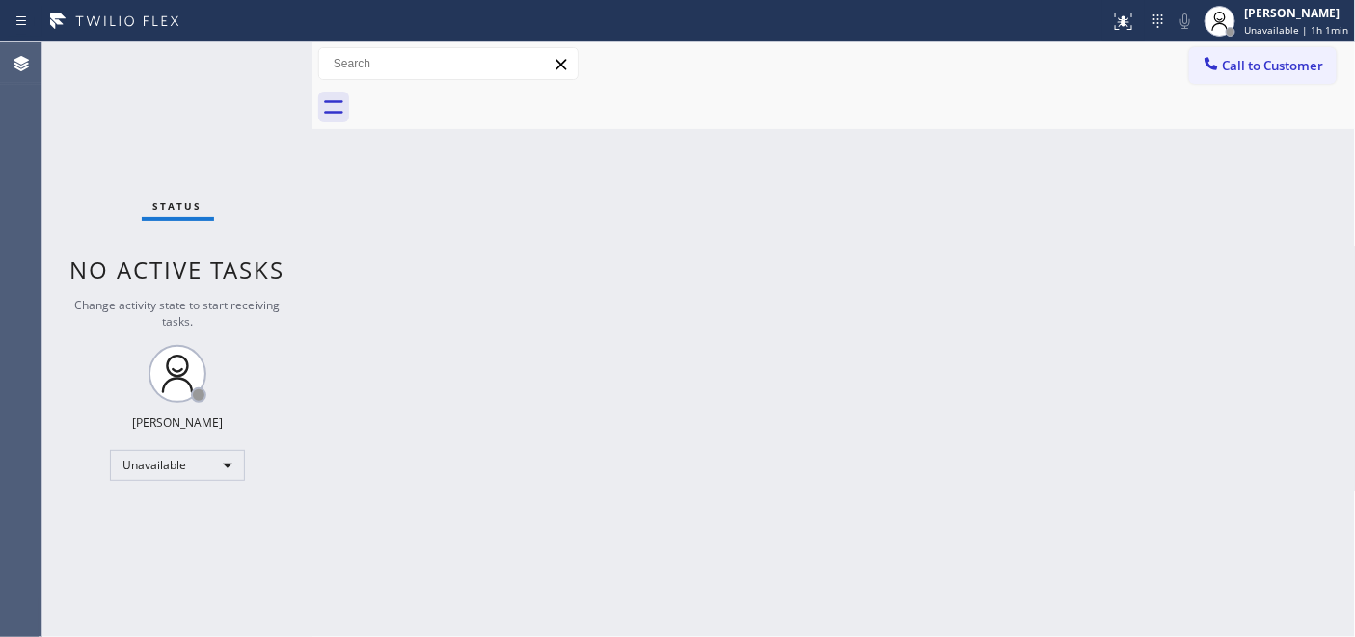
drag, startPoint x: 1245, startPoint y: 63, endPoint x: 1234, endPoint y: 68, distance: 12.1
click at [1244, 63] on span "Call to Customer" at bounding box center [1273, 65] width 101 height 17
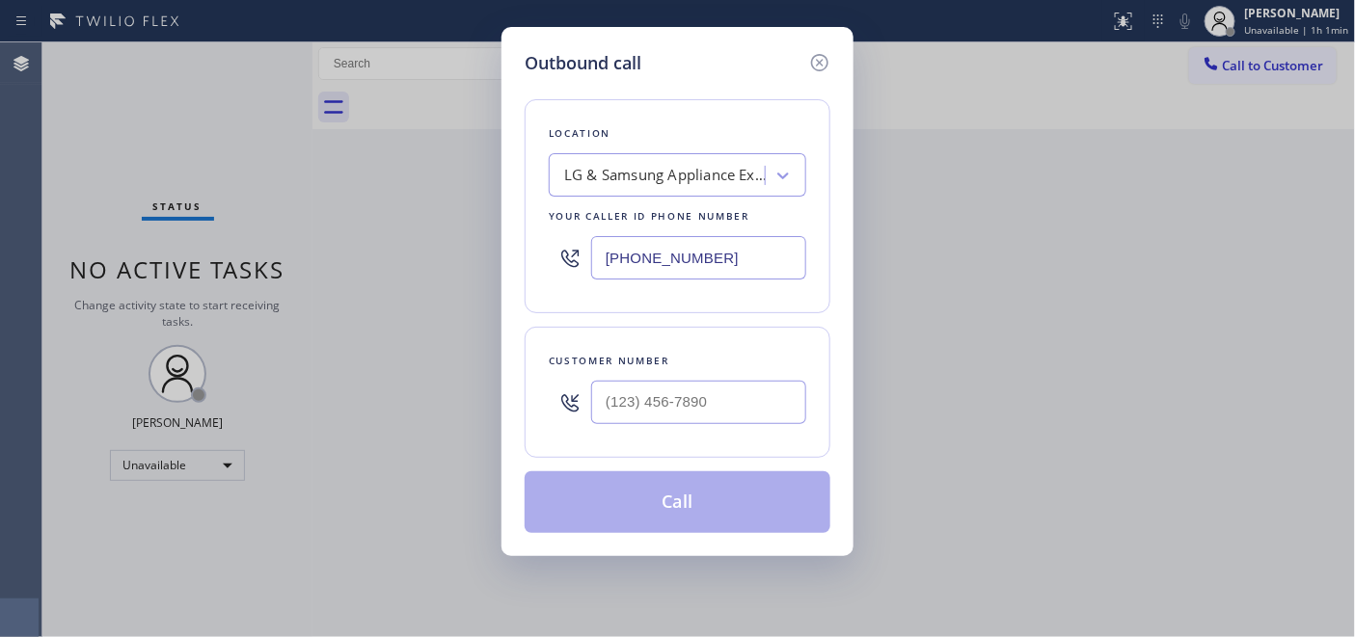
click at [698, 431] on div at bounding box center [698, 402] width 215 height 63
click at [725, 387] on input "(___) ___-____" at bounding box center [698, 402] width 215 height 43
paste input "714) 585-9087"
type input "[PHONE_NUMBER]"
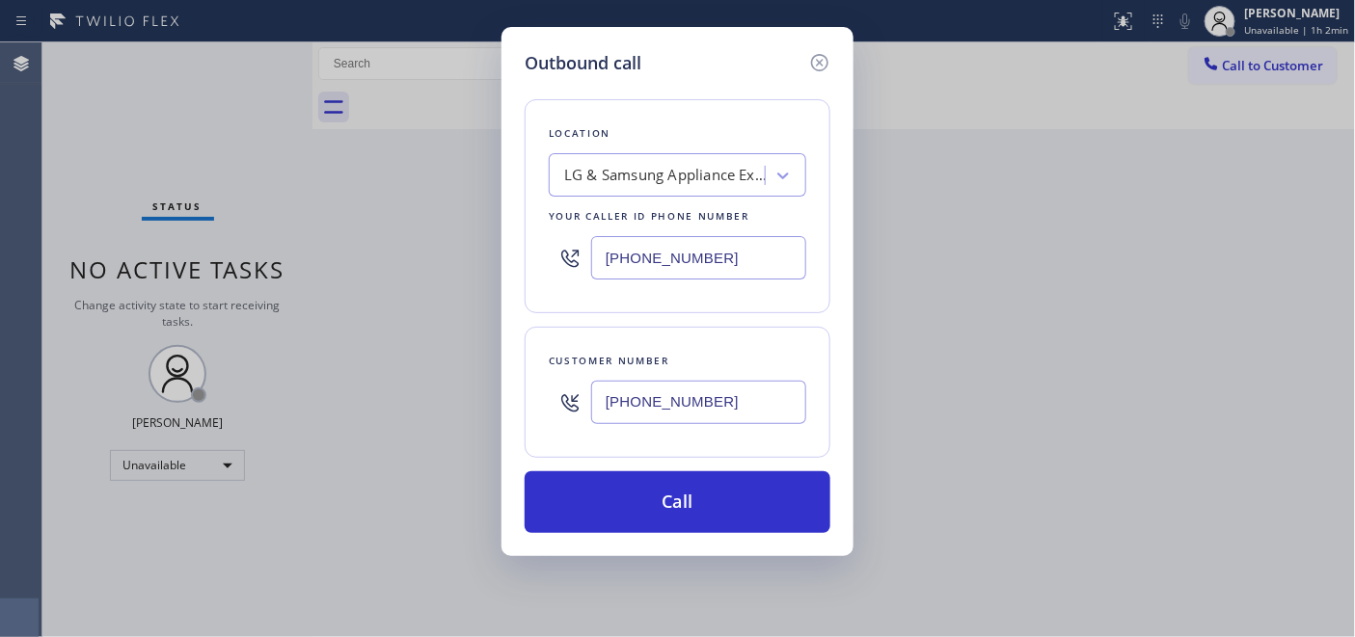
drag, startPoint x: 482, startPoint y: 256, endPoint x: 461, endPoint y: 256, distance: 21.2
click at [461, 256] on div "Outbound call Location LG & Samsung Appliance Expert Your caller id phone numbe…" at bounding box center [677, 318] width 1355 height 637
paste input "562) 653-4083"
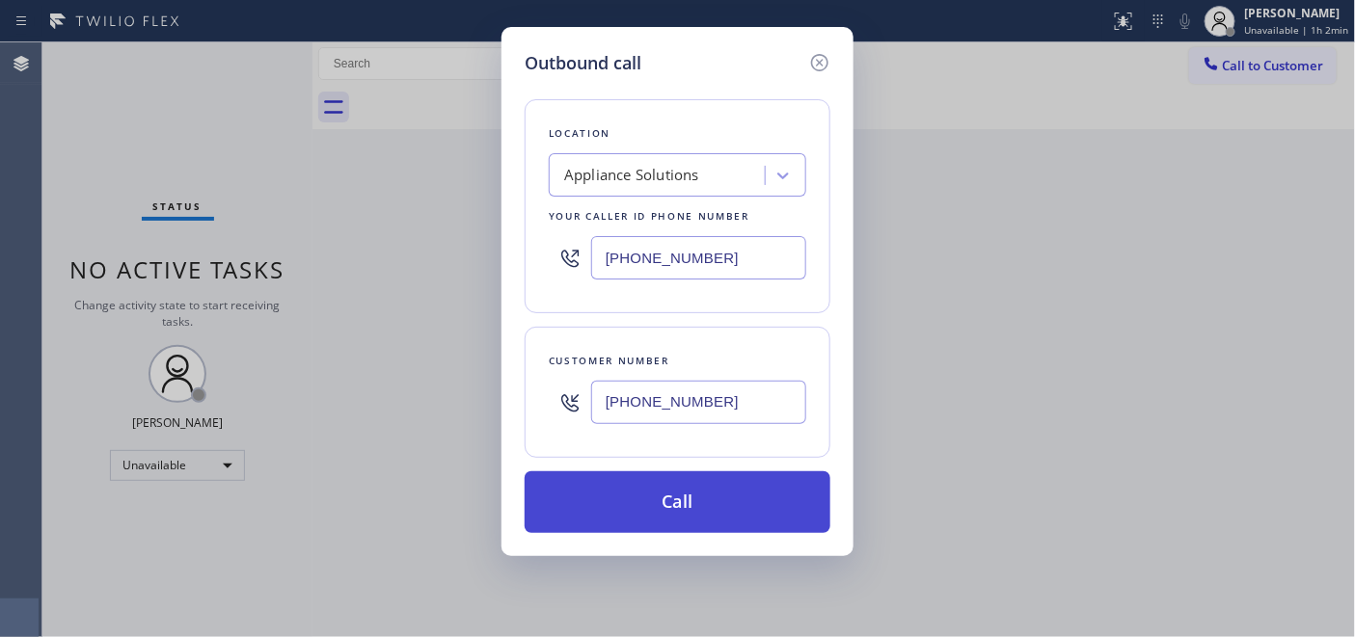
type input "[PHONE_NUMBER]"
click at [740, 495] on button "Call" at bounding box center [678, 503] width 306 height 62
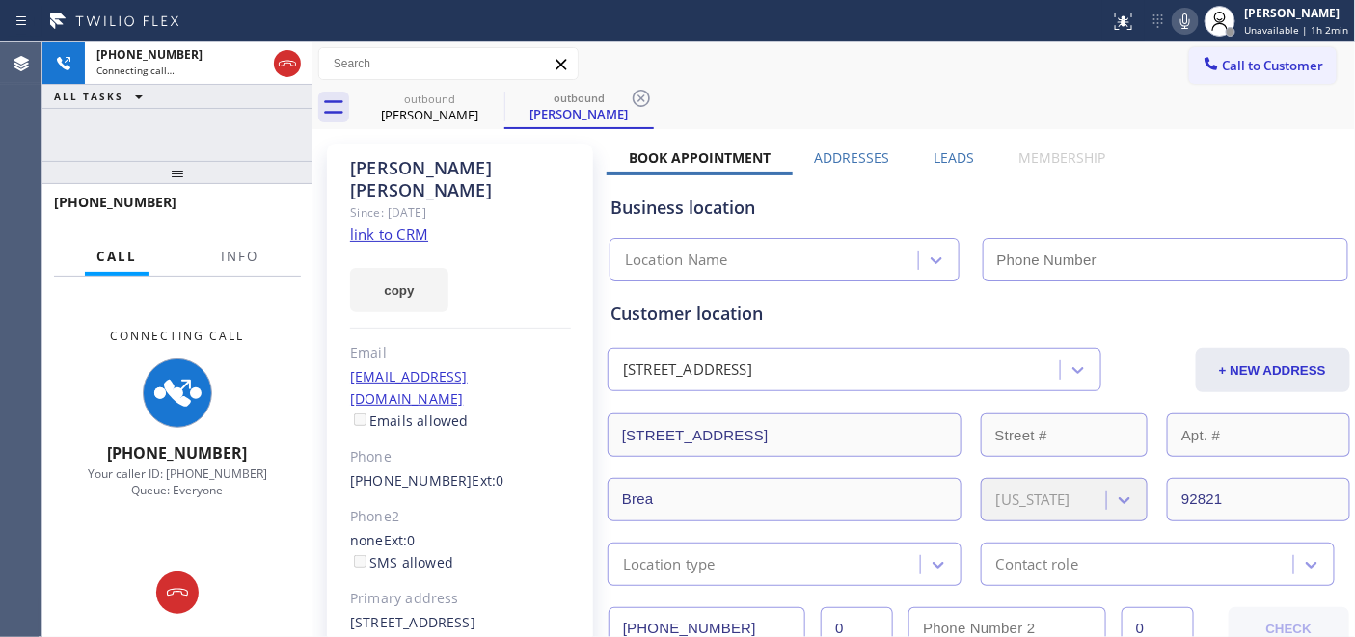
type input "[PHONE_NUMBER]"
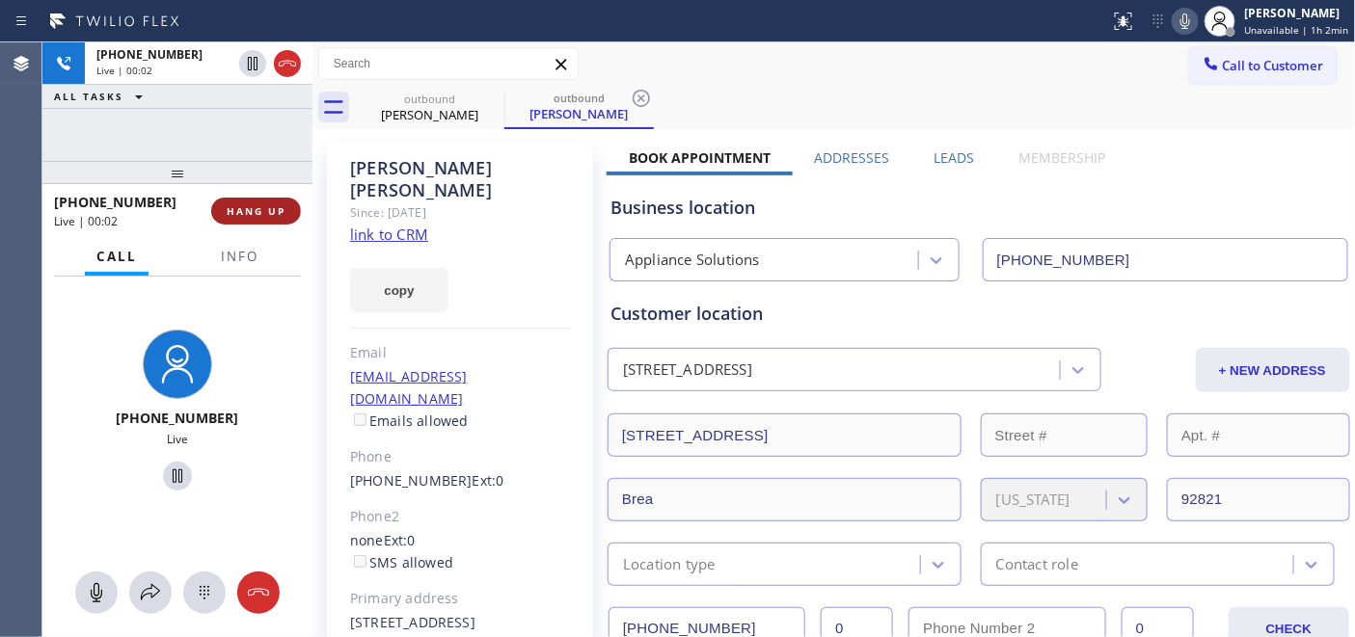
click at [273, 220] on button "HANG UP" at bounding box center [256, 211] width 90 height 27
click at [272, 219] on button "HANG UP" at bounding box center [256, 211] width 90 height 27
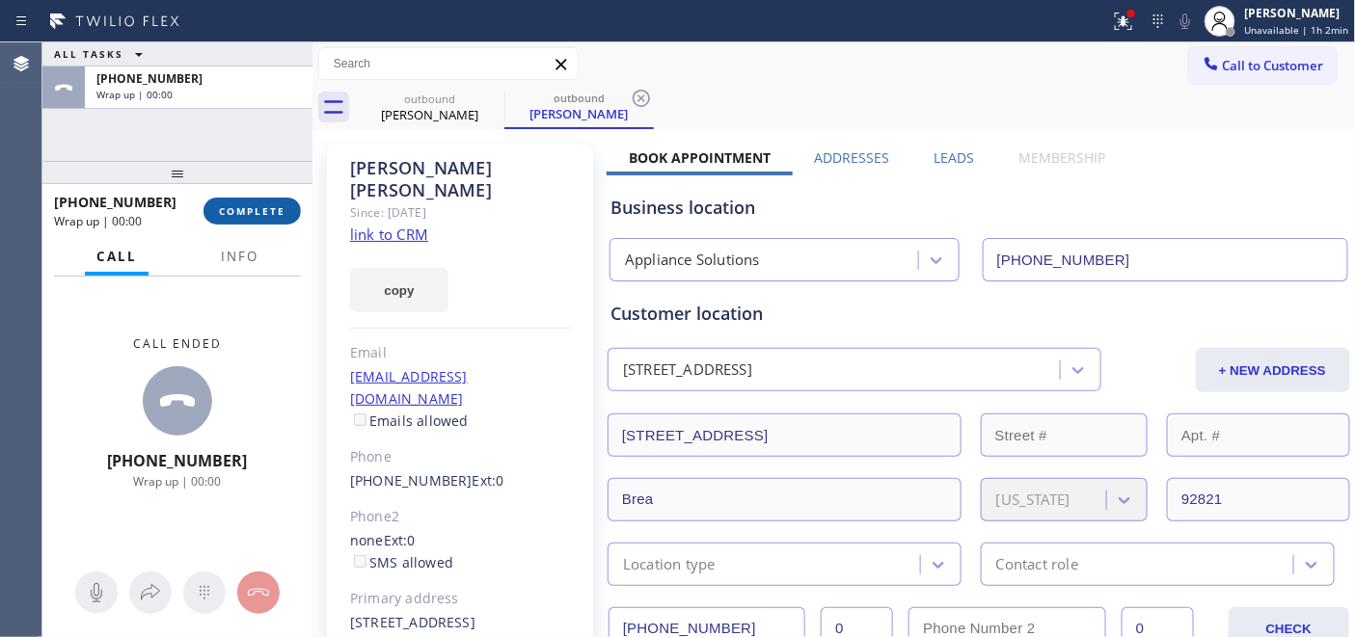
click at [264, 219] on button "COMPLETE" at bounding box center [251, 211] width 97 height 27
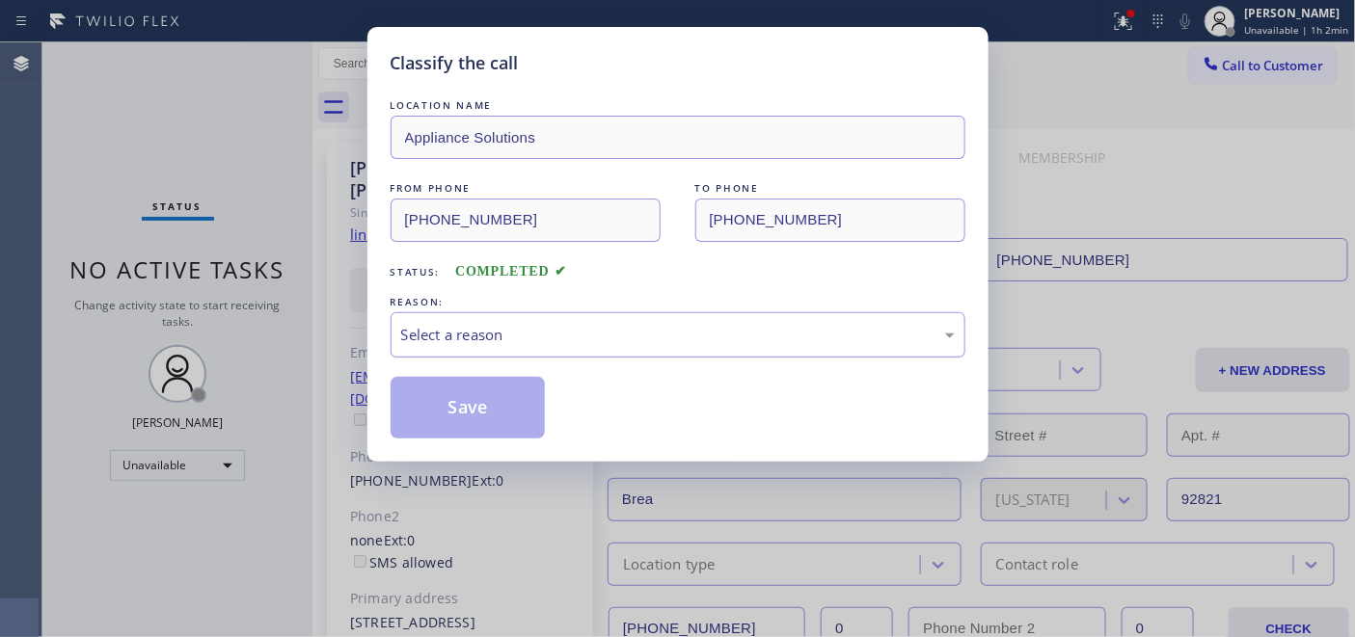
drag, startPoint x: 537, startPoint y: 326, endPoint x: 533, endPoint y: 351, distance: 25.4
click at [537, 326] on div "Select a reason" at bounding box center [678, 335] width 554 height 22
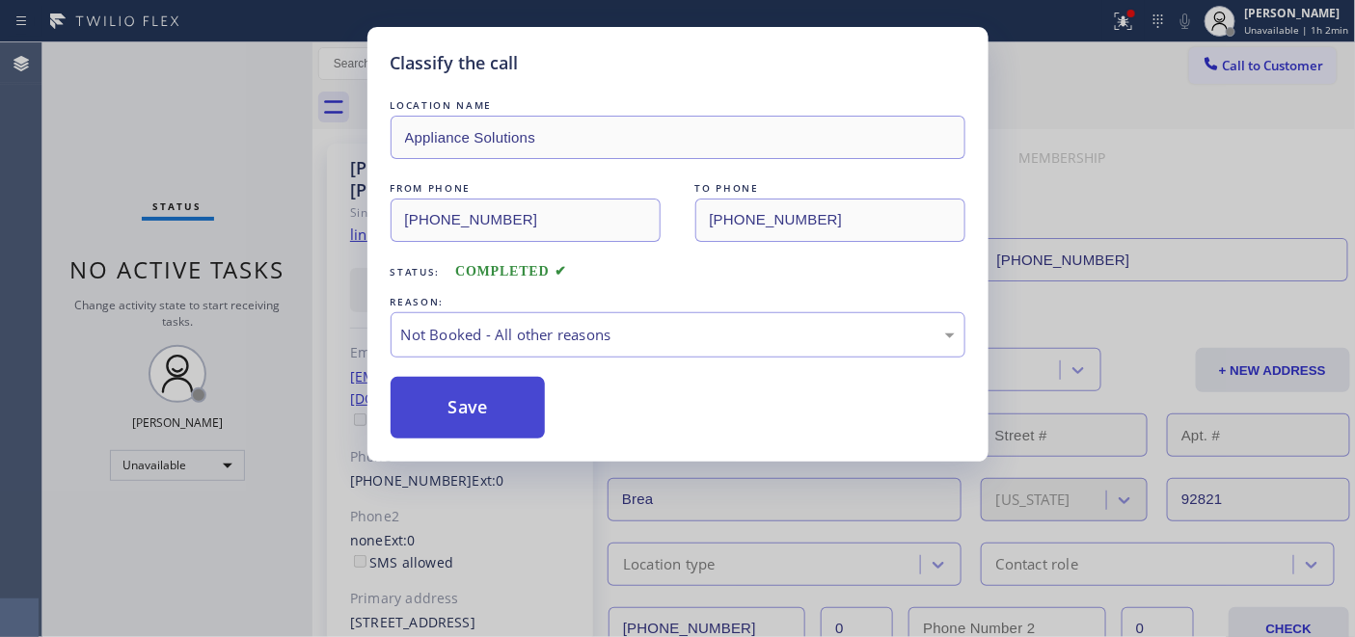
click at [476, 411] on button "Save" at bounding box center [468, 408] width 155 height 62
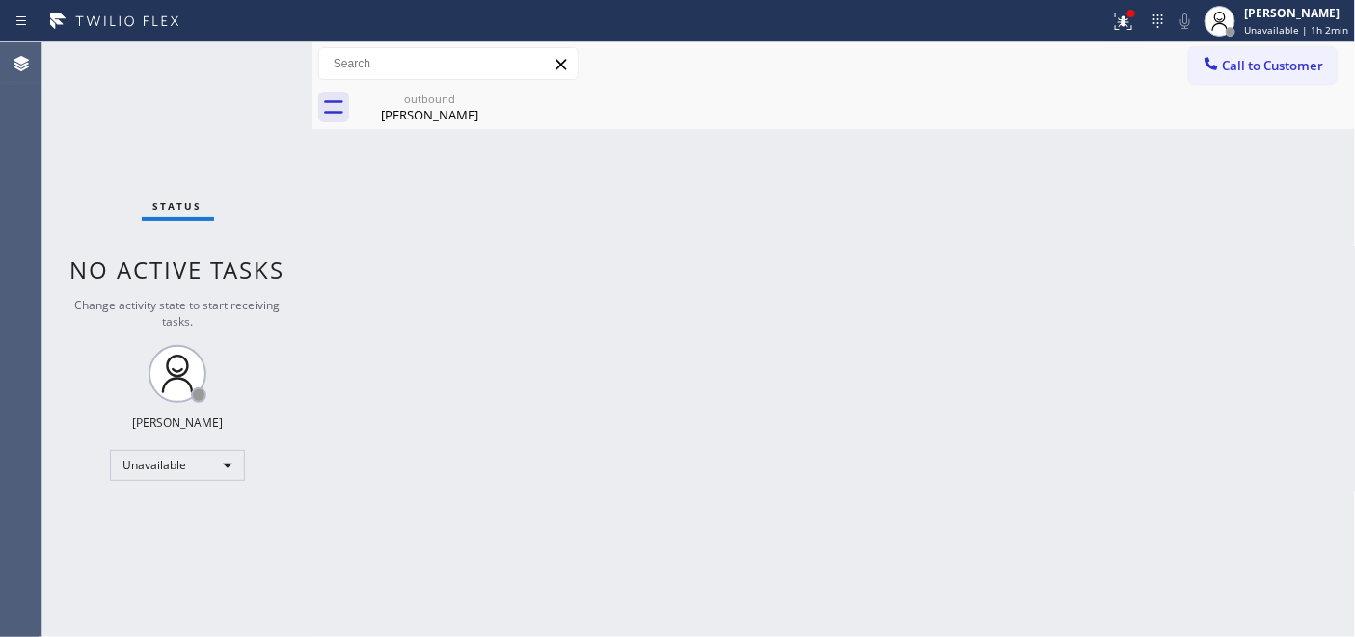
click at [1263, 52] on button "Call to Customer" at bounding box center [1263, 65] width 148 height 37
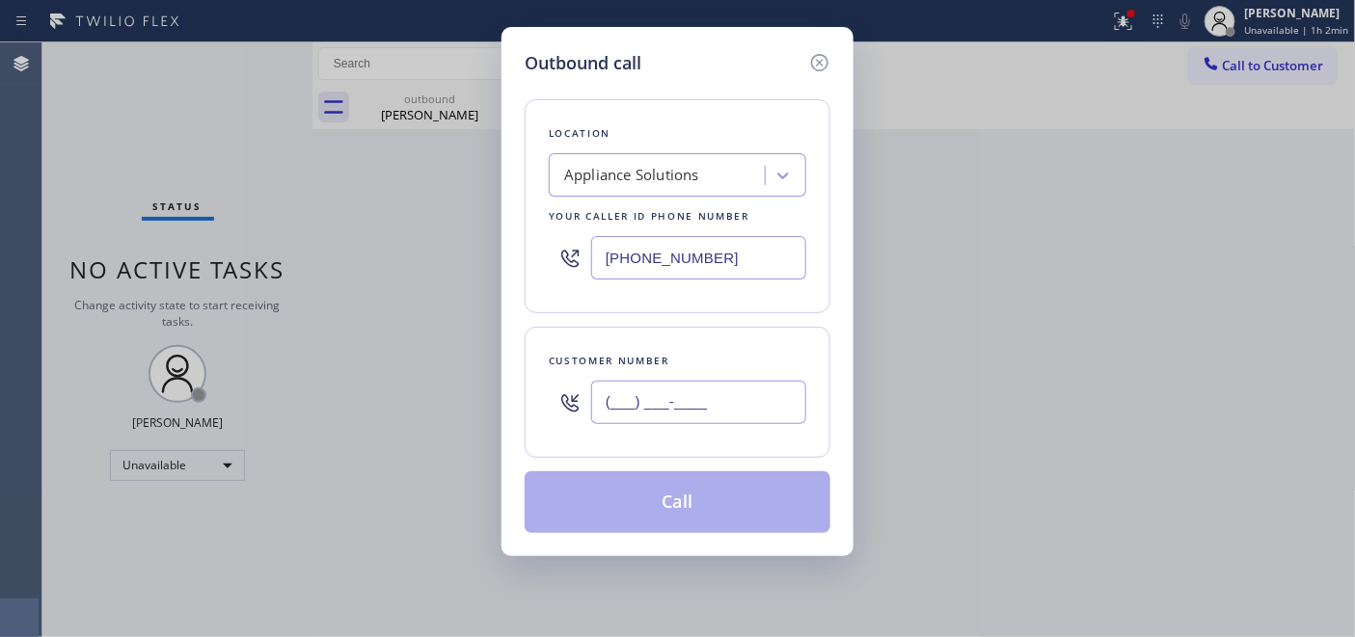
click at [739, 417] on input "(___) ___-____" at bounding box center [698, 402] width 215 height 43
paste input "718) 730-0483"
type input "[PHONE_NUMBER]"
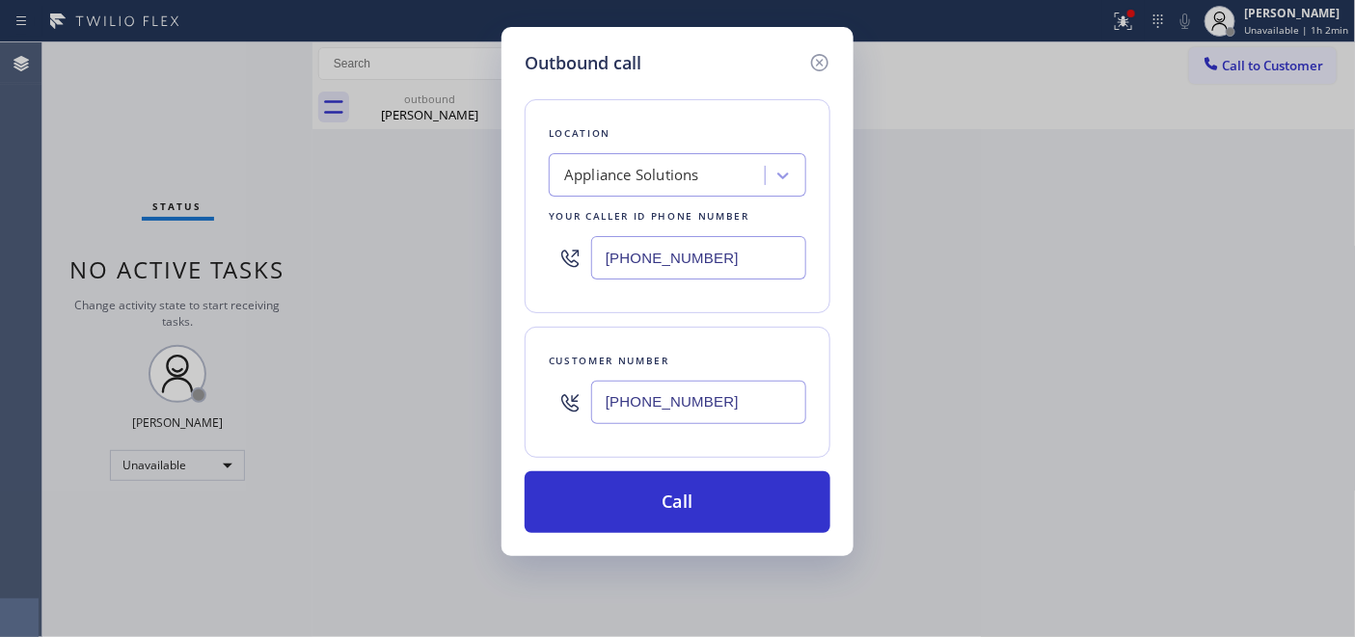
drag, startPoint x: 738, startPoint y: 256, endPoint x: 584, endPoint y: 271, distance: 154.1
click at [555, 273] on div "[PHONE_NUMBER]" at bounding box center [677, 258] width 257 height 63
paste input "347) 284-6179"
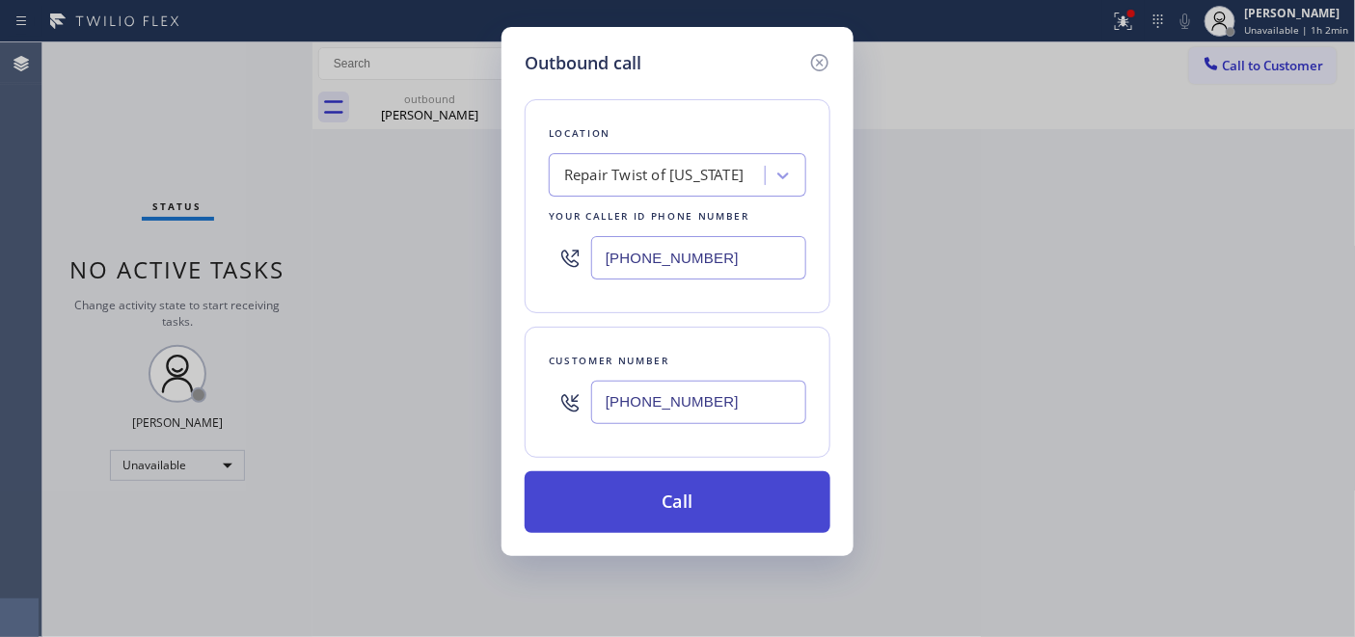
type input "[PHONE_NUMBER]"
click at [744, 516] on button "Call" at bounding box center [678, 503] width 306 height 62
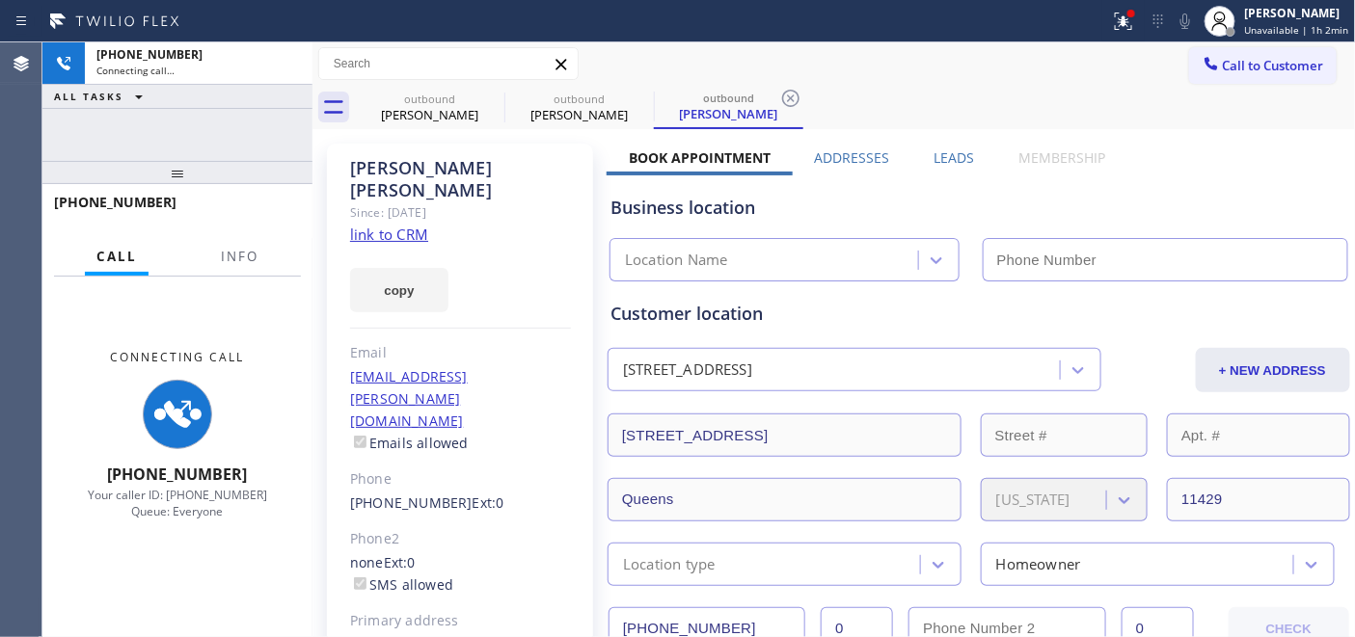
type input "[PHONE_NUMBER]"
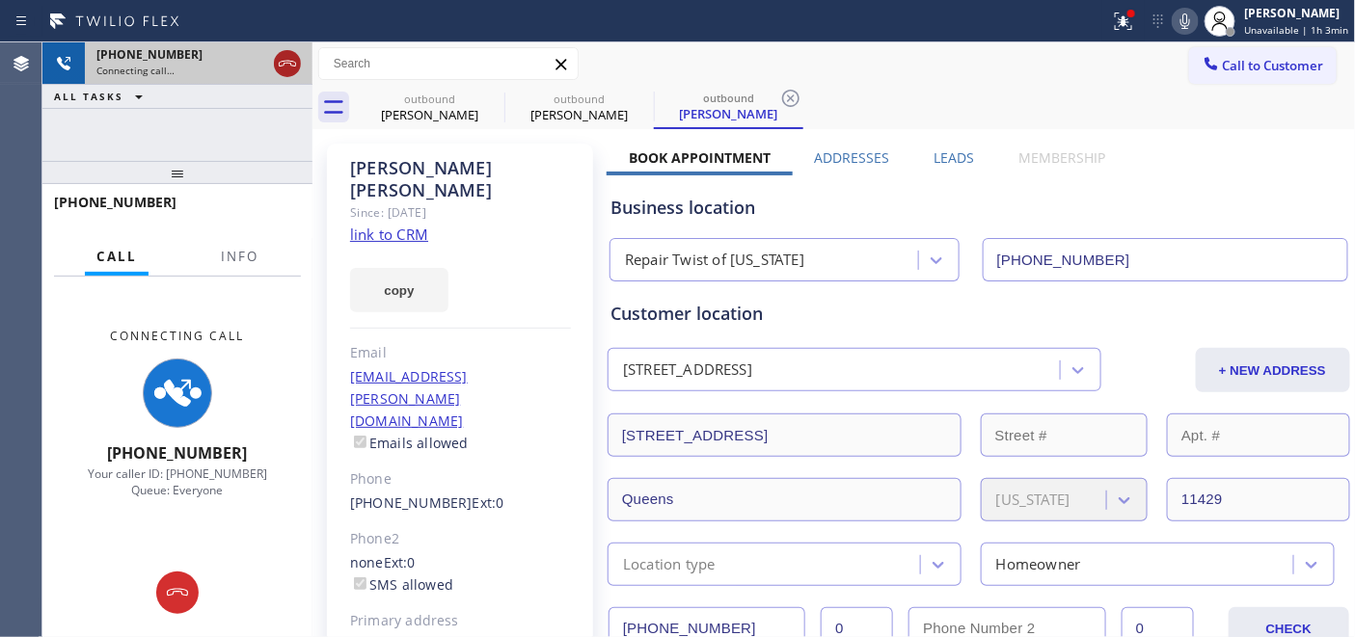
click at [284, 66] on icon at bounding box center [287, 63] width 23 height 23
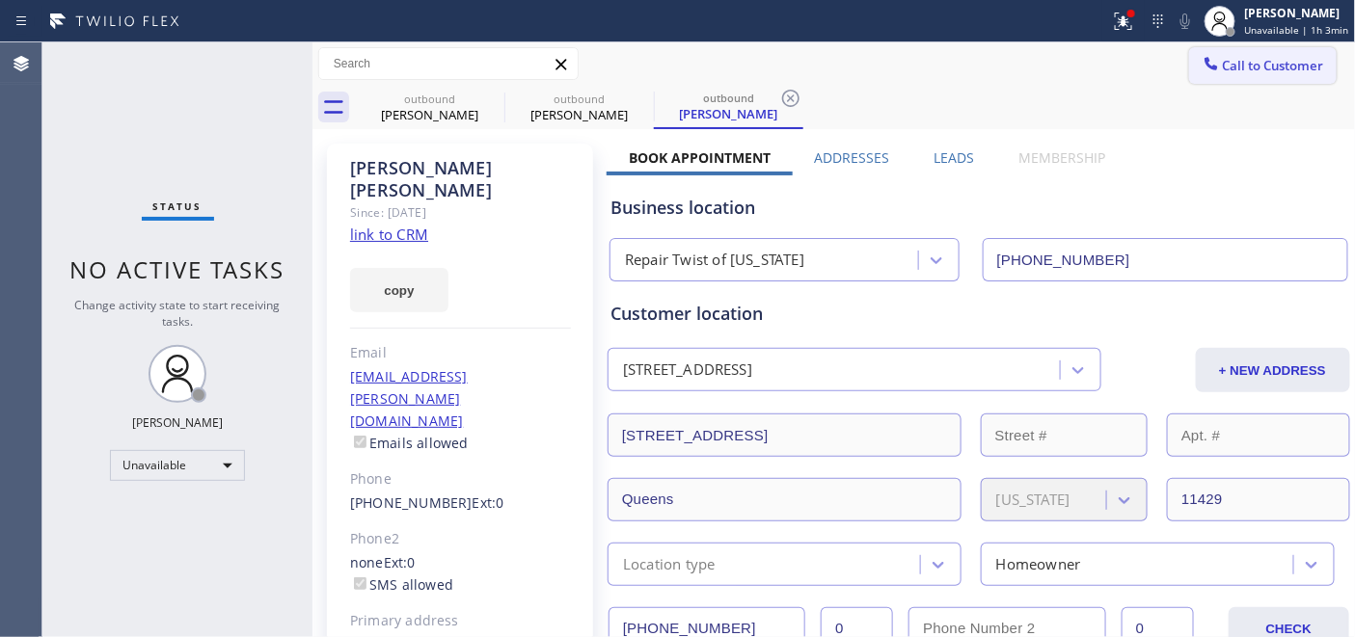
click at [1223, 47] on button "Call to Customer" at bounding box center [1263, 65] width 148 height 37
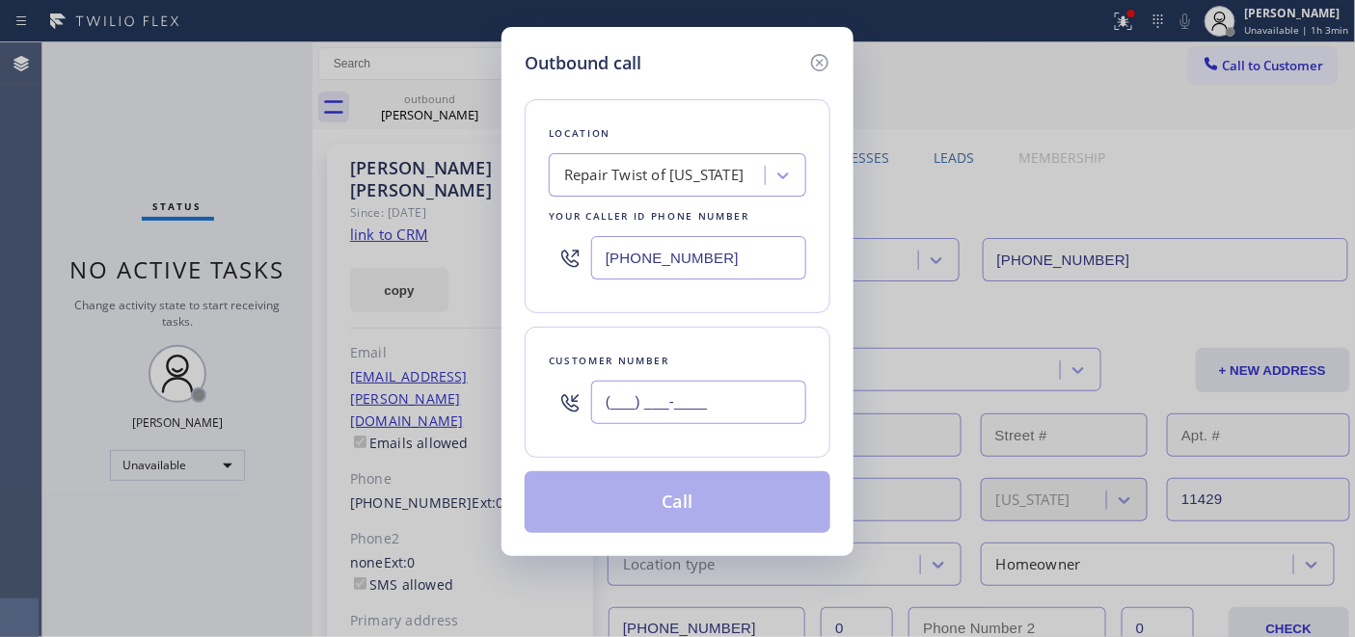
click at [636, 408] on input "(___) ___-____" at bounding box center [698, 402] width 215 height 43
paste input "516) 317-8601"
type input "[PHONE_NUMBER]"
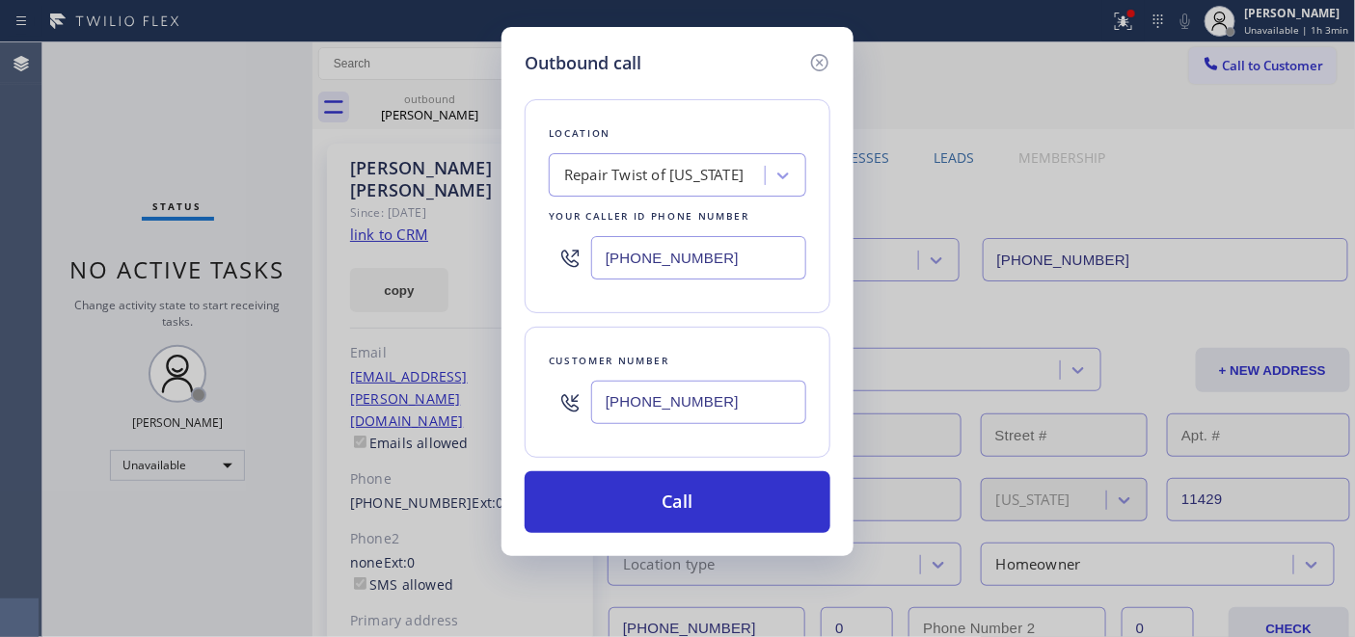
drag, startPoint x: 728, startPoint y: 245, endPoint x: 502, endPoint y: 270, distance: 227.0
click at [495, 270] on div "Outbound call Location Repair Twist of [US_STATE] Your caller id phone number […" at bounding box center [677, 318] width 1355 height 637
paste input "855) 731-4952"
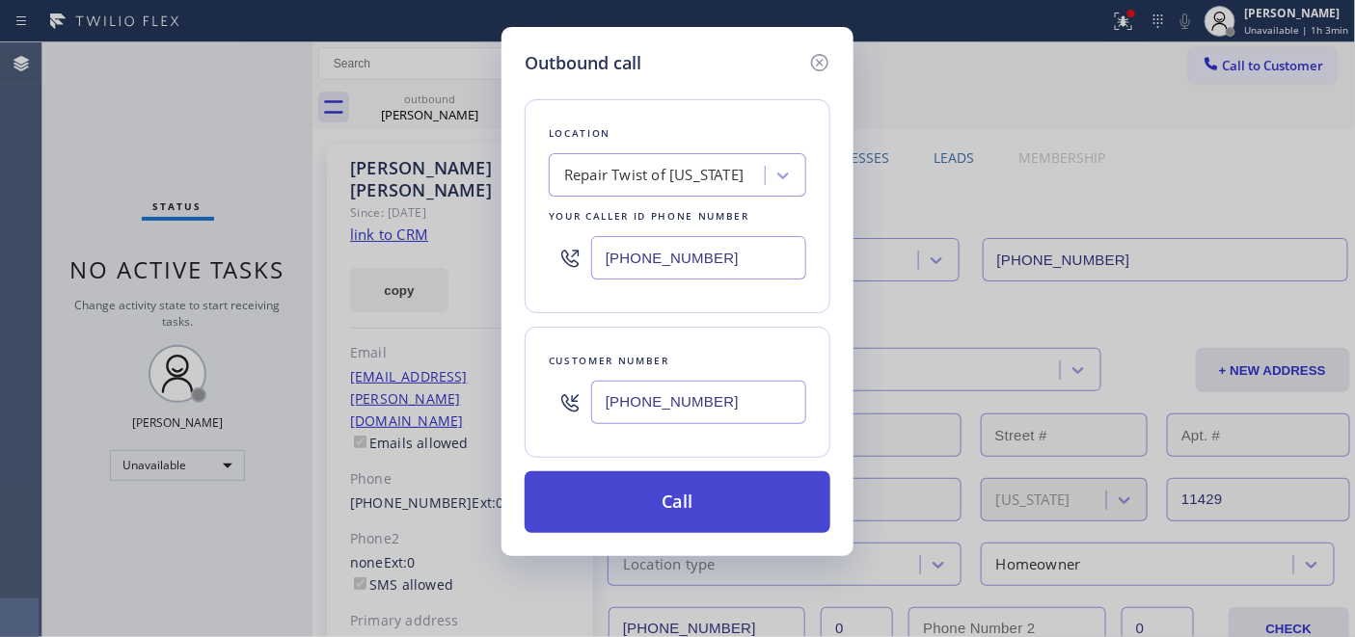
type input "[PHONE_NUMBER]"
click at [743, 477] on button "Call" at bounding box center [678, 503] width 306 height 62
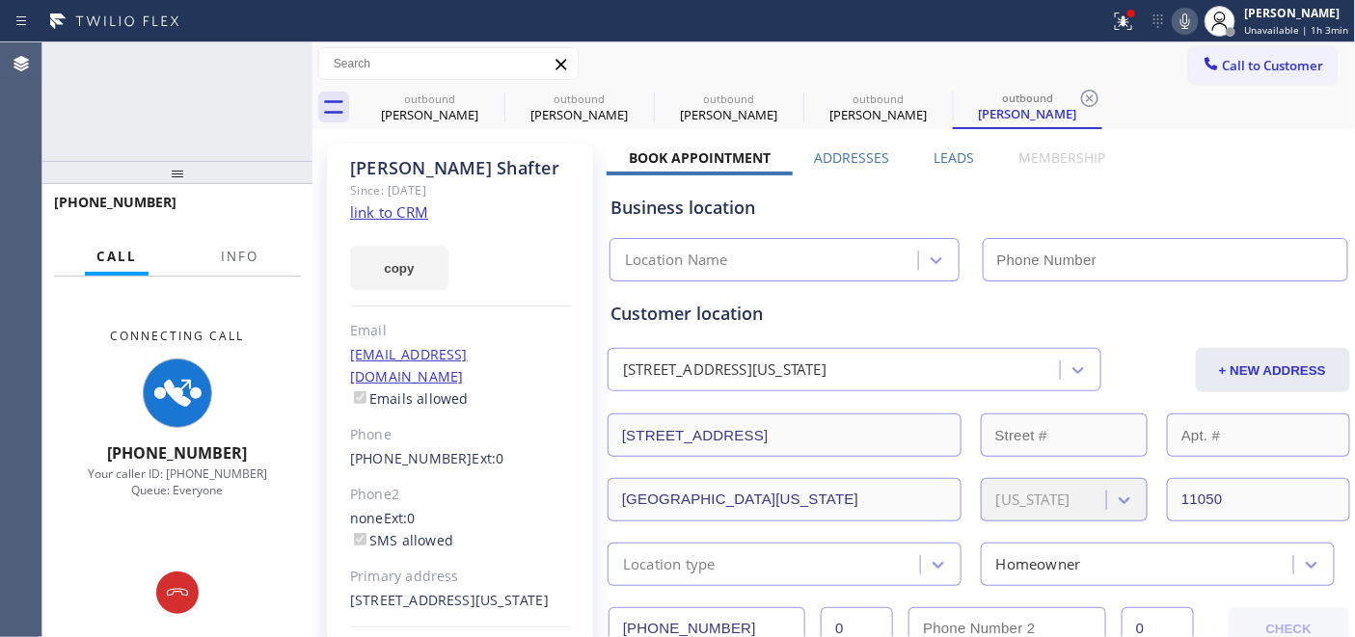
type input "[PHONE_NUMBER]"
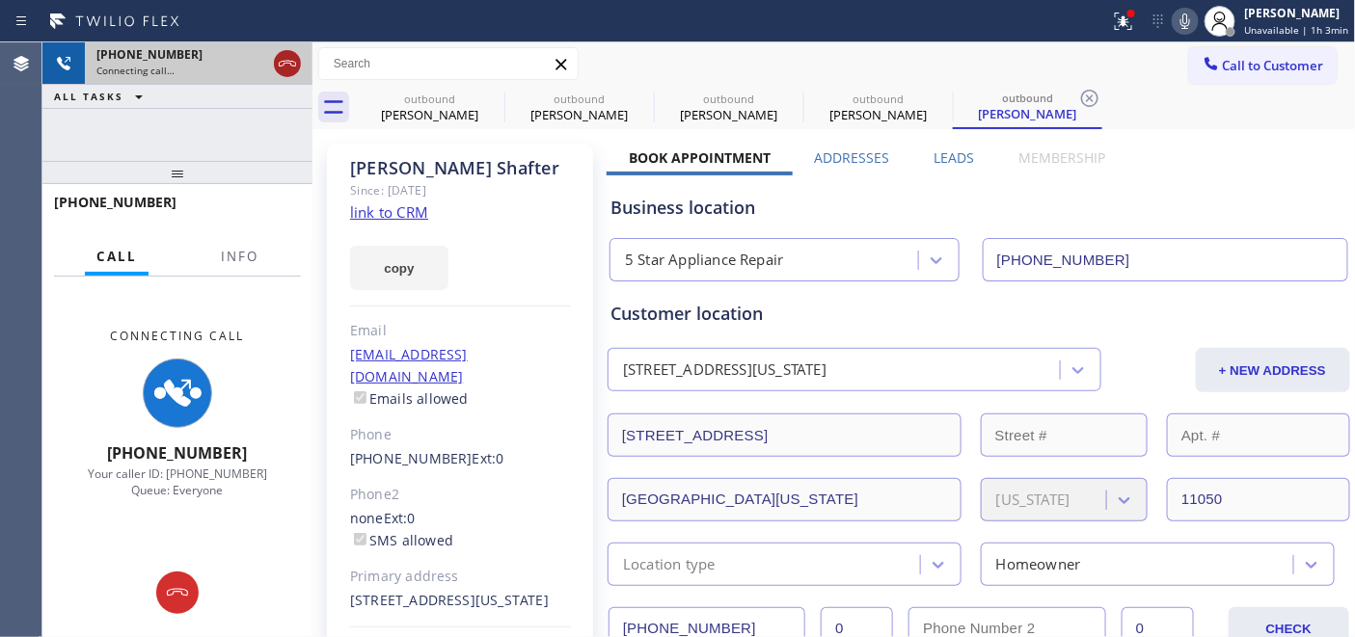
click at [286, 55] on icon at bounding box center [287, 63] width 23 height 23
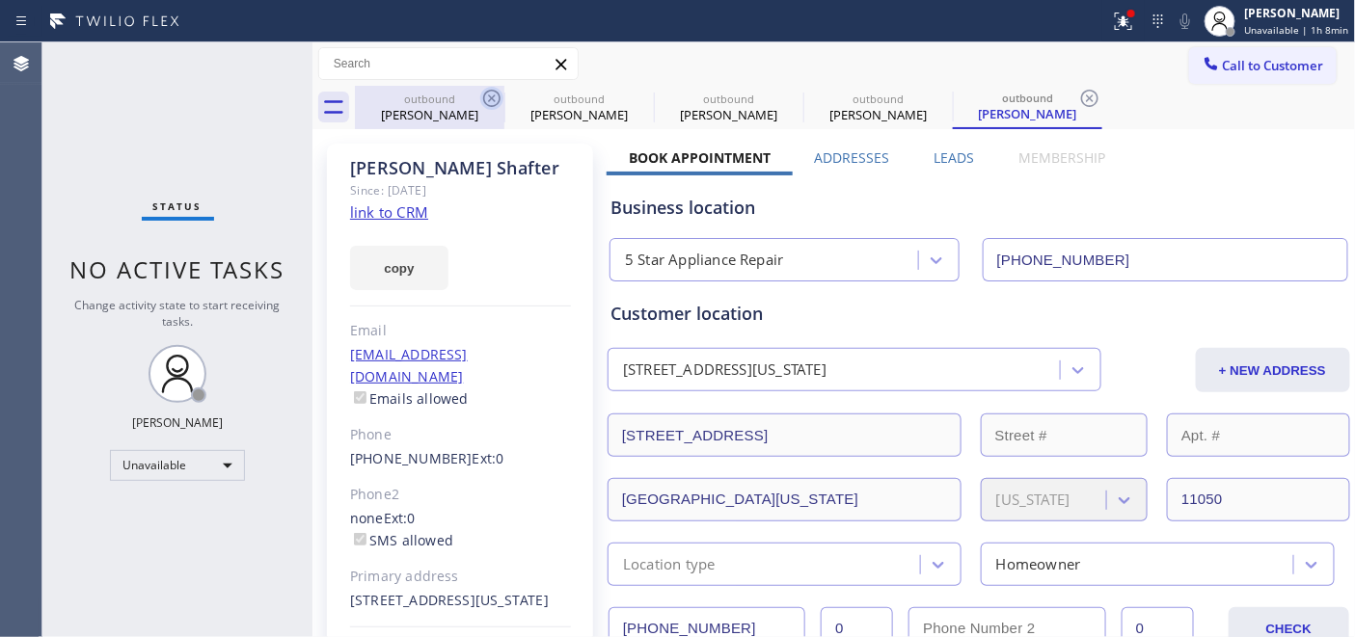
click at [490, 95] on icon at bounding box center [491, 98] width 23 height 23
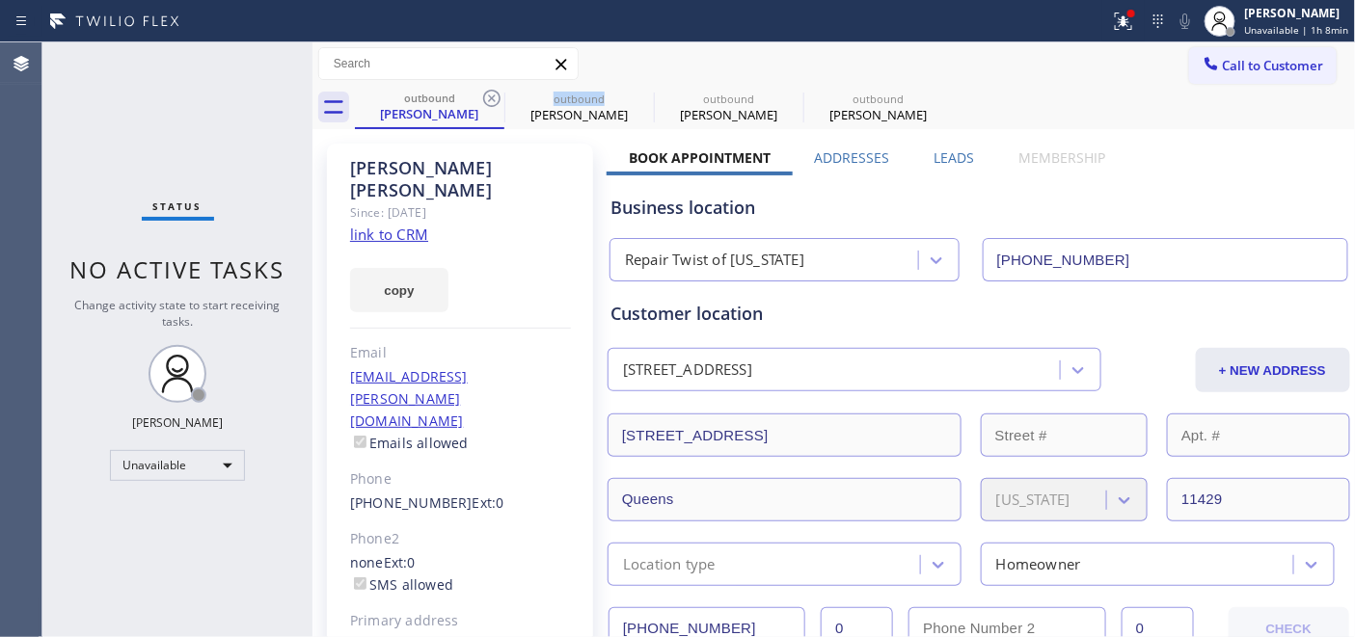
click at [490, 95] on icon at bounding box center [491, 98] width 23 height 23
click at [0, 0] on icon at bounding box center [0, 0] width 0 height 0
type input "[PHONE_NUMBER]"
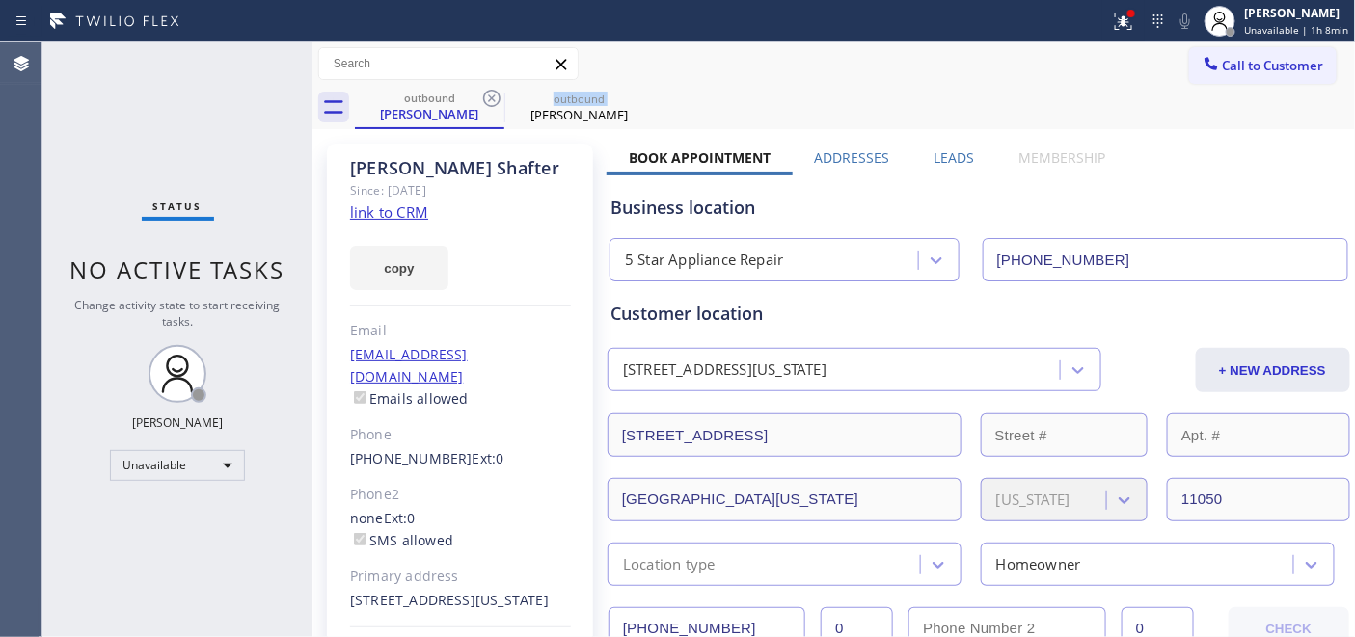
click at [490, 95] on icon at bounding box center [491, 98] width 23 height 23
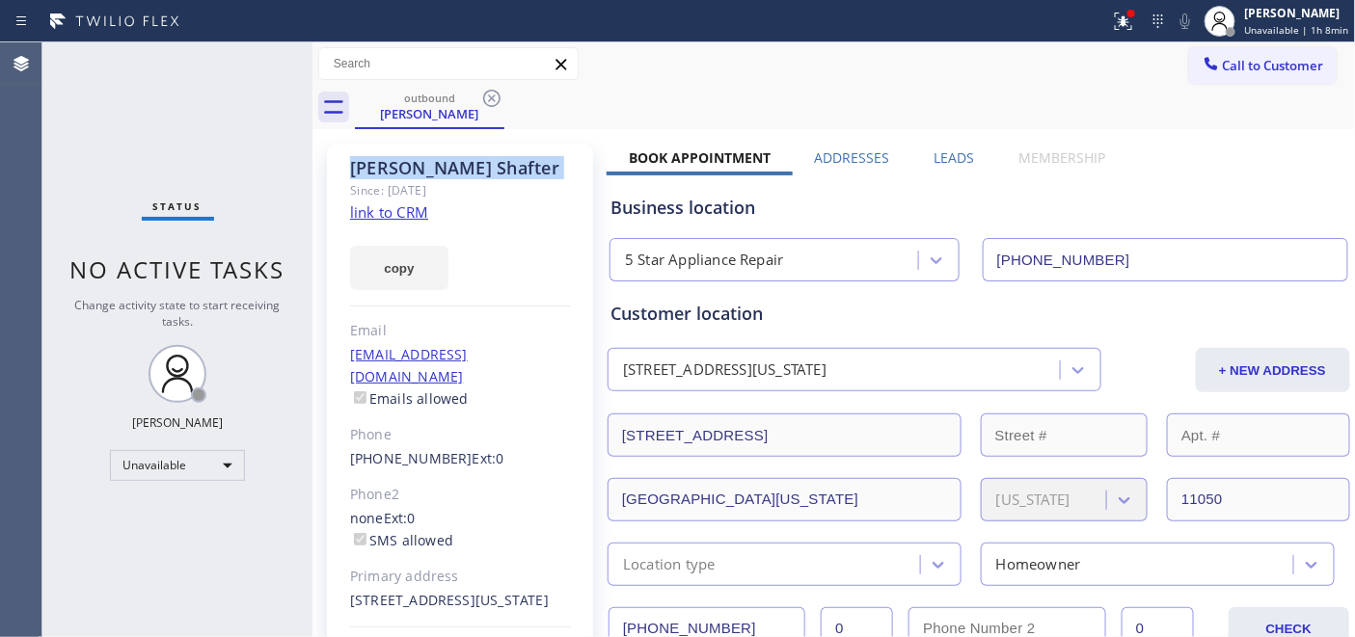
click at [490, 95] on icon at bounding box center [491, 98] width 23 height 23
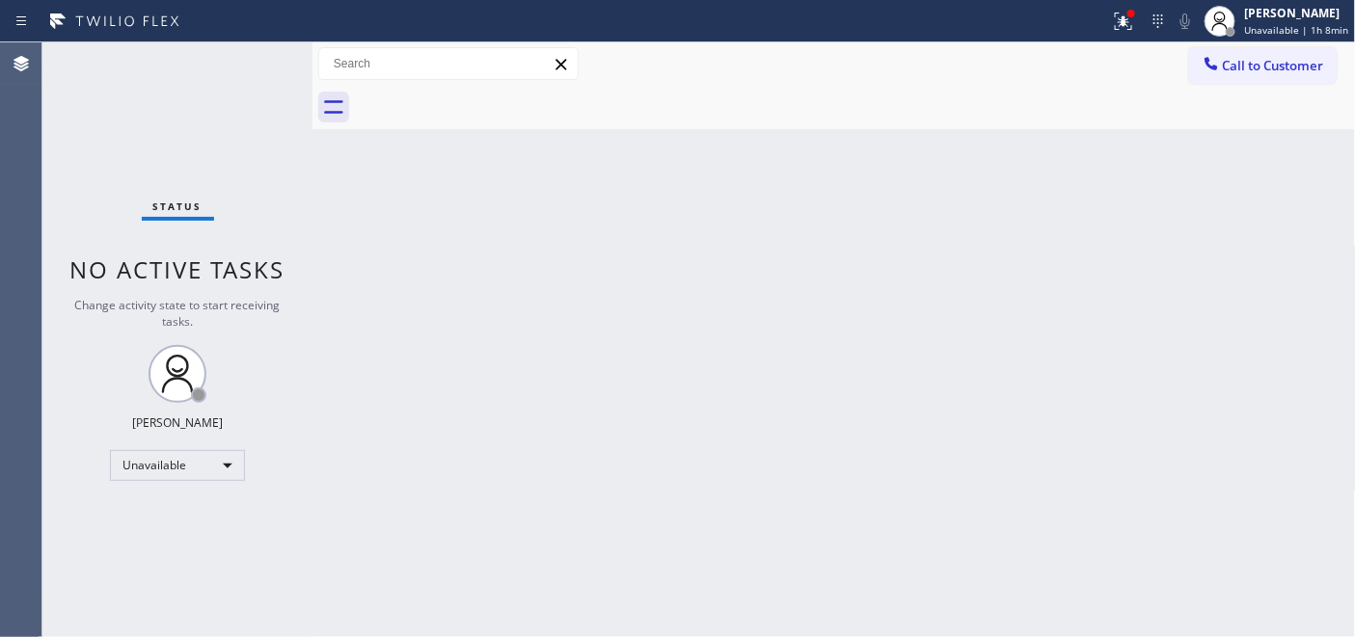
click at [741, 58] on div "Call to Customer Outbound call Location 5 Star Appliance Repair Your caller id …" at bounding box center [833, 64] width 1043 height 34
click at [1129, 20] on icon at bounding box center [1123, 21] width 23 height 23
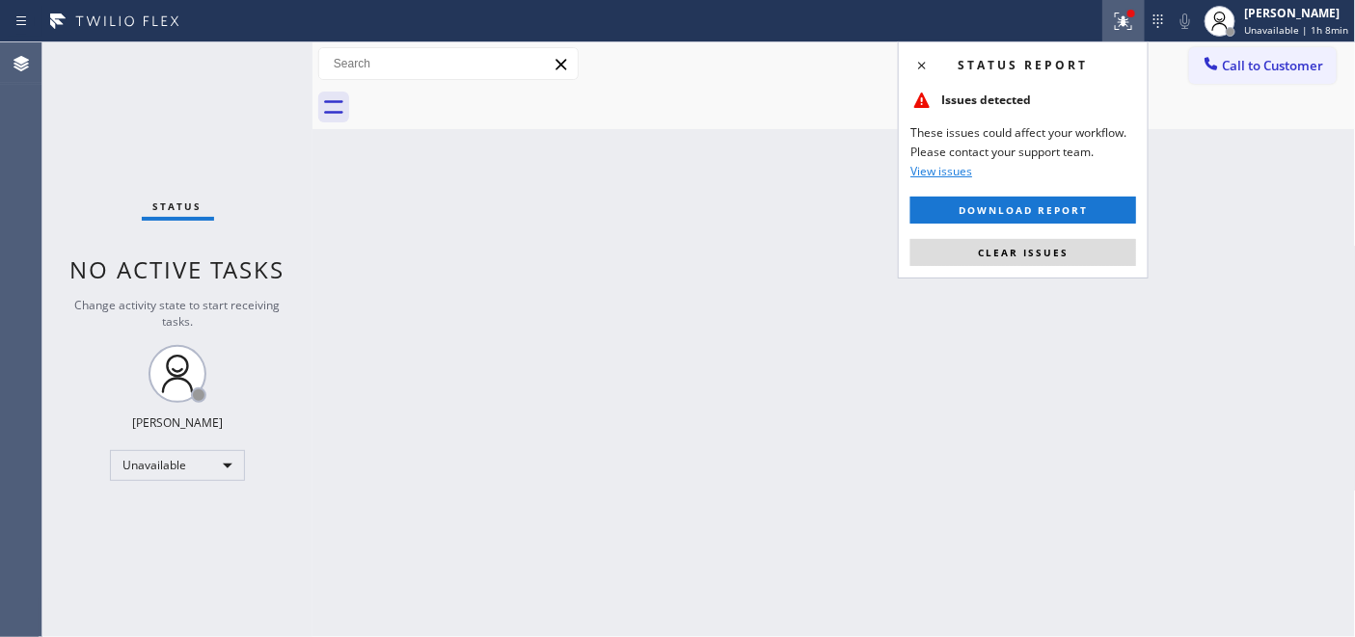
drag, startPoint x: 1000, startPoint y: 227, endPoint x: 1034, endPoint y: 264, distance: 50.5
click at [1001, 229] on div "Status report Issues detected These issues could affect your workflow. Please c…" at bounding box center [1023, 159] width 251 height 237
click at [1034, 264] on button "Clear issues" at bounding box center [1023, 252] width 226 height 27
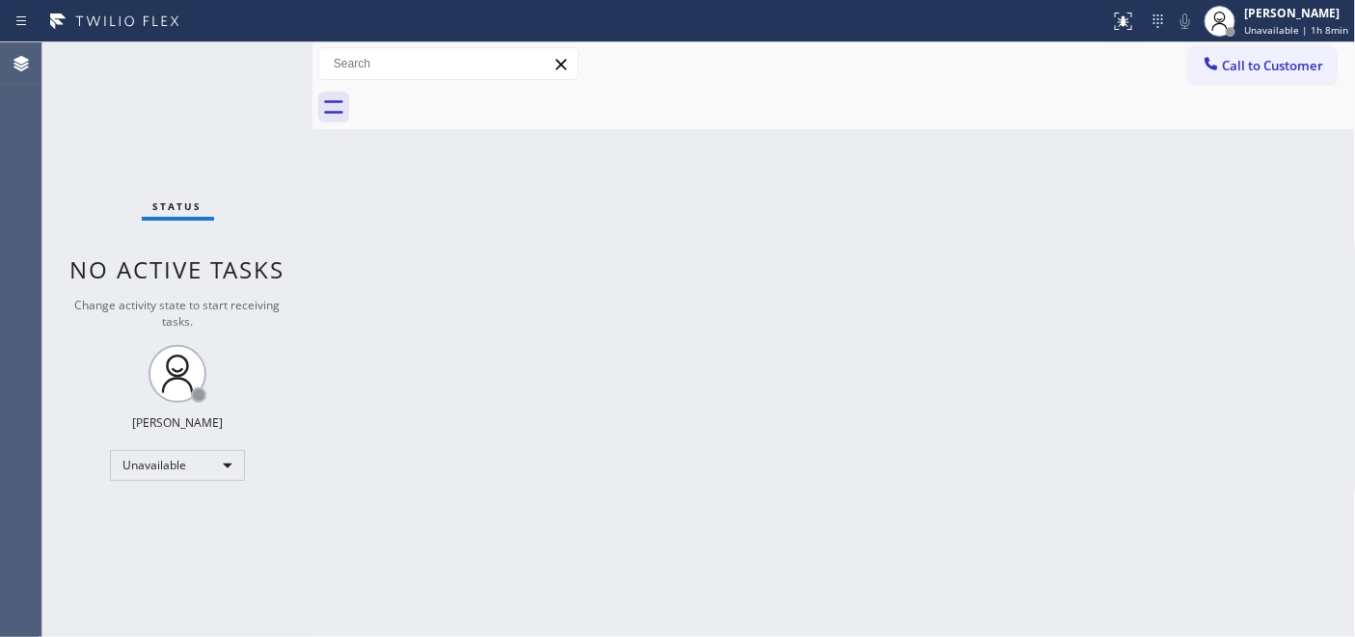
click at [431, 257] on div "Back to Dashboard Change Sender ID Customers Technicians Select a contact Outbo…" at bounding box center [833, 339] width 1043 height 595
click at [1258, 70] on span "Call to Customer" at bounding box center [1273, 65] width 101 height 17
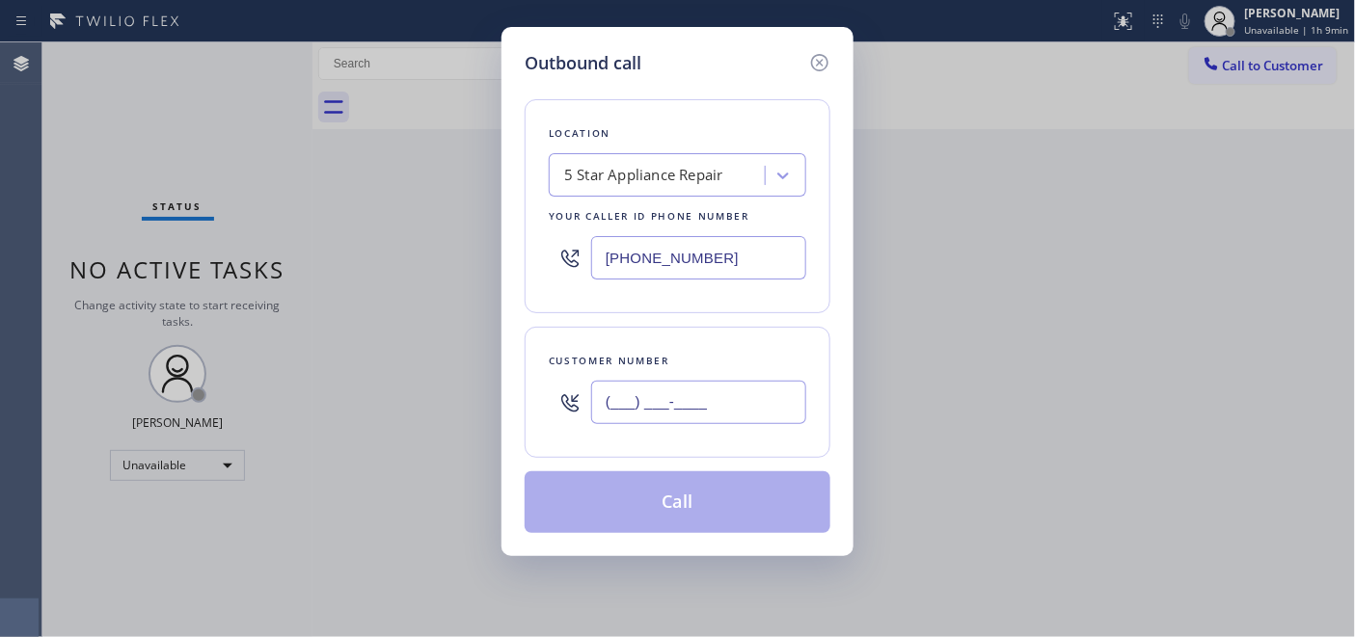
click at [715, 389] on input "(___) ___-____" at bounding box center [698, 402] width 215 height 43
paste input "206) 851-6981"
type input "[PHONE_NUMBER]"
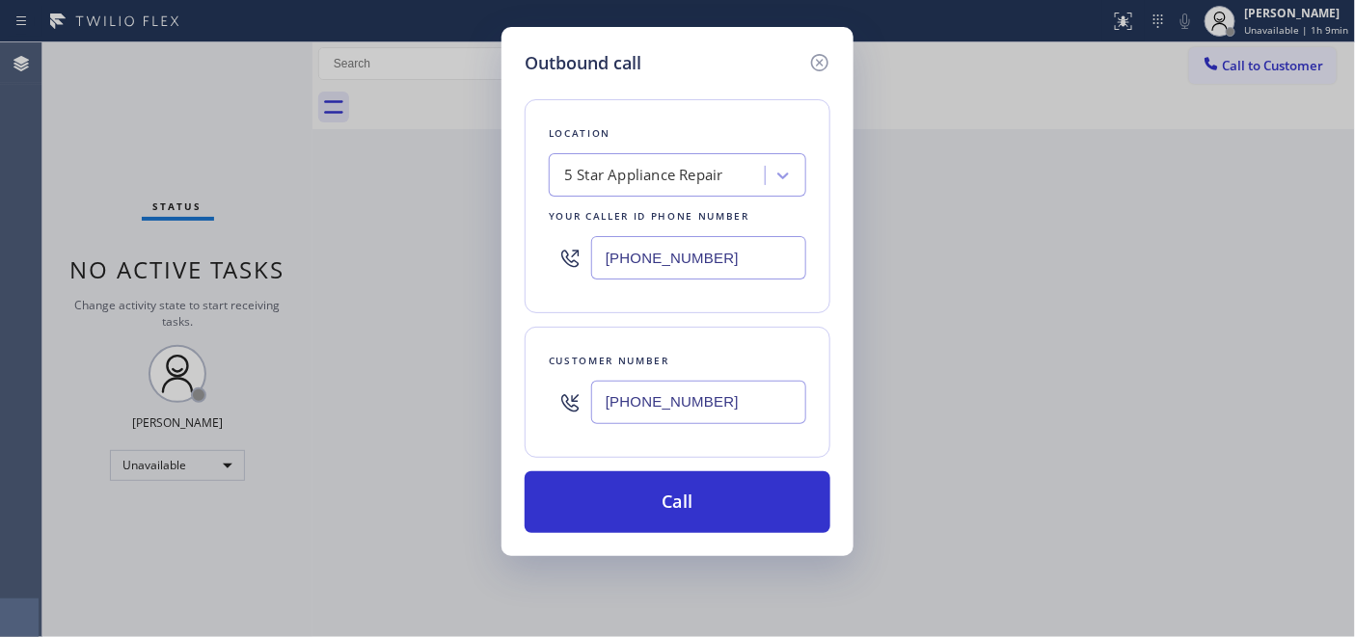
drag, startPoint x: 716, startPoint y: 248, endPoint x: 400, endPoint y: 282, distance: 317.1
click at [402, 281] on div "Outbound call Location 5 Star Appliance Repair Your caller id phone number [PHO…" at bounding box center [677, 318] width 1355 height 637
paste input "text"
type input "[PHONE_NUMBER]"
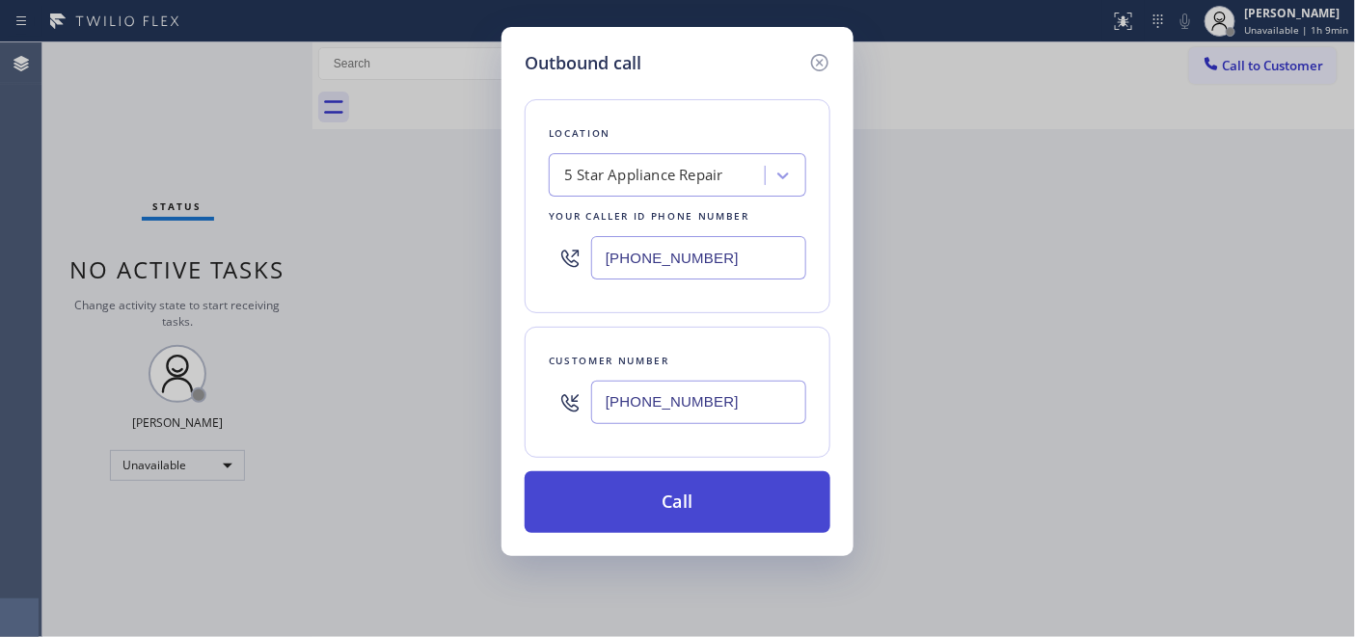
click at [768, 498] on button "Call" at bounding box center [678, 503] width 306 height 62
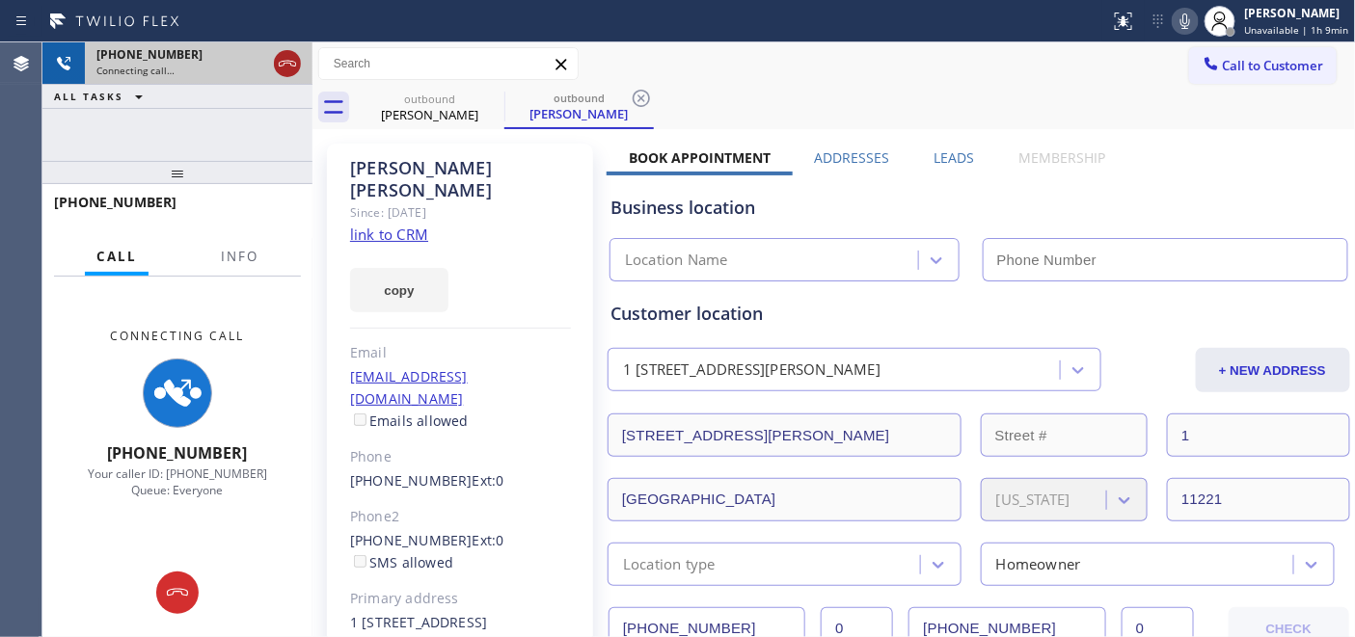
type input "[PHONE_NUMBER]"
click at [284, 52] on icon at bounding box center [287, 63] width 23 height 23
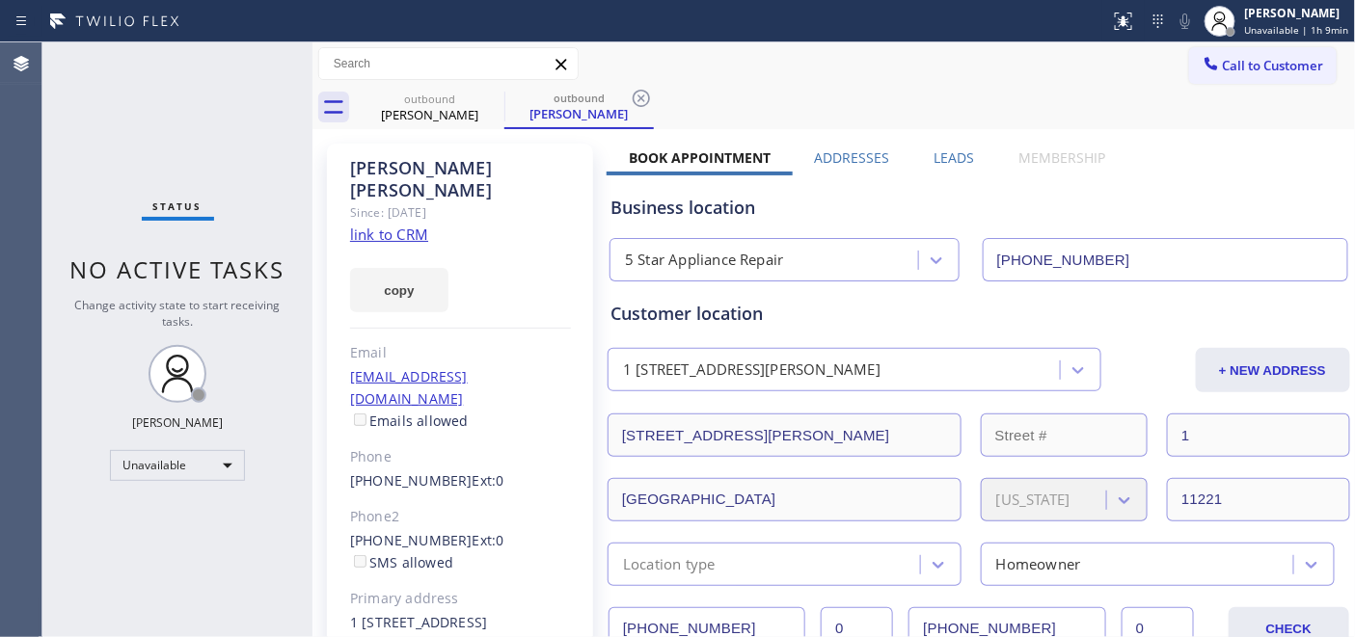
click at [1260, 68] on span "Call to Customer" at bounding box center [1273, 65] width 101 height 17
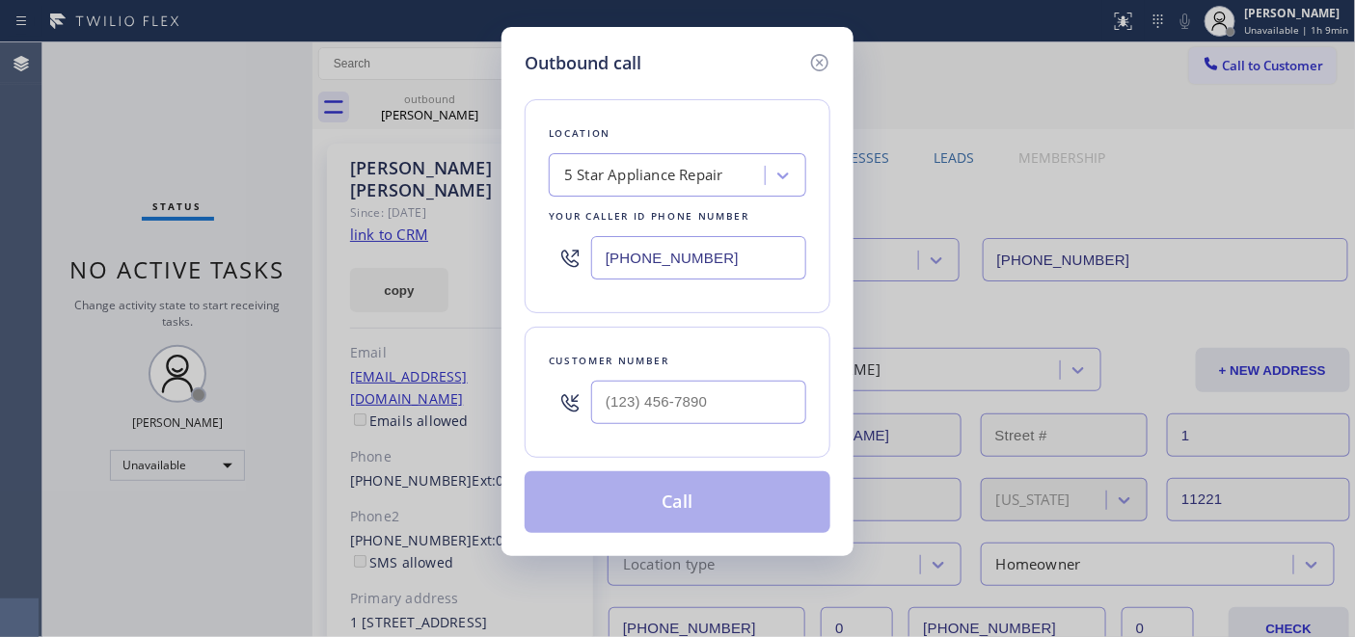
click at [666, 379] on div at bounding box center [698, 402] width 215 height 63
click at [669, 397] on input "(___) ___-____" at bounding box center [698, 402] width 215 height 43
paste input "408) 757-5477"
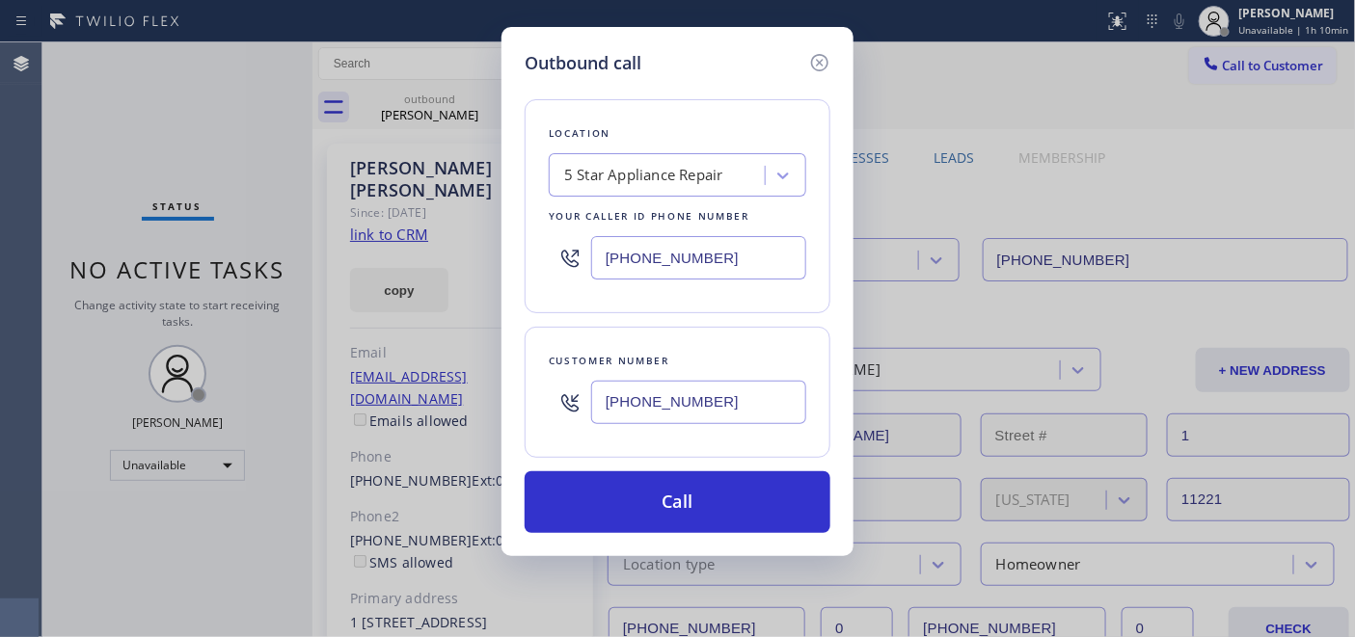
type input "[PHONE_NUMBER]"
drag, startPoint x: 752, startPoint y: 262, endPoint x: 390, endPoint y: 262, distance: 362.6
click at [390, 262] on div "Outbound call Location 5 Star Appliance Repair Your caller id phone number [PHO…" at bounding box center [677, 318] width 1355 height 637
paste input "415) 625-6496"
type input "[PHONE_NUMBER]"
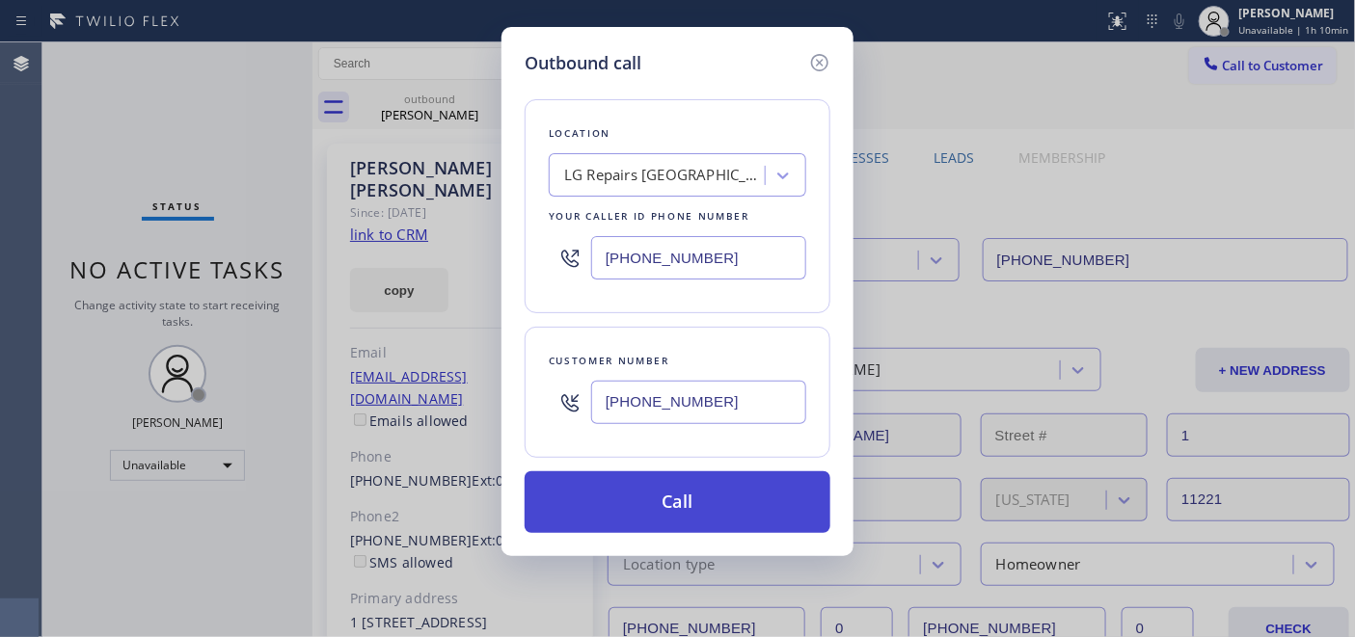
click at [788, 522] on button "Call" at bounding box center [678, 503] width 306 height 62
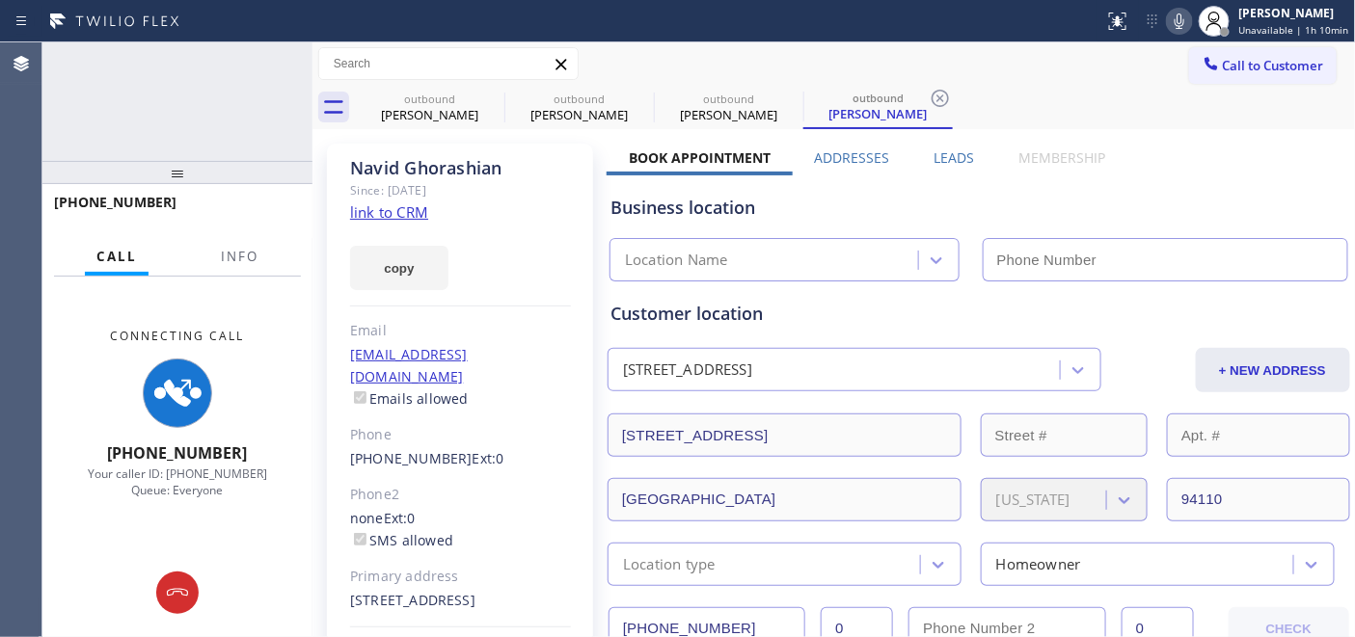
type input "[PHONE_NUMBER]"
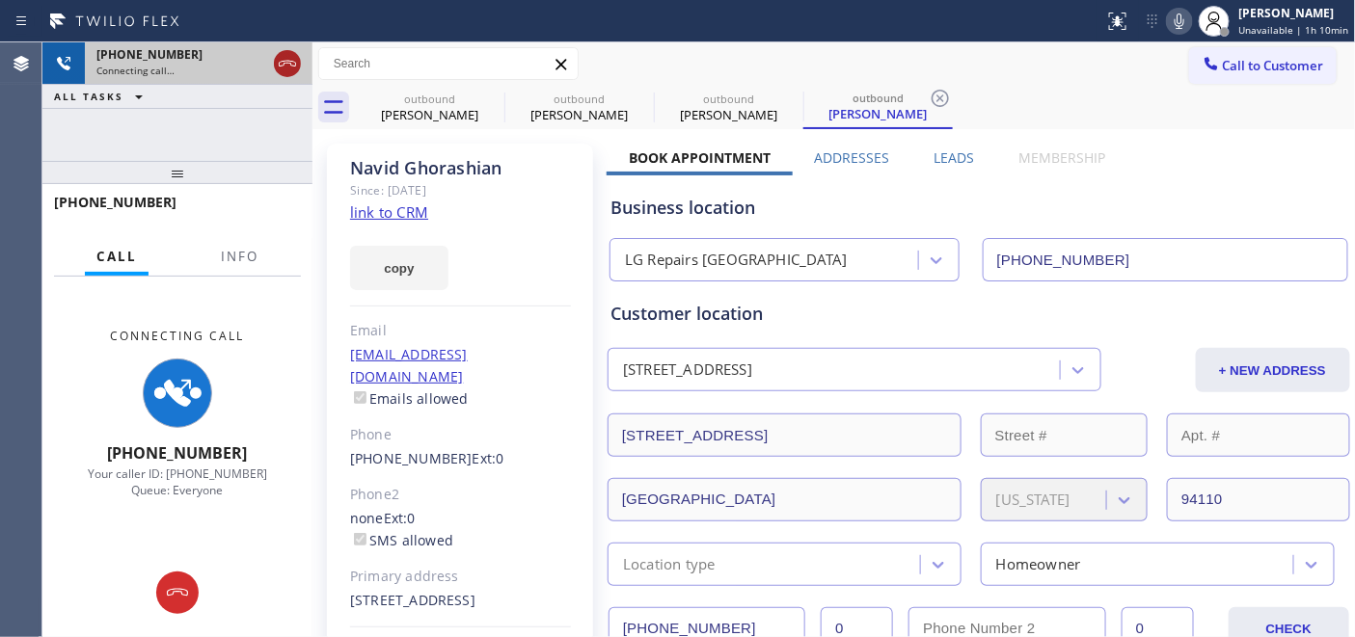
click at [287, 54] on icon at bounding box center [287, 63] width 23 height 23
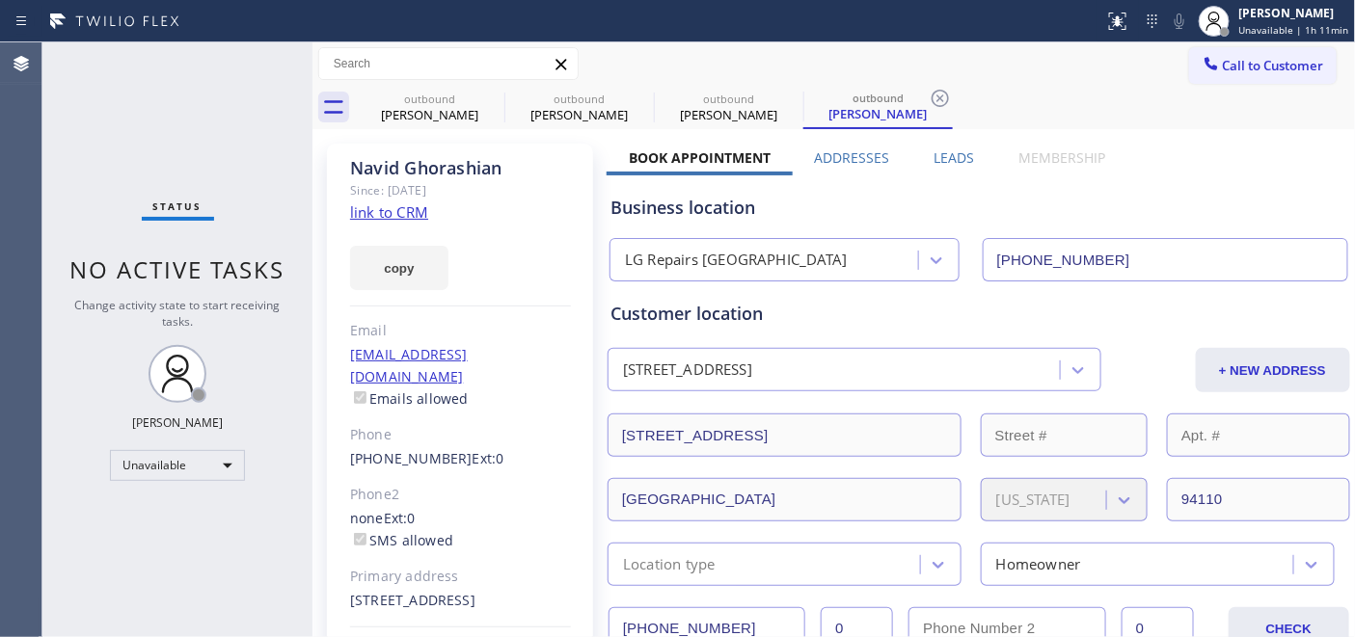
click at [1223, 73] on span "Call to Customer" at bounding box center [1273, 65] width 101 height 17
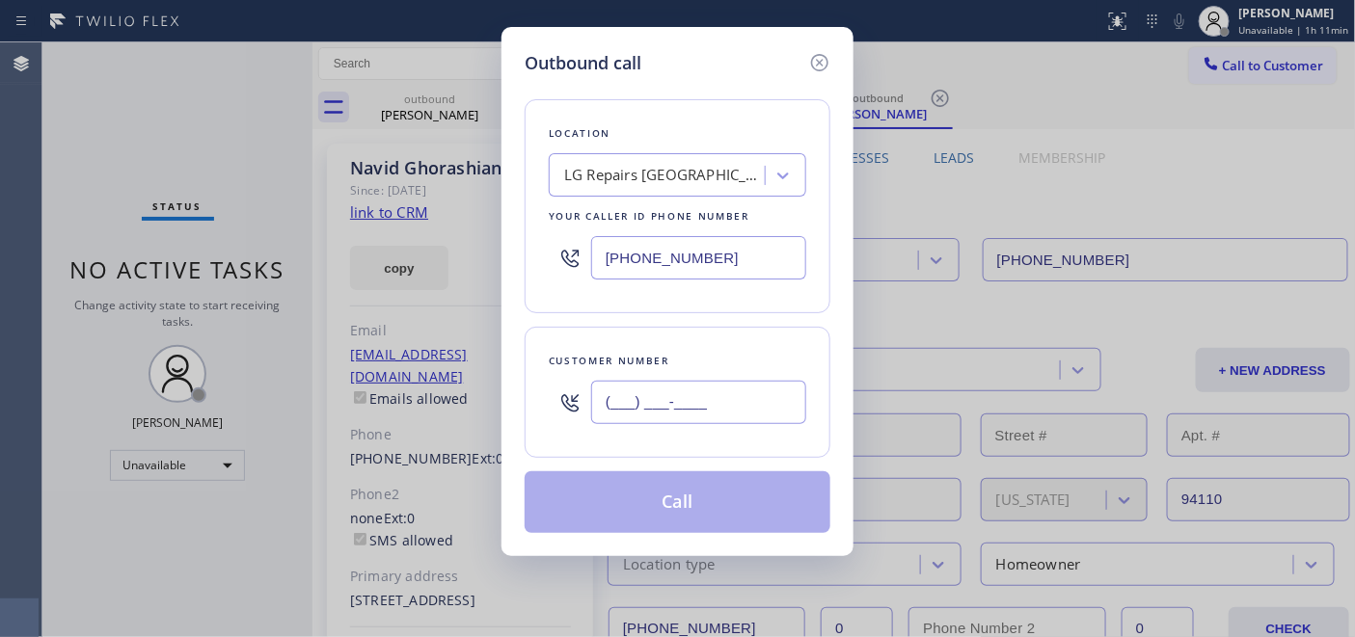
click at [712, 400] on input "(___) ___-____" at bounding box center [698, 402] width 215 height 43
paste input "303) 520-7794"
type input "[PHONE_NUMBER]"
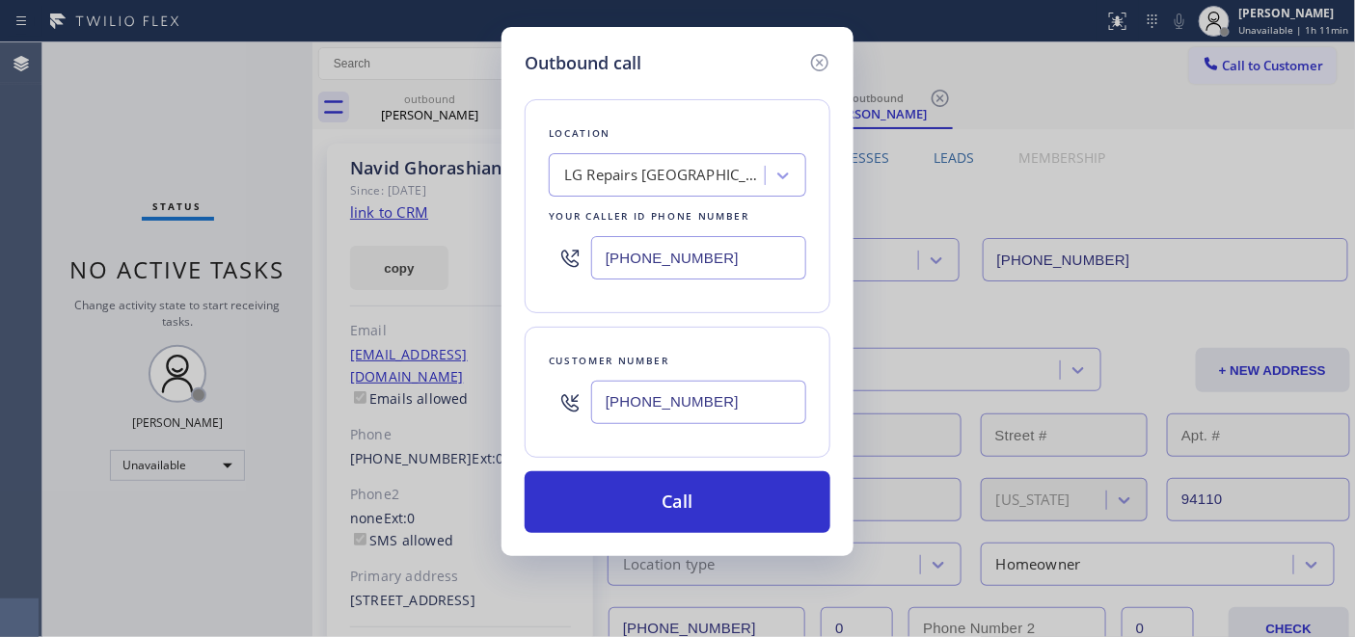
drag, startPoint x: 744, startPoint y: 265, endPoint x: 572, endPoint y: 280, distance: 172.3
click at [503, 251] on div "Outbound call Location LG Repairs [GEOGRAPHIC_DATA] Your caller id phone number…" at bounding box center [677, 291] width 352 height 529
paste input "844) 735-4685"
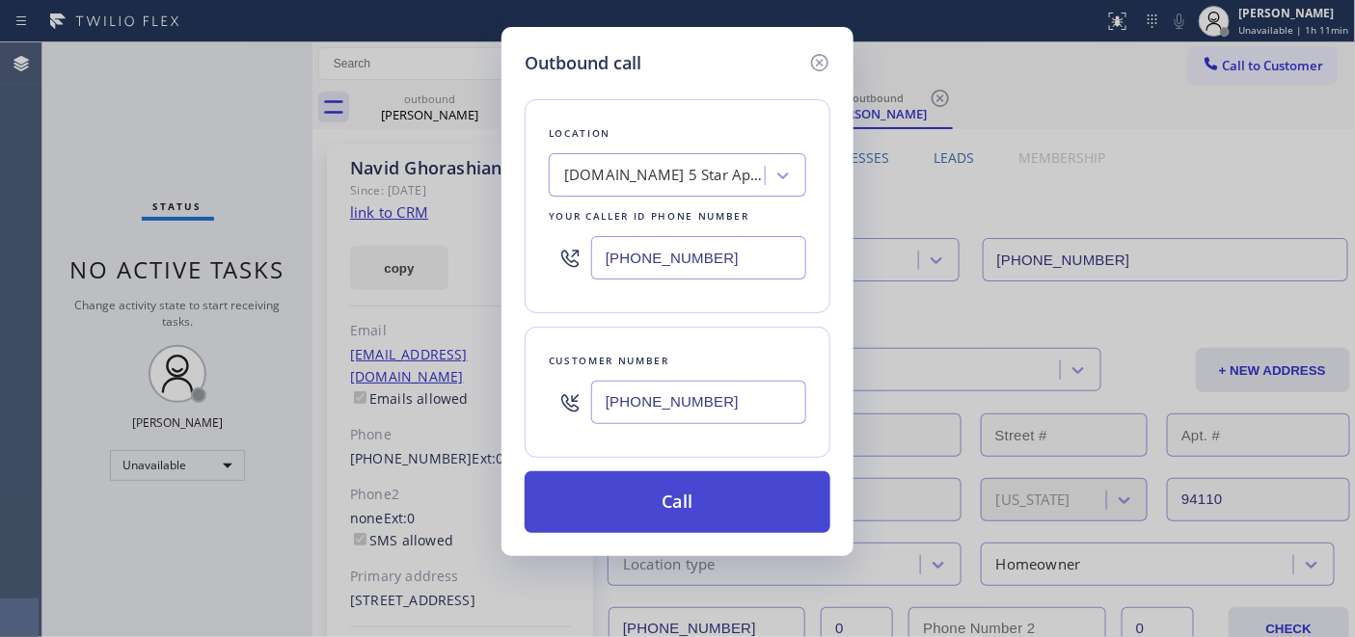
type input "[PHONE_NUMBER]"
click at [715, 498] on button "Call" at bounding box center [678, 503] width 306 height 62
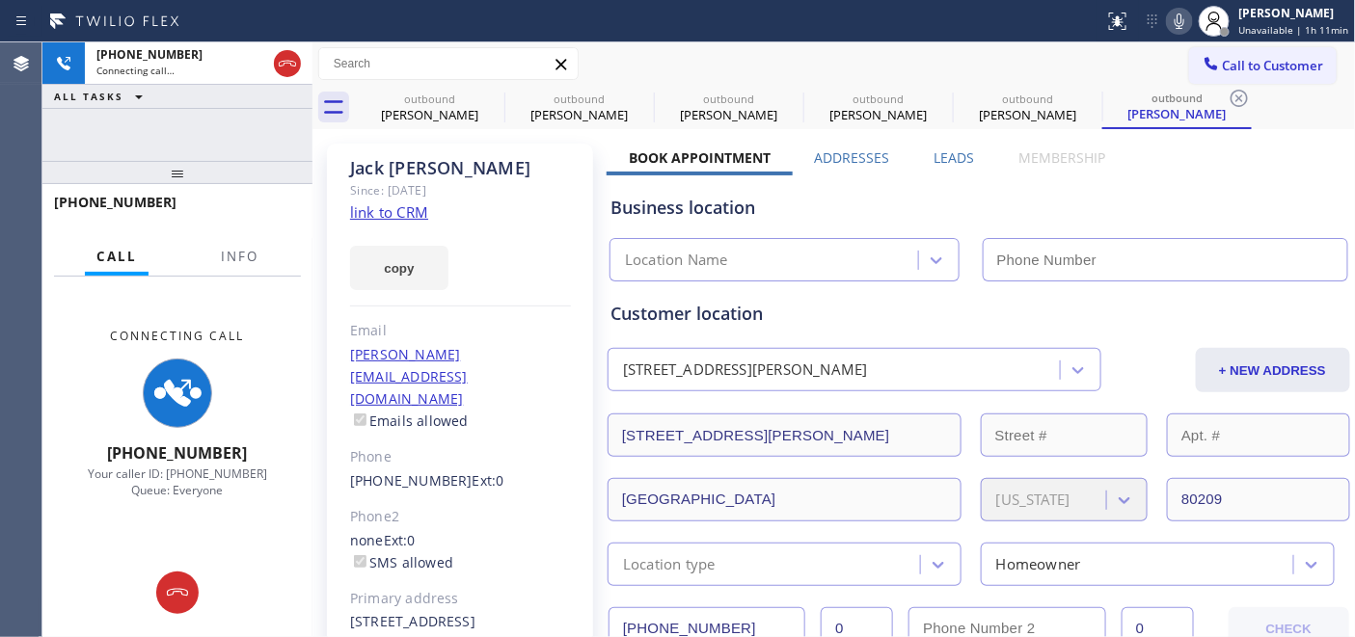
type input "[PHONE_NUMBER]"
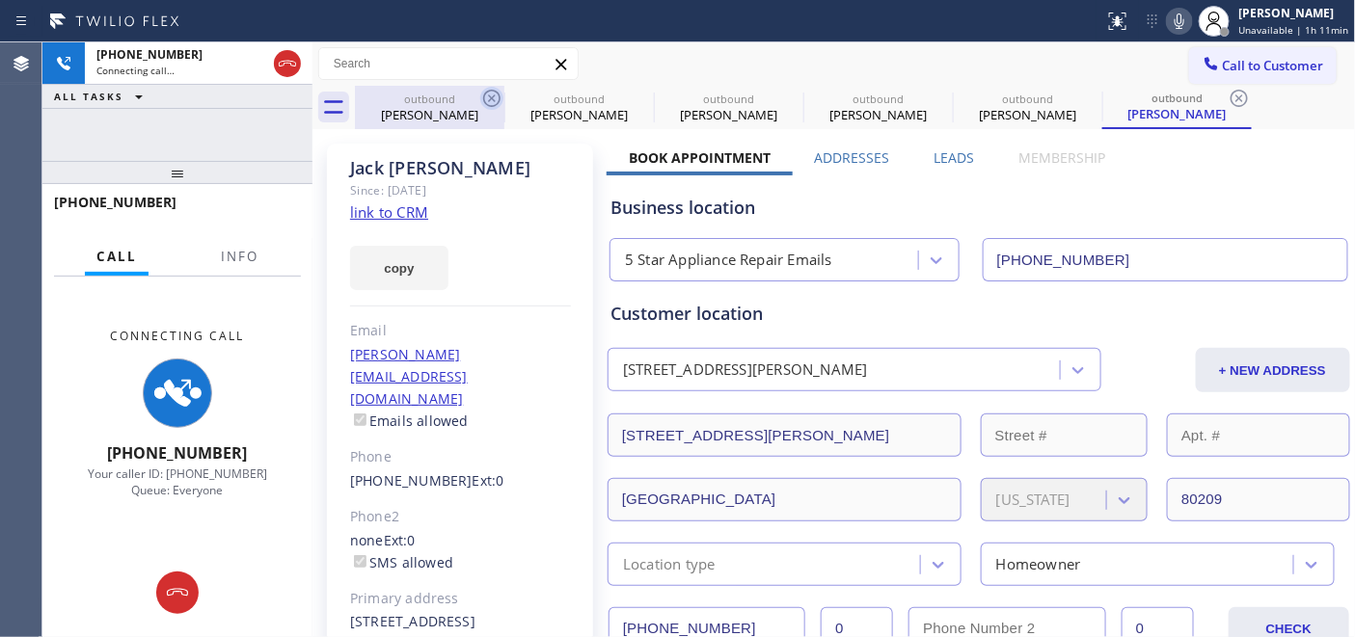
click at [490, 95] on icon at bounding box center [491, 98] width 23 height 23
click at [0, 0] on icon at bounding box center [0, 0] width 0 height 0
type input "[PHONE_NUMBER]"
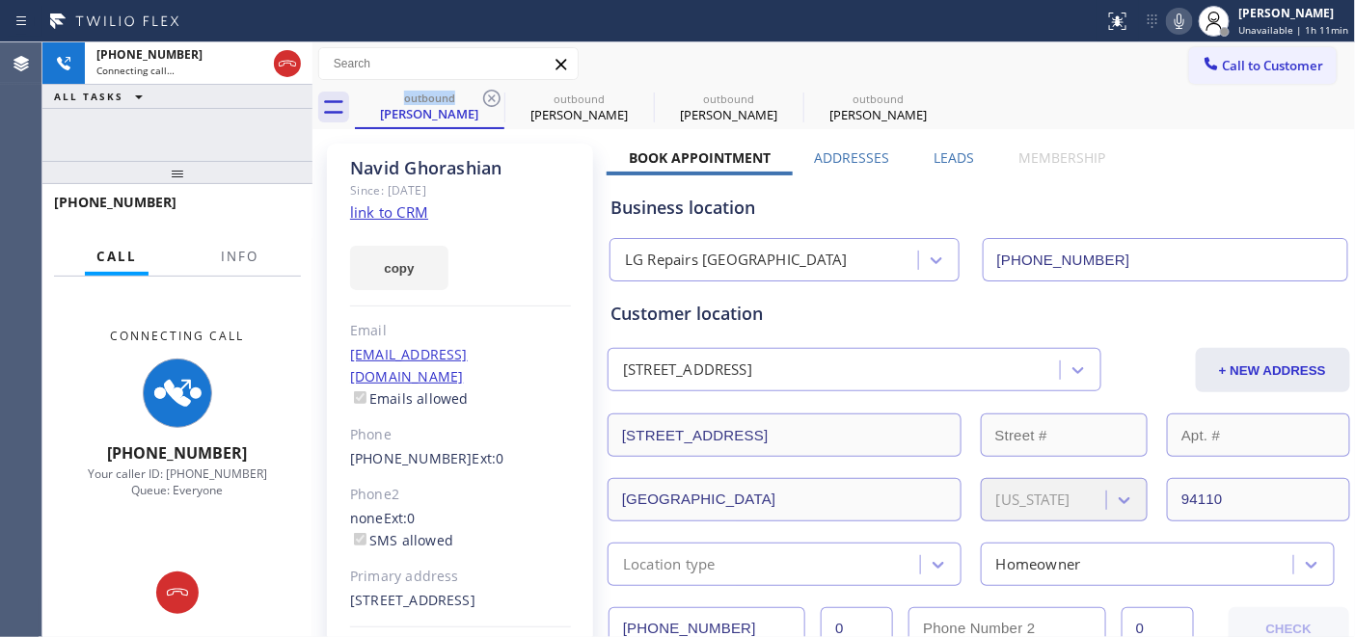
click at [490, 95] on icon at bounding box center [491, 98] width 23 height 23
type input "[PHONE_NUMBER]"
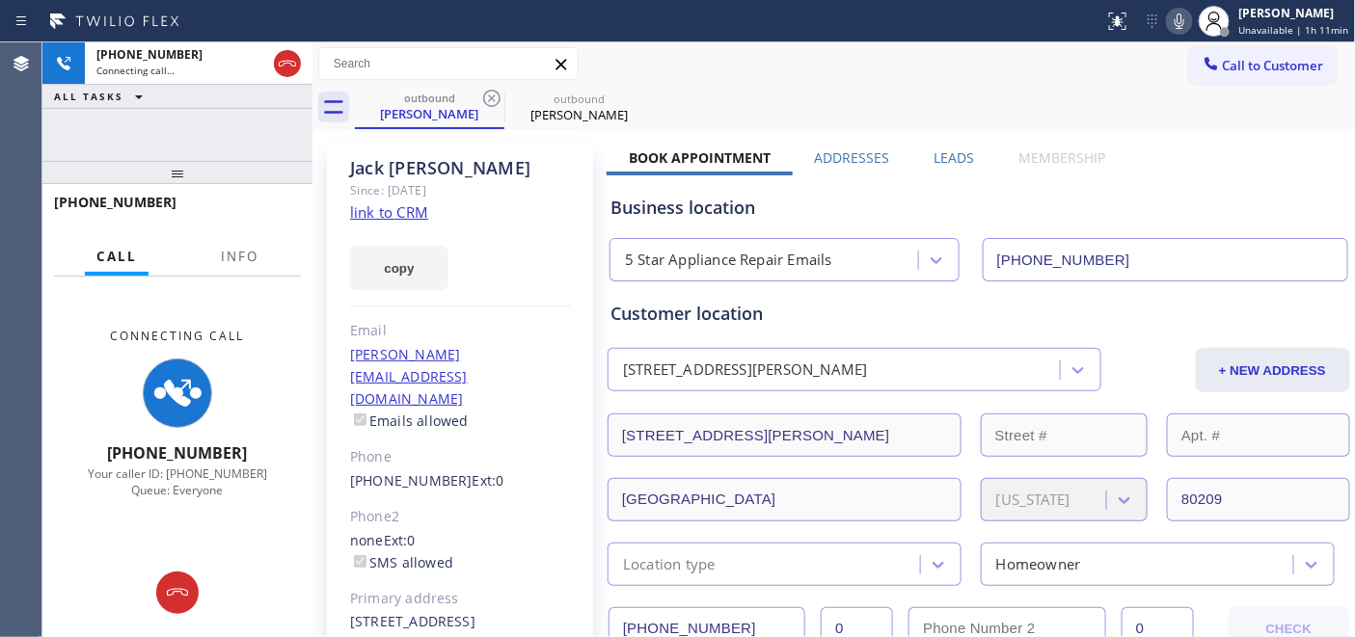
click at [718, 94] on div "outbound [PERSON_NAME] outbound [PERSON_NAME]" at bounding box center [855, 107] width 1001 height 43
drag, startPoint x: 614, startPoint y: 158, endPoint x: 1104, endPoint y: 160, distance: 489.9
click at [1104, 160] on div "Book Appointment Addresses Leads Membership" at bounding box center [867, 162] width 521 height 27
click at [887, 109] on div "outbound [PERSON_NAME] outbound [PERSON_NAME]" at bounding box center [855, 107] width 1001 height 43
drag, startPoint x: 617, startPoint y: 149, endPoint x: 1086, endPoint y: 149, distance: 468.7
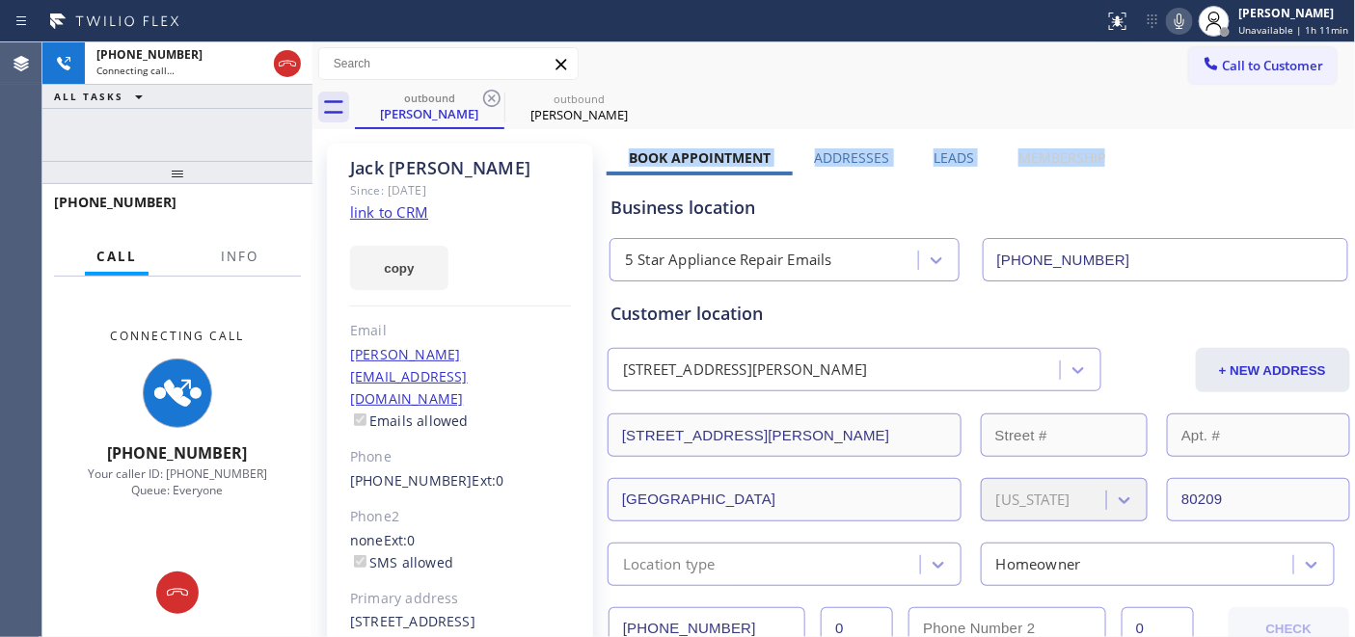
click at [851, 109] on div "outbound [PERSON_NAME] outbound [PERSON_NAME]" at bounding box center [855, 107] width 1001 height 43
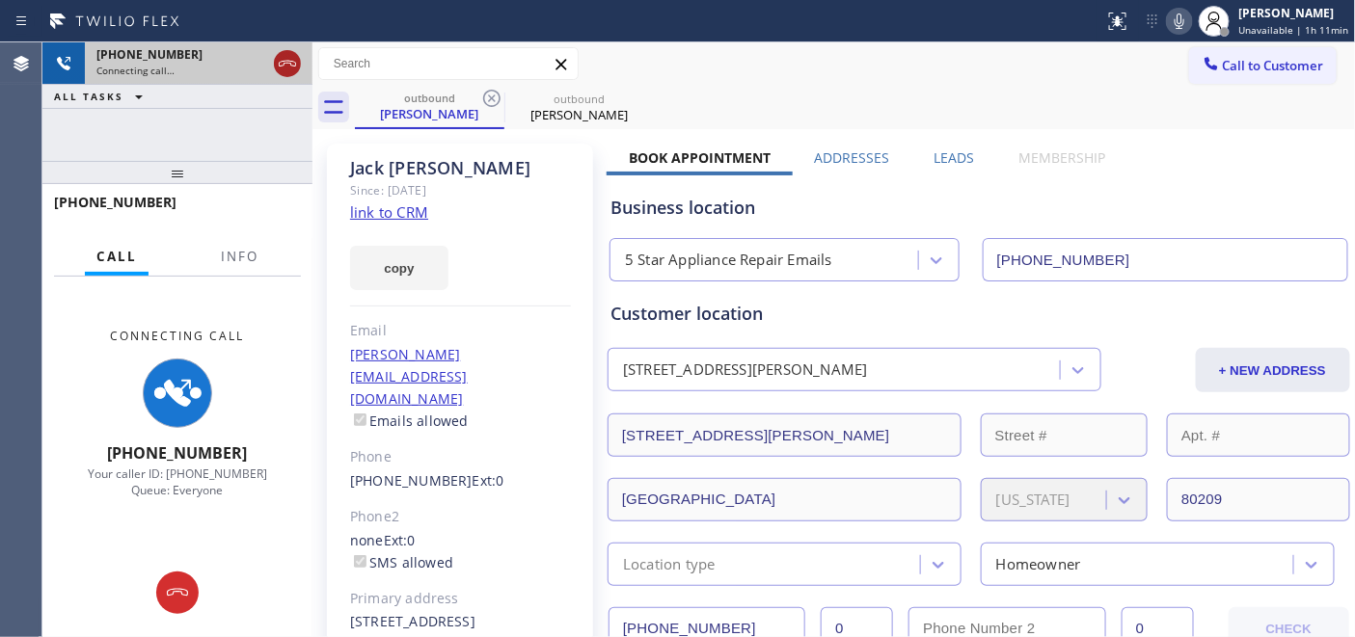
click at [285, 64] on icon at bounding box center [287, 63] width 23 height 23
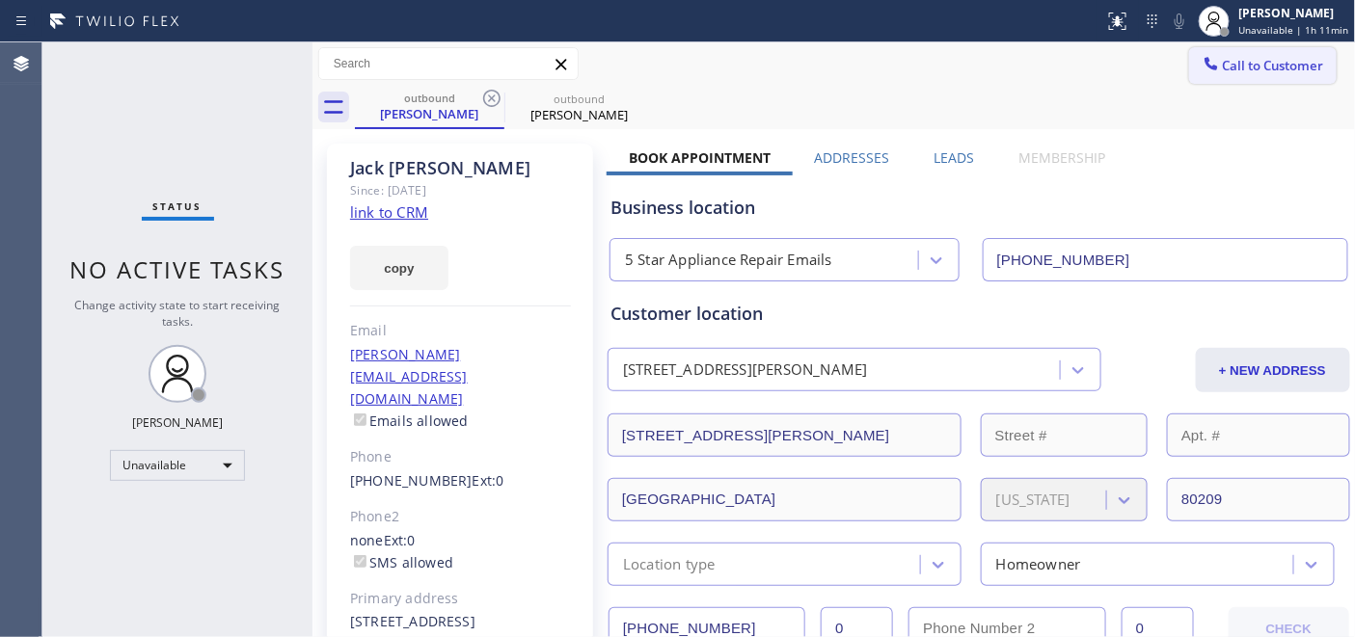
click at [1204, 63] on div at bounding box center [1211, 65] width 23 height 23
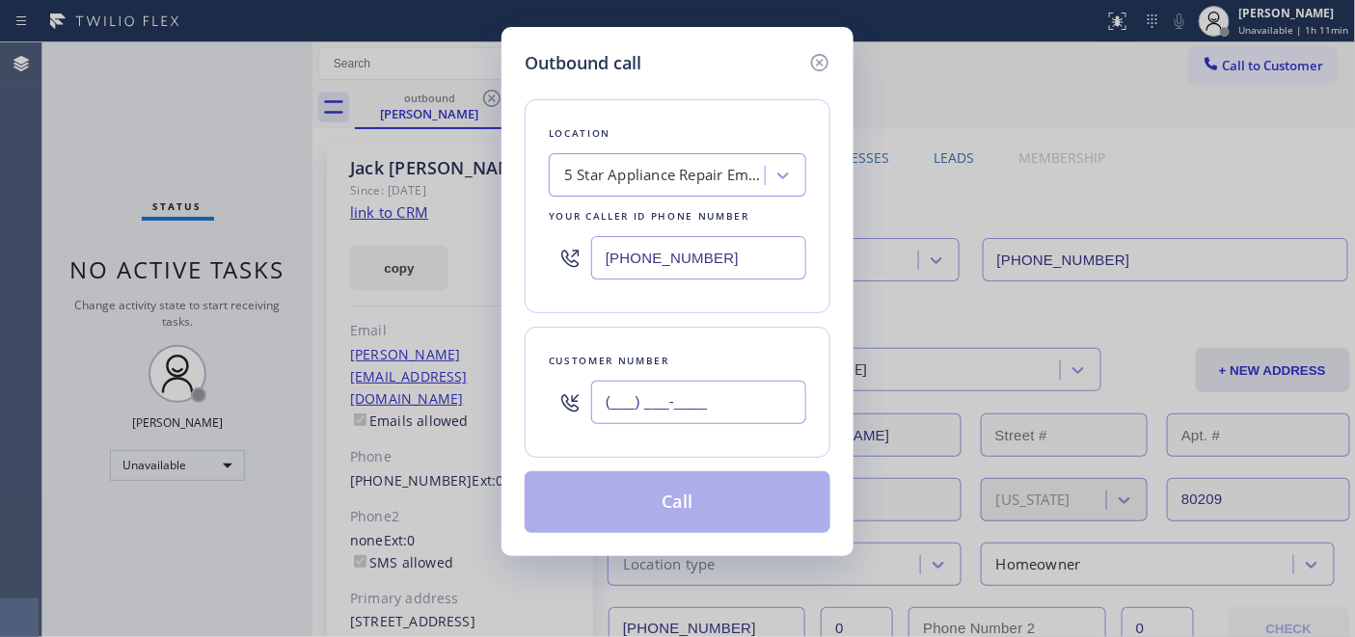
click at [620, 389] on input "(___) ___-____" at bounding box center [698, 402] width 215 height 43
paste input "650) 627-3700"
type input "[PHONE_NUMBER]"
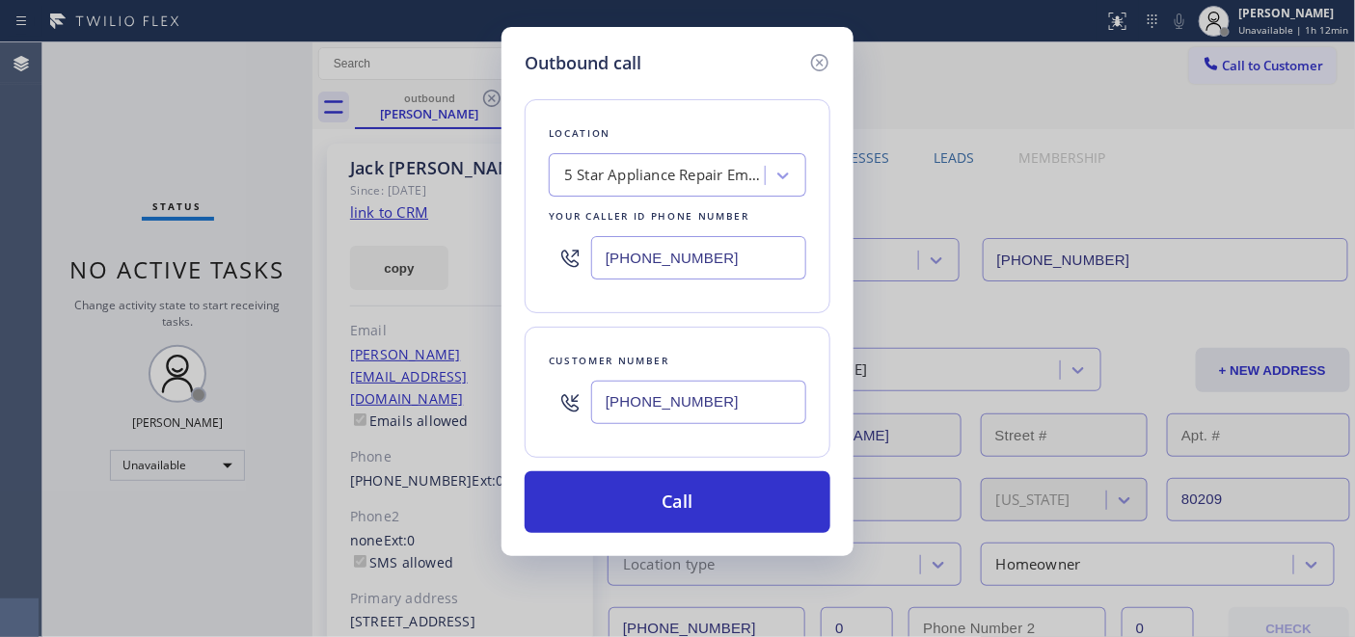
drag, startPoint x: 643, startPoint y: 247, endPoint x: 528, endPoint y: 266, distance: 116.4
click at [528, 266] on div "Location 5 Star Appliance Repair Emails Your caller id phone number [PHONE_NUMB…" at bounding box center [678, 206] width 306 height 214
paste input "415) 818-0507"
type input "[PHONE_NUMBER]"
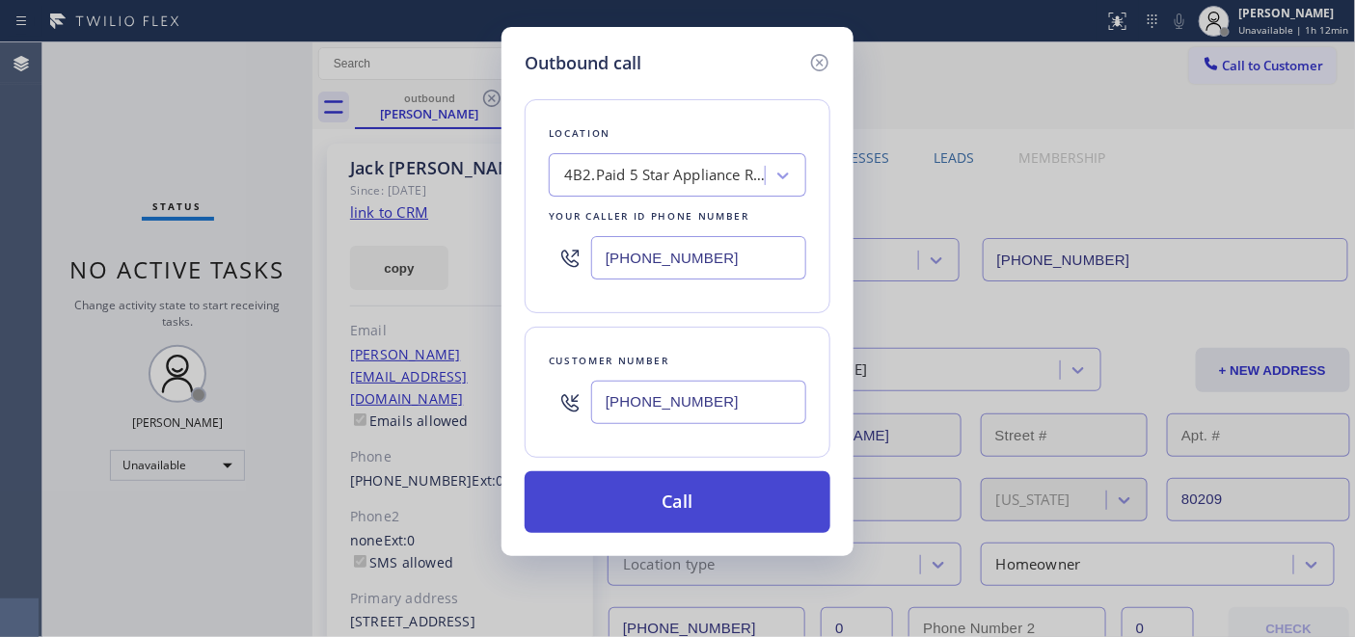
click at [719, 484] on button "Call" at bounding box center [678, 503] width 306 height 62
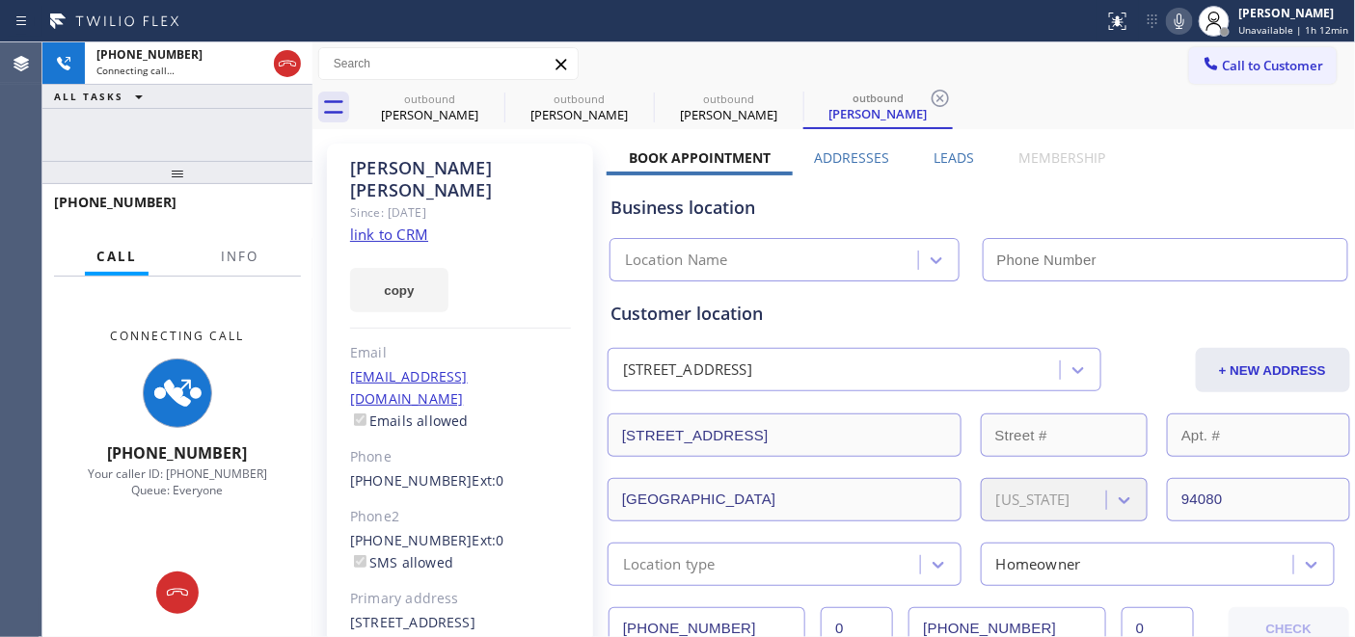
type input "[PHONE_NUMBER]"
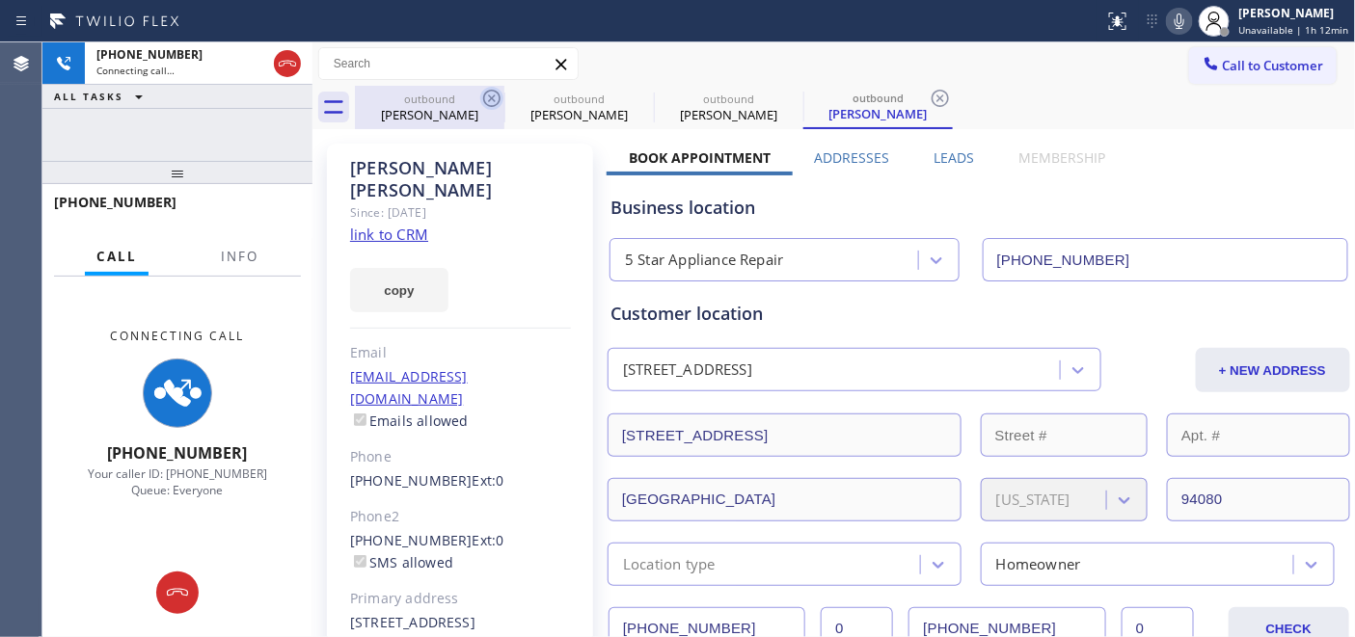
click at [493, 96] on icon at bounding box center [491, 98] width 17 height 17
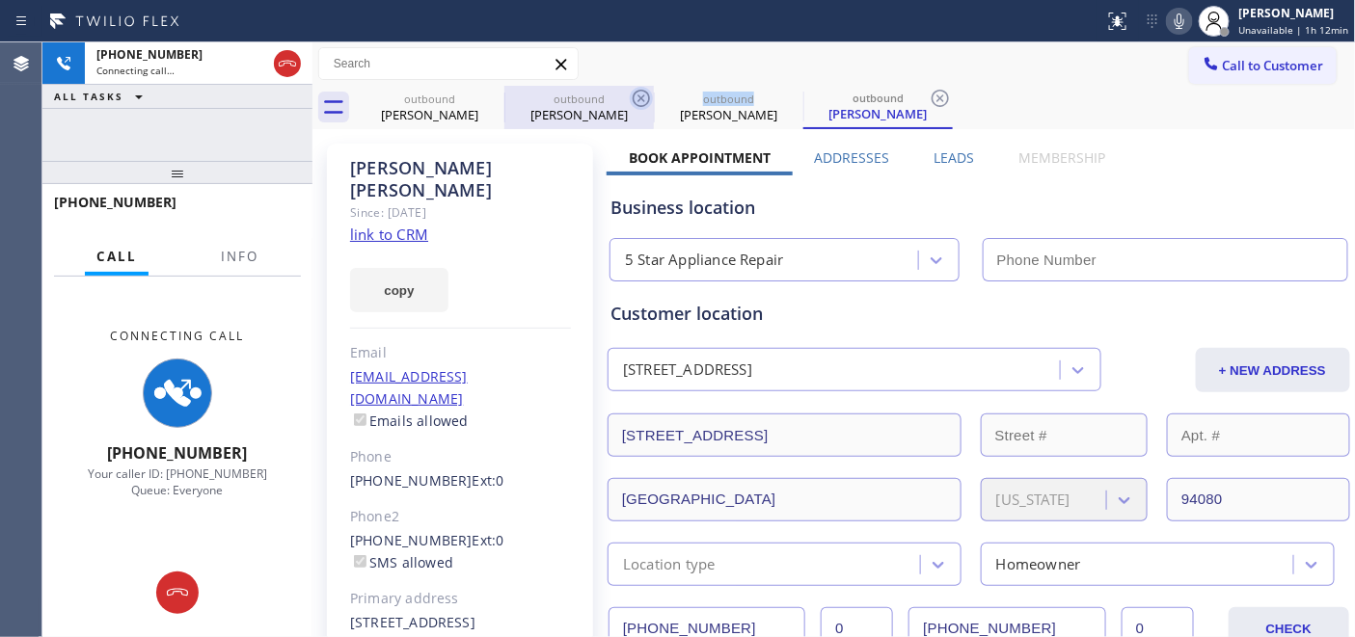
click at [630, 95] on icon at bounding box center [641, 98] width 23 height 23
type input "[PHONE_NUMBER]"
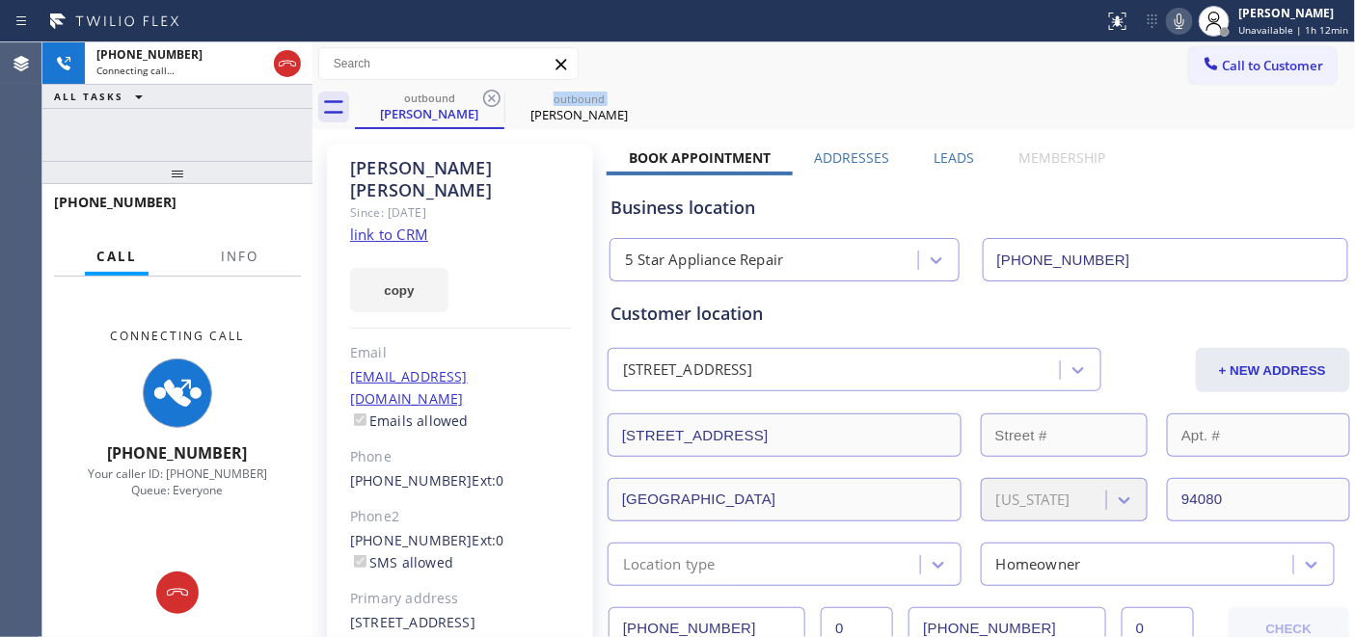
click at [492, 95] on icon at bounding box center [491, 98] width 23 height 23
click at [891, 82] on div "Call to Customer Outbound call Location 5 Star Appliance Repair Your caller id …" at bounding box center [833, 63] width 1043 height 43
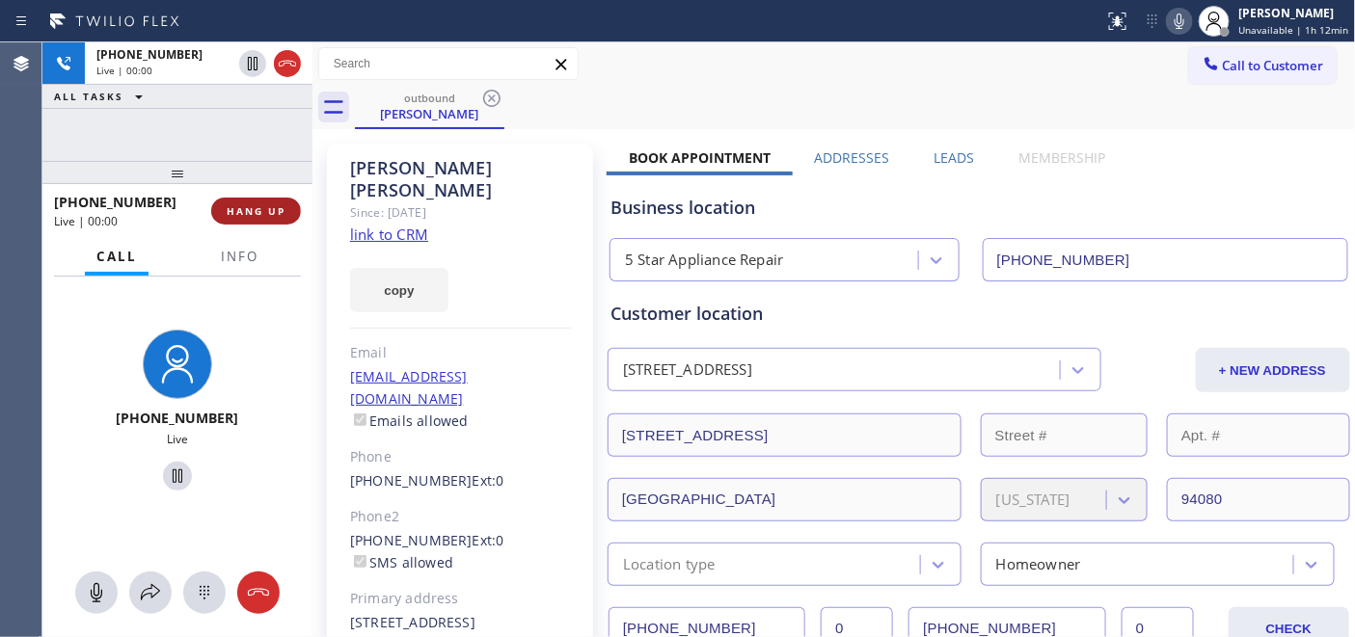
click at [247, 225] on button "HANG UP" at bounding box center [256, 211] width 90 height 27
click at [251, 206] on span "HANG UP" at bounding box center [256, 211] width 59 height 14
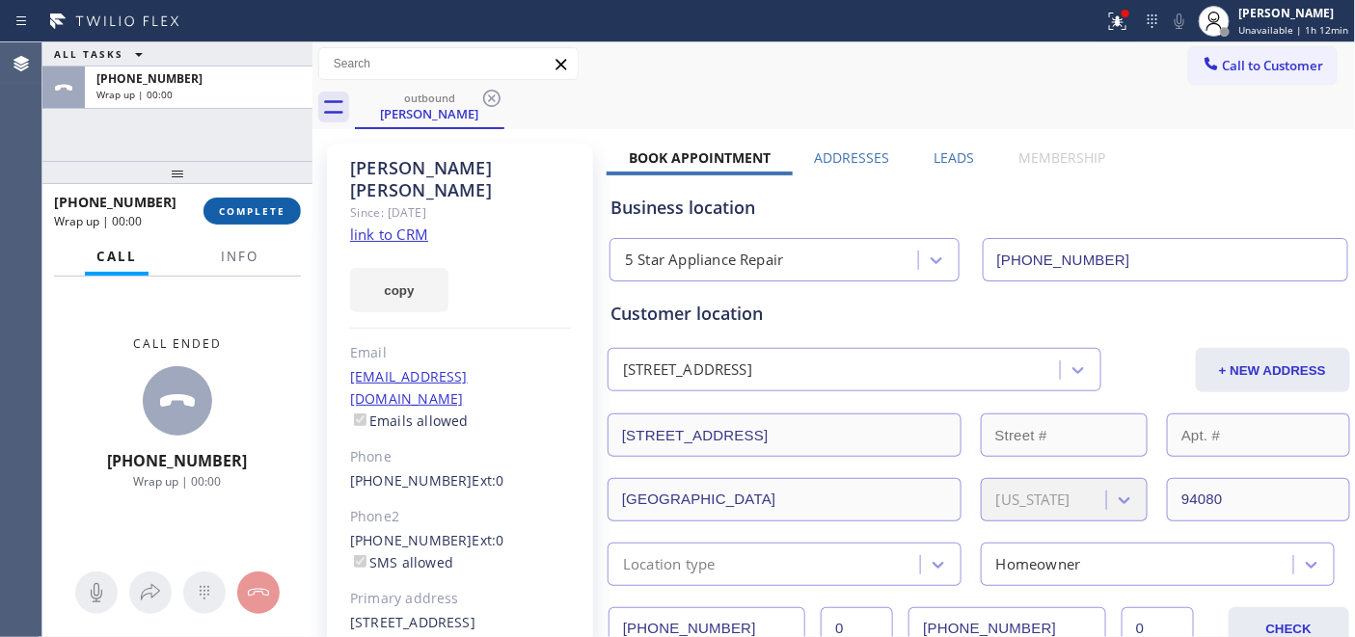
click at [251, 206] on span "COMPLETE" at bounding box center [252, 211] width 67 height 14
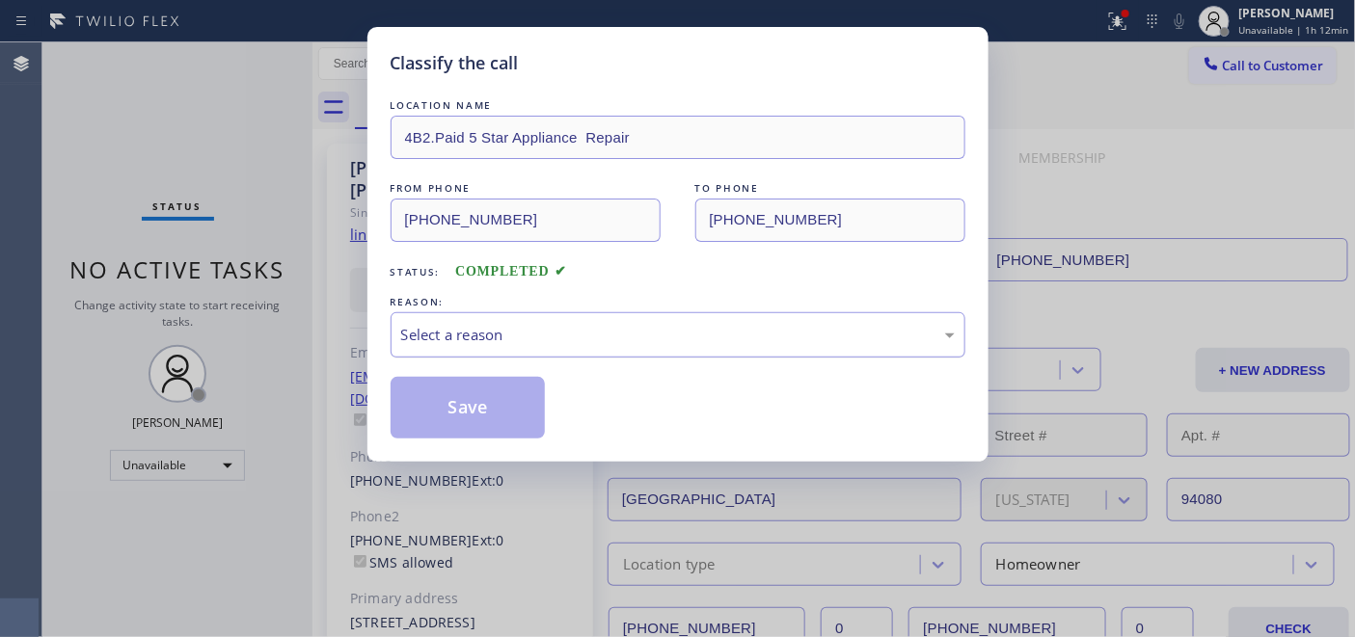
click at [608, 338] on div "Select a reason" at bounding box center [678, 335] width 554 height 22
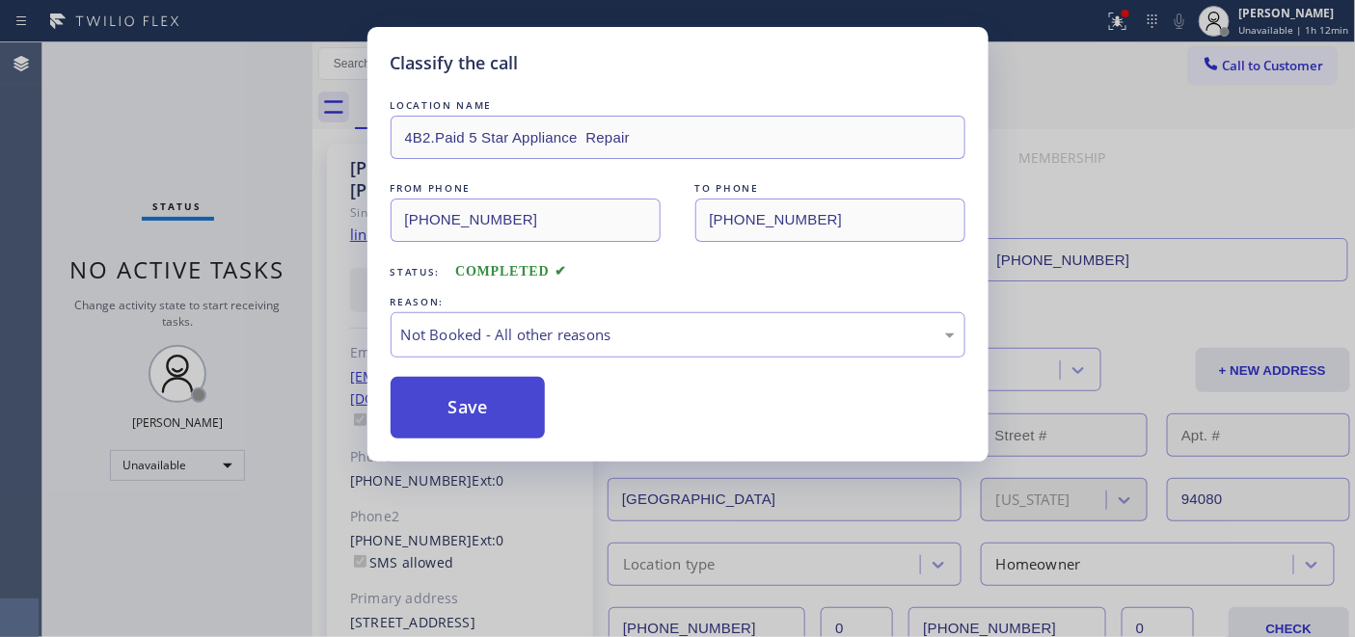
click at [460, 396] on button "Save" at bounding box center [468, 408] width 155 height 62
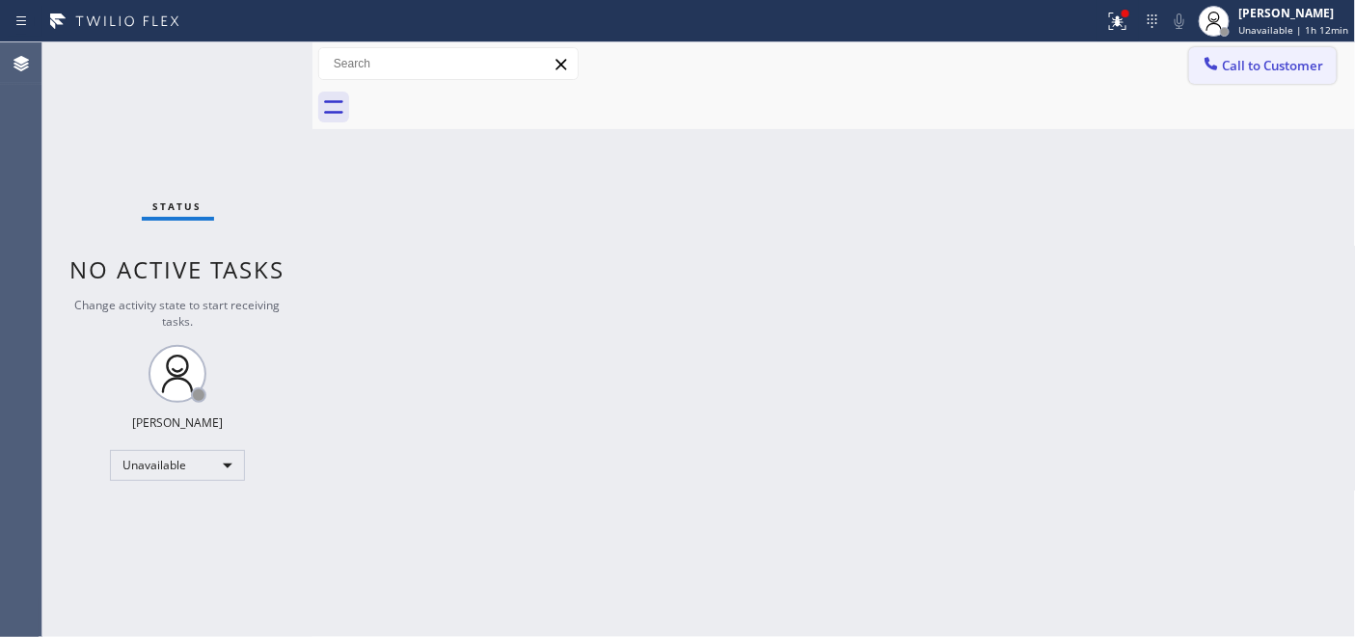
click at [1227, 66] on span "Call to Customer" at bounding box center [1273, 65] width 101 height 17
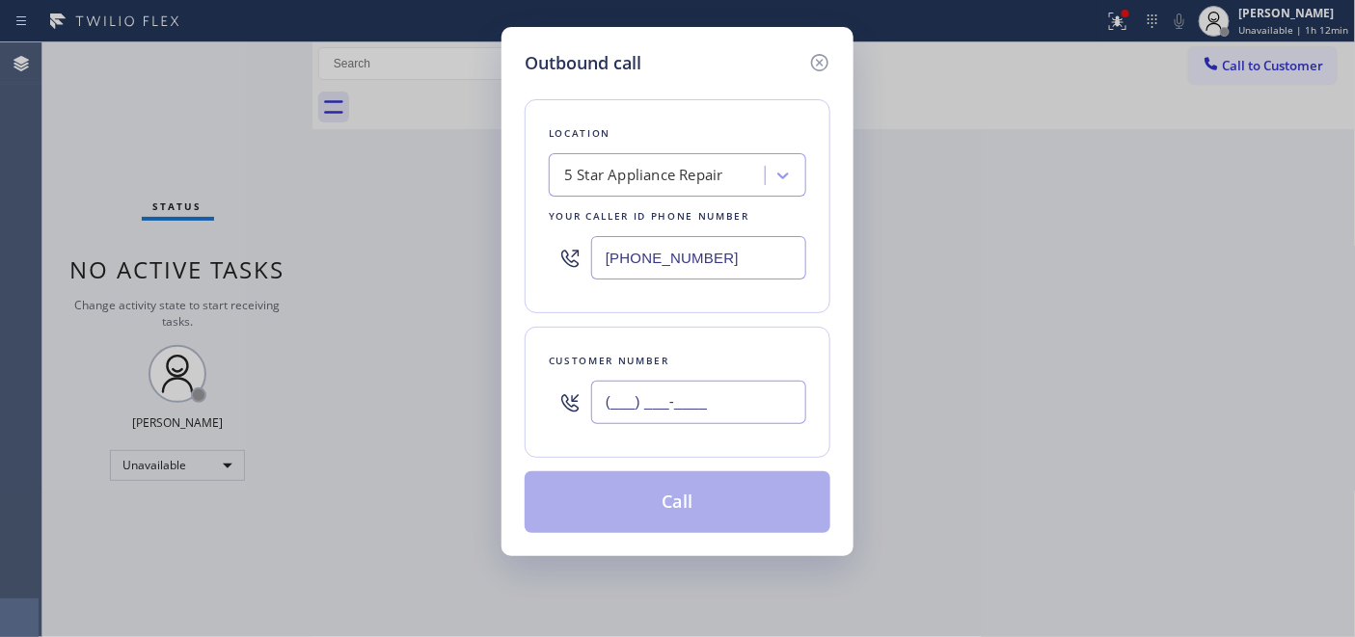
click at [777, 407] on input "(___) ___-____" at bounding box center [698, 402] width 215 height 43
paste input "650) 918-8207"
type input "[PHONE_NUMBER]"
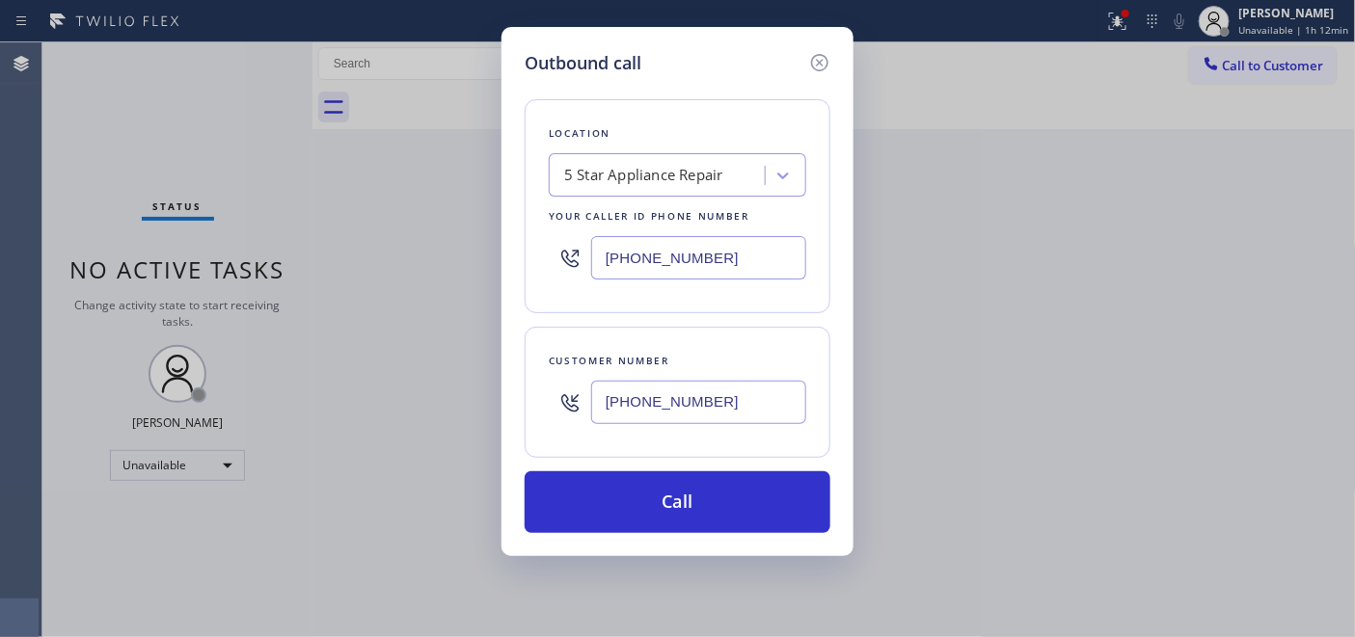
drag, startPoint x: 669, startPoint y: 253, endPoint x: 560, endPoint y: 255, distance: 109.0
click at [561, 255] on div "[PHONE_NUMBER]" at bounding box center [677, 258] width 257 height 63
paste input "855) 731-4952"
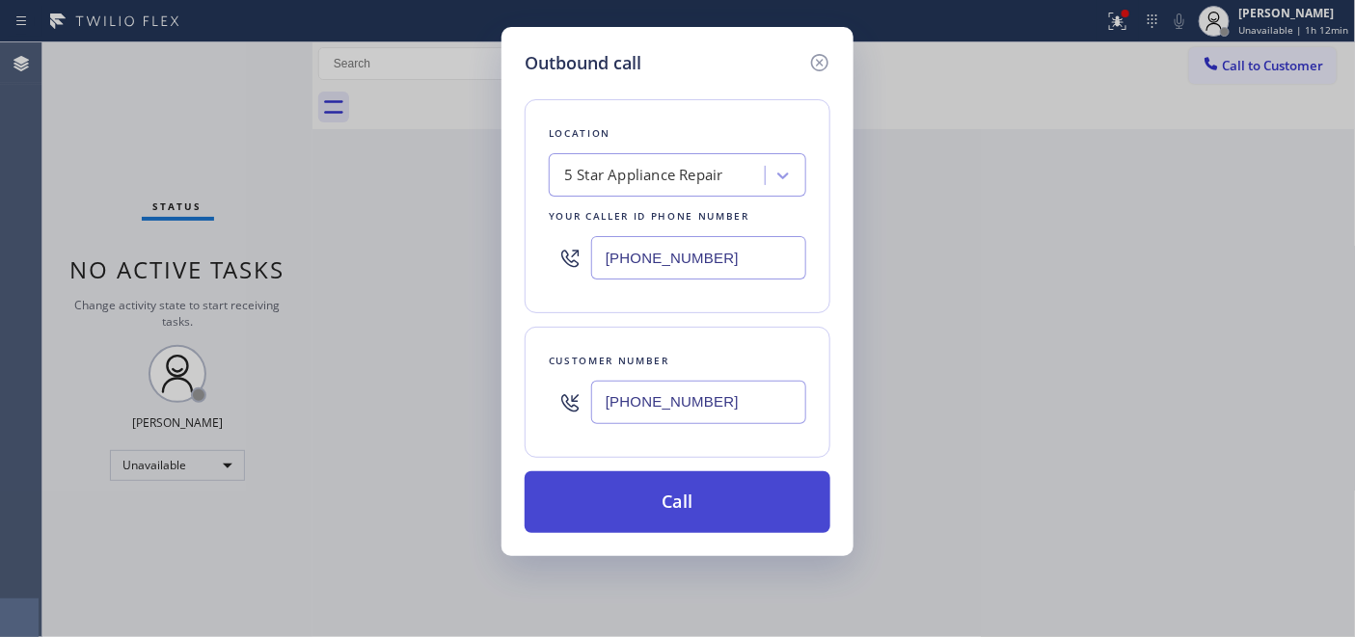
type input "[PHONE_NUMBER]"
click at [731, 509] on button "Call" at bounding box center [678, 503] width 306 height 62
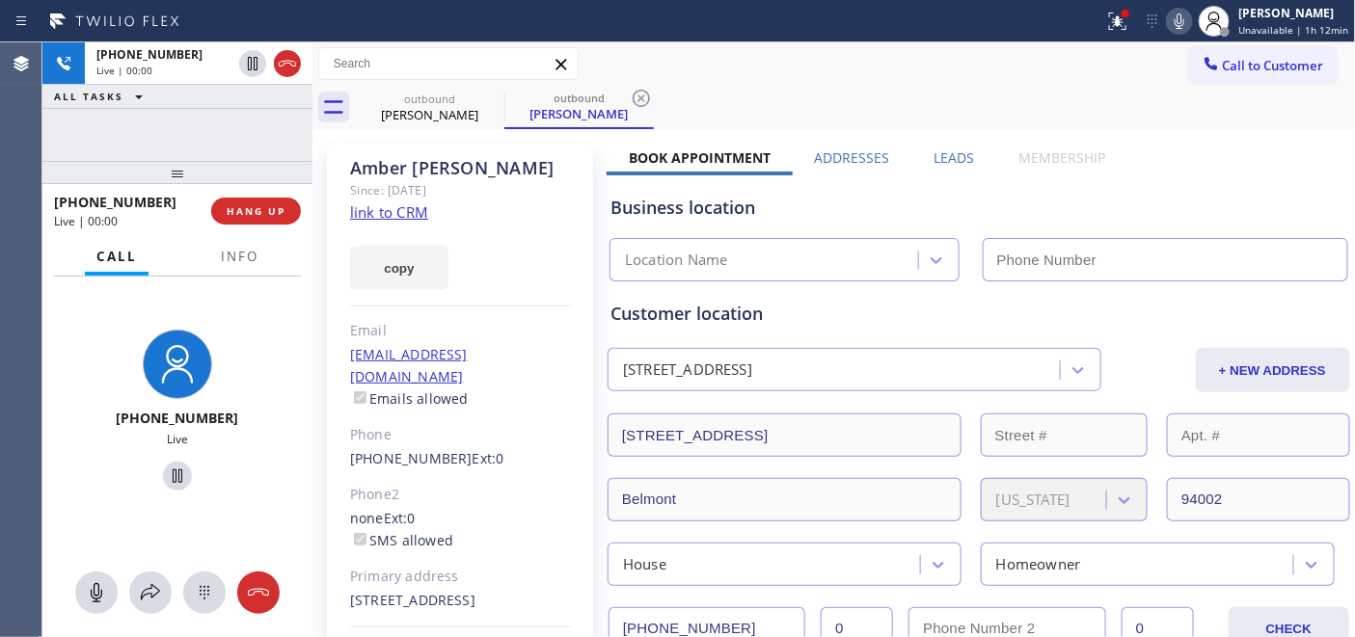
type input "[PHONE_NUMBER]"
drag, startPoint x: 292, startPoint y: 68, endPoint x: 292, endPoint y: 87, distance: 18.3
click at [292, 68] on icon at bounding box center [287, 63] width 23 height 23
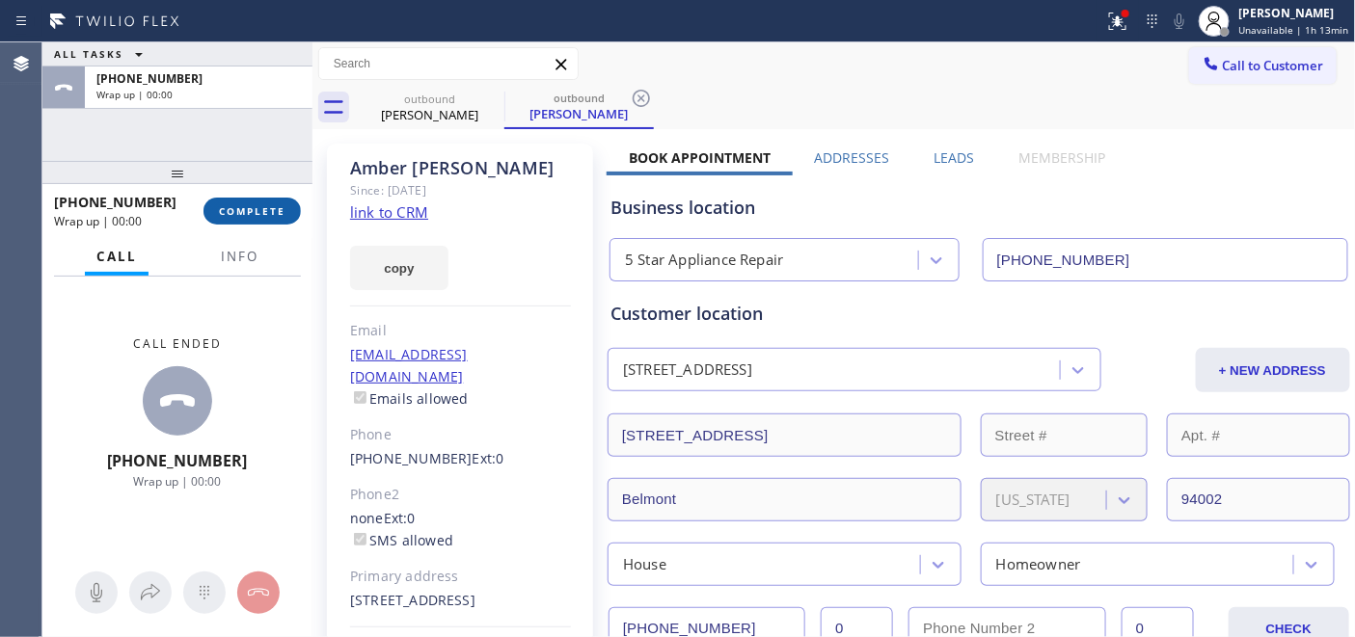
click at [257, 196] on div "[PHONE_NUMBER] Wrap up | 00:00 COMPLETE" at bounding box center [177, 211] width 247 height 50
click at [257, 205] on span "COMPLETE" at bounding box center [252, 211] width 67 height 14
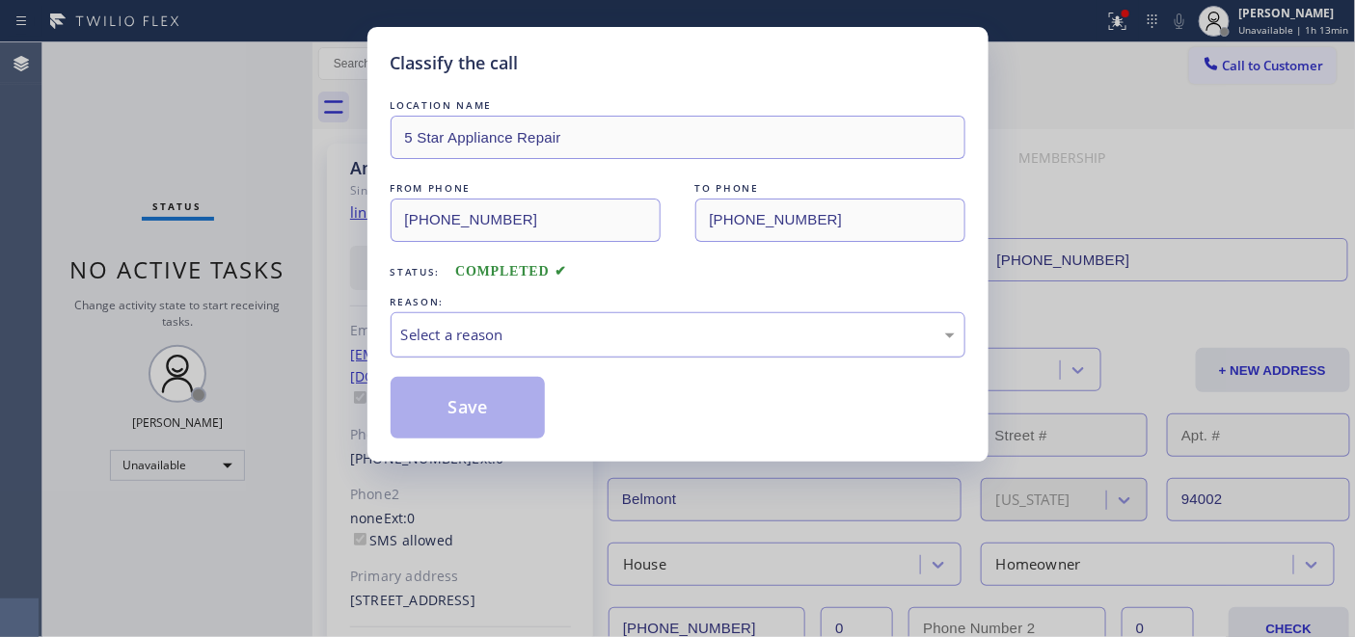
click at [497, 330] on div "Select a reason" at bounding box center [678, 335] width 554 height 22
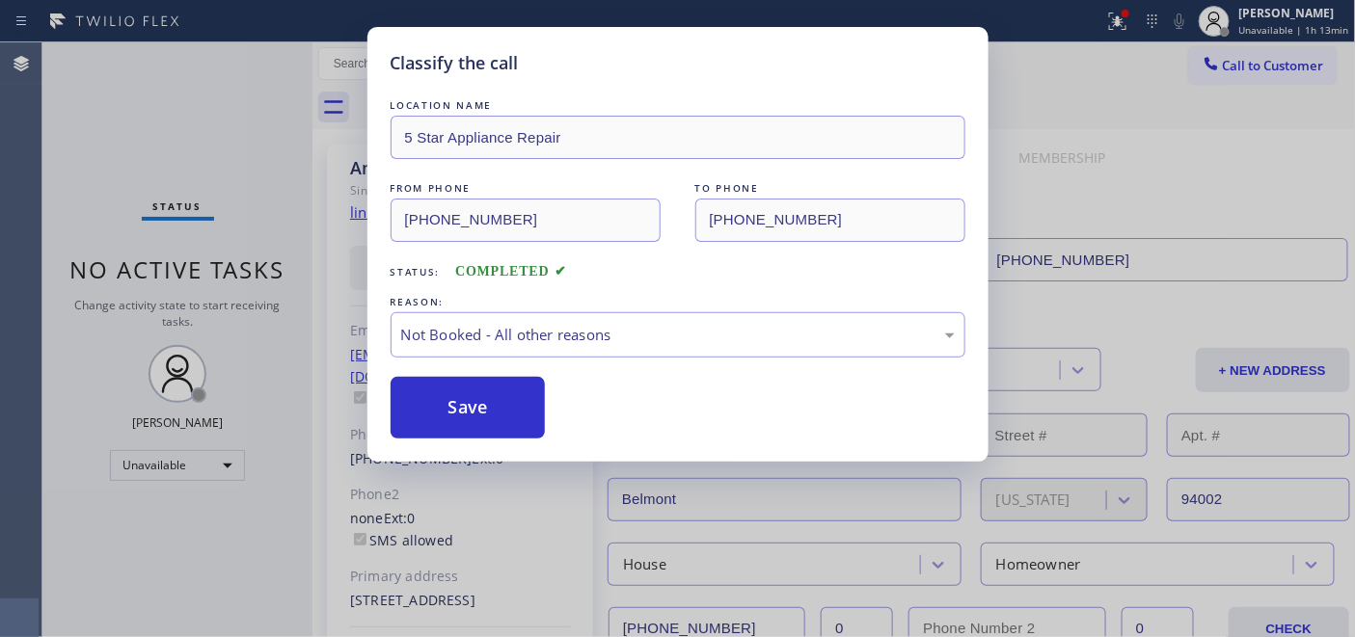
click at [467, 406] on button "Save" at bounding box center [468, 408] width 155 height 62
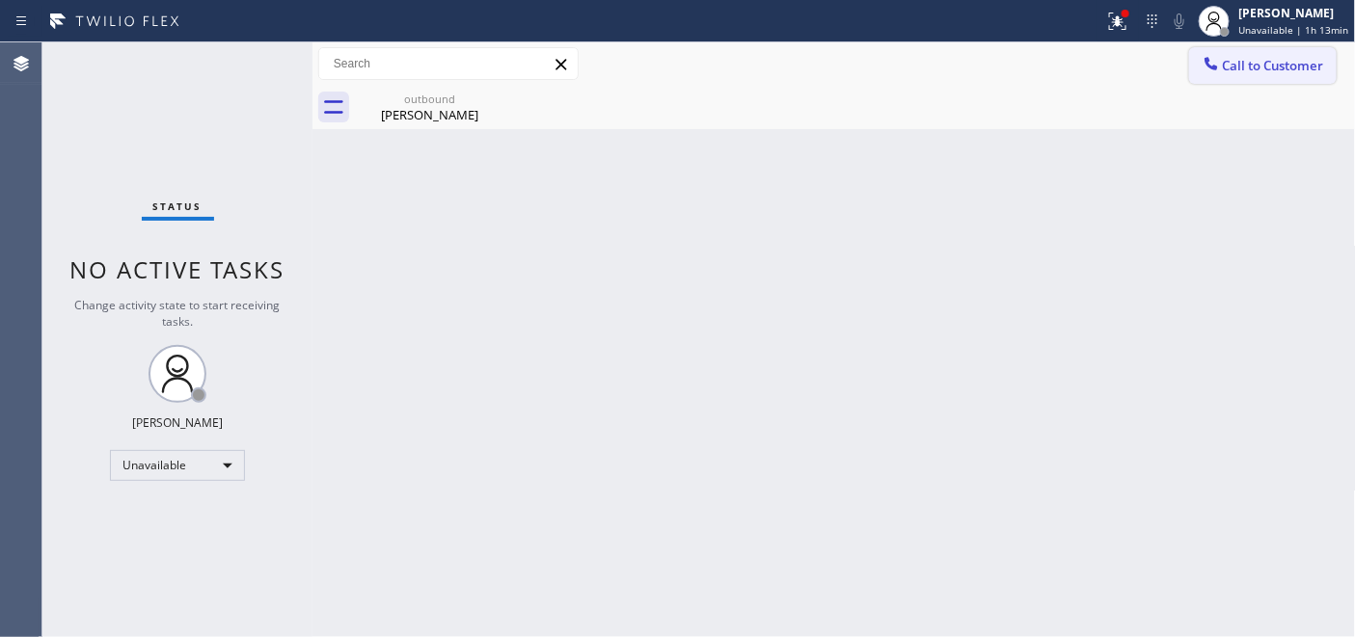
click at [1204, 70] on icon at bounding box center [1211, 63] width 19 height 19
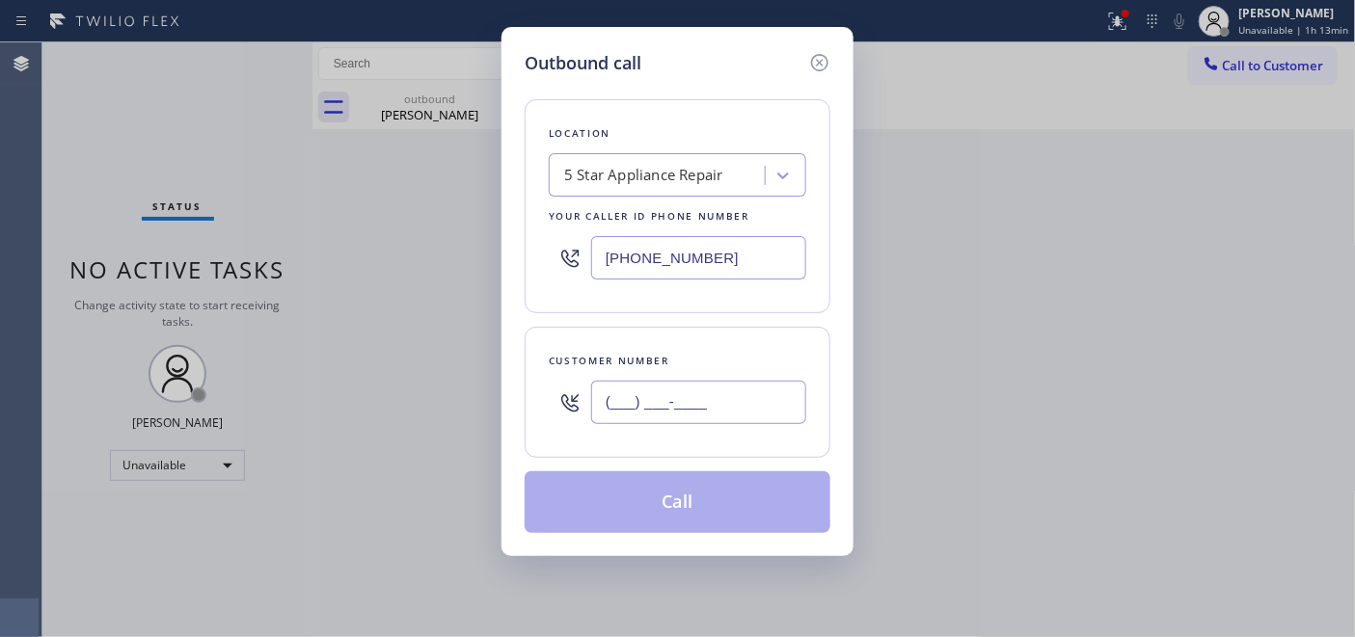
click at [689, 398] on input "(___) ___-____" at bounding box center [698, 402] width 215 height 43
paste input "269) 932-2146"
type input "[PHONE_NUMBER]"
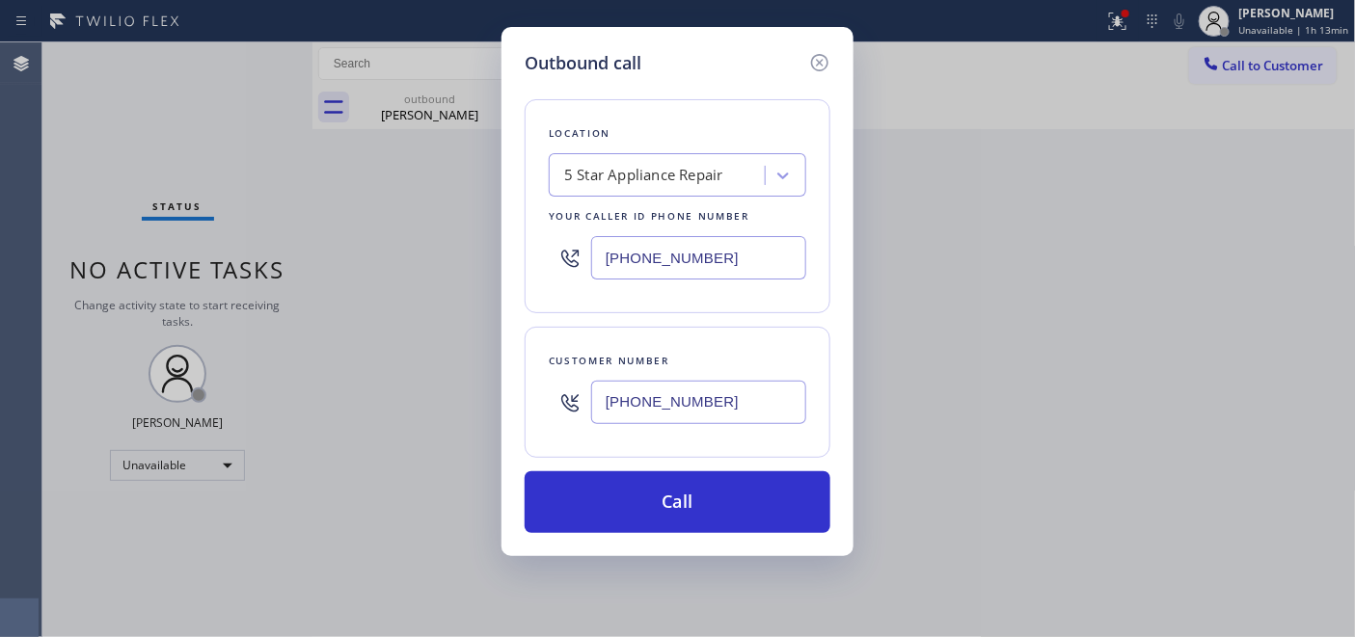
drag, startPoint x: 730, startPoint y: 257, endPoint x: 506, endPoint y: 271, distance: 224.1
click at [506, 271] on div "Outbound call Location 5 Star Appliance Repair Your caller id phone number [PHO…" at bounding box center [677, 291] width 352 height 529
paste input "949) 627-8407"
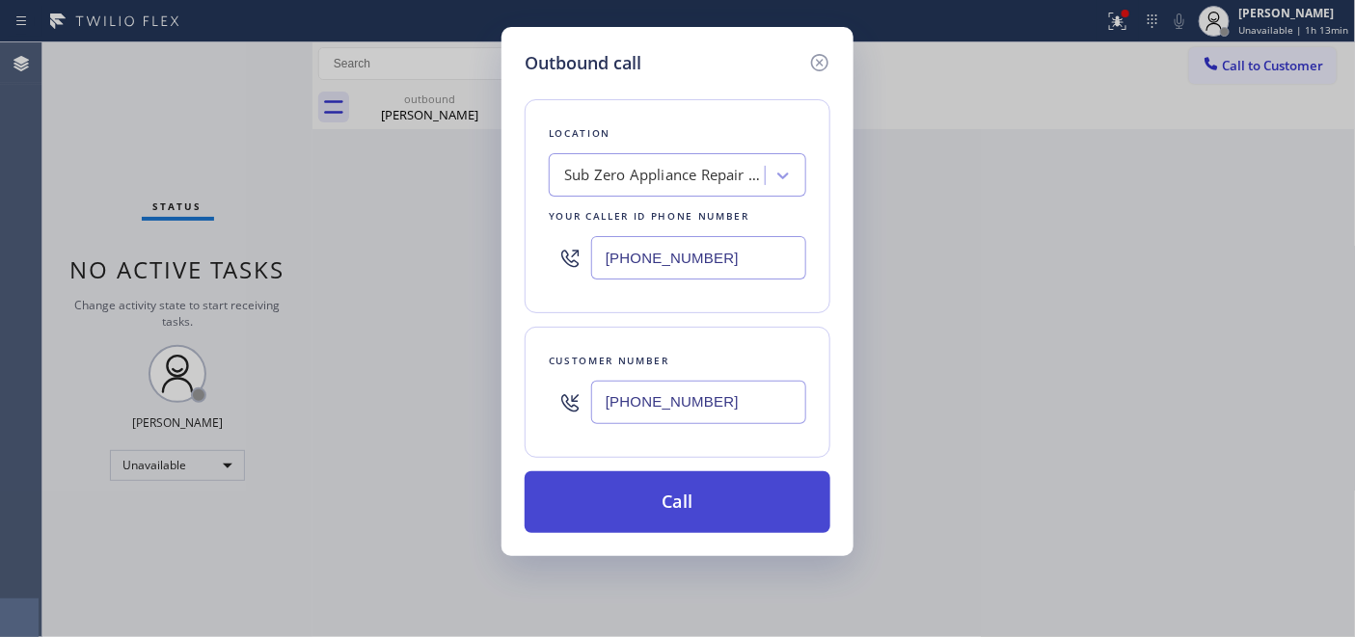
type input "(949) 627-8407"
click at [733, 483] on button "Call" at bounding box center [678, 503] width 306 height 62
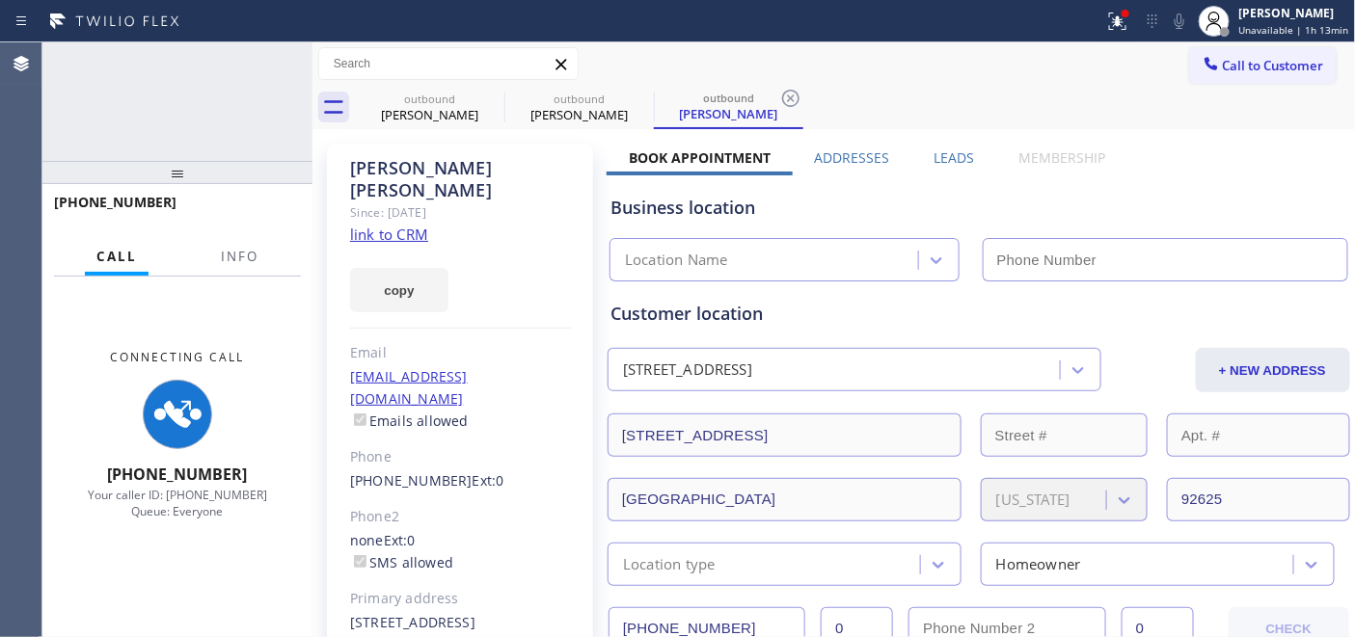
type input "(949) 627-8407"
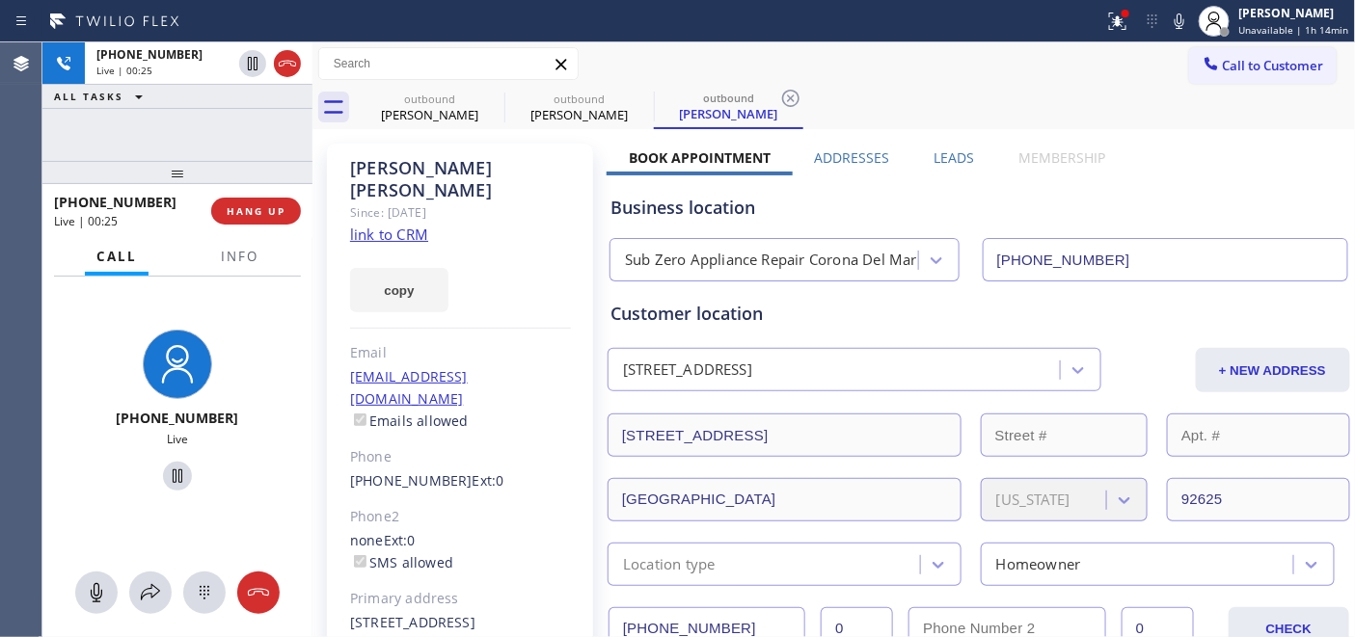
drag, startPoint x: 1120, startPoint y: 23, endPoint x: 1035, endPoint y: 10, distance: 85.9
click at [1120, 23] on icon at bounding box center [1117, 21] width 23 height 23
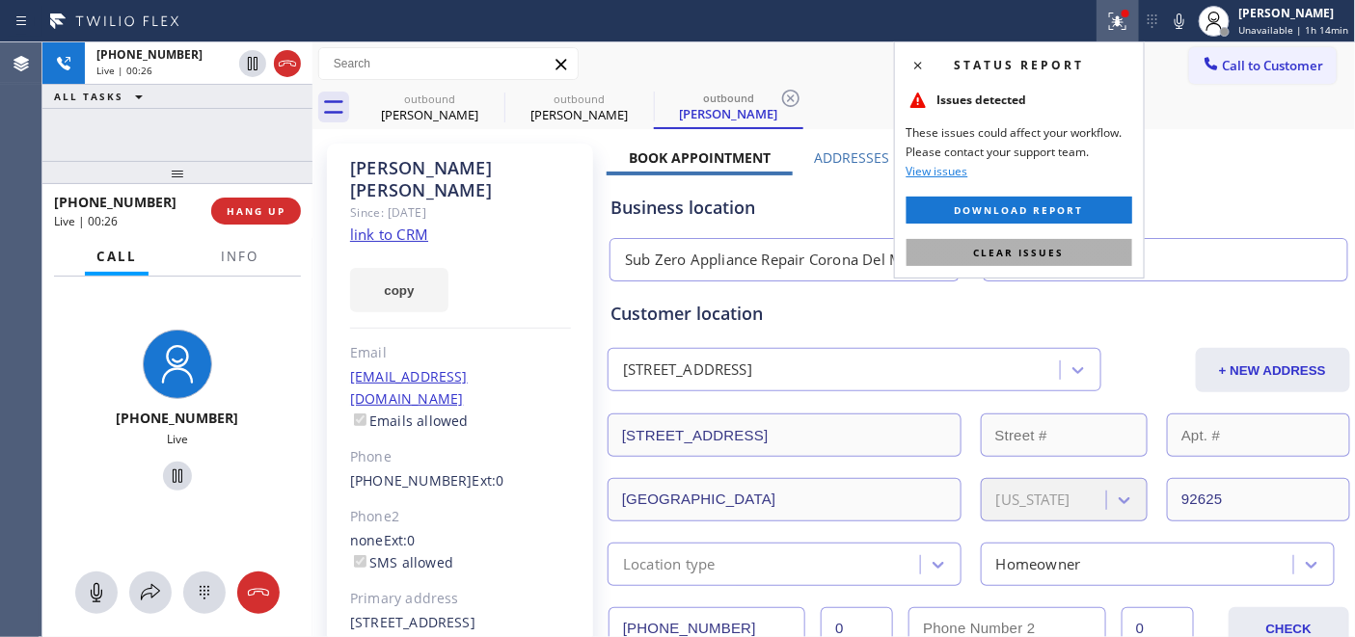
click at [1009, 249] on span "Clear issues" at bounding box center [1019, 253] width 91 height 14
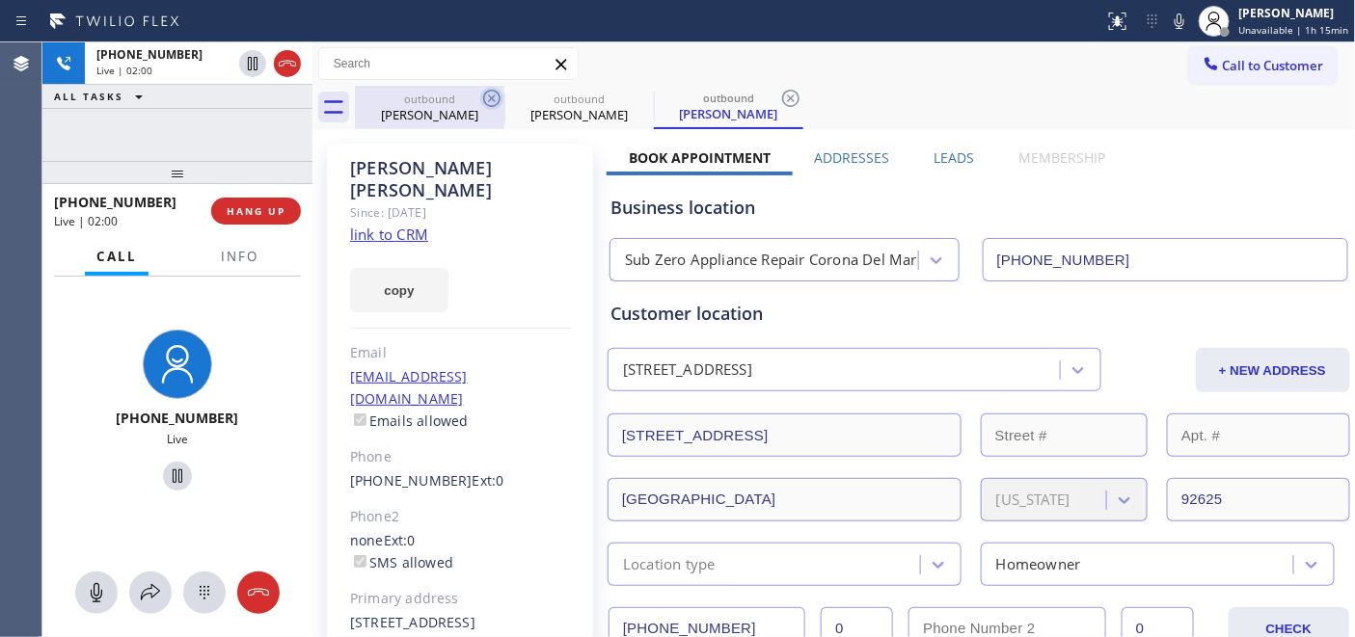
click at [494, 93] on icon at bounding box center [491, 98] width 23 height 23
click at [0, 0] on icon at bounding box center [0, 0] width 0 height 0
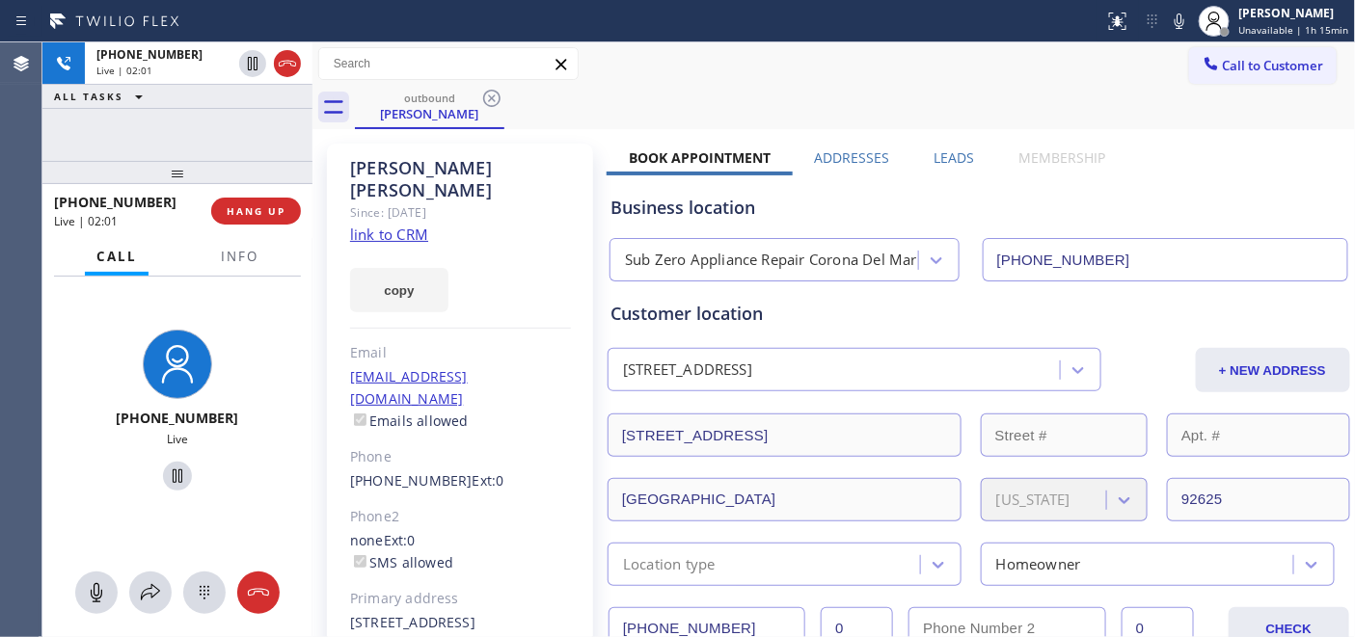
click at [959, 83] on div "Call to Customer Outbound call Location Sub Zero Appliance Repair Corona Del Ma…" at bounding box center [833, 63] width 1043 height 43
drag, startPoint x: 264, startPoint y: 177, endPoint x: 258, endPoint y: 106, distance: 71.6
click at [258, 106] on div "+12699322146 Live | 02:04 ALL TASKS ALL TASKS ACTIVE TASKS TASKS IN WRAP UP +12…" at bounding box center [177, 339] width 270 height 595
click at [257, 208] on span "HANG UP" at bounding box center [256, 211] width 59 height 14
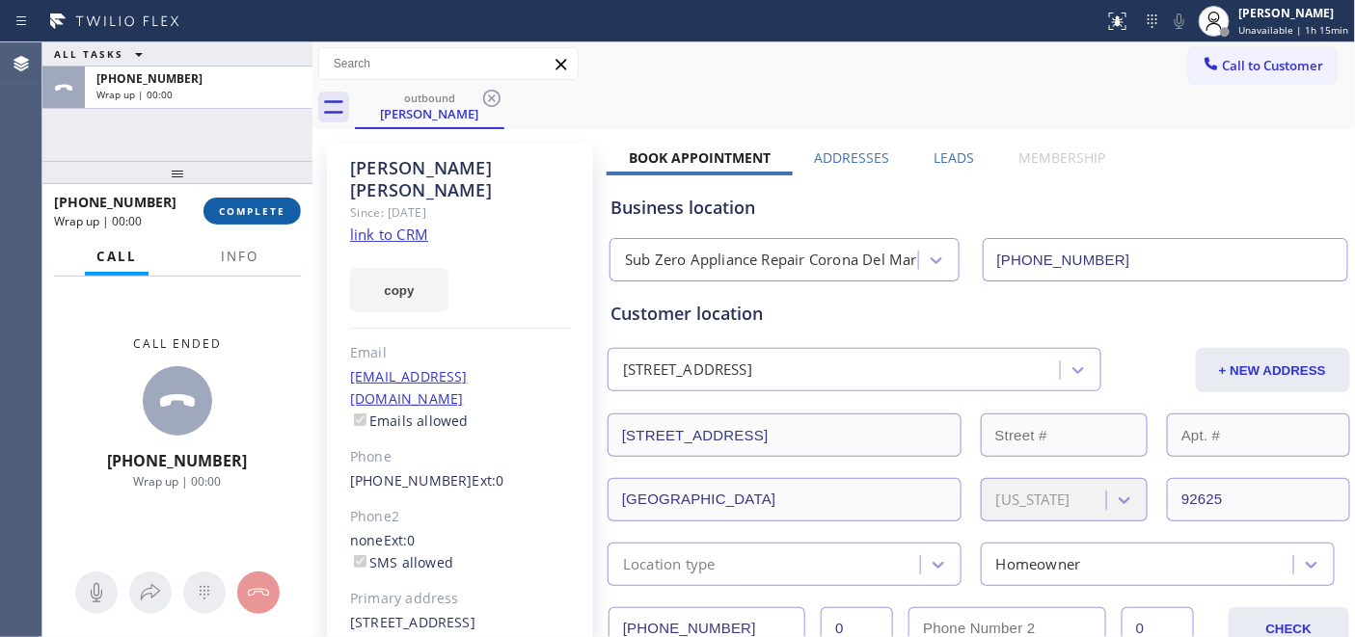
click at [257, 208] on span "COMPLETE" at bounding box center [252, 211] width 67 height 14
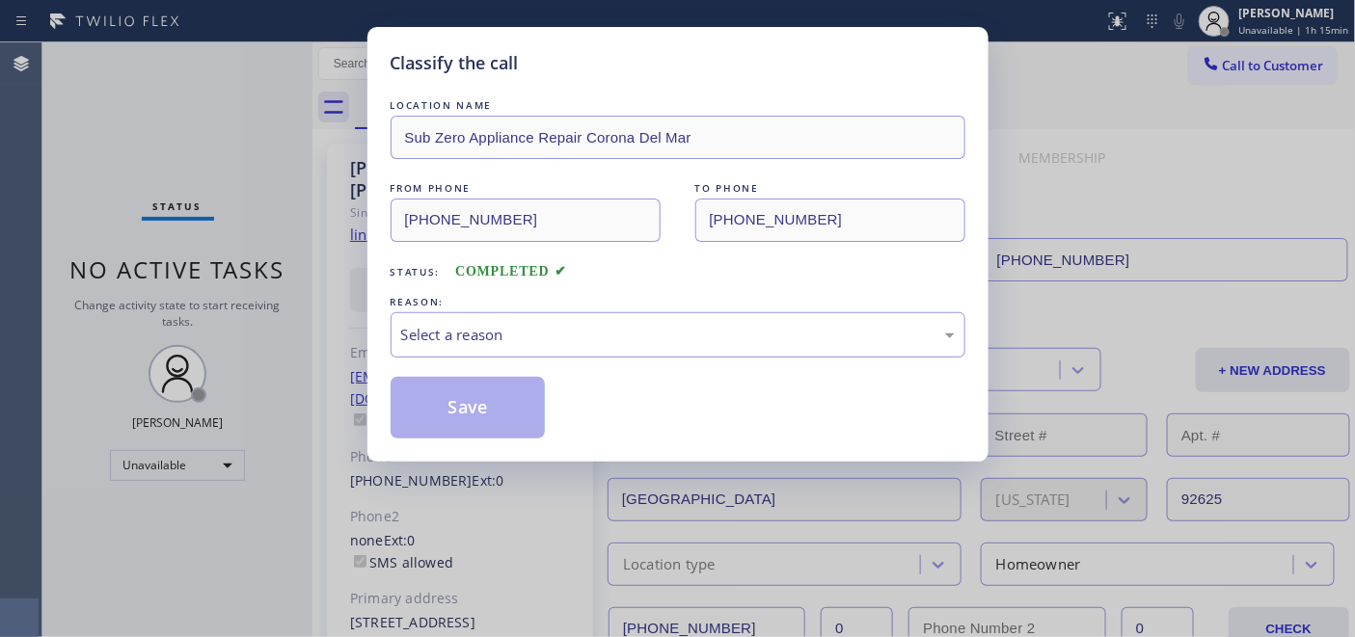
click at [570, 351] on div "Select a reason" at bounding box center [678, 334] width 575 height 45
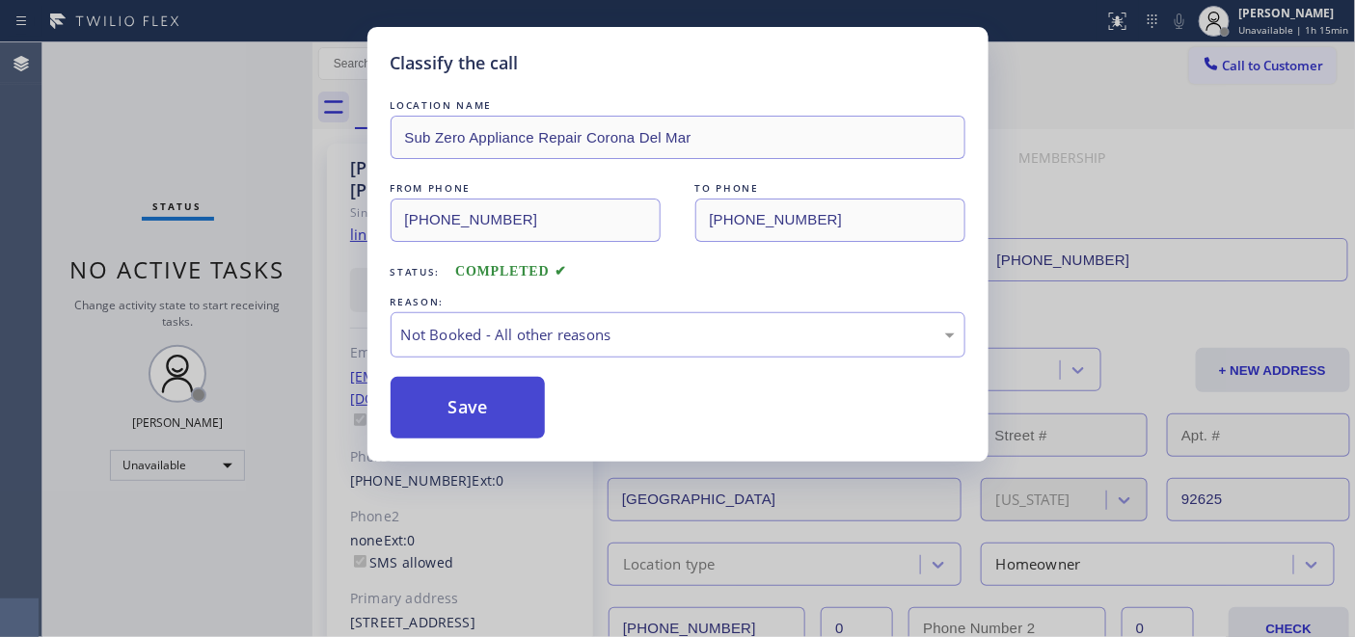
click at [447, 412] on button "Save" at bounding box center [468, 408] width 155 height 62
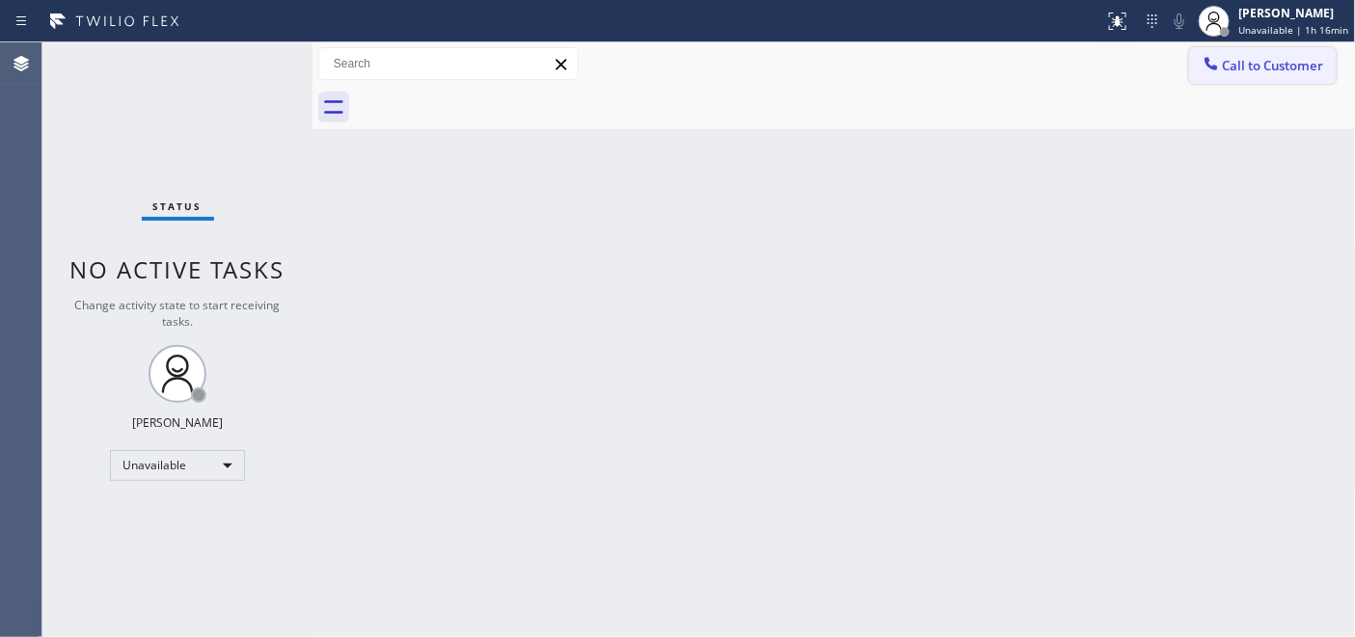
click at [1190, 47] on button "Call to Customer" at bounding box center [1263, 65] width 148 height 37
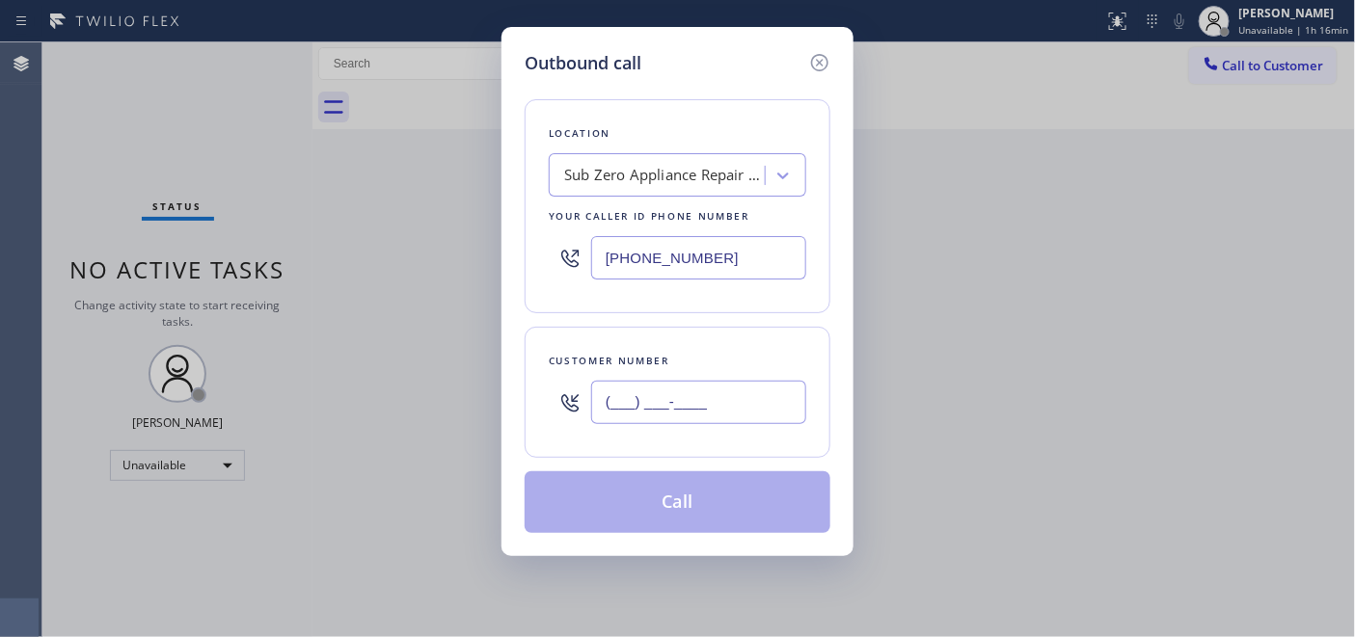
click at [660, 392] on input "(___) ___-____" at bounding box center [698, 402] width 215 height 43
paste input "248) 761-2567"
type input "(248) 761-2567"
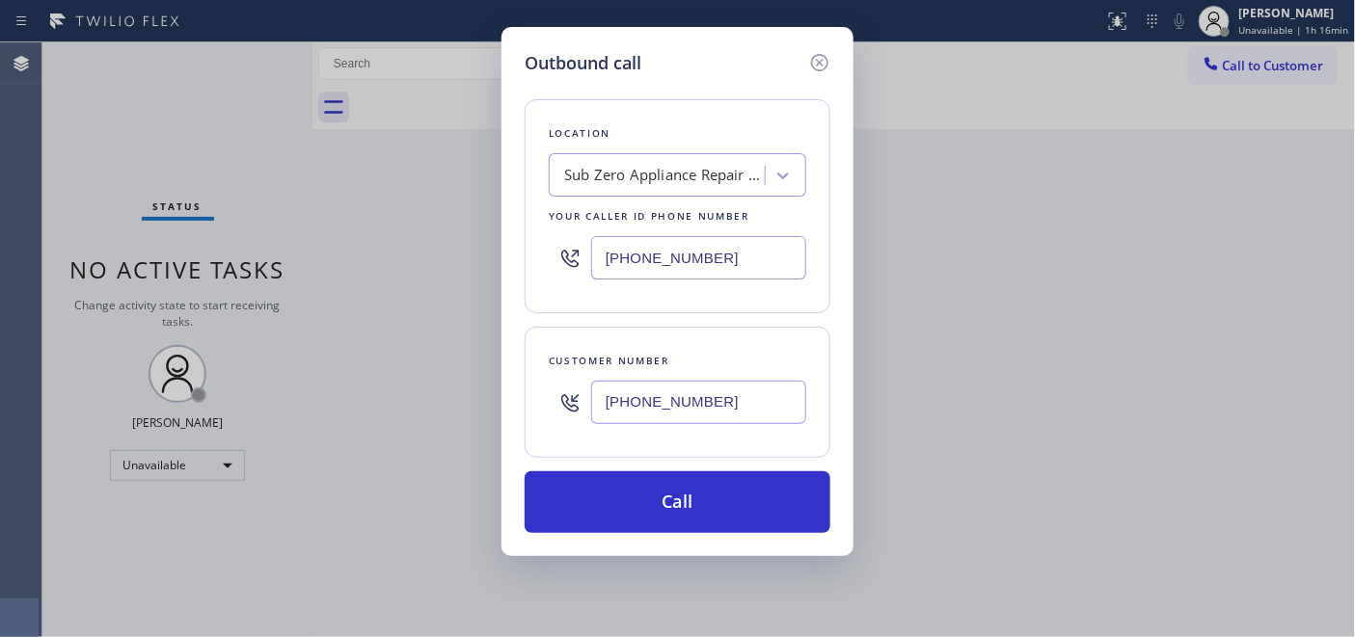
drag, startPoint x: 459, startPoint y: 271, endPoint x: 447, endPoint y: 271, distance: 11.6
click at [447, 271] on div "Outbound call Location Sub Zero Appliance Repair Corona Del Mar Your caller id …" at bounding box center [677, 318] width 1355 height 637
paste input "877) 748-5179"
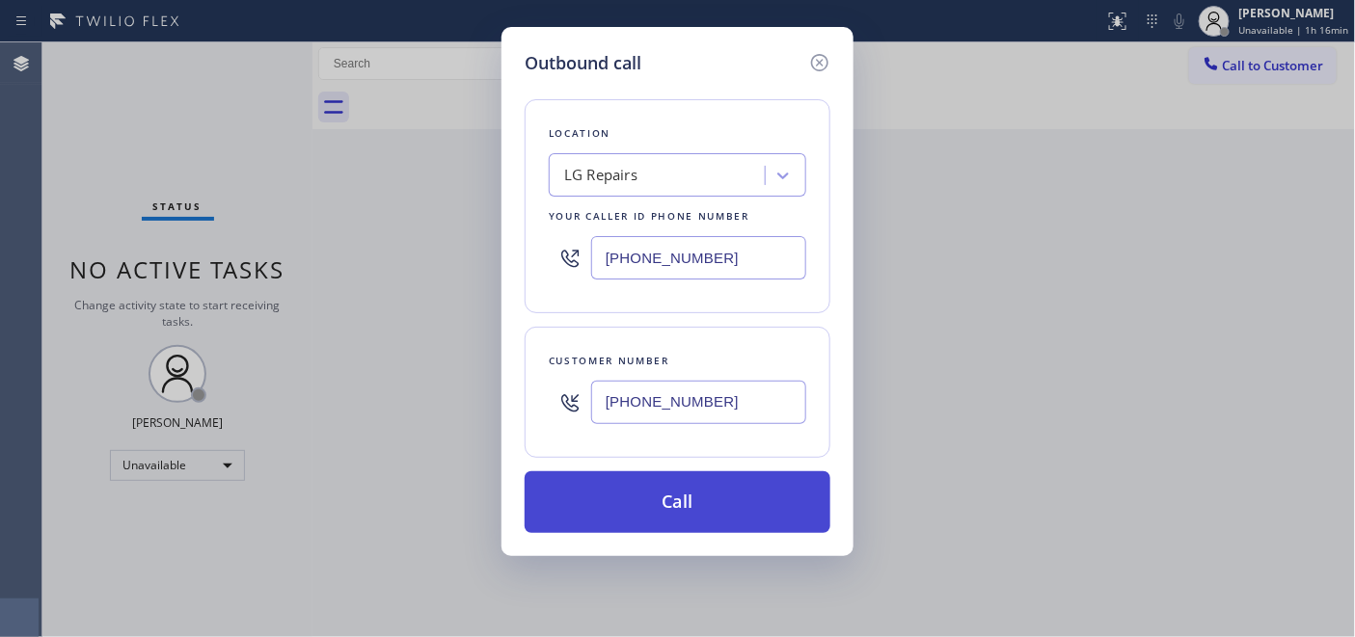
type input "[PHONE_NUMBER]"
click at [706, 501] on button "Call" at bounding box center [678, 503] width 306 height 62
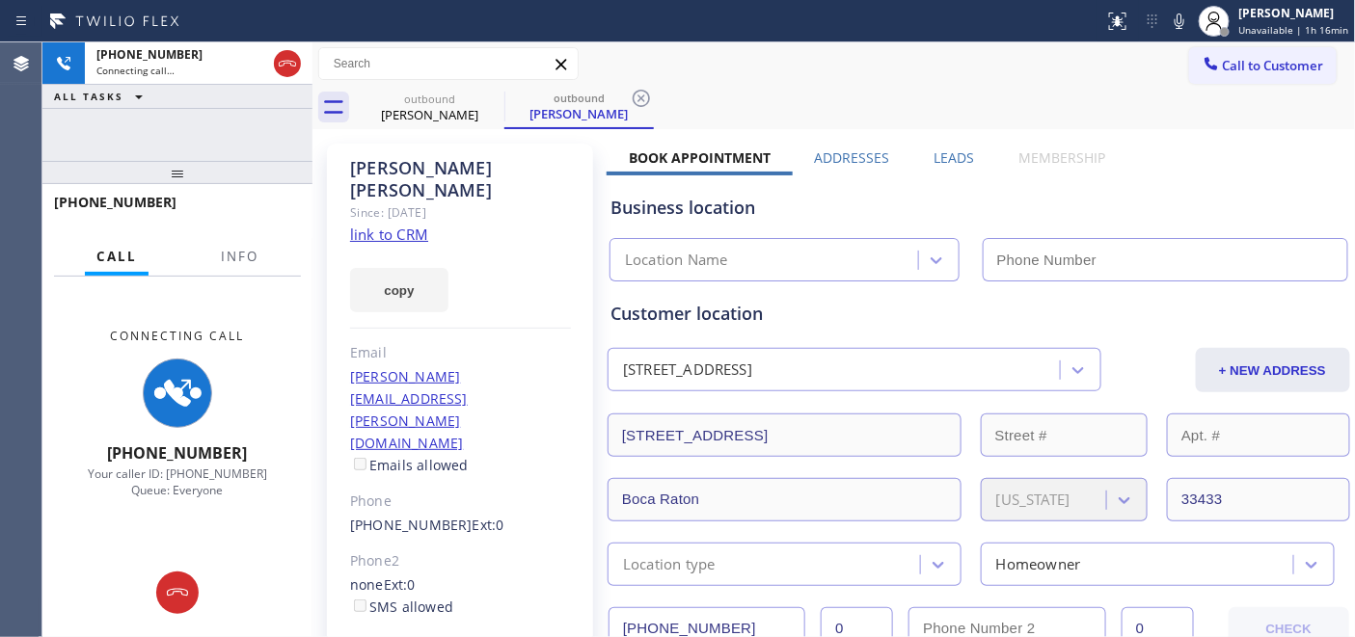
type input "[PHONE_NUMBER]"
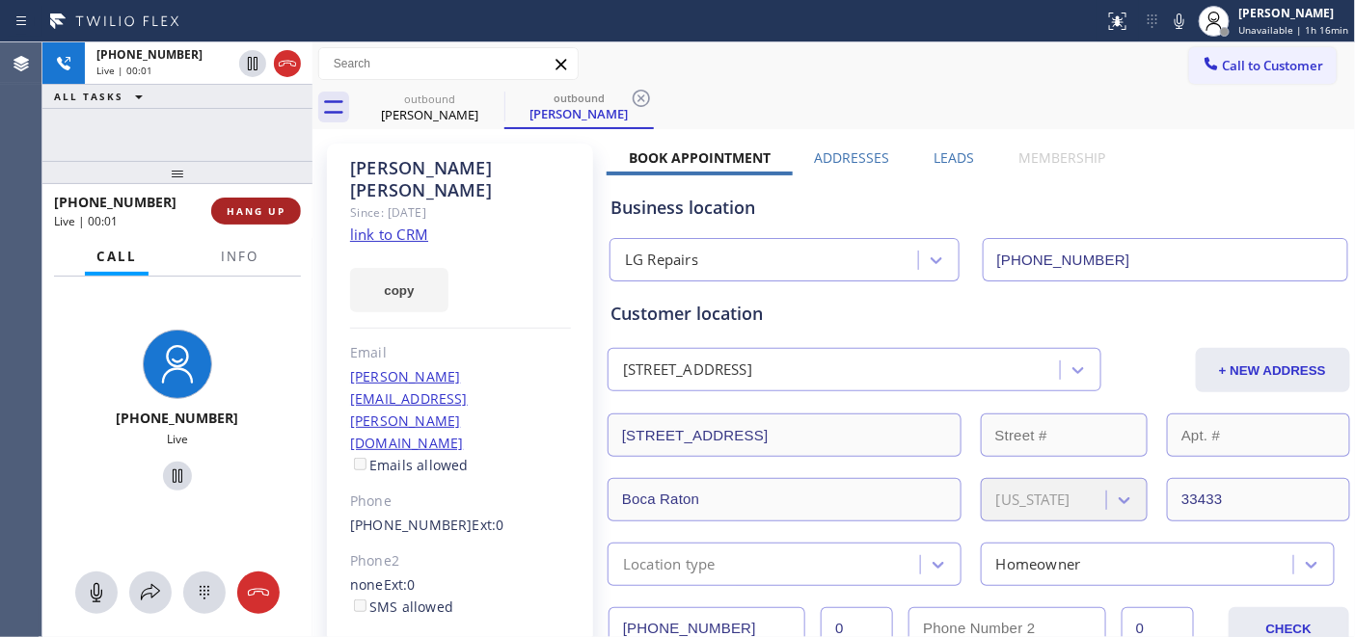
click at [255, 204] on span "HANG UP" at bounding box center [256, 211] width 59 height 14
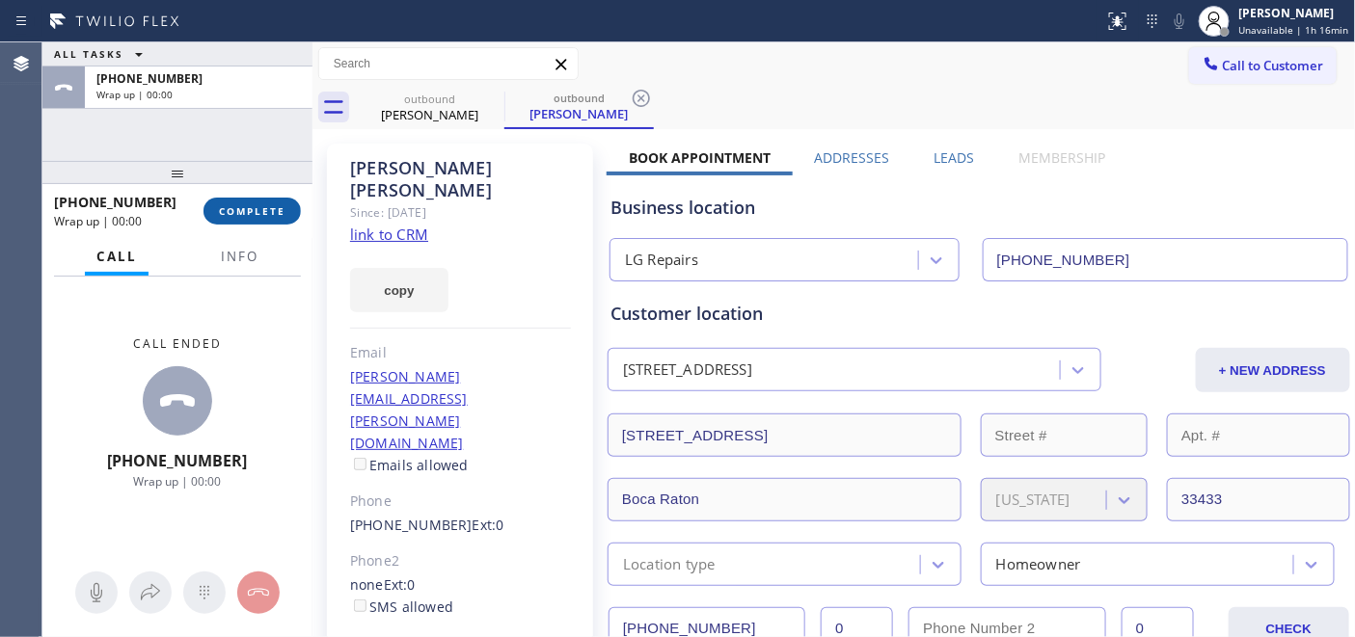
click at [255, 204] on span "COMPLETE" at bounding box center [252, 211] width 67 height 14
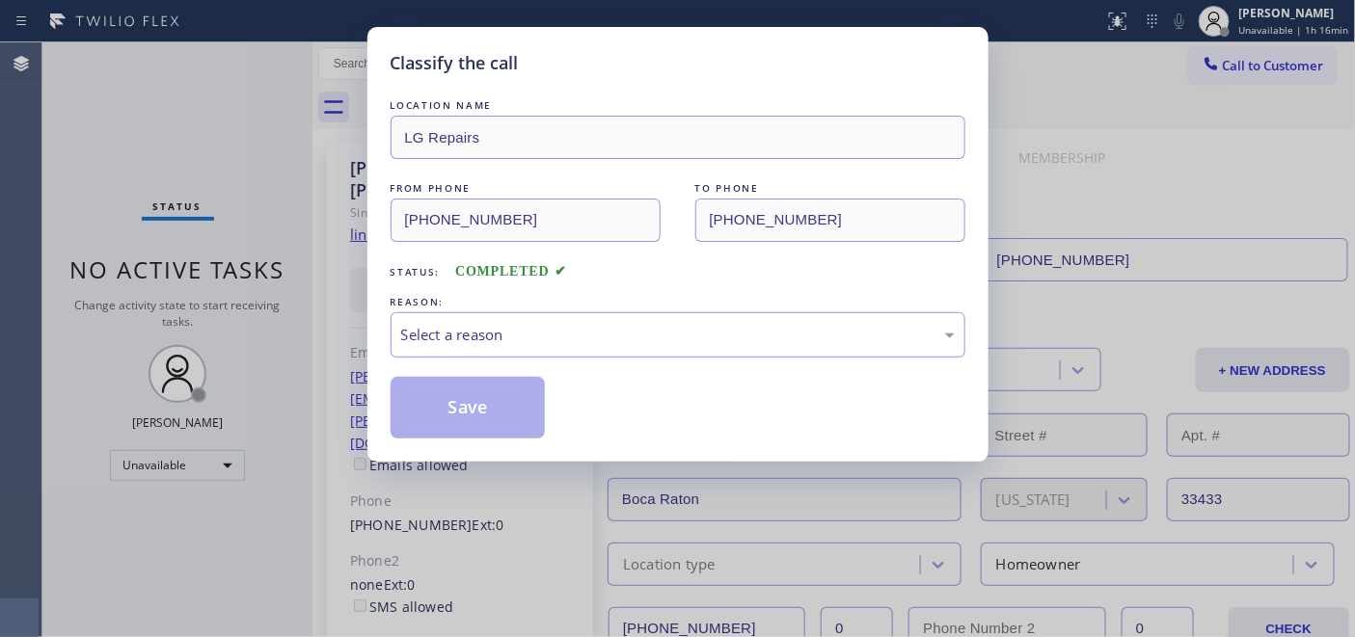
click at [576, 329] on div "Select a reason" at bounding box center [678, 335] width 554 height 22
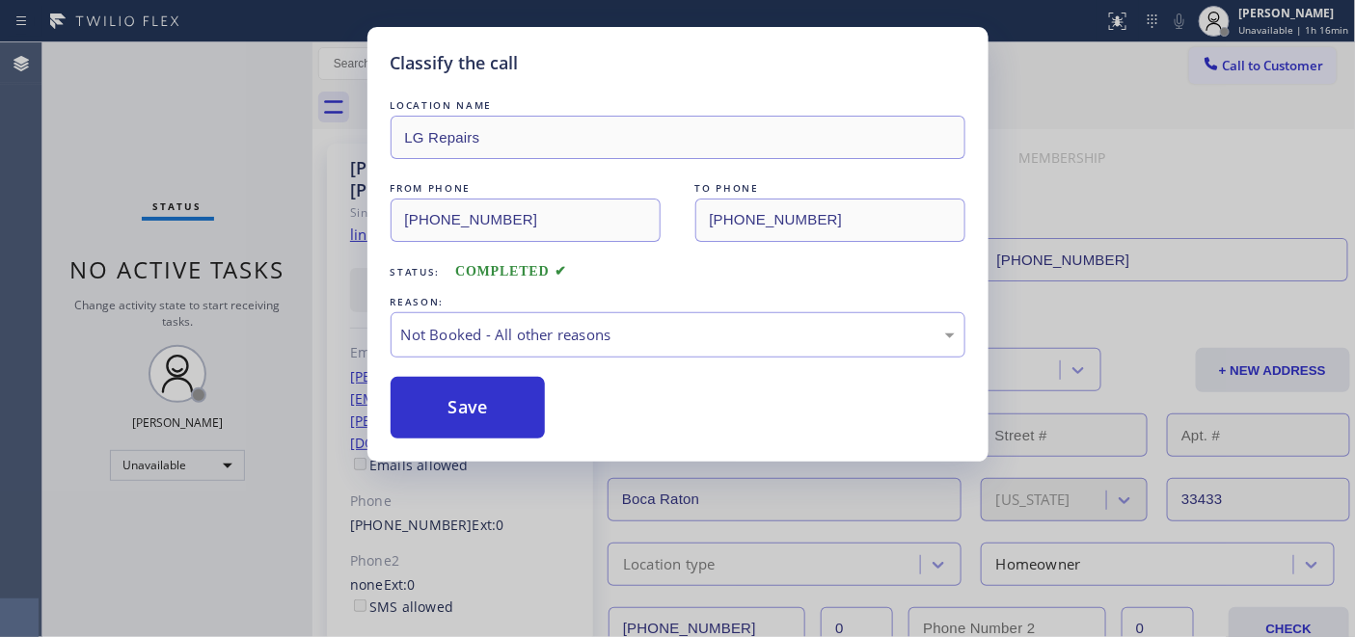
click at [461, 399] on button "Save" at bounding box center [468, 408] width 155 height 62
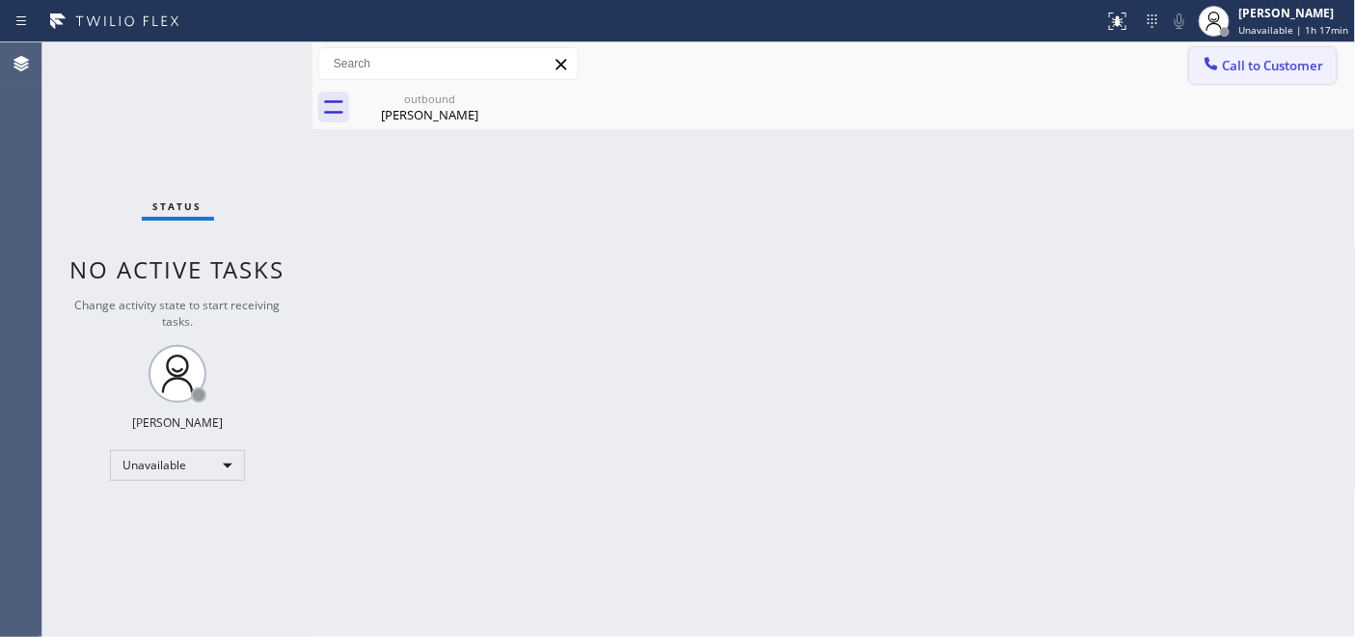
click at [1241, 58] on span "Call to Customer" at bounding box center [1273, 65] width 101 height 17
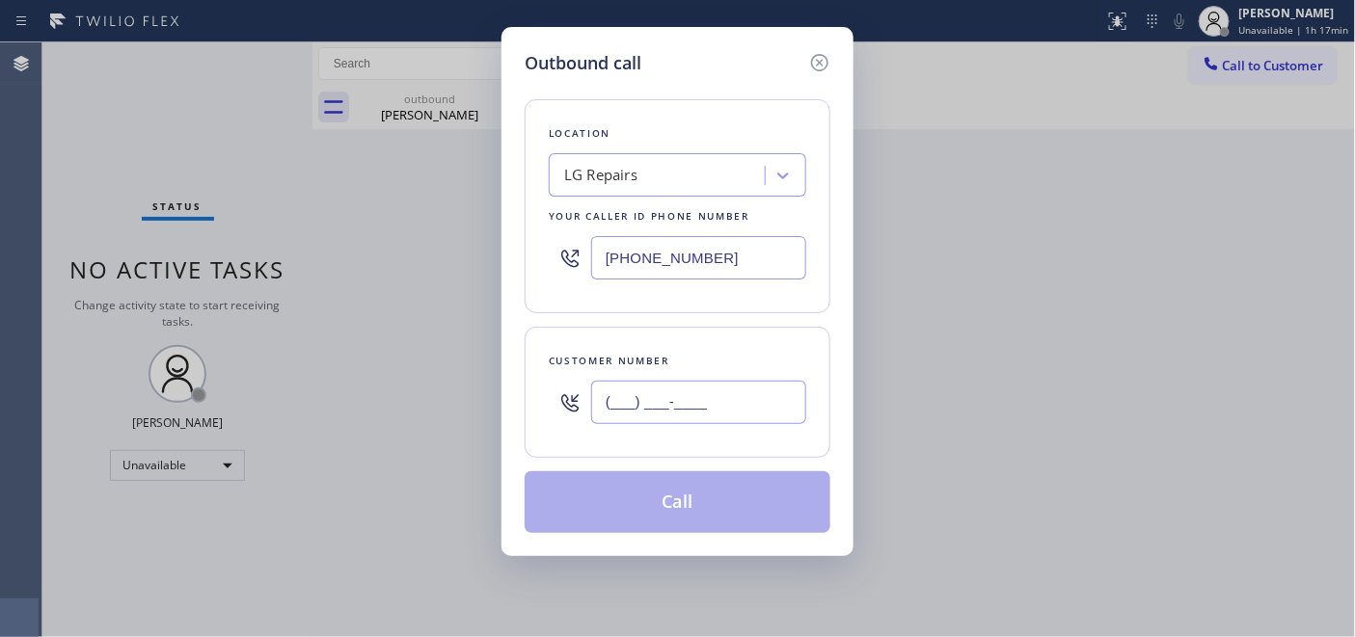
click at [721, 413] on input "(___) ___-____" at bounding box center [698, 402] width 215 height 43
paste input "267) 987-0430"
type input "(267) 987-0430"
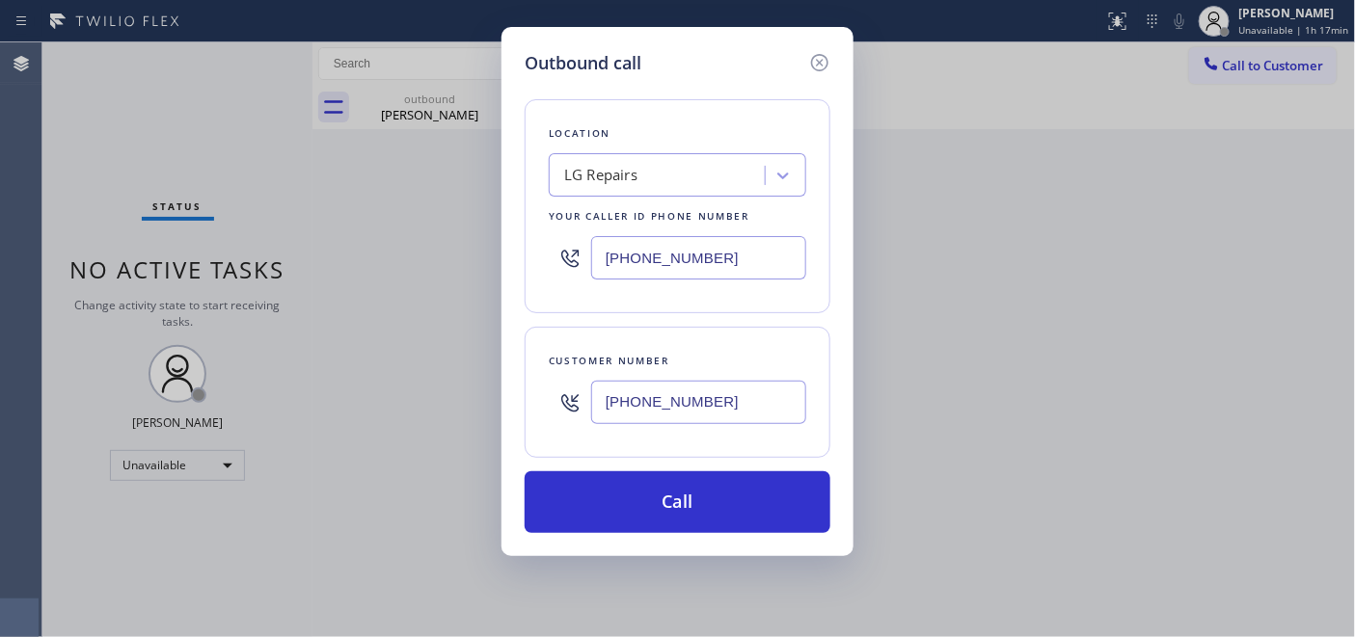
drag, startPoint x: 728, startPoint y: 256, endPoint x: 459, endPoint y: 256, distance: 269.1
click at [459, 256] on div "Outbound call Location LG Repairs Your caller id phone number (877) 748-5179 Cu…" at bounding box center [677, 318] width 1355 height 637
paste input "609) 710-8354"
type input "[PHONE_NUMBER]"
click at [610, 537] on div "Outbound call Location Next Door Appliance Repair Trenton Your caller id phone …" at bounding box center [677, 291] width 352 height 529
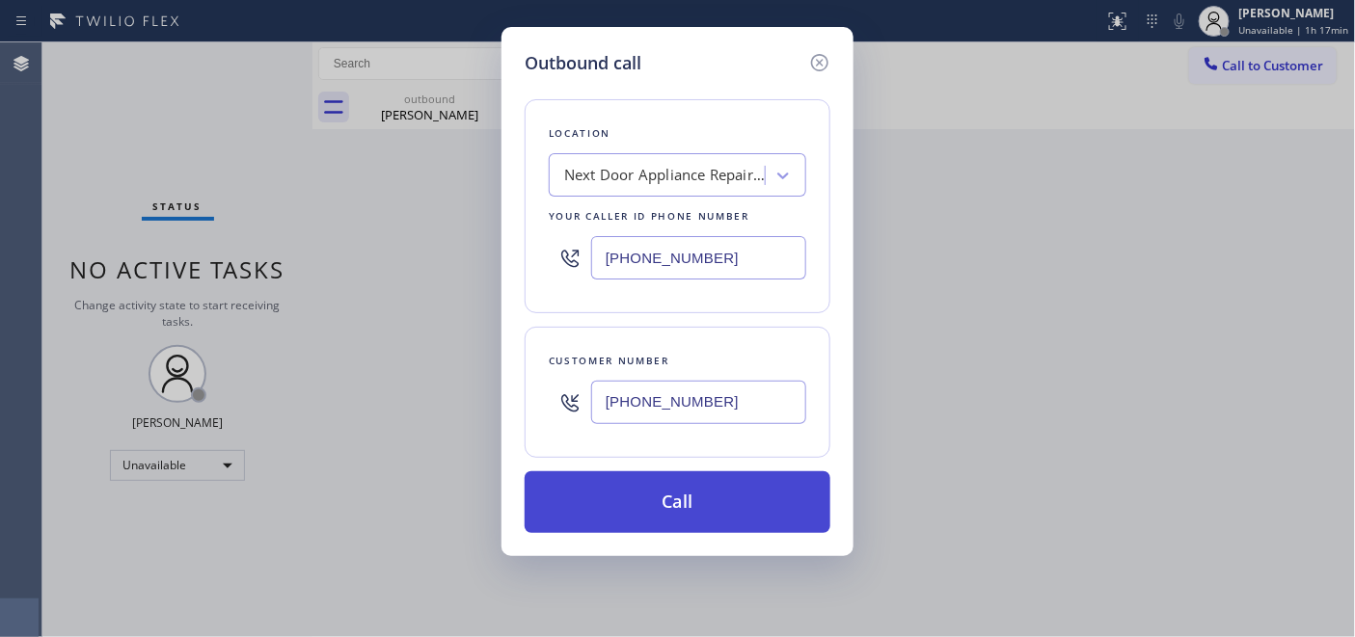
click at [734, 498] on button "Call" at bounding box center [678, 503] width 306 height 62
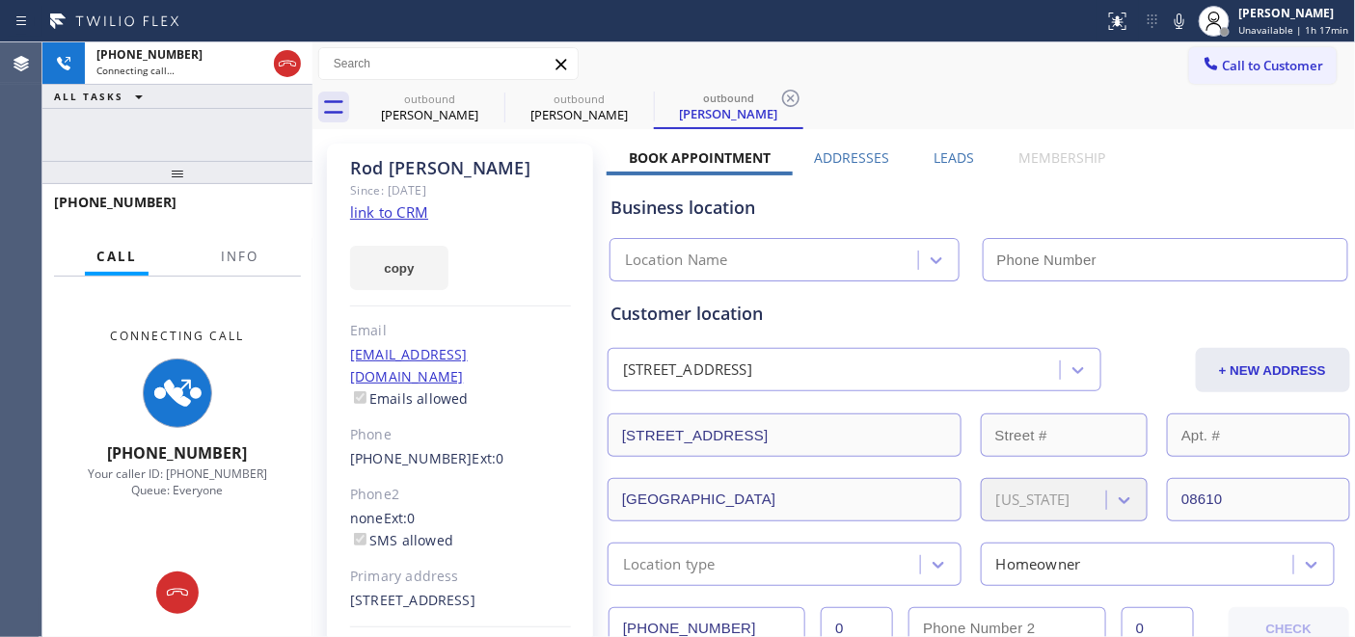
type input "[PHONE_NUMBER]"
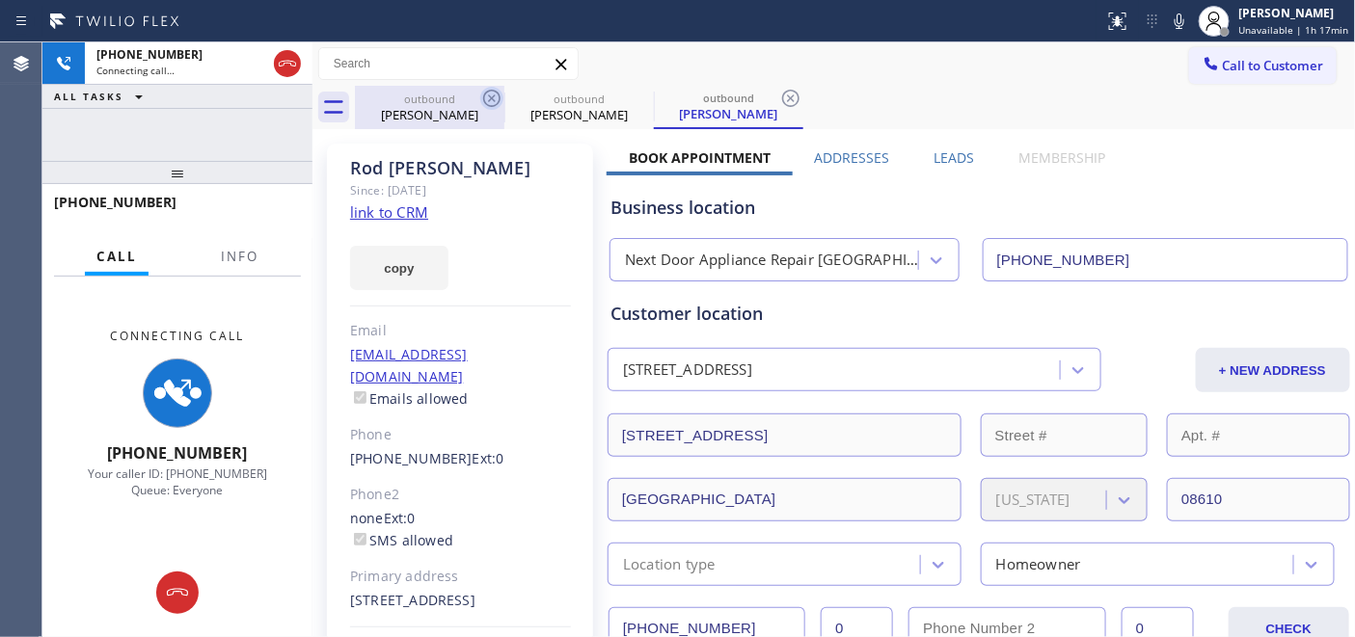
click at [490, 99] on icon at bounding box center [491, 98] width 17 height 17
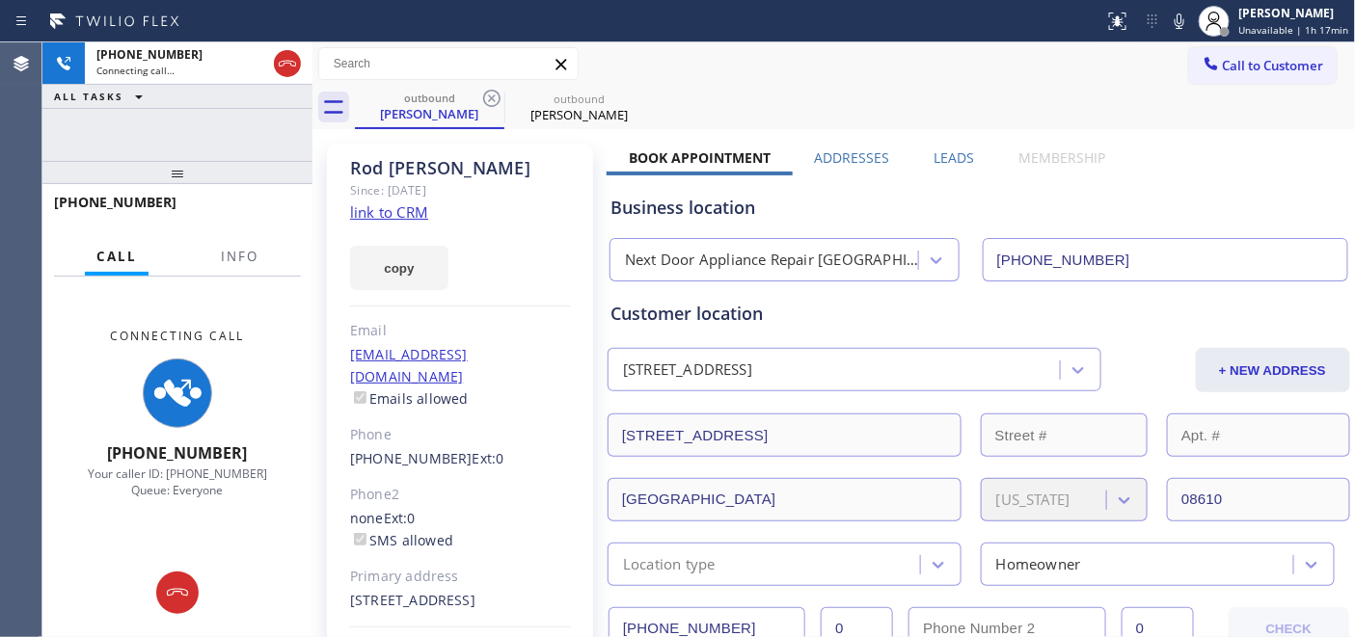
click at [966, 94] on div "outbound Rod Acosta outbound Rod Acosta" at bounding box center [855, 107] width 1001 height 43
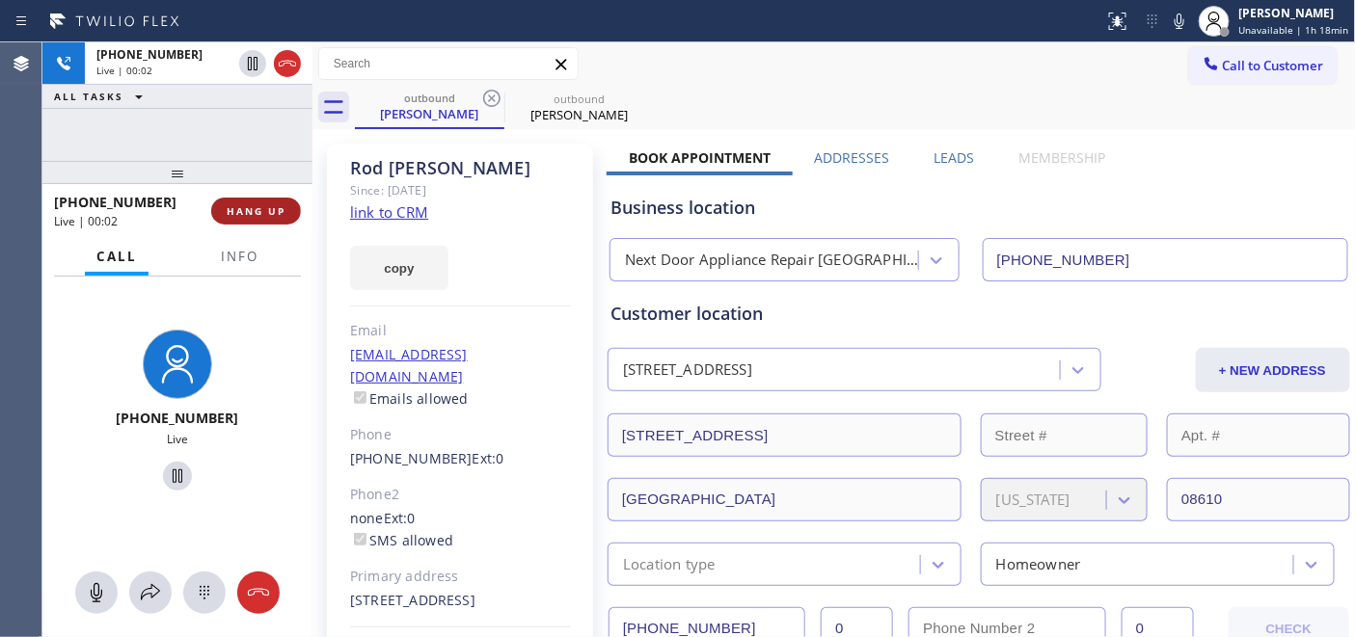
click at [230, 215] on span "HANG UP" at bounding box center [256, 211] width 59 height 14
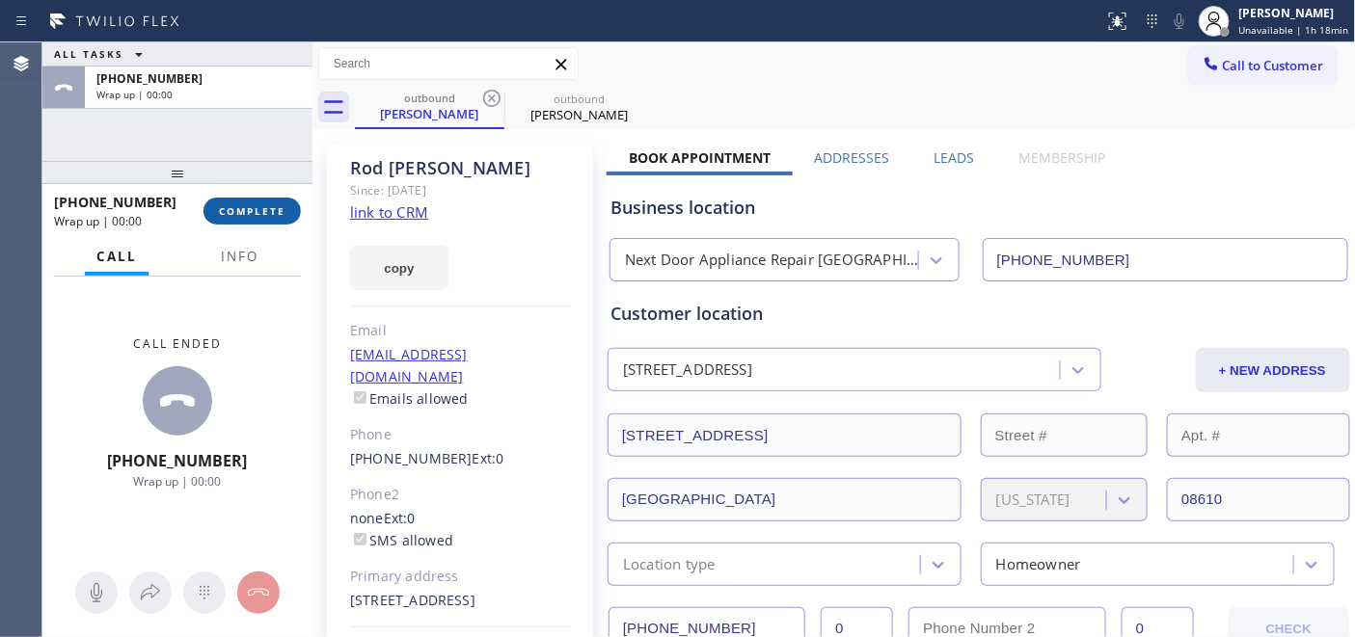
click at [246, 206] on span "COMPLETE" at bounding box center [252, 211] width 67 height 14
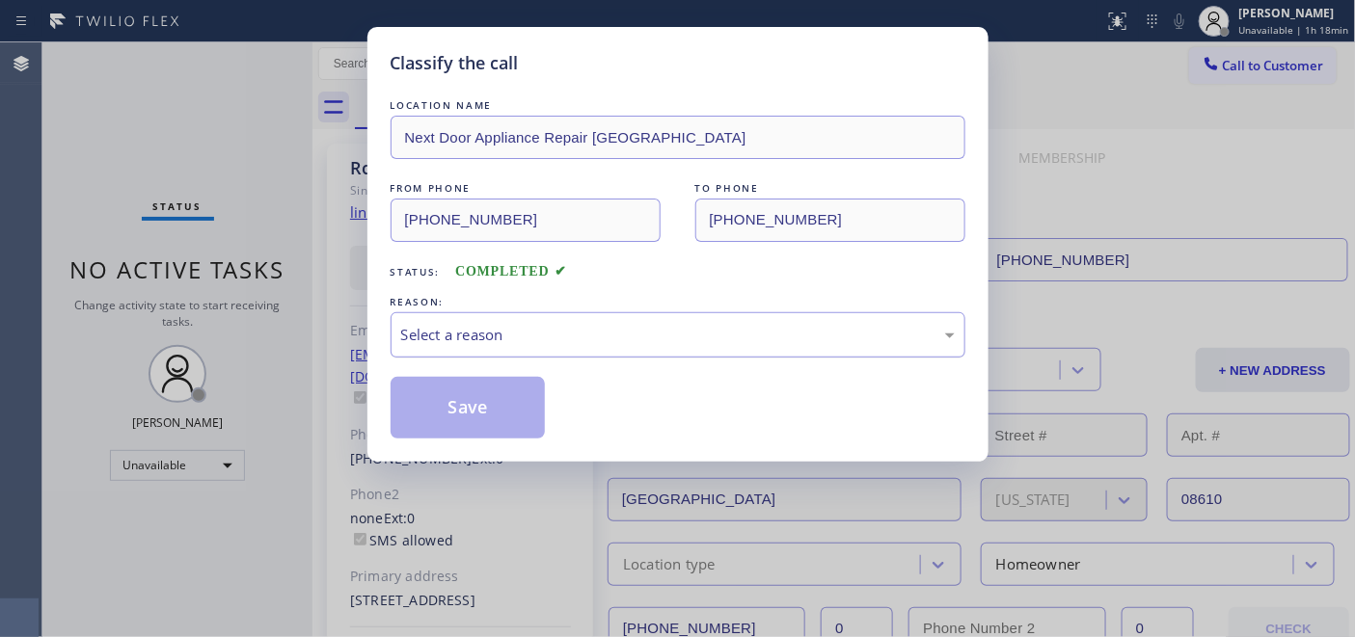
click at [473, 345] on div "Select a reason" at bounding box center [678, 335] width 554 height 22
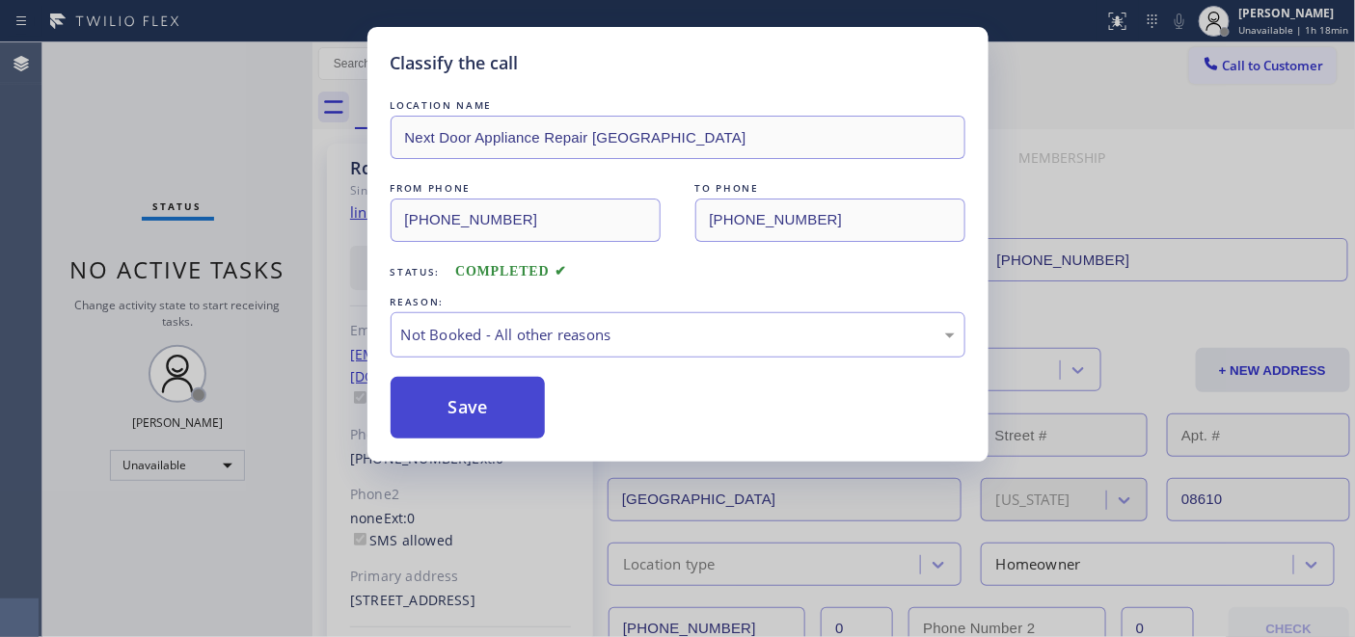
click at [471, 399] on button "Save" at bounding box center [468, 408] width 155 height 62
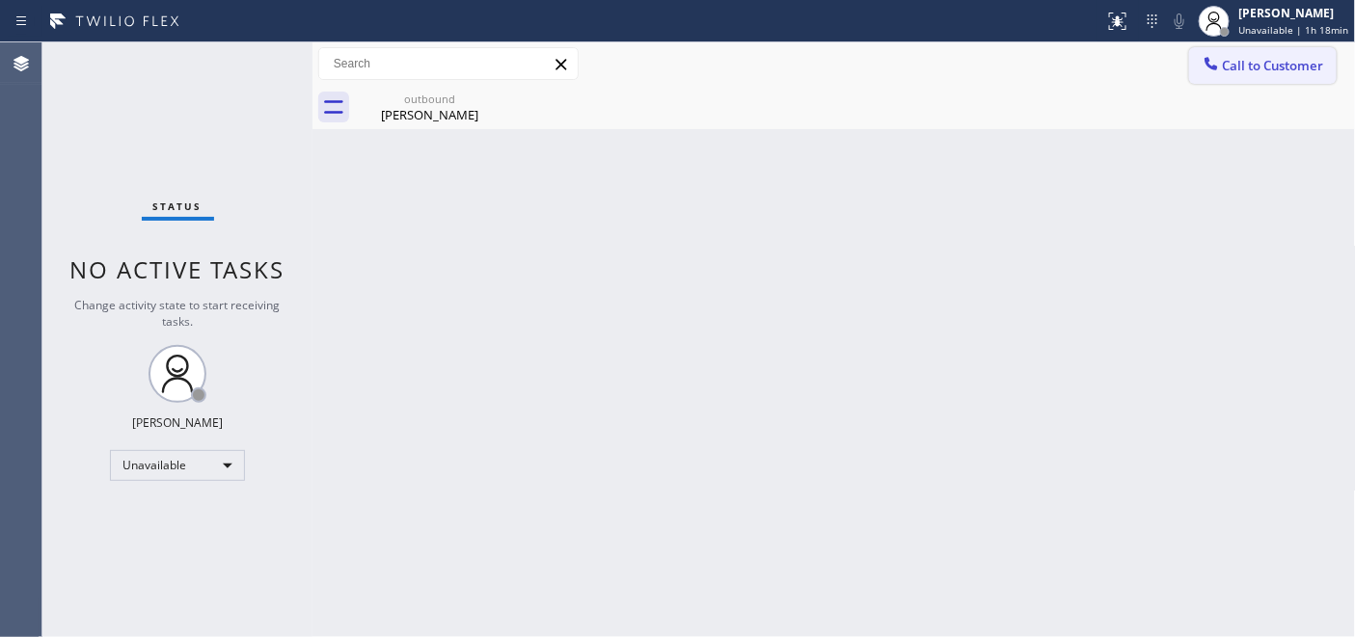
click at [1231, 73] on span "Call to Customer" at bounding box center [1273, 65] width 101 height 17
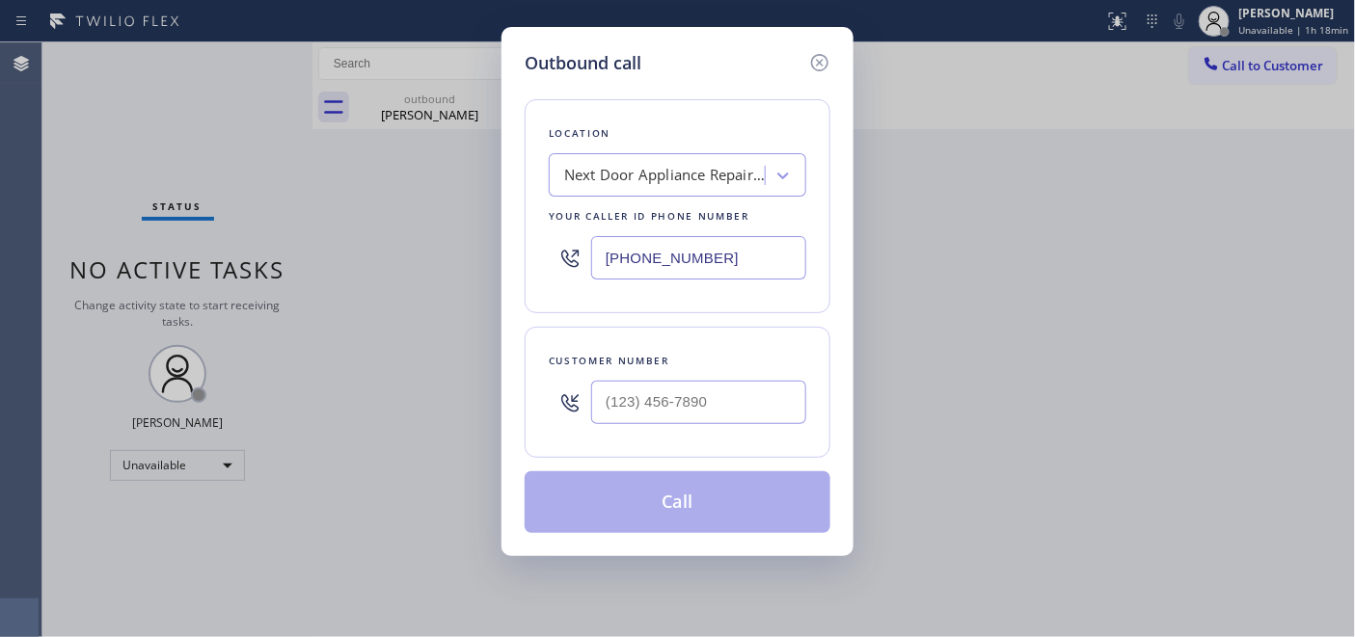
click at [728, 398] on div "Customer number" at bounding box center [678, 392] width 306 height 131
click at [726, 405] on input "(___) ___-____" at bounding box center [698, 402] width 215 height 43
paste input "206) 331-6220"
type input "(206) 331-6220"
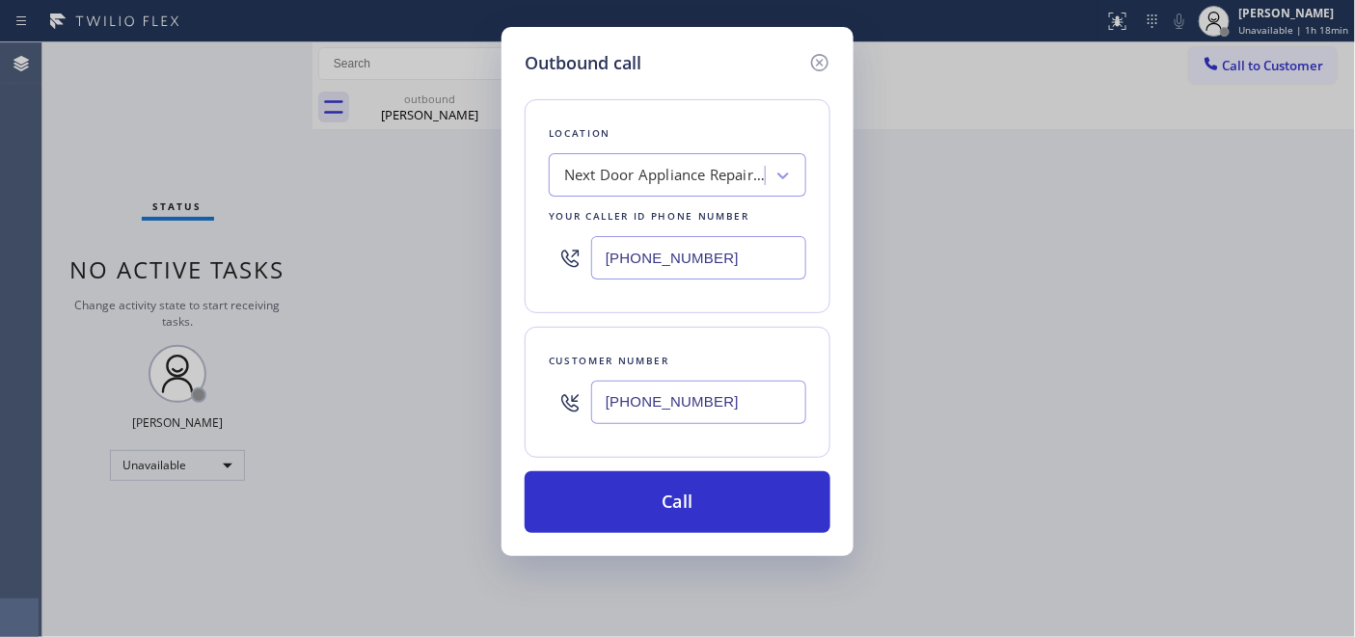
drag, startPoint x: 731, startPoint y: 258, endPoint x: 513, endPoint y: 254, distance: 218.0
click at [511, 251] on div "Outbound call Location Next Door Appliance Repair Trenton Your caller id phone …" at bounding box center [677, 291] width 352 height 529
paste input "425) 517-3988"
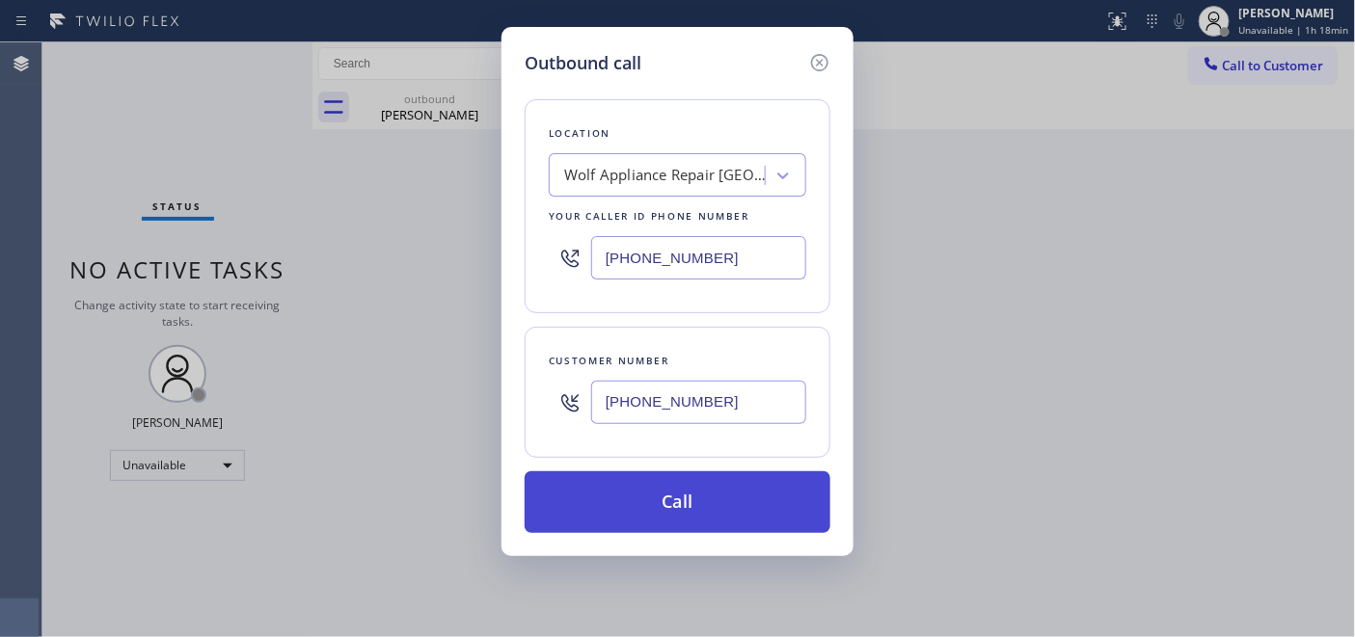
type input "(425) 517-3988"
click at [724, 504] on button "Call" at bounding box center [678, 503] width 306 height 62
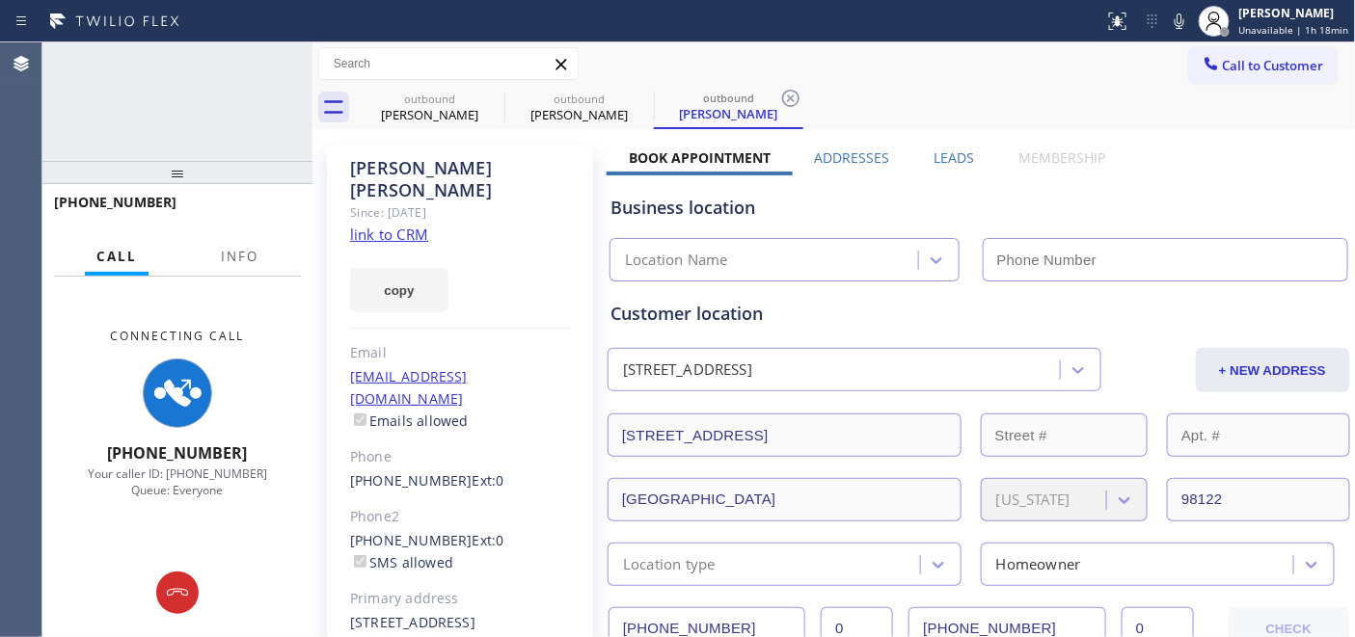
type input "(425) 517-3988"
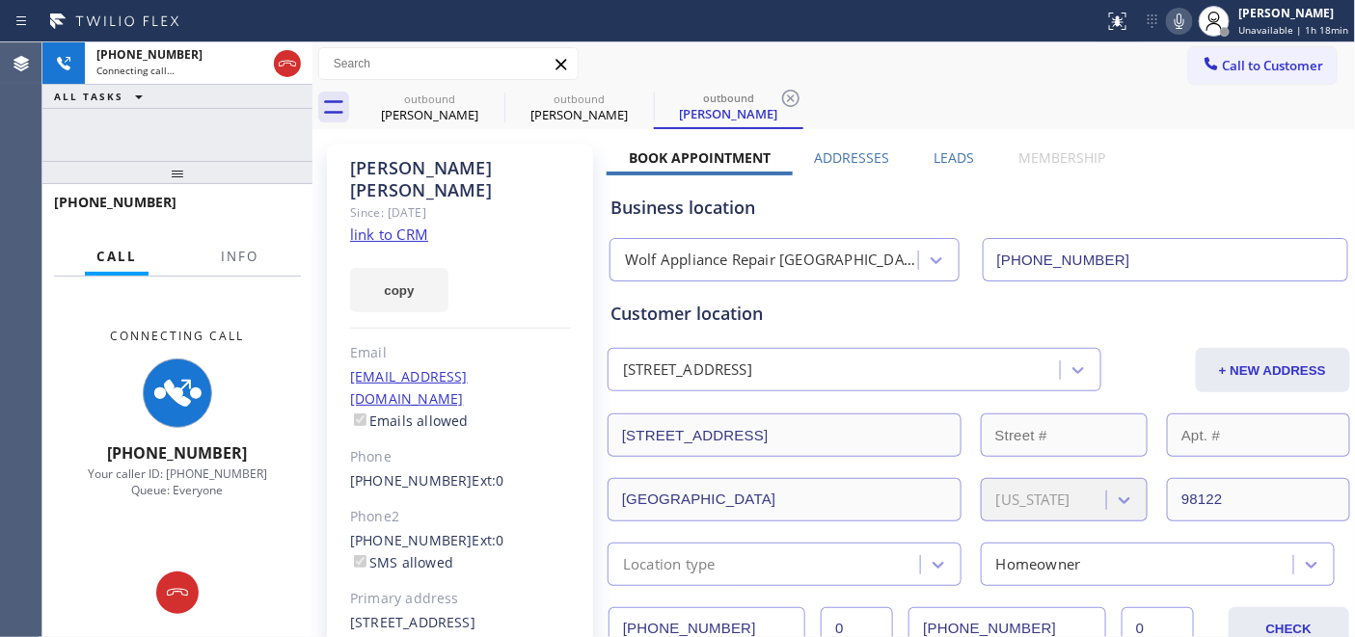
click at [1182, 19] on icon at bounding box center [1180, 21] width 10 height 15
drag, startPoint x: 258, startPoint y: 187, endPoint x: 285, endPoint y: 79, distance: 111.3
click at [275, 123] on div "+12063316220 Connecting call… ALL TASKS ALL TASKS ACTIVE TASKS TASKS IN WRAP UP…" at bounding box center [177, 339] width 270 height 595
drag, startPoint x: 981, startPoint y: 157, endPoint x: 624, endPoint y: 135, distance: 357.5
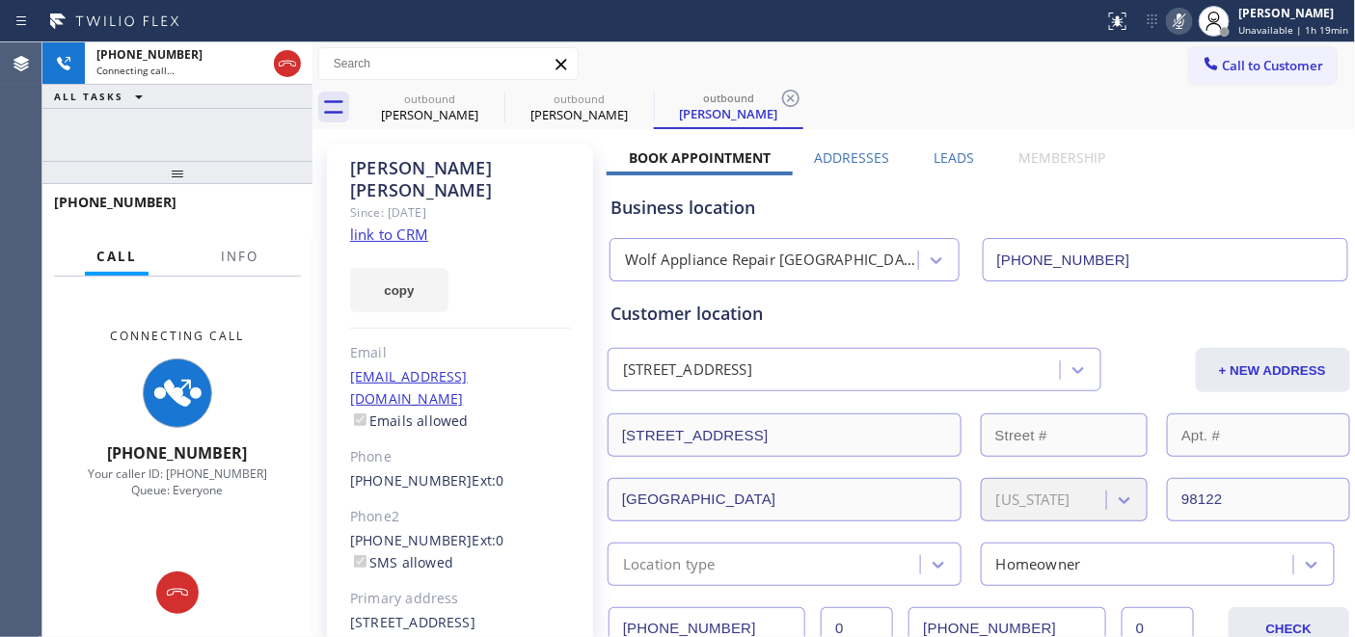
click at [1057, 121] on div "outbound Rod Acosta outbound Jennie Neal outbound Jennie Neal" at bounding box center [855, 107] width 1001 height 43
drag, startPoint x: 1123, startPoint y: 126, endPoint x: 600, endPoint y: 154, distance: 524.4
click at [950, 107] on div "outbound Rod Acosta outbound Jennie Neal outbound Jennie Neal" at bounding box center [855, 107] width 1001 height 43
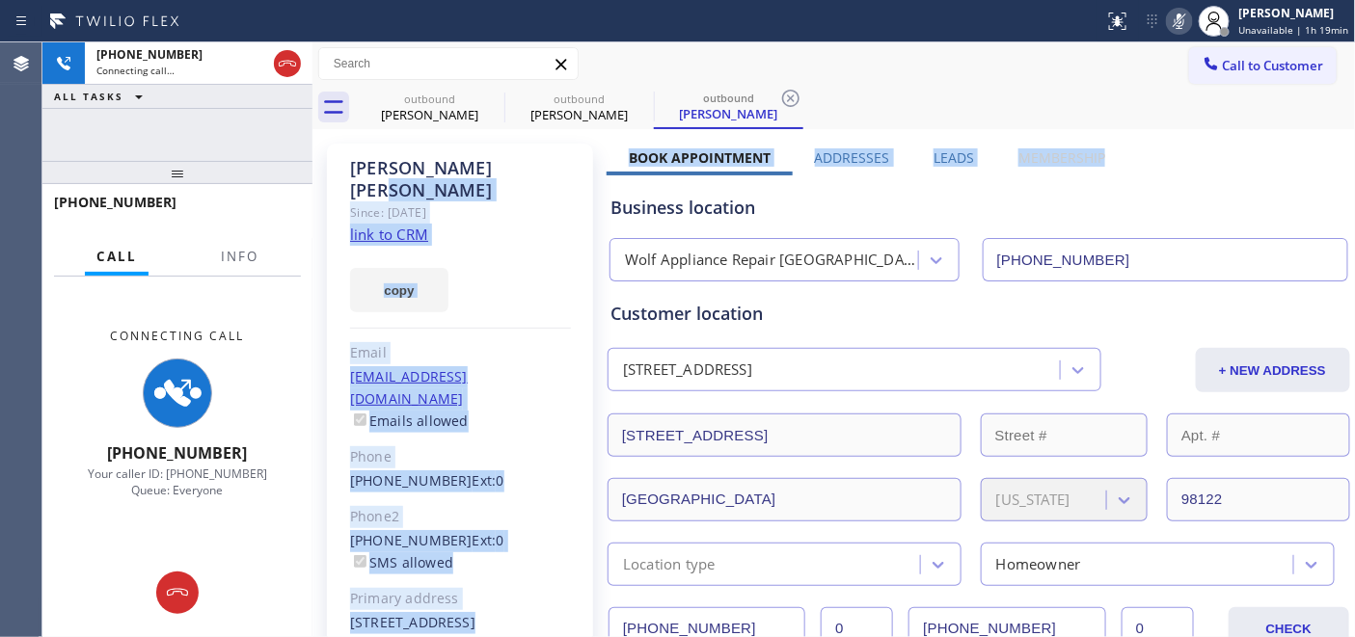
drag, startPoint x: 1121, startPoint y: 156, endPoint x: 588, endPoint y: 143, distance: 532.5
click at [949, 116] on div "outbound Rod Acosta outbound Jennie Neal outbound Jennie Neal" at bounding box center [855, 107] width 1001 height 43
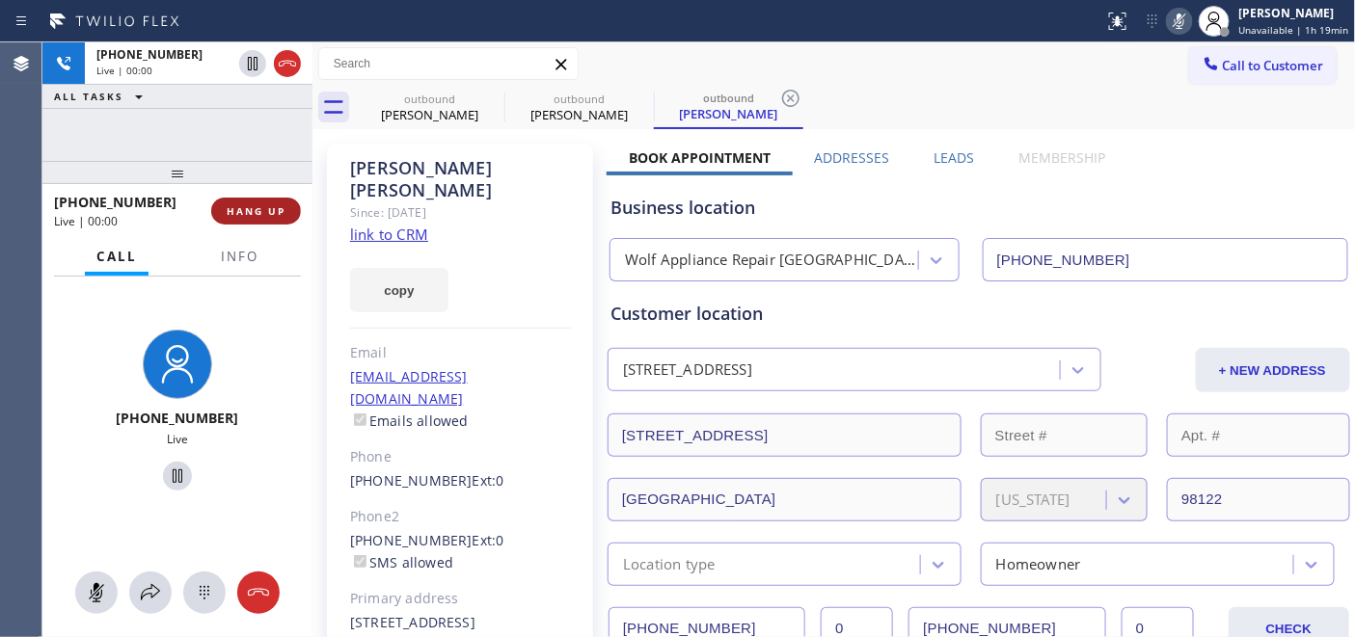
click at [258, 206] on span "HANG UP" at bounding box center [256, 211] width 59 height 14
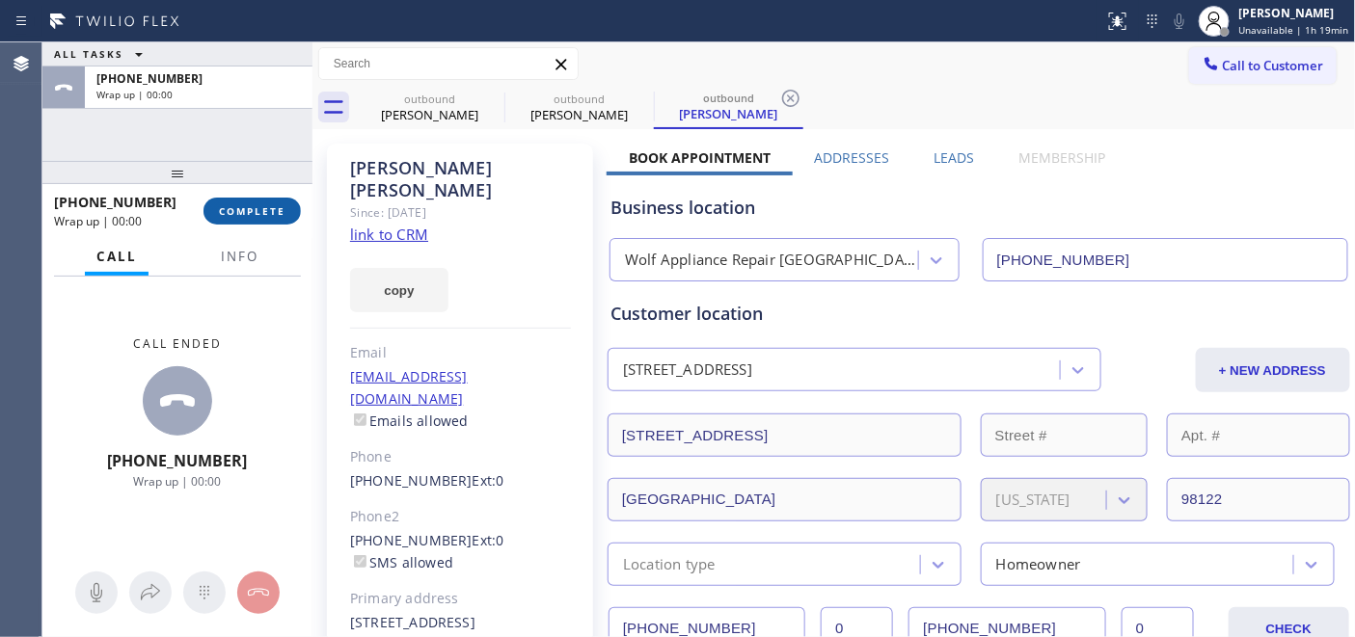
click at [258, 207] on span "COMPLETE" at bounding box center [252, 211] width 67 height 14
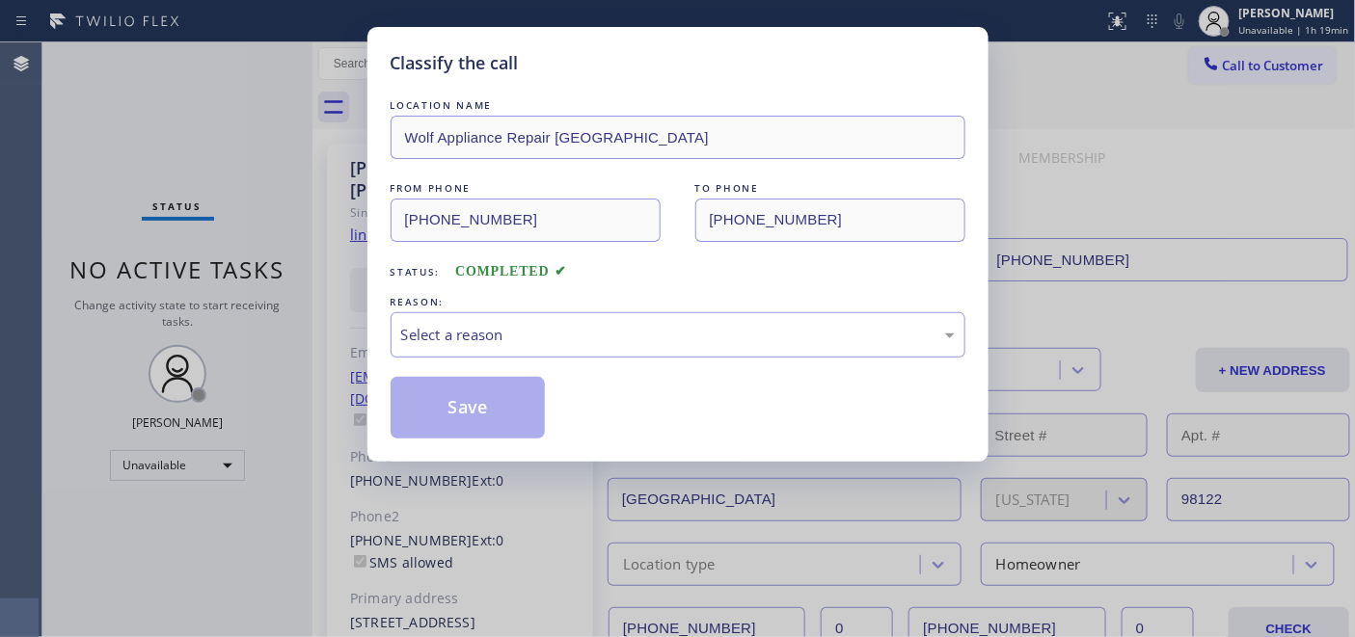
click at [542, 332] on div "Select a reason" at bounding box center [678, 335] width 554 height 22
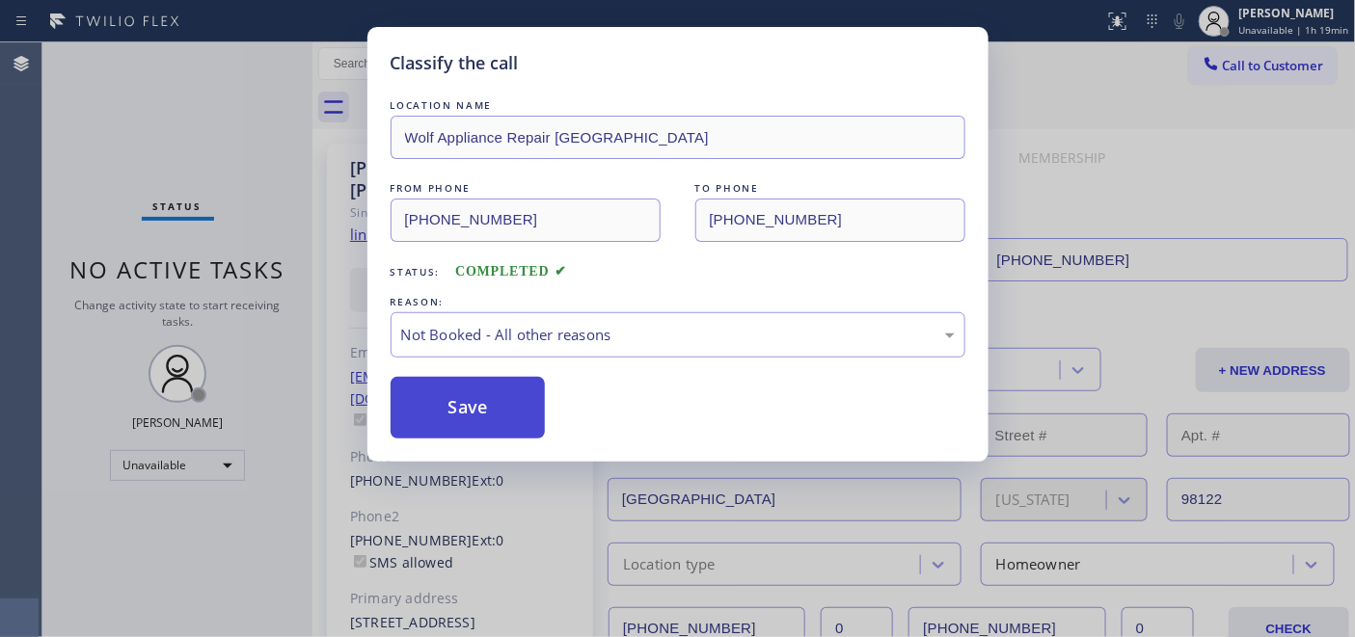
click at [467, 409] on button "Save" at bounding box center [468, 408] width 155 height 62
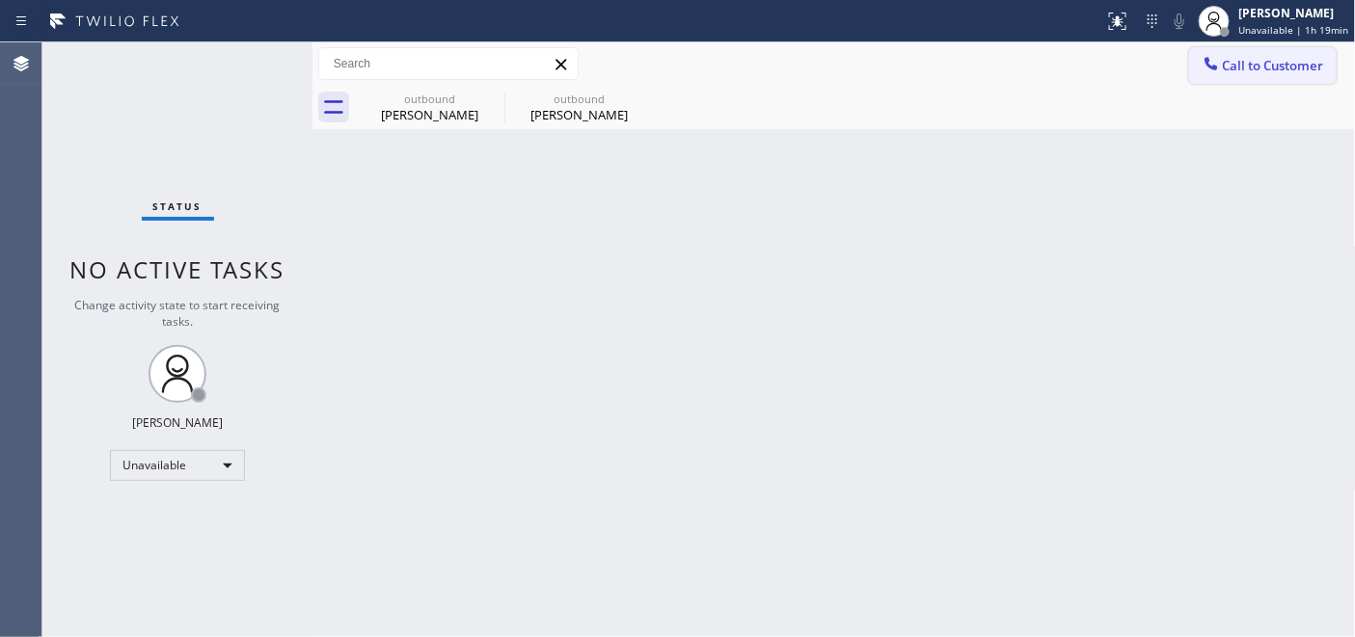
click at [1223, 57] on span "Call to Customer" at bounding box center [1273, 65] width 101 height 17
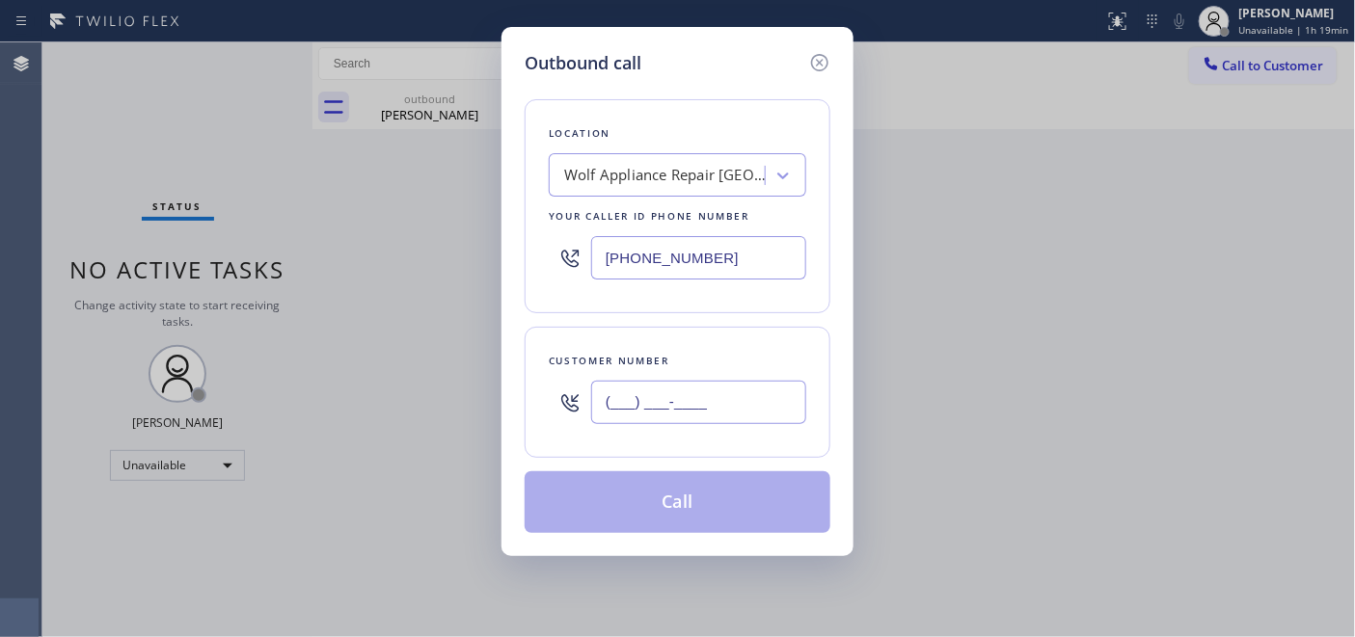
click at [739, 403] on input "(___) ___-____" at bounding box center [698, 402] width 215 height 43
paste input "626) 534-1235"
type input "(626) 534-1235"
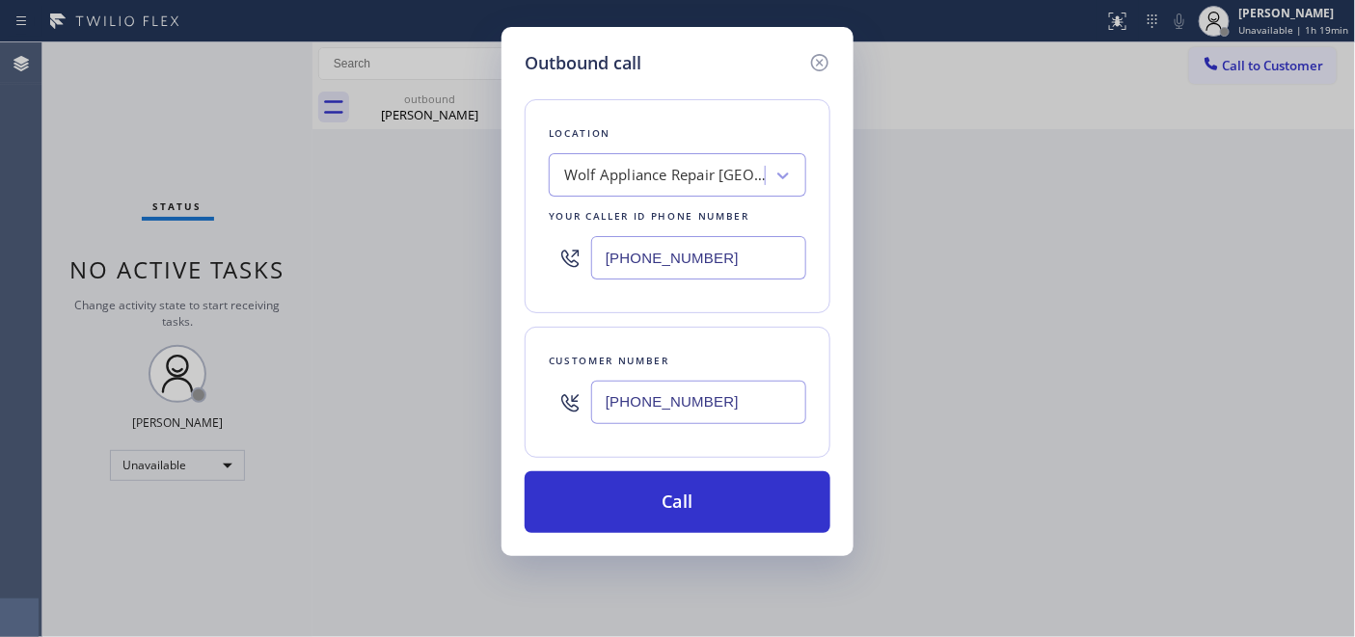
drag, startPoint x: 750, startPoint y: 248, endPoint x: 368, endPoint y: 248, distance: 381.9
click at [365, 248] on div "Outbound call Location Wolf Appliance Repair Phoenix Your caller id phone numbe…" at bounding box center [677, 318] width 1355 height 637
paste input "213) 277-6121"
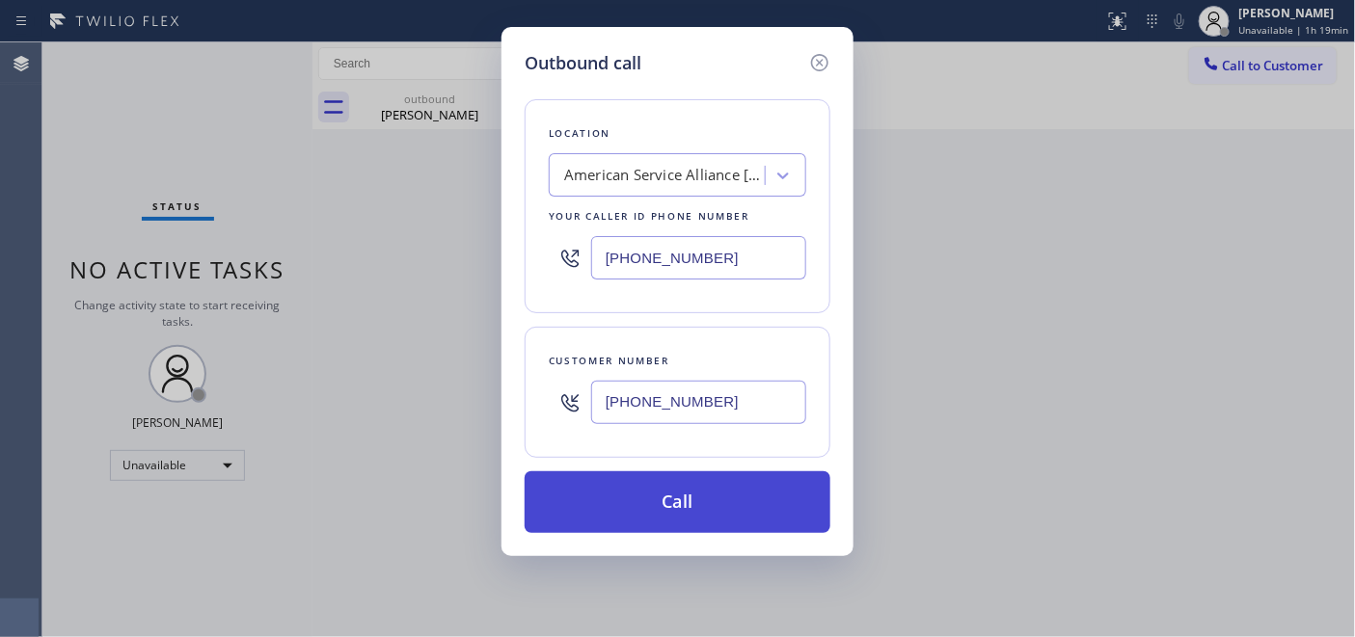
type input "[PHONE_NUMBER]"
click at [672, 500] on button "Call" at bounding box center [678, 503] width 306 height 62
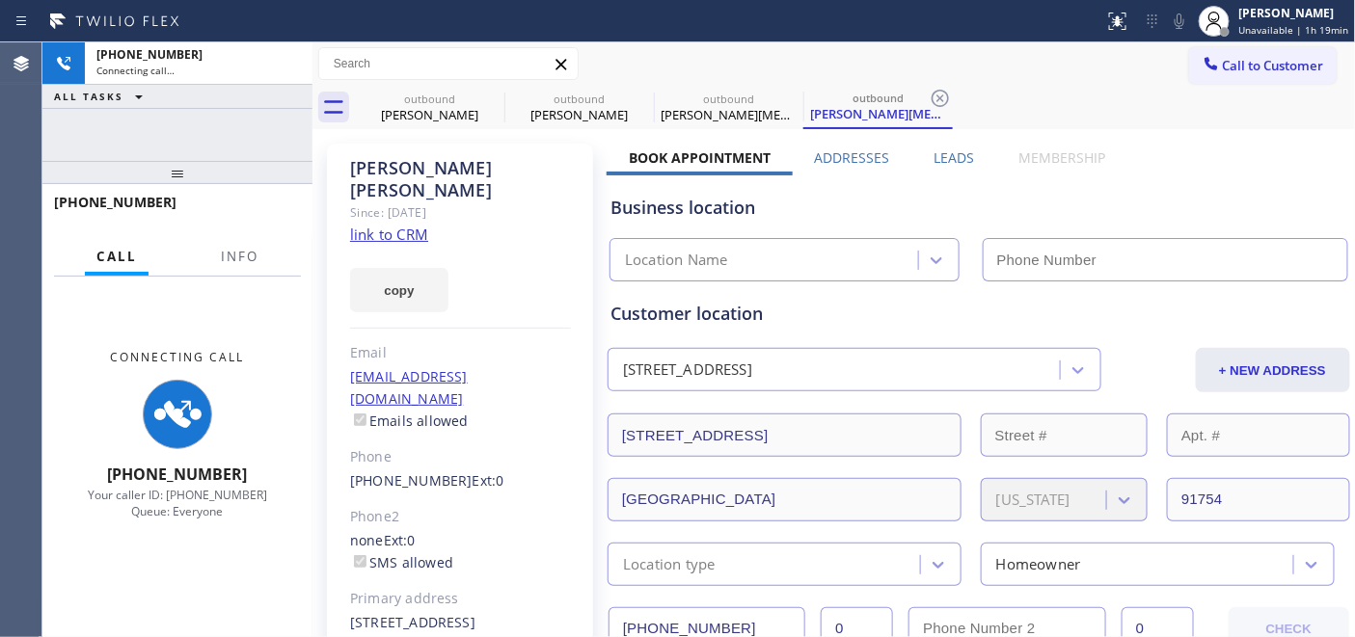
type input "[PHONE_NUMBER]"
drag, startPoint x: 195, startPoint y: 171, endPoint x: 197, endPoint y: 126, distance: 44.4
click at [197, 131] on div "+16265341235 Connecting call… ALL TASKS ALL TASKS ACTIVE TASKS TASKS IN WRAP UP…" at bounding box center [177, 339] width 270 height 595
drag, startPoint x: 203, startPoint y: 176, endPoint x: 190, endPoint y: 119, distance: 58.5
click at [190, 119] on div "+16265341235 Connecting call… ALL TASKS ALL TASKS ACTIVE TASKS TASKS IN WRAP UP…" at bounding box center [177, 339] width 270 height 595
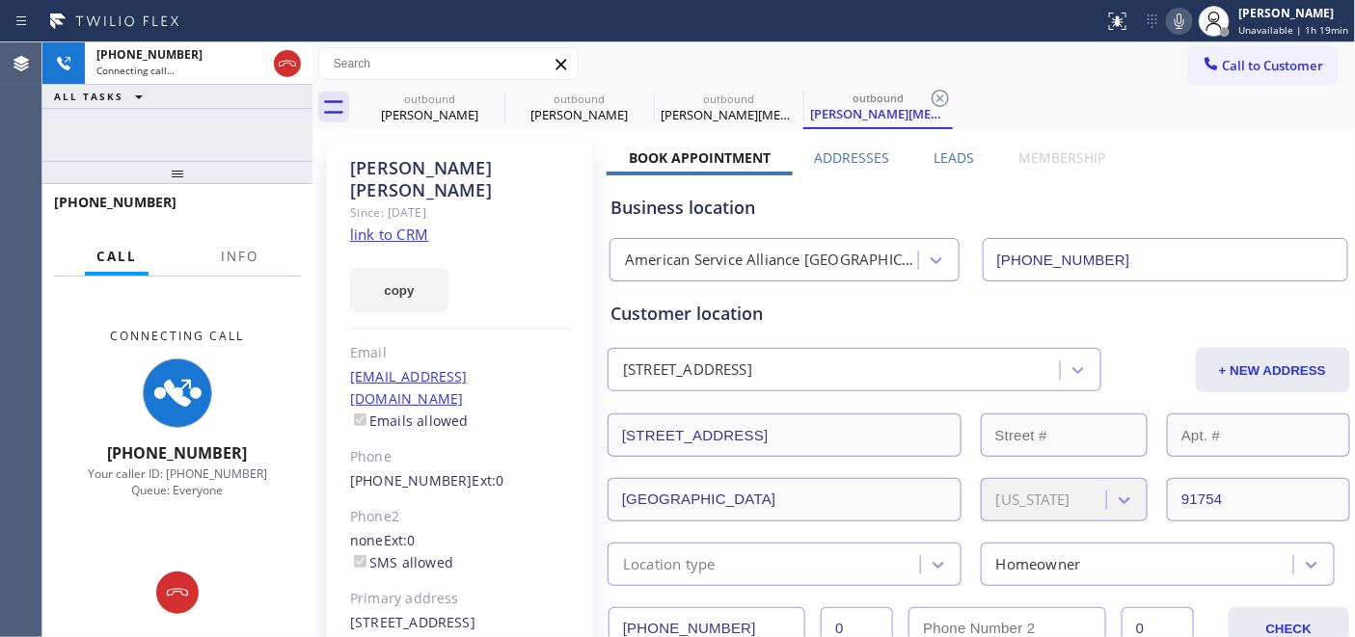
drag, startPoint x: 197, startPoint y: 176, endPoint x: 218, endPoint y: -12, distance: 189.2
click at [218, 0] on html "Status report No issues detected If you experience an issue, please download th…" at bounding box center [677, 318] width 1355 height 637
click at [278, 58] on icon at bounding box center [287, 63] width 23 height 23
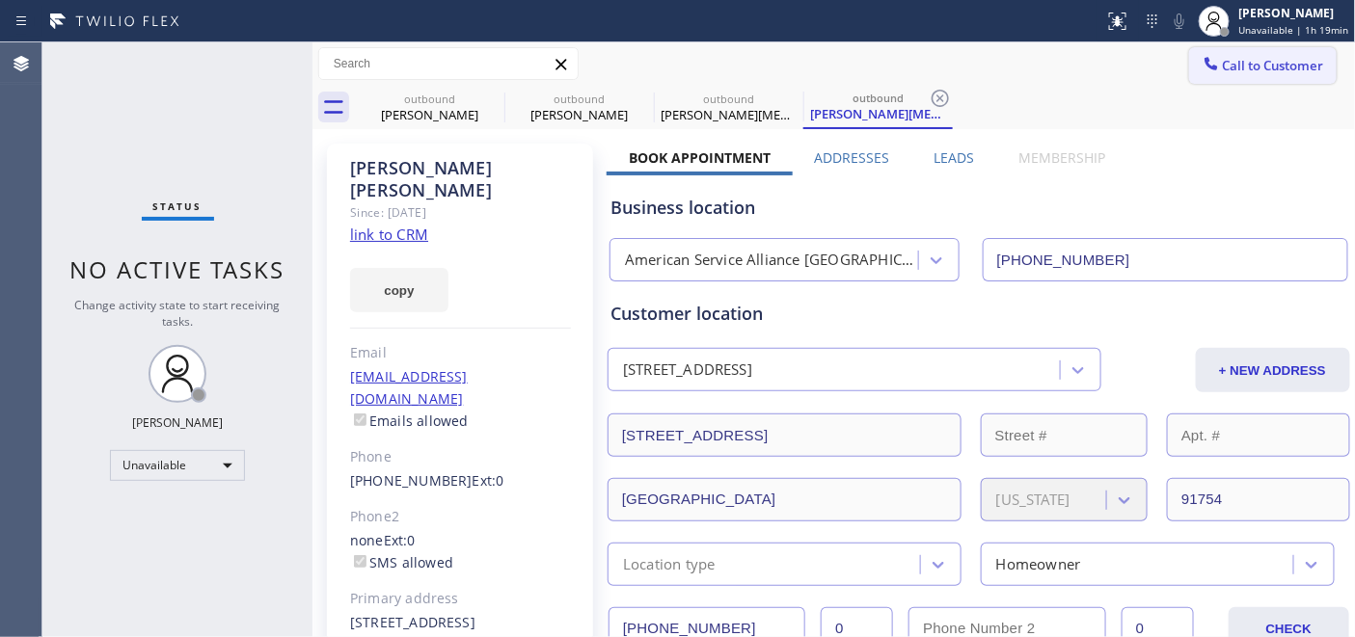
click at [1231, 64] on span "Call to Customer" at bounding box center [1273, 65] width 101 height 17
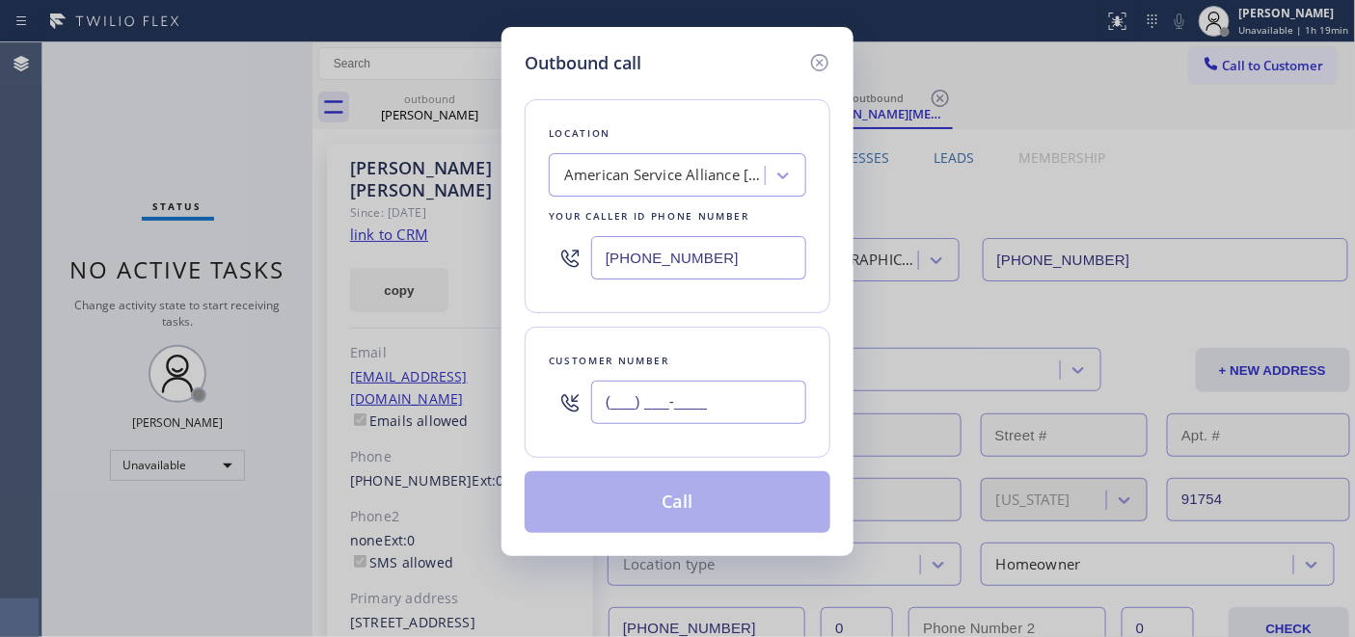
click at [723, 413] on input "(___) ___-____" at bounding box center [698, 402] width 215 height 43
paste input "323) 578-9676"
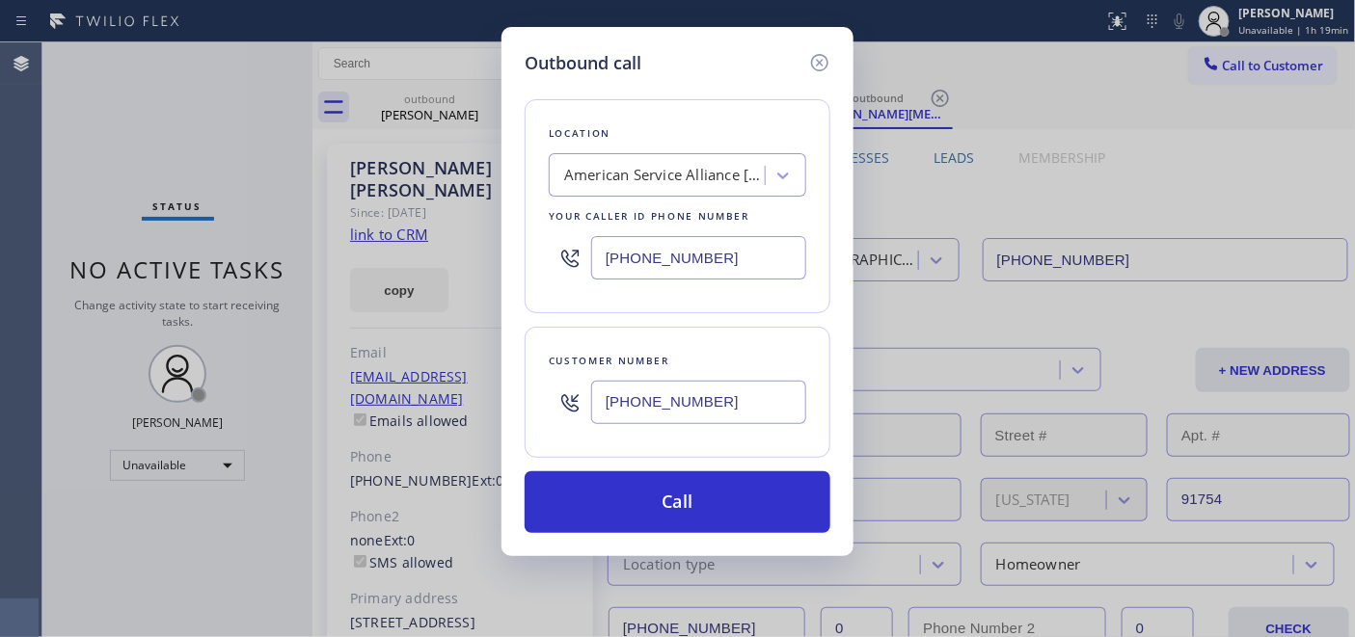
type input "(323) 578-9676"
drag, startPoint x: 750, startPoint y: 257, endPoint x: 515, endPoint y: 242, distance: 235.8
click at [518, 242] on div "Outbound call Location American Service Alliance Alhambra Your caller id phone …" at bounding box center [677, 291] width 352 height 529
paste input "855) 731-4952"
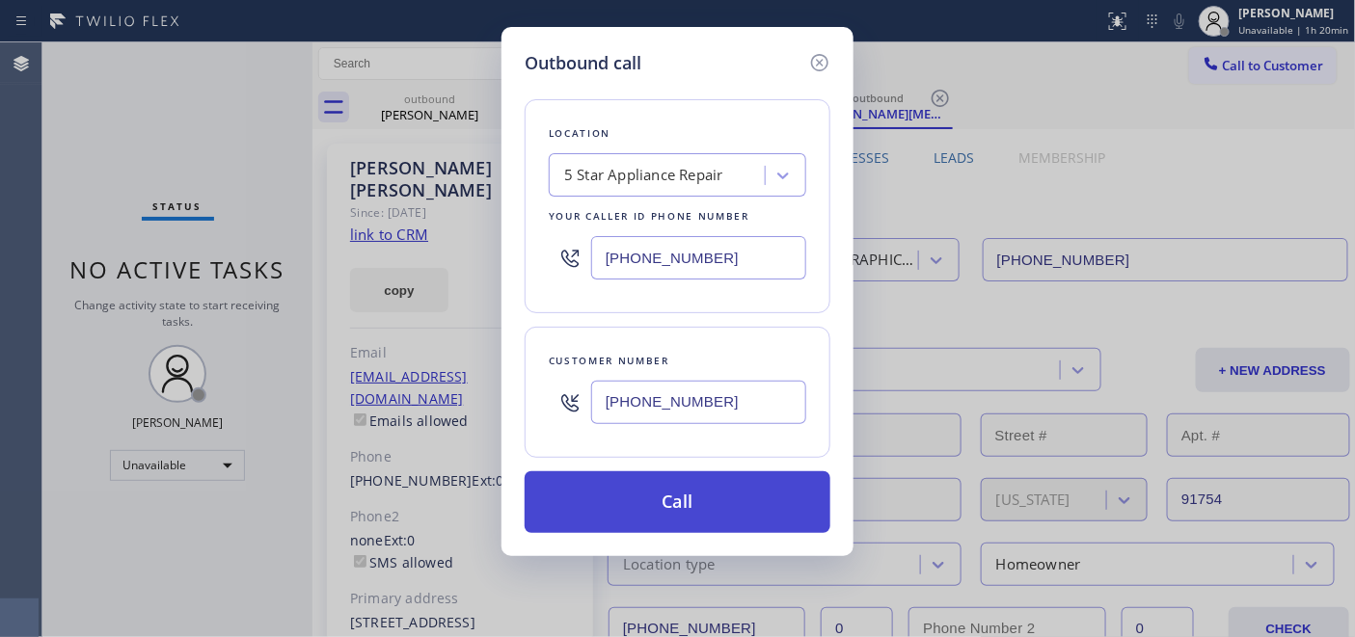
type input "[PHONE_NUMBER]"
click at [750, 499] on button "Call" at bounding box center [678, 503] width 306 height 62
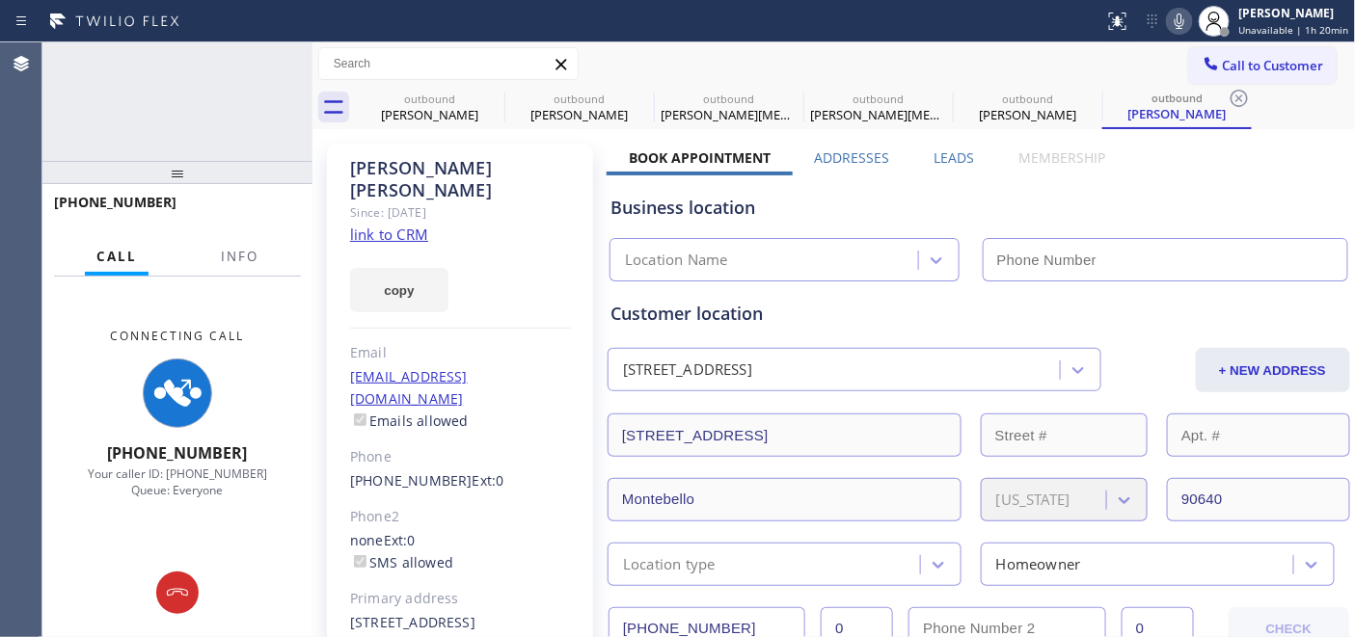
type input "[PHONE_NUMBER]"
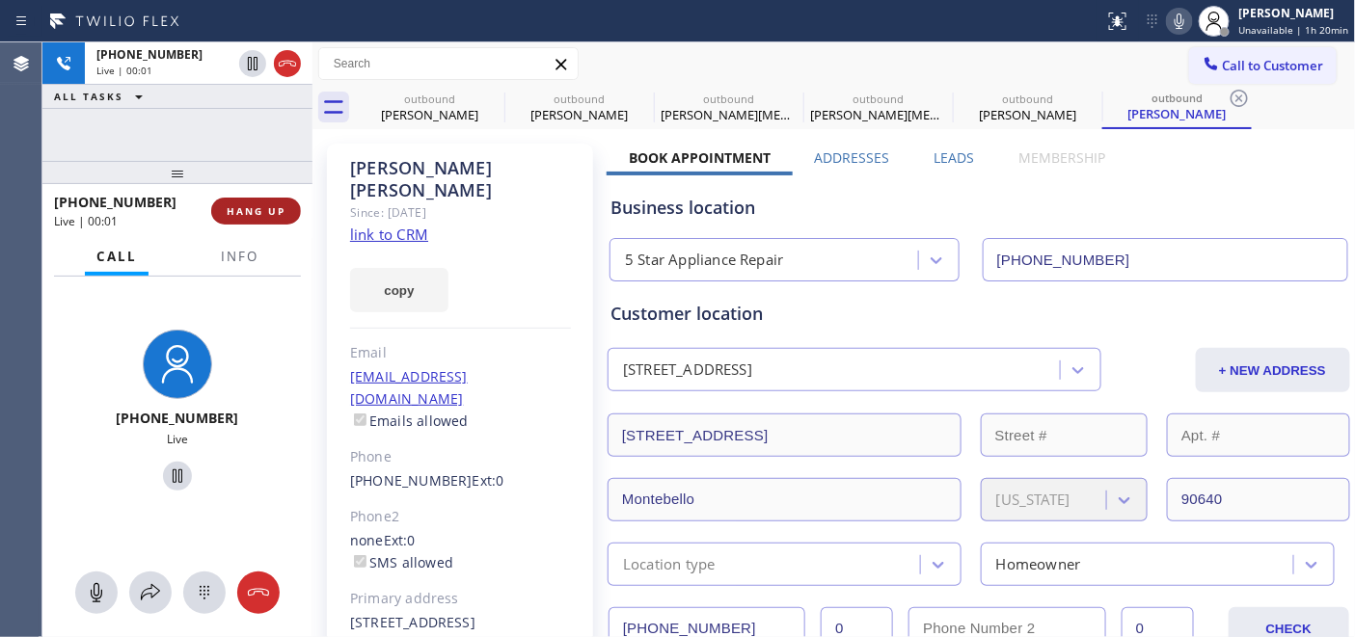
drag, startPoint x: 280, startPoint y: 201, endPoint x: 267, endPoint y: 213, distance: 17.7
click at [280, 201] on button "HANG UP" at bounding box center [256, 211] width 90 height 27
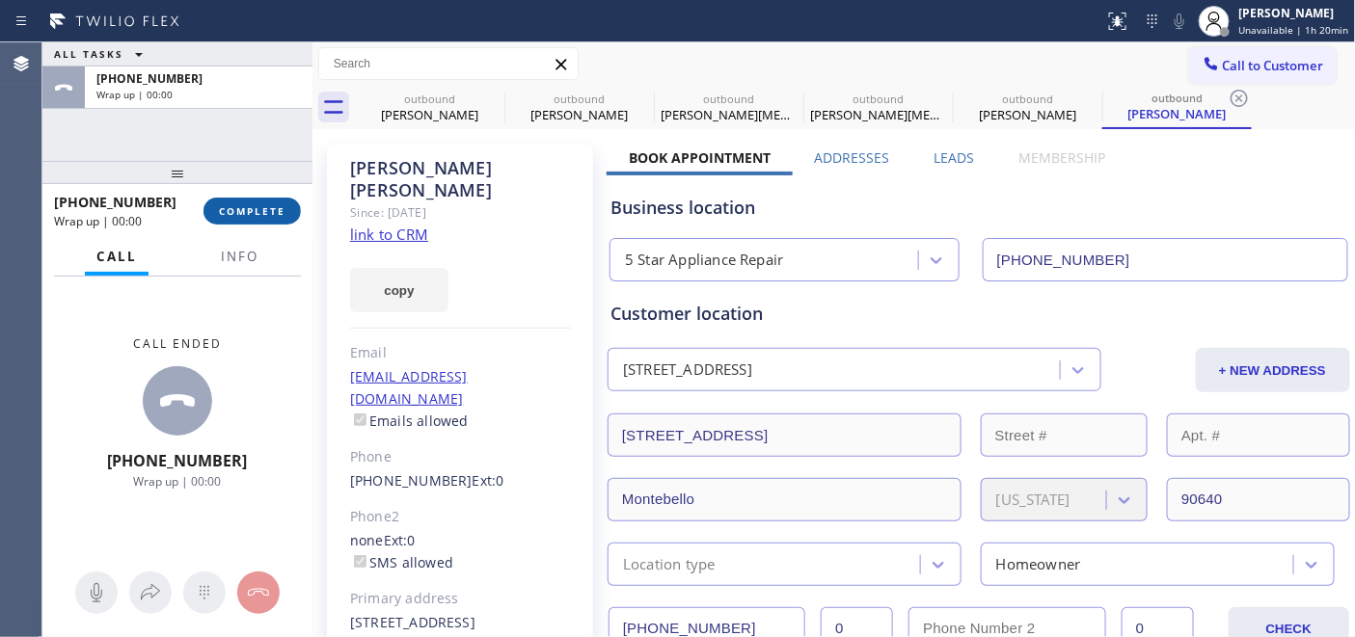
click at [260, 215] on span "COMPLETE" at bounding box center [252, 211] width 67 height 14
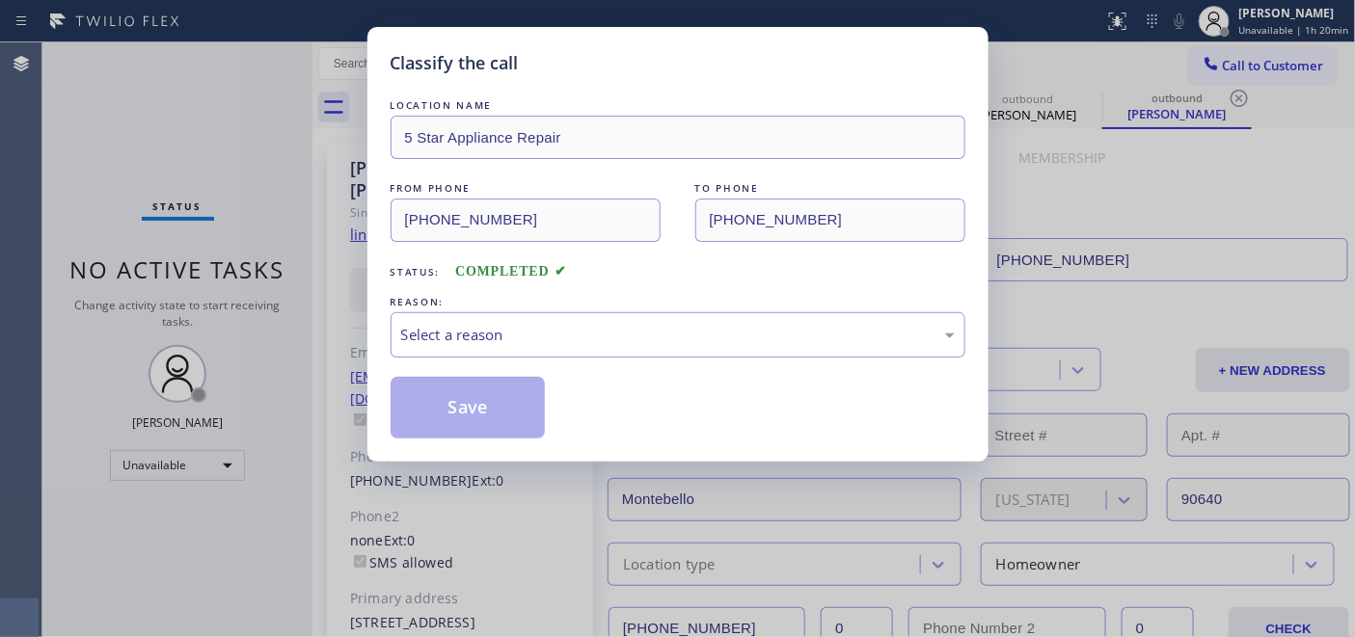
click at [624, 342] on div "Select a reason" at bounding box center [678, 335] width 554 height 22
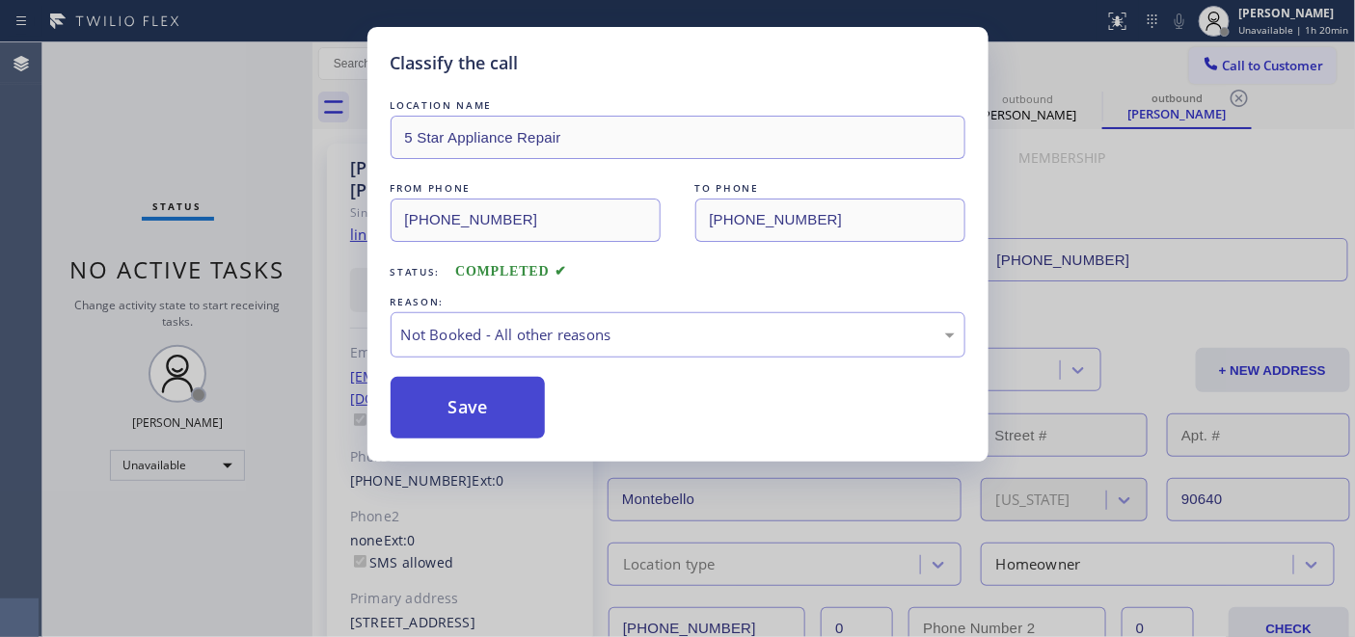
click at [487, 397] on button "Save" at bounding box center [468, 408] width 155 height 62
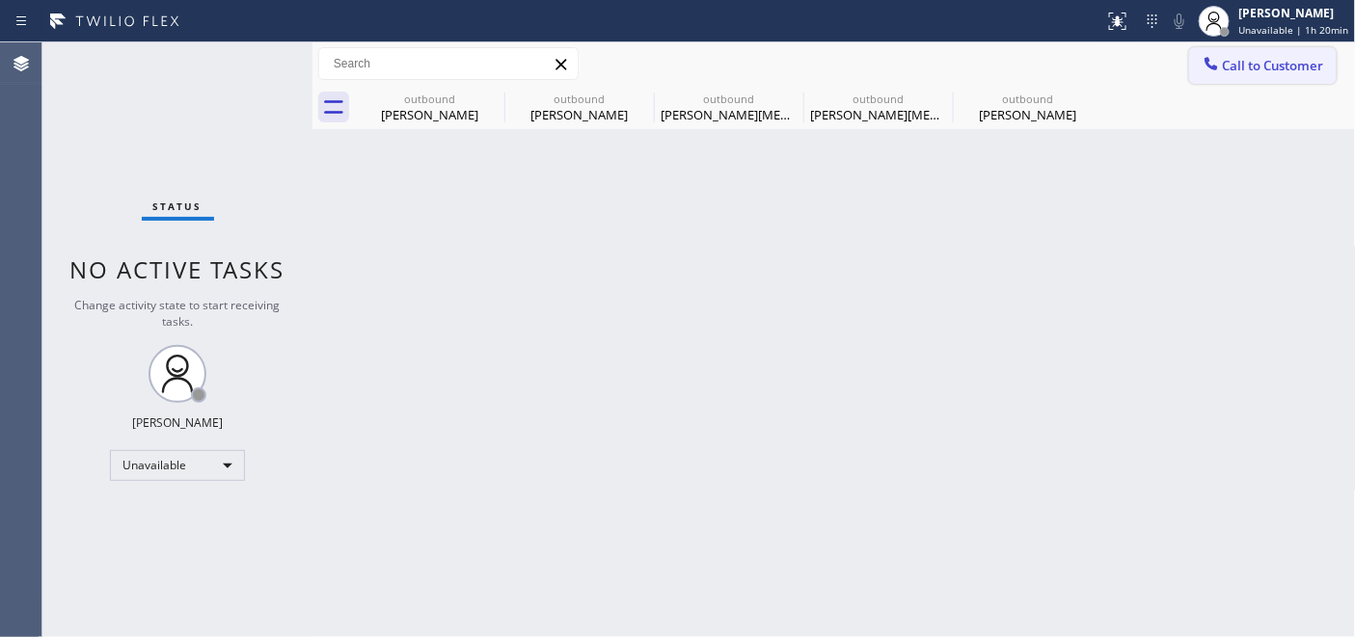
click at [1276, 70] on span "Call to Customer" at bounding box center [1273, 65] width 101 height 17
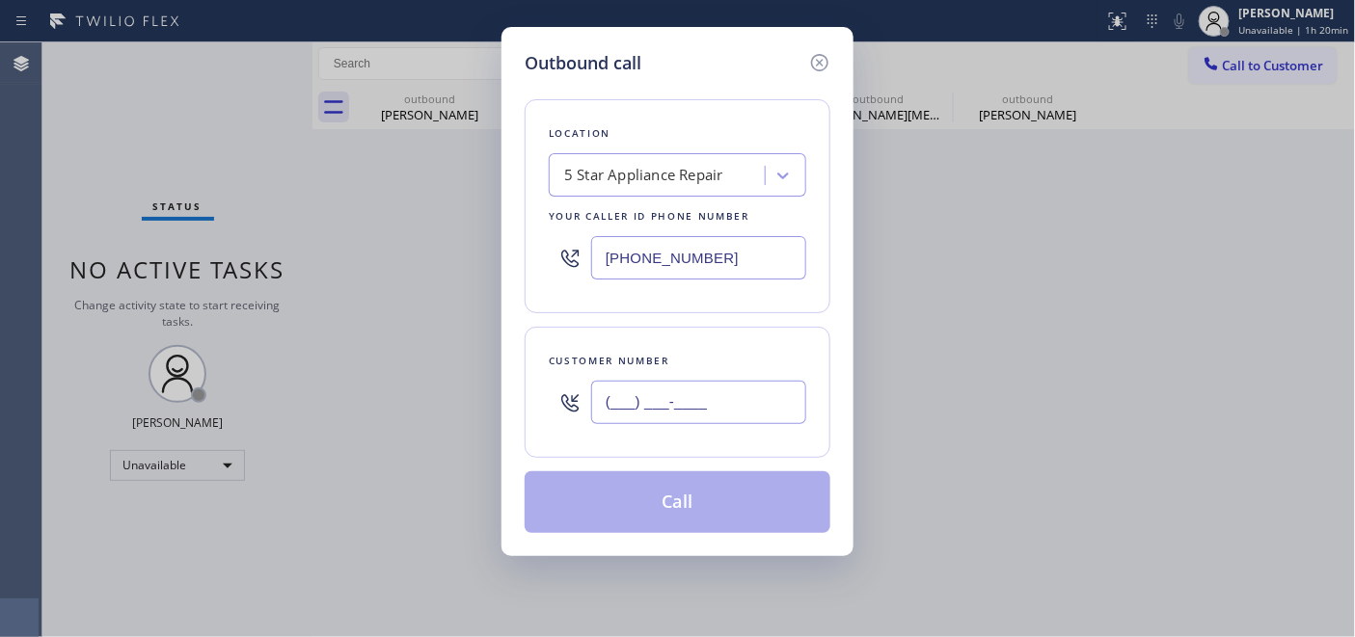
click at [695, 386] on input "(___) ___-____" at bounding box center [698, 402] width 215 height 43
paste input "714) 673-9376"
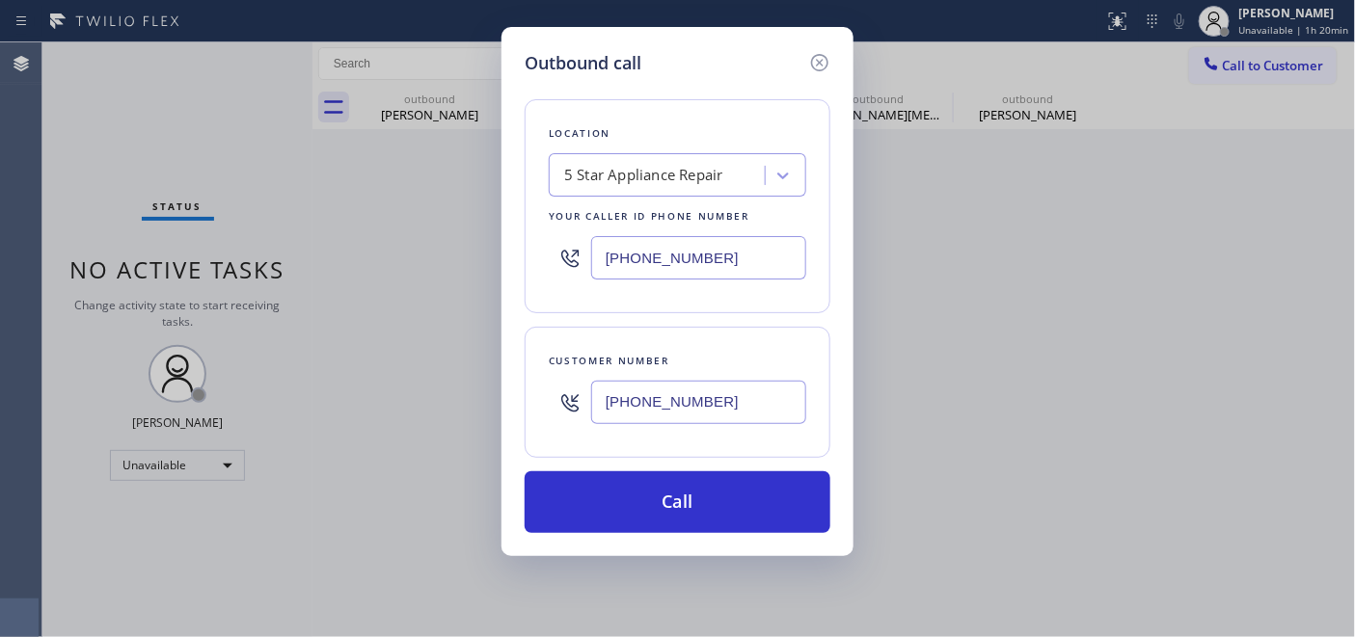
type input "(714) 673-9376"
drag, startPoint x: 719, startPoint y: 258, endPoint x: 482, endPoint y: 256, distance: 237.2
click at [487, 257] on div "Outbound call Location 5 Star Appliance Repair Your caller id phone number (855…" at bounding box center [677, 318] width 1355 height 637
paste input "text"
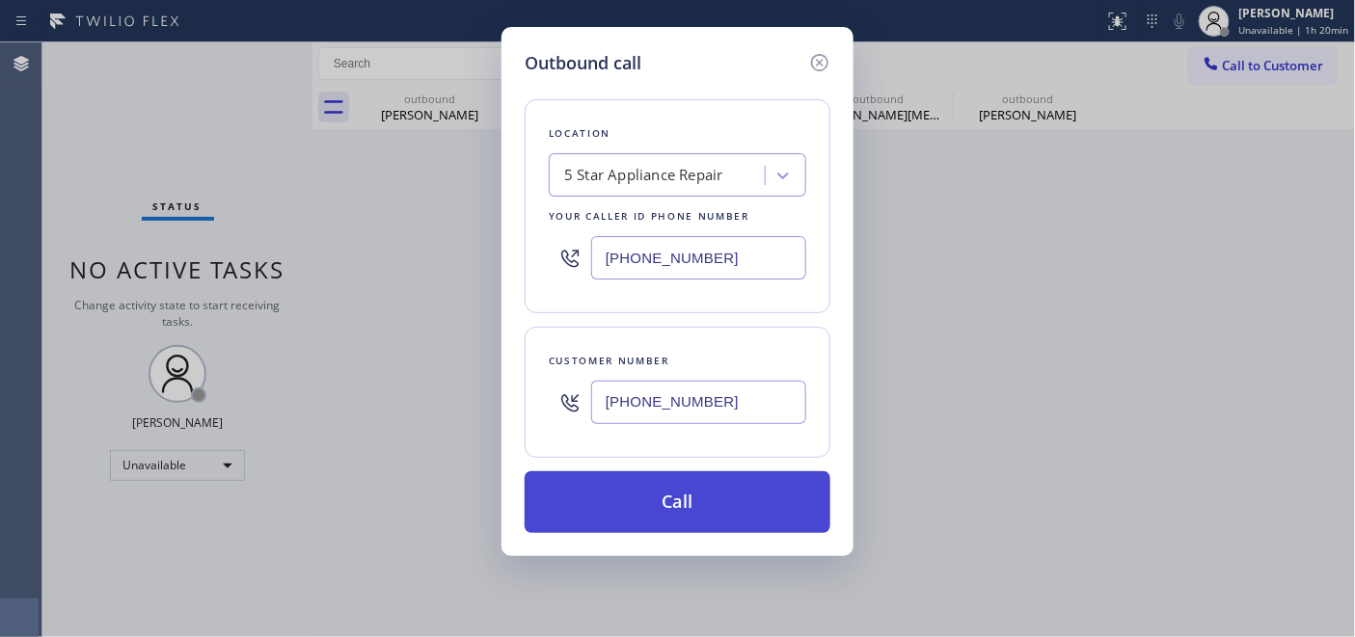
type input "[PHONE_NUMBER]"
click at [695, 502] on button "Call" at bounding box center [678, 503] width 306 height 62
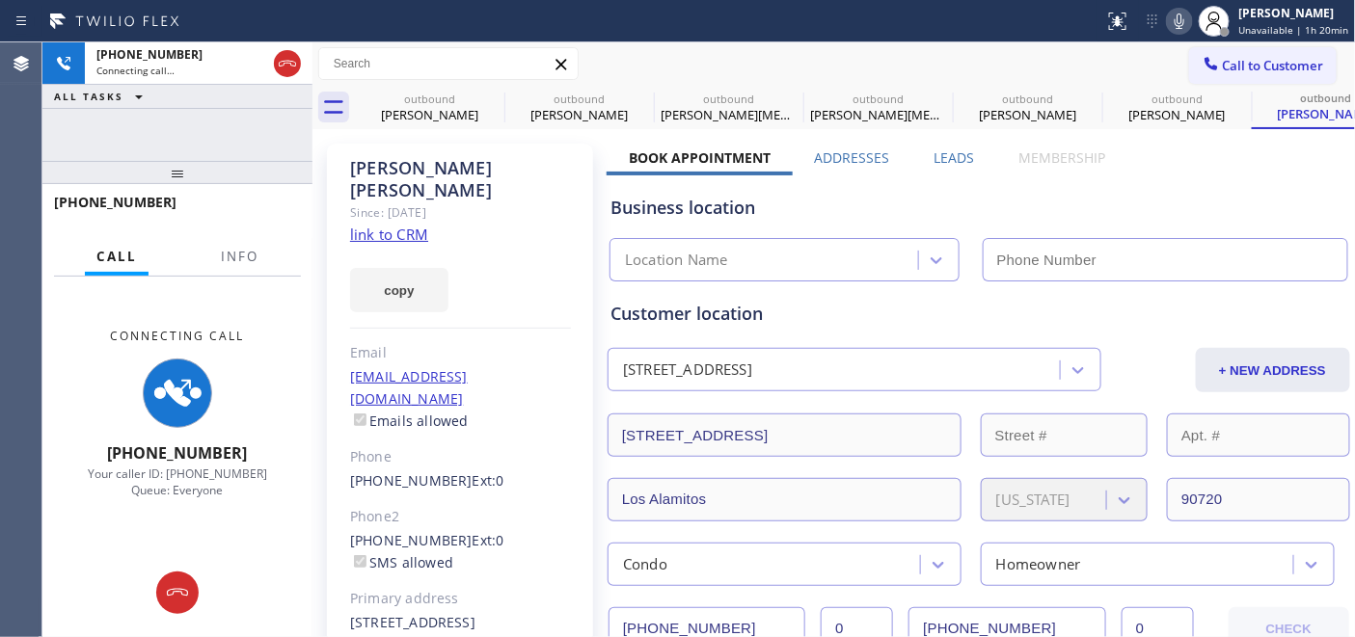
type input "[PHONE_NUMBER]"
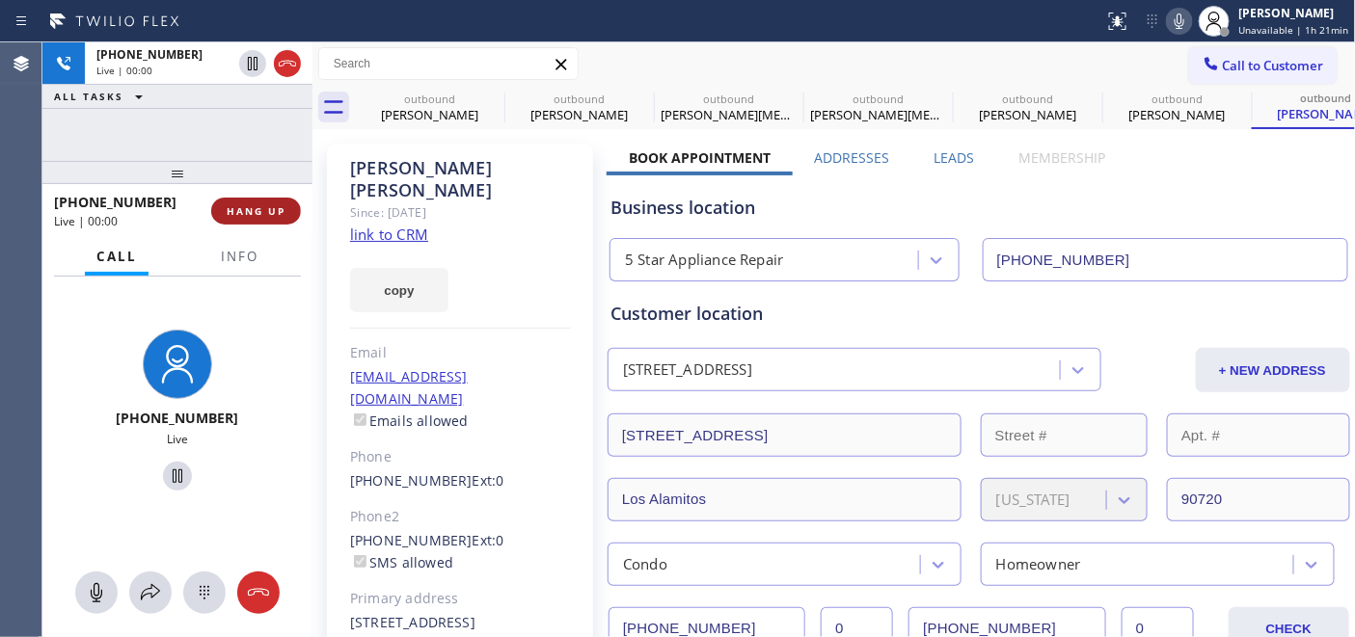
click at [217, 223] on button "HANG UP" at bounding box center [256, 211] width 90 height 27
click at [238, 215] on span "HANG UP" at bounding box center [256, 211] width 59 height 14
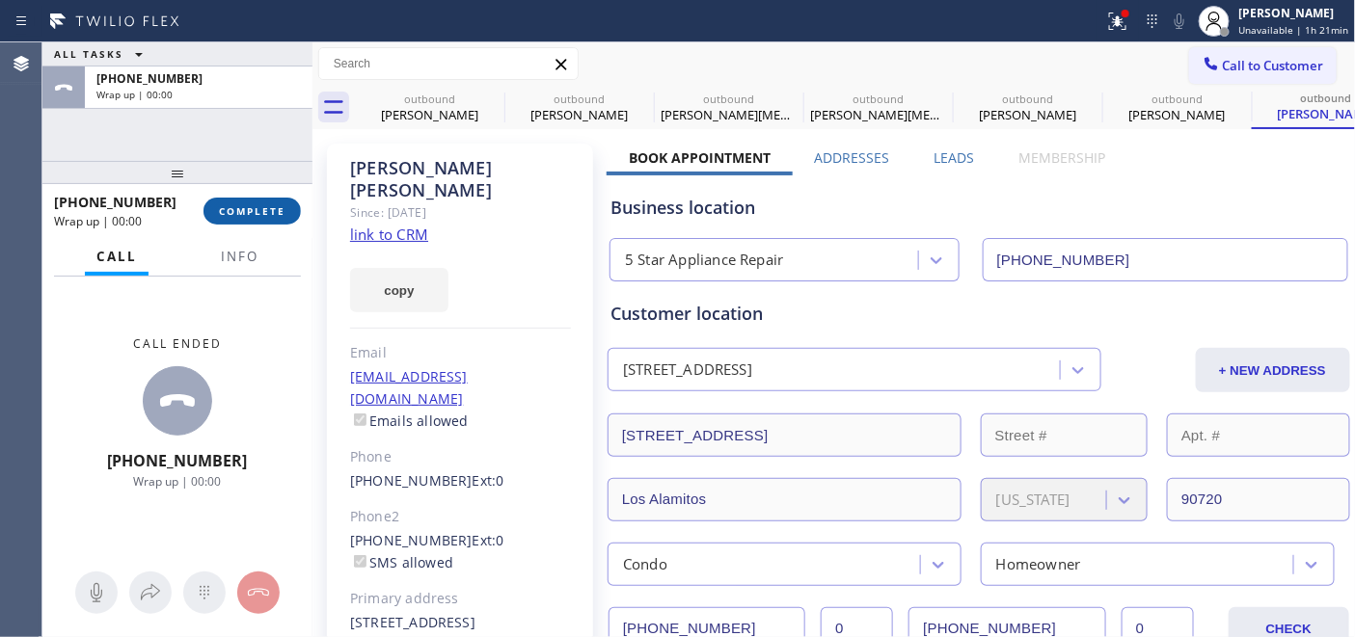
click at [281, 217] on span "COMPLETE" at bounding box center [252, 211] width 67 height 14
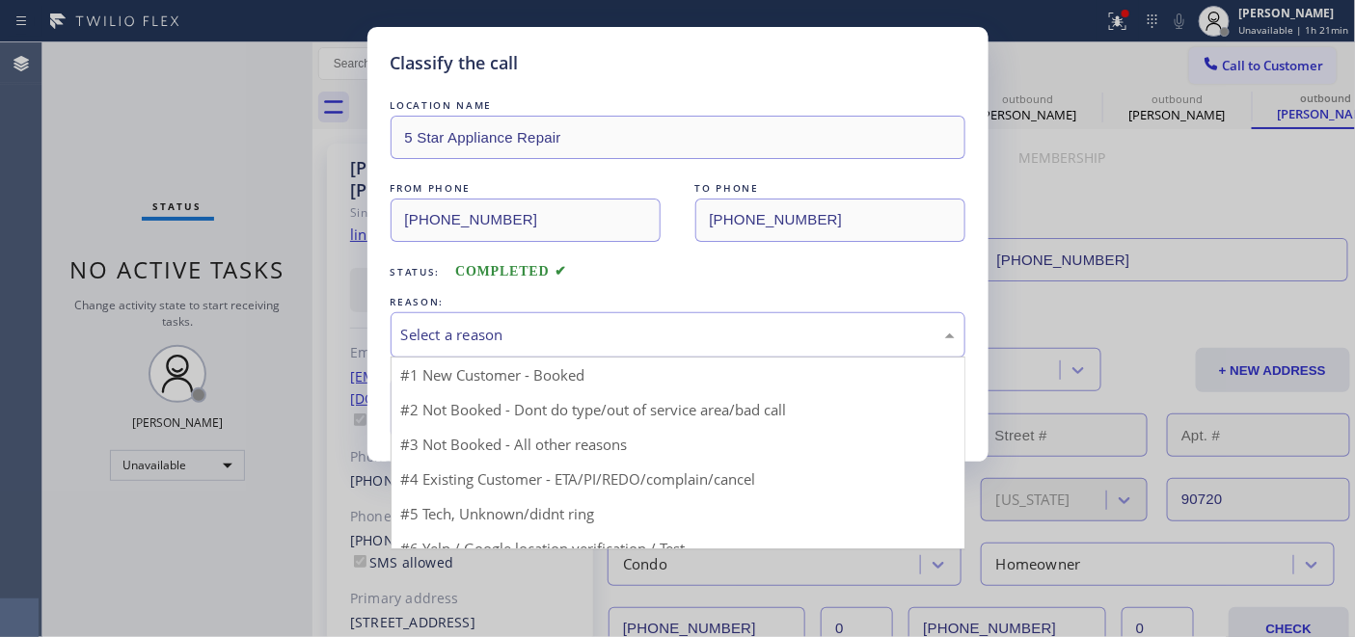
click at [526, 335] on div "Select a reason" at bounding box center [678, 335] width 554 height 22
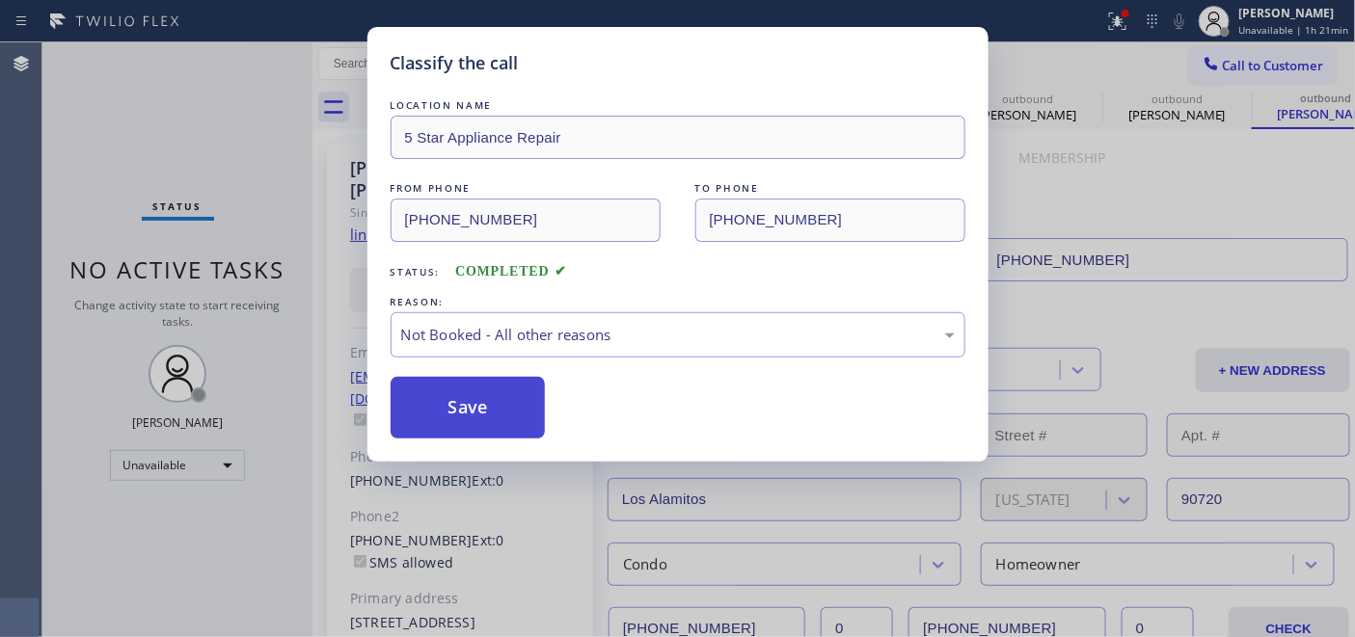
click at [498, 416] on button "Save" at bounding box center [468, 408] width 155 height 62
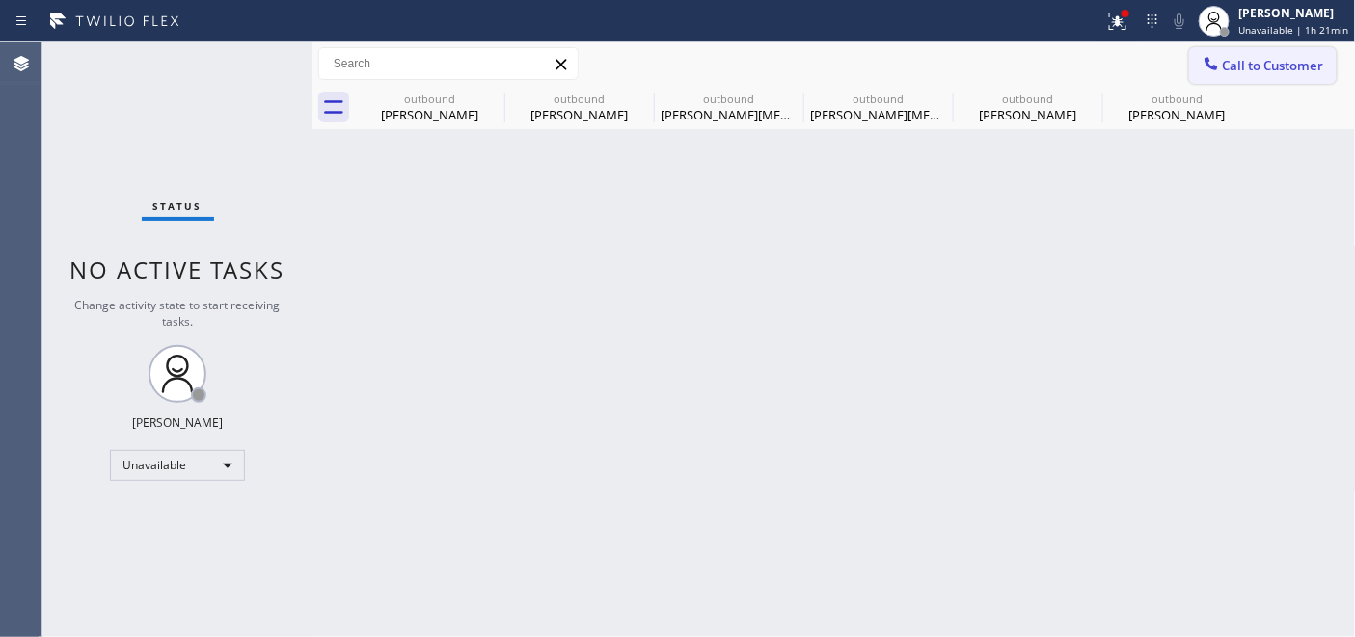
click at [1230, 57] on span "Call to Customer" at bounding box center [1273, 65] width 101 height 17
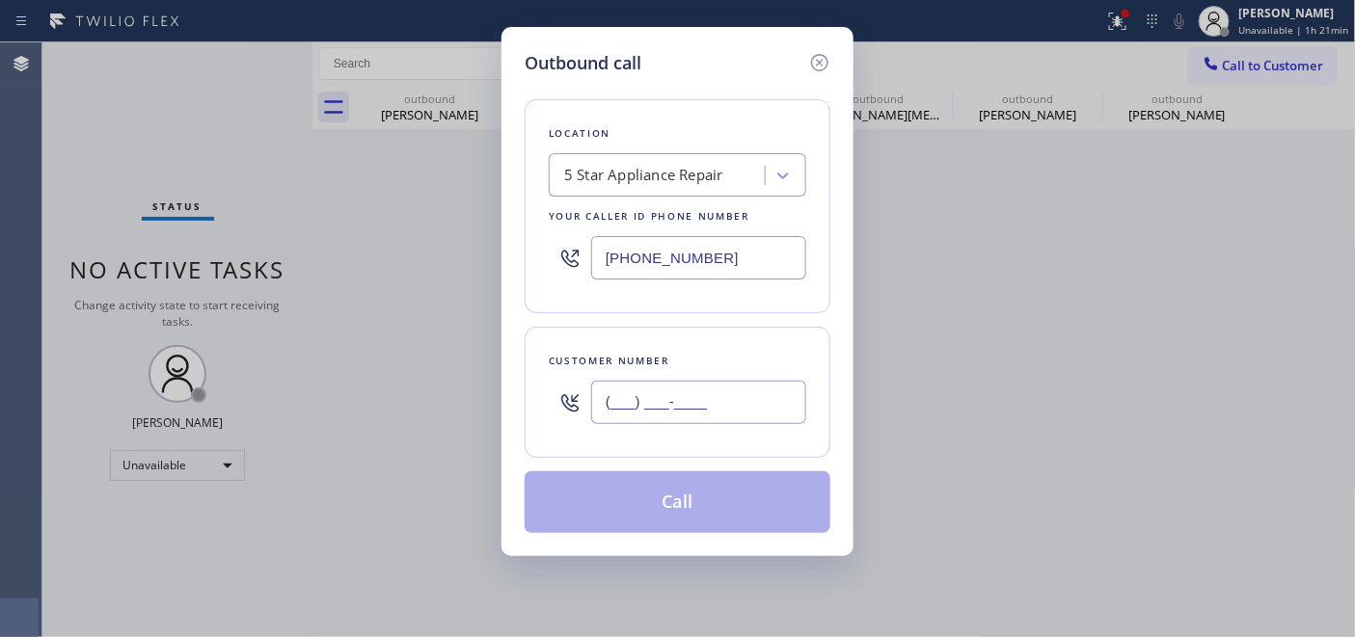
click at [681, 397] on input "(___) ___-____" at bounding box center [698, 402] width 215 height 43
paste input "408) 887-4497"
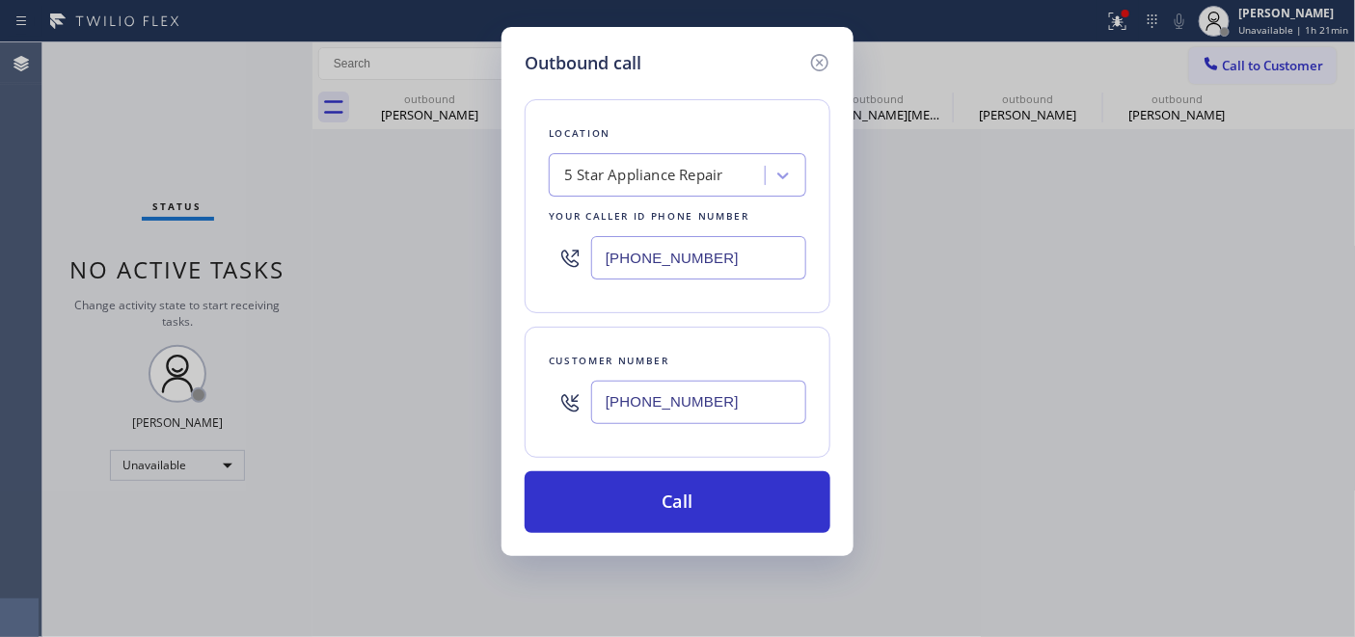
type input "(408) 887-4497"
drag, startPoint x: 659, startPoint y: 257, endPoint x: 528, endPoint y: 257, distance: 131.2
click at [528, 257] on div "Location 5 Star Appliance Repair Your caller id phone number (855) 731-4952" at bounding box center [678, 206] width 306 height 214
paste input "text"
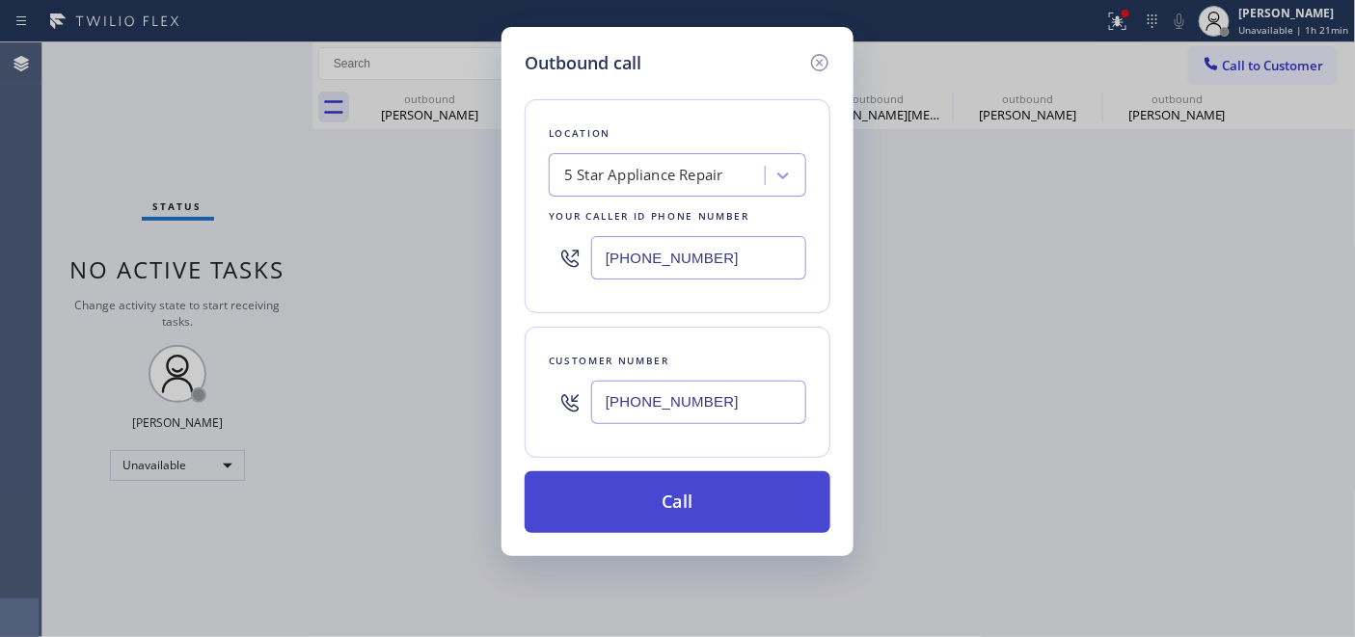
type input "[PHONE_NUMBER]"
click at [717, 499] on button "Call" at bounding box center [678, 503] width 306 height 62
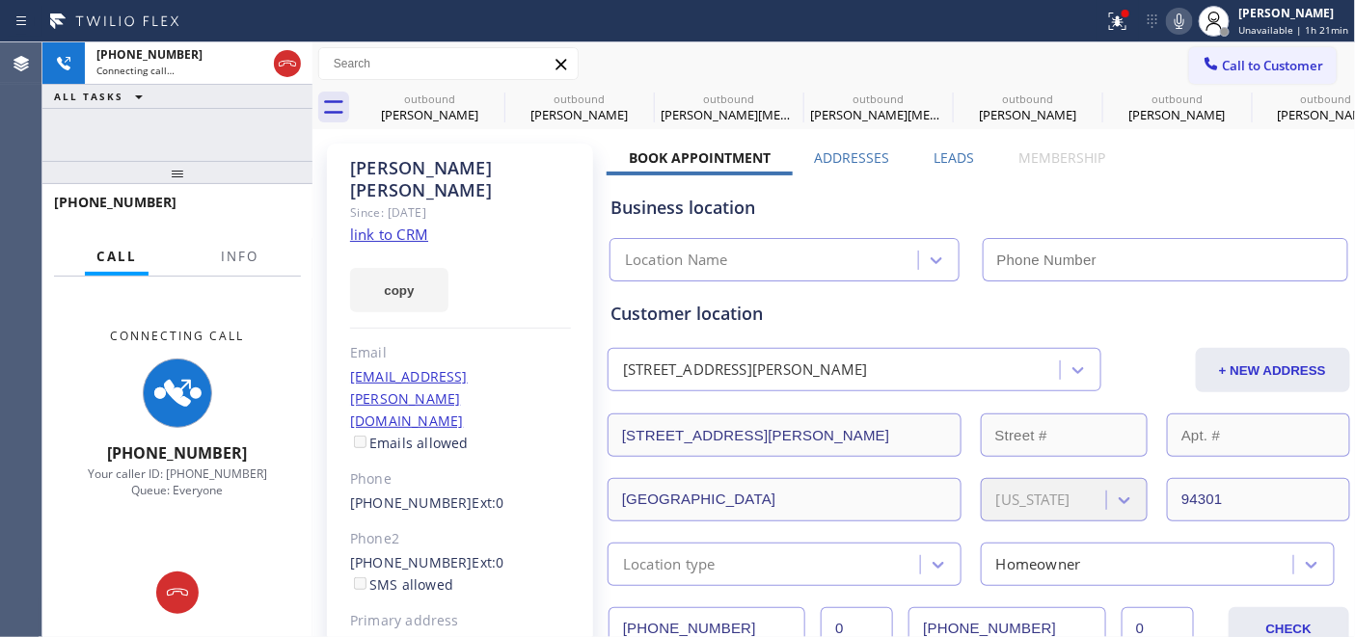
type input "[PHONE_NUMBER]"
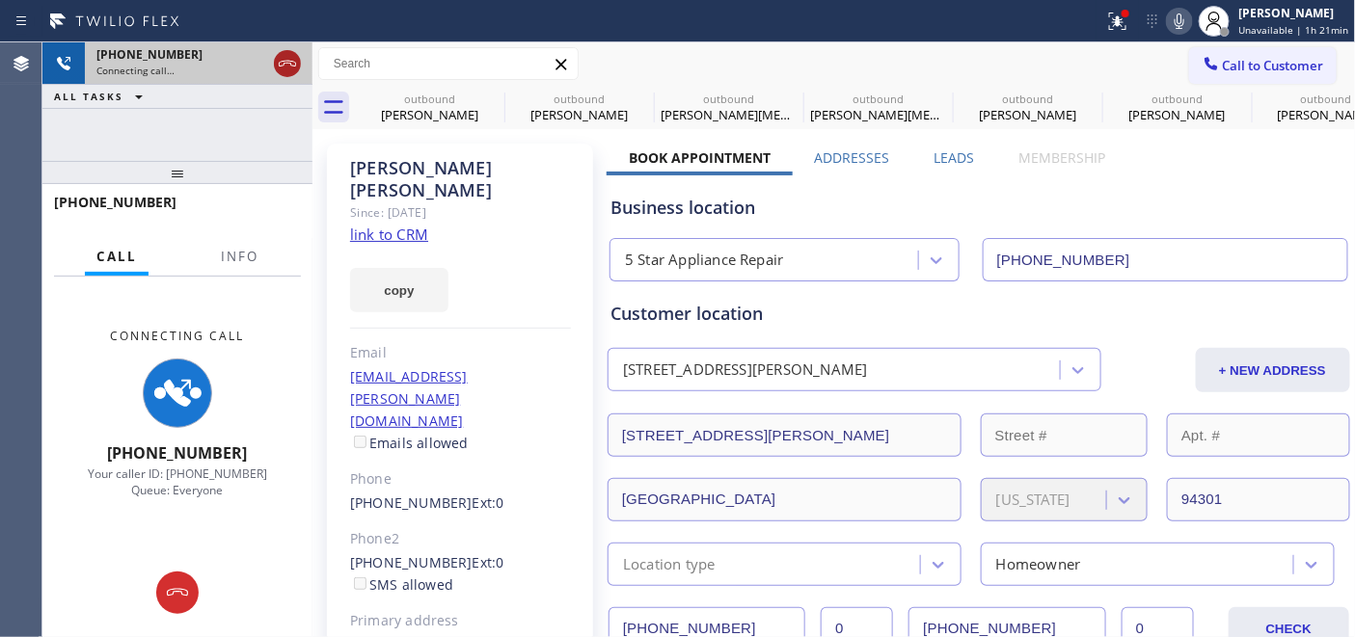
click at [290, 59] on icon at bounding box center [287, 63] width 23 height 23
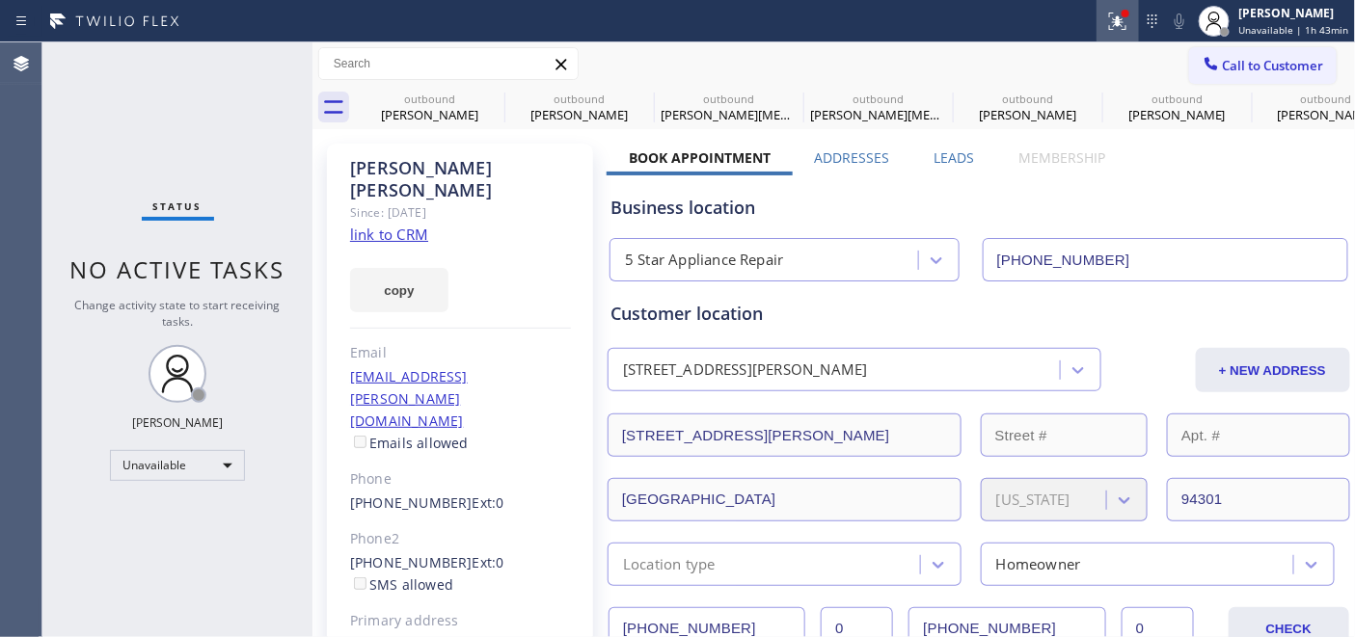
click at [1113, 14] on icon at bounding box center [1117, 21] width 23 height 23
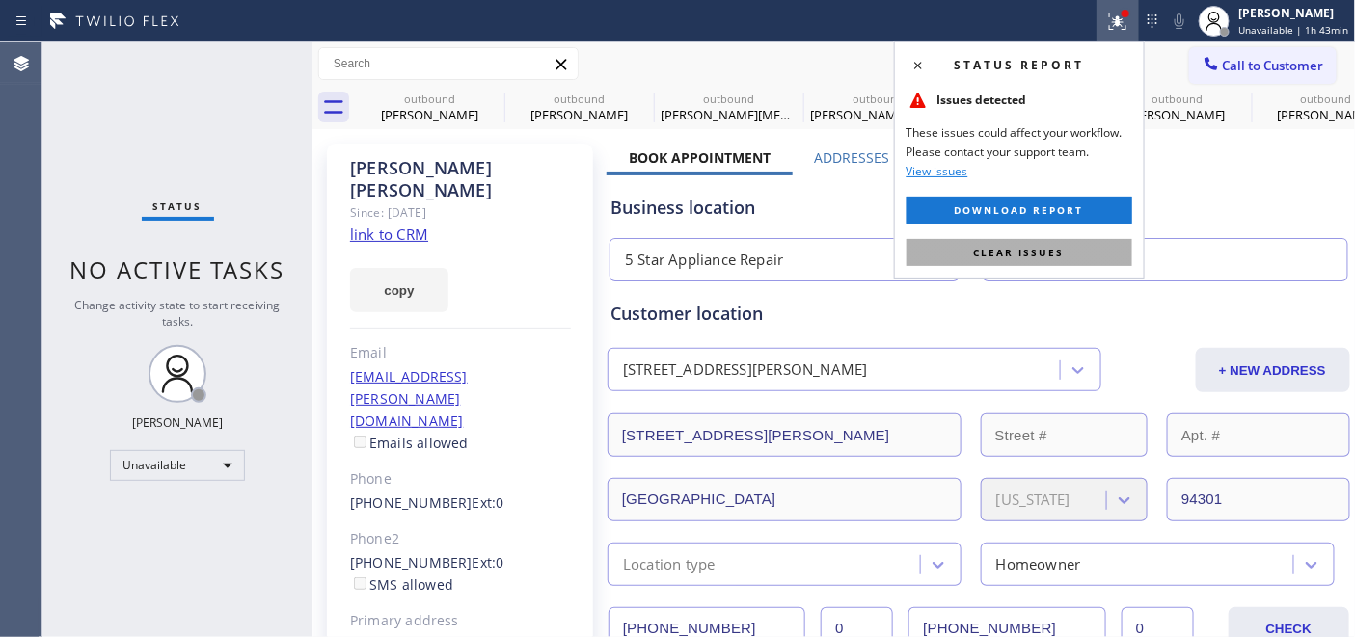
click at [976, 253] on span "Clear issues" at bounding box center [1019, 253] width 91 height 14
